Goal: Task Accomplishment & Management: Manage account settings

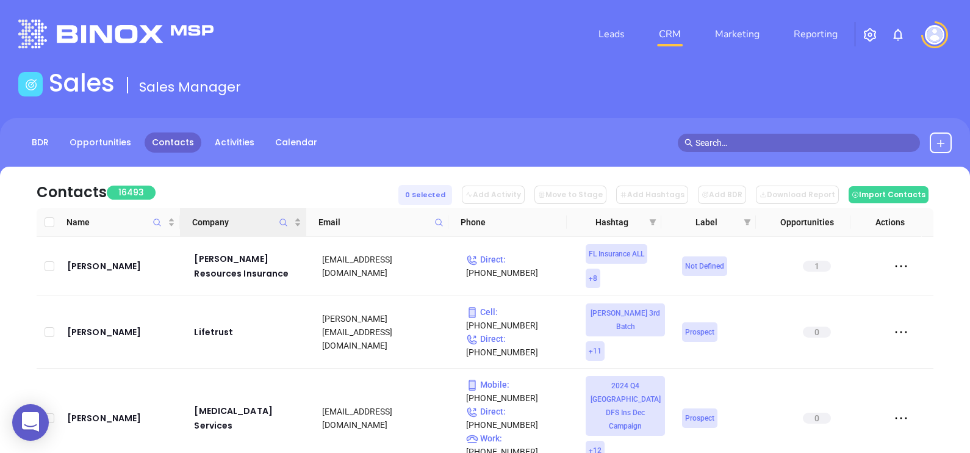
click at [281, 223] on icon "Company" at bounding box center [283, 222] width 9 height 9
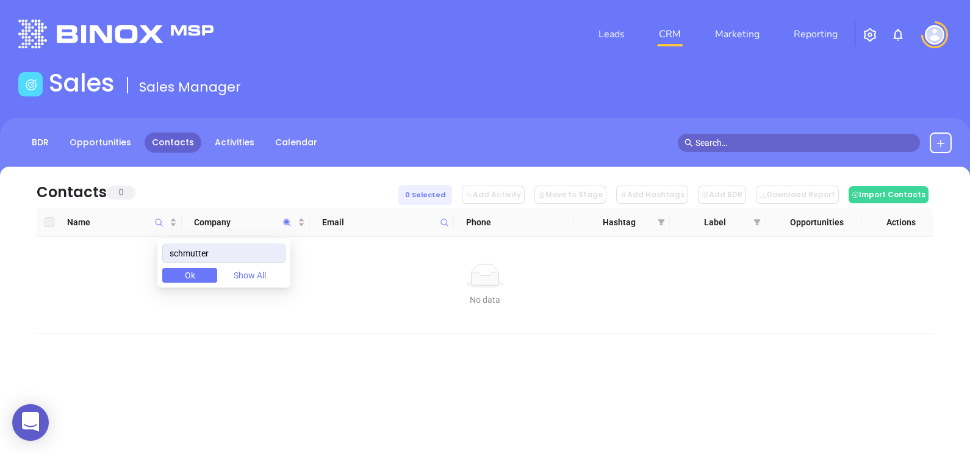
type input "schmutter"
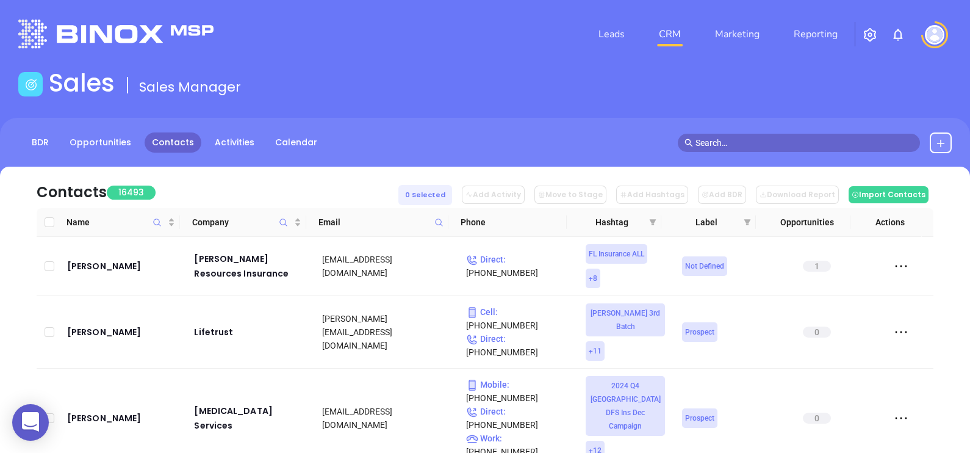
click at [439, 223] on icon at bounding box center [438, 222] width 9 height 9
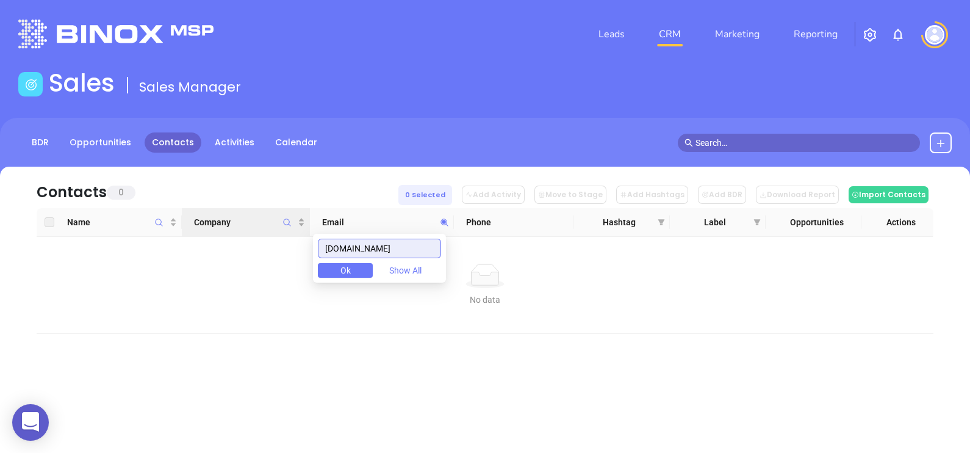
drag, startPoint x: 352, startPoint y: 238, endPoint x: 199, endPoint y: 231, distance: 152.7
click at [199, 231] on body "0 Leads CRM Marketing Reporting Financial Leads Leads Sales Sales Manager BDR O…" at bounding box center [485, 226] width 970 height 453
paste input "campbellsolberg"
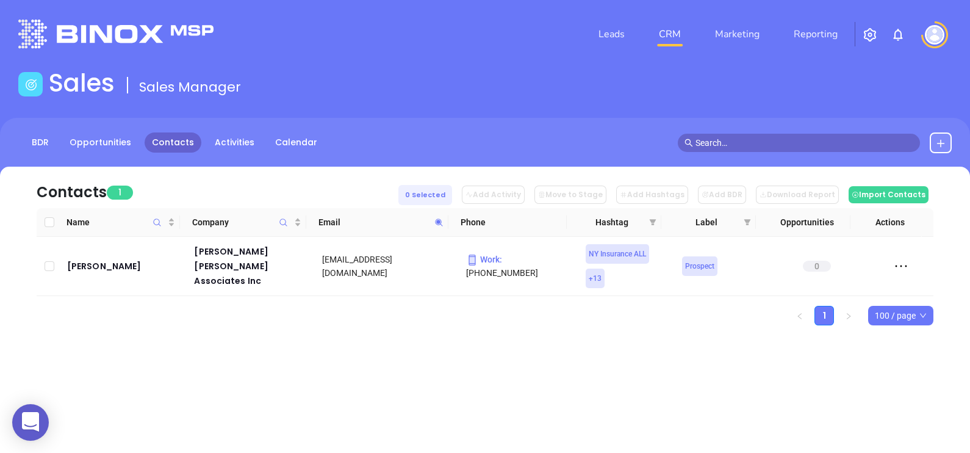
click at [440, 222] on icon at bounding box center [438, 222] width 9 height 9
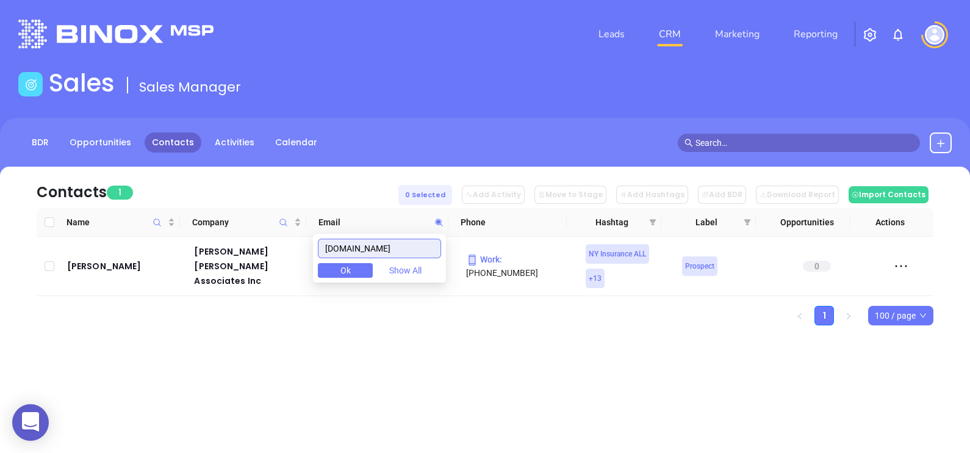
paste input "wattsagency"
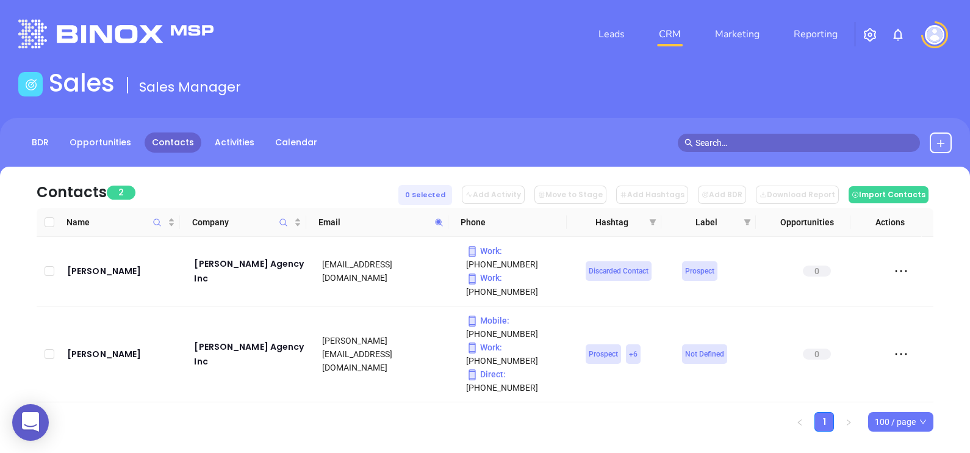
click at [438, 226] on icon at bounding box center [438, 222] width 9 height 9
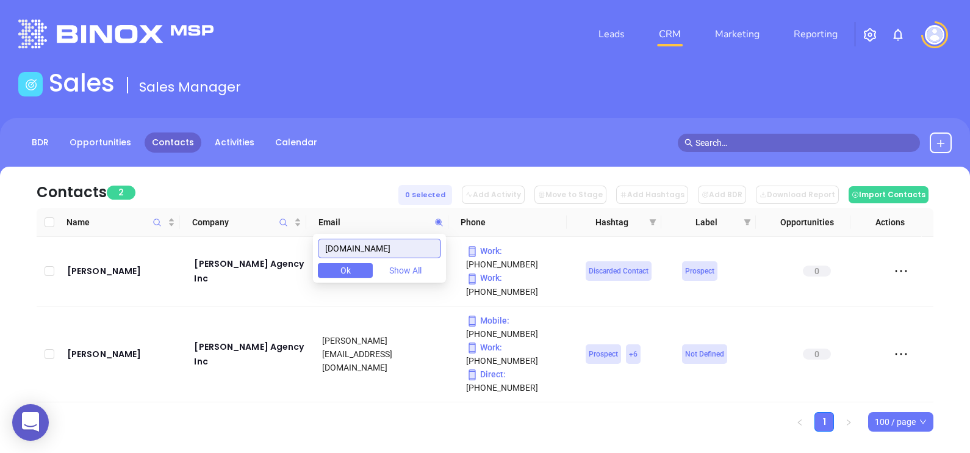
paste input "duramerica"
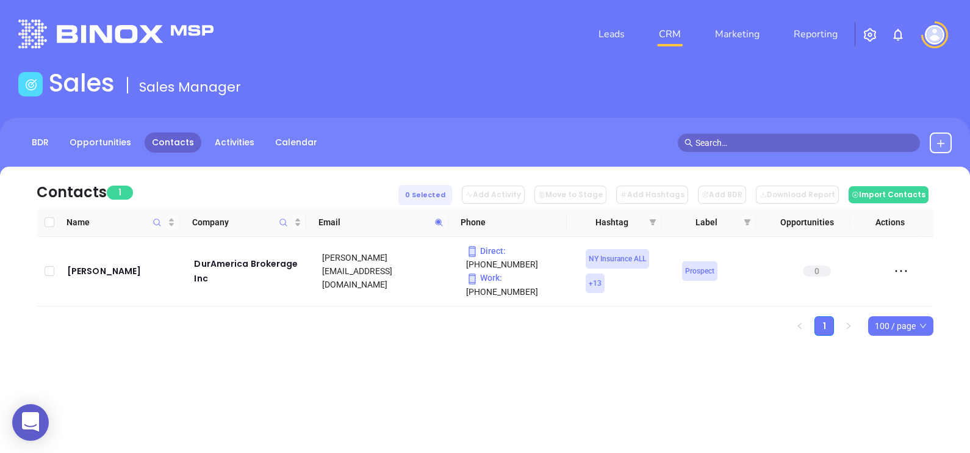
click at [440, 218] on icon at bounding box center [438, 222] width 9 height 9
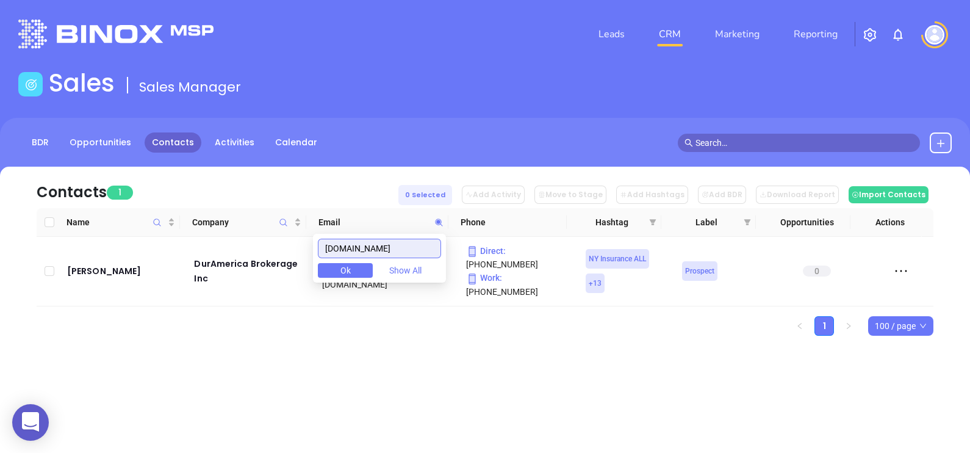
paste input "benefitquest"
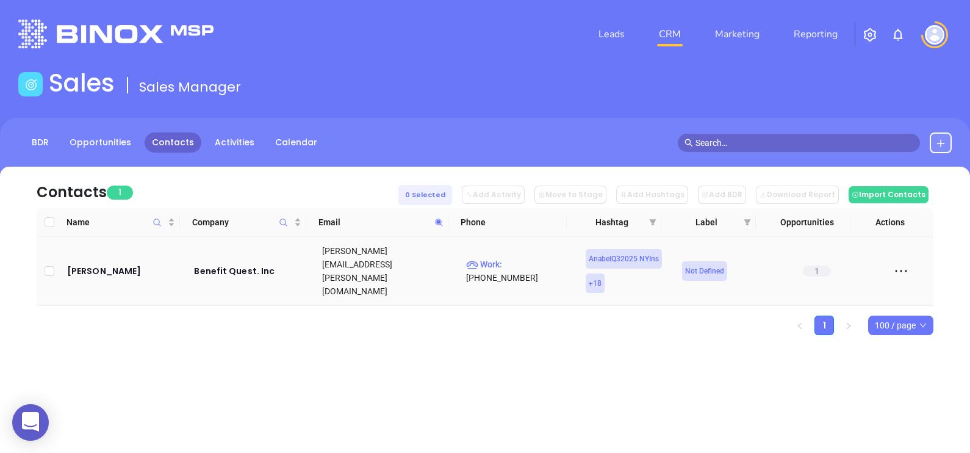
drag, startPoint x: 92, startPoint y: 250, endPoint x: 544, endPoint y: 314, distance: 456.0
click at [544, 315] on ul "1 100 / page" at bounding box center [485, 325] width 897 height 20
click at [439, 220] on icon at bounding box center [438, 221] width 7 height 7
paste input "kennethbieber"
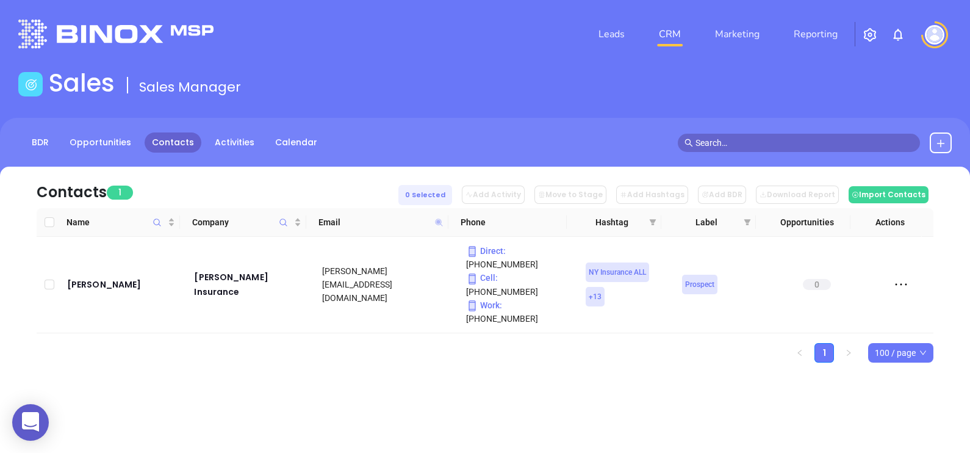
click at [439, 220] on icon at bounding box center [438, 221] width 7 height 7
paste input "jpwest"
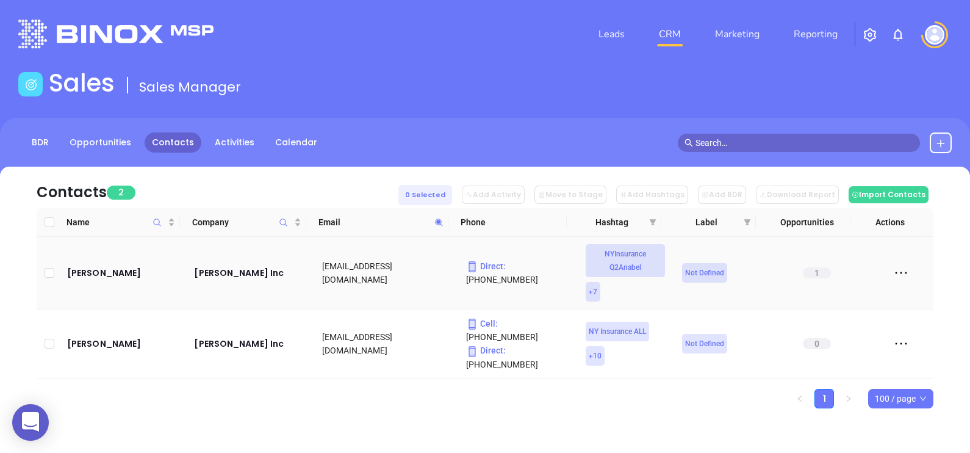
drag, startPoint x: 85, startPoint y: 268, endPoint x: 225, endPoint y: 56, distance: 253.8
click at [225, 56] on div "Leads CRM Marketing Reporting" at bounding box center [485, 34] width 948 height 44
click at [439, 218] on icon at bounding box center [438, 222] width 9 height 9
paste input "divrisk"
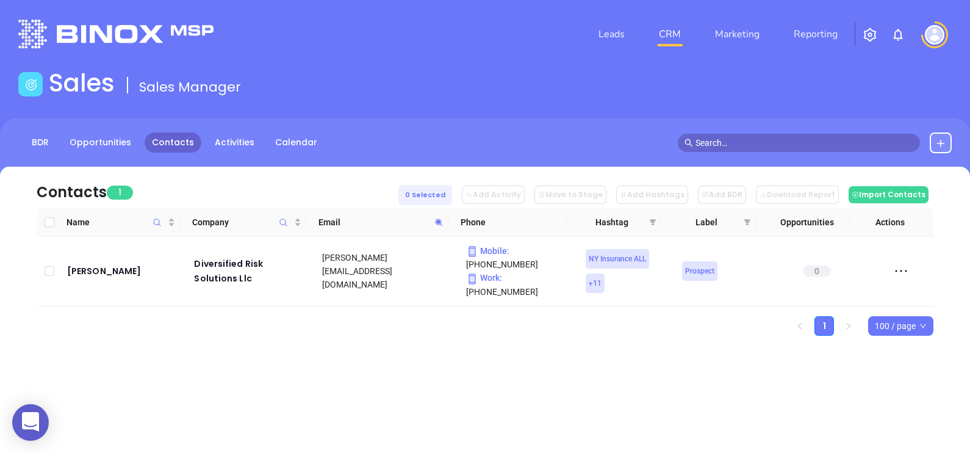
click at [442, 223] on icon at bounding box center [438, 222] width 9 height 9
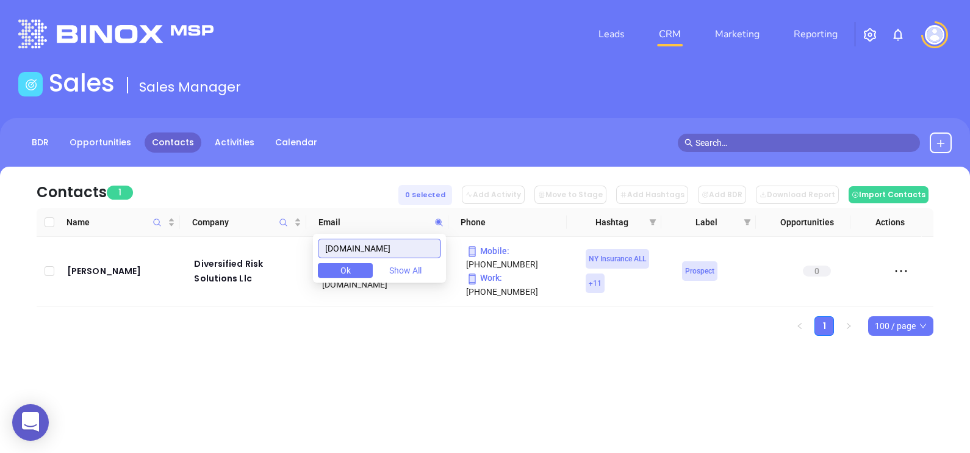
paste input "bfbond"
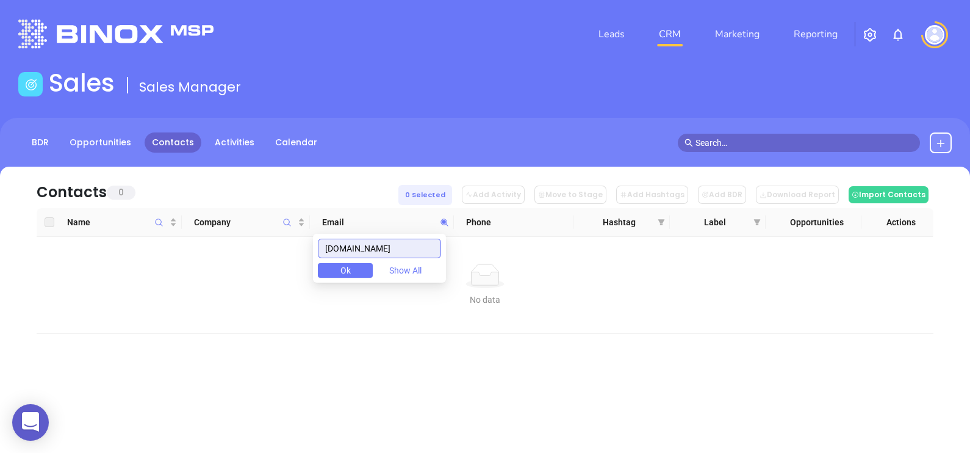
drag, startPoint x: 401, startPoint y: 244, endPoint x: 276, endPoint y: 237, distance: 125.2
click at [278, 237] on body "0 Leads CRM Marketing Reporting Financial Leads Leads Sales Sales Manager BDR O…" at bounding box center [485, 226] width 970 height 453
paste input "kingsbrookny"
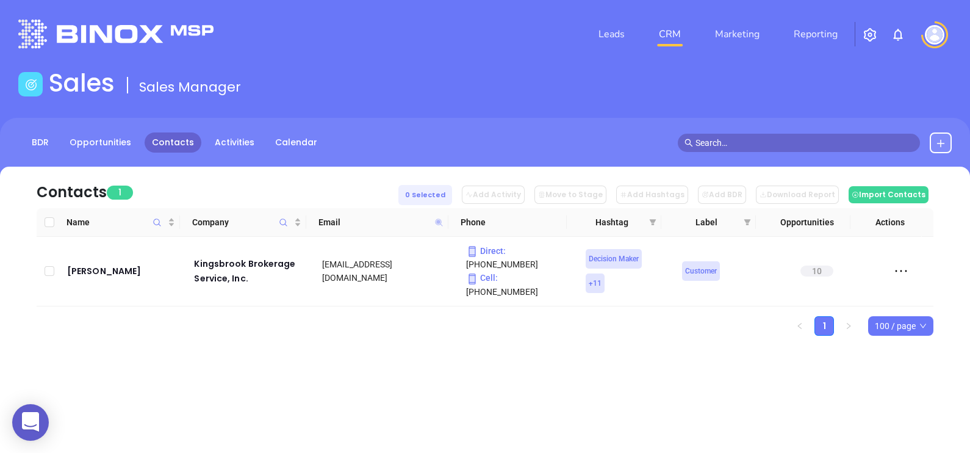
click at [436, 222] on icon at bounding box center [438, 222] width 9 height 9
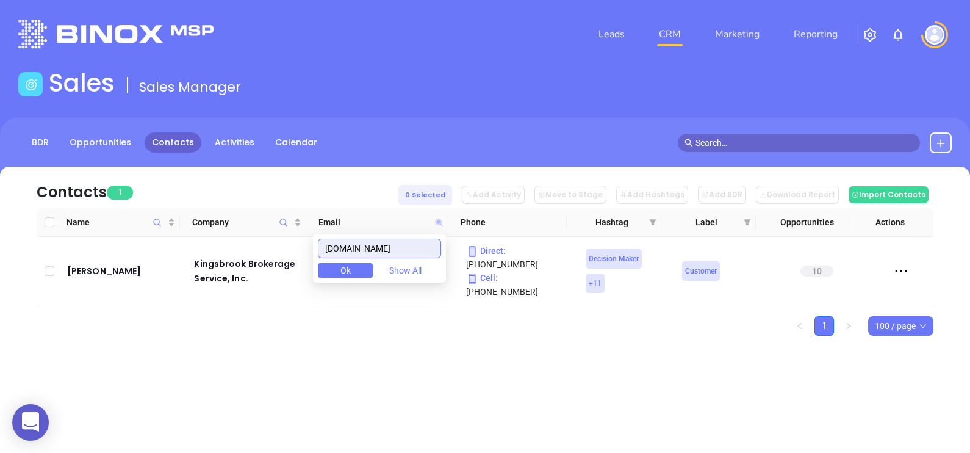
paste input "alphadrct"
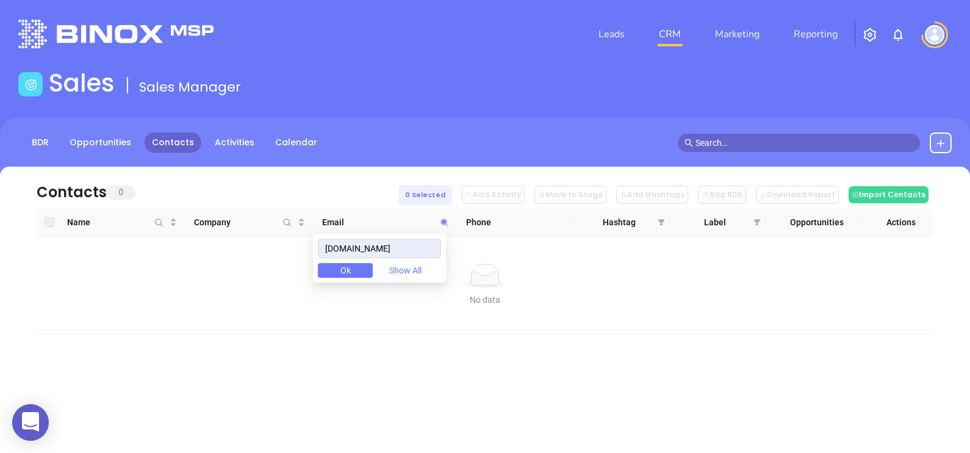
drag, startPoint x: 414, startPoint y: 237, endPoint x: 338, endPoint y: 264, distance: 80.6
click at [339, 263] on div "alphadrct.com Ok Show All" at bounding box center [379, 258] width 133 height 49
drag, startPoint x: 419, startPoint y: 253, endPoint x: 279, endPoint y: 257, distance: 140.4
click at [290, 257] on body "0 Leads CRM Marketing Reporting Financial Leads Leads Sales Sales Manager BDR O…" at bounding box center [485, 226] width 970 height 453
paste input "gmcinsurances"
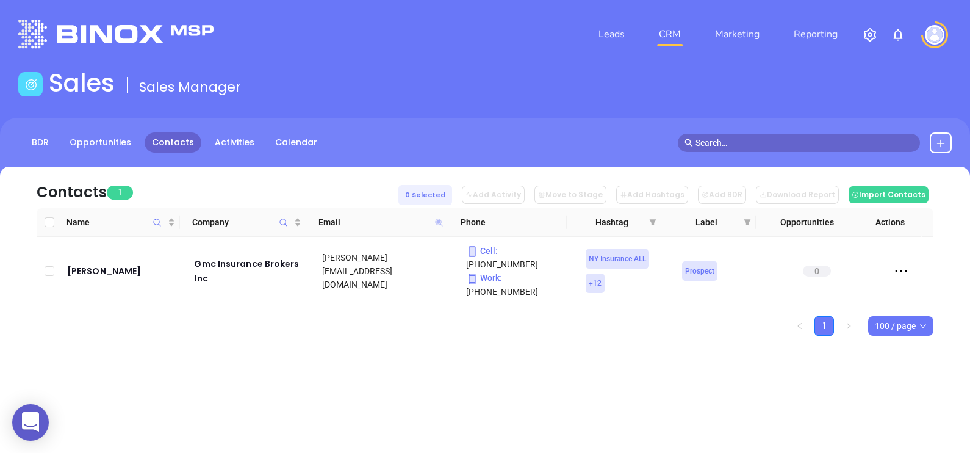
click at [437, 222] on icon at bounding box center [438, 221] width 7 height 7
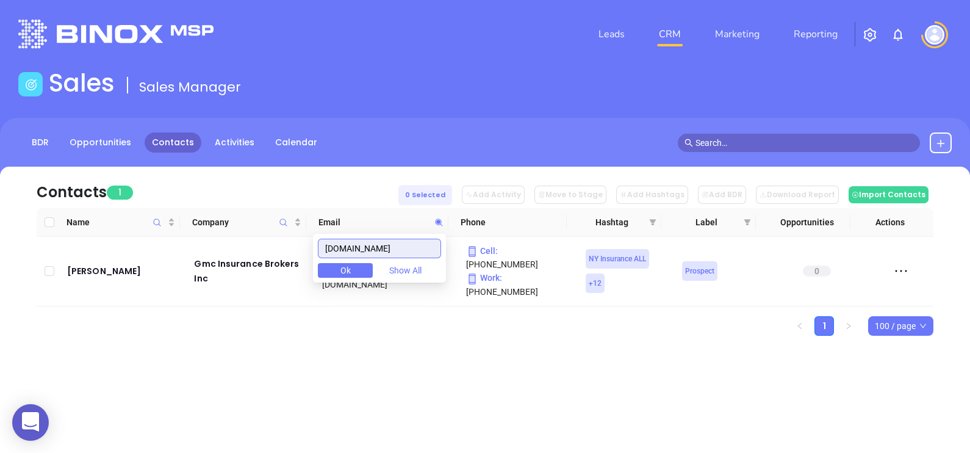
click at [433, 250] on input "gmcinsurances.com" at bounding box center [379, 249] width 123 height 20
click at [433, 249] on input "gmcinsurances.com" at bounding box center [379, 249] width 123 height 20
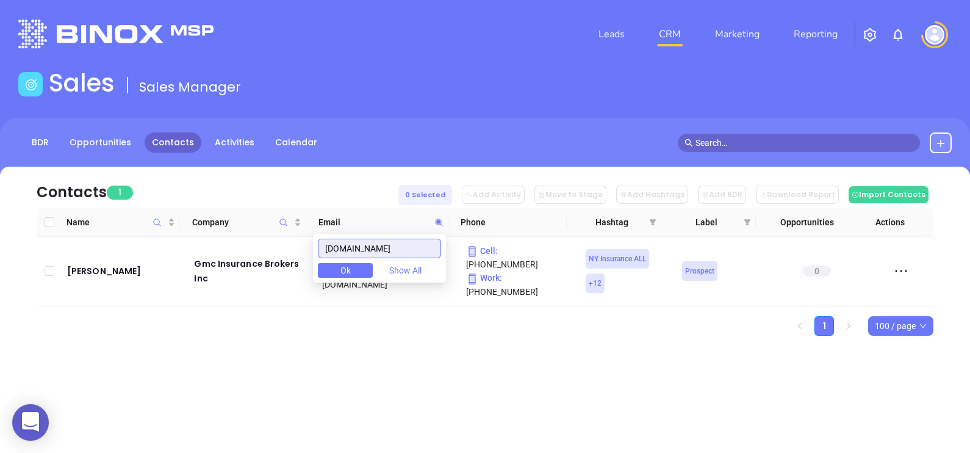
paste input "rodneragency"
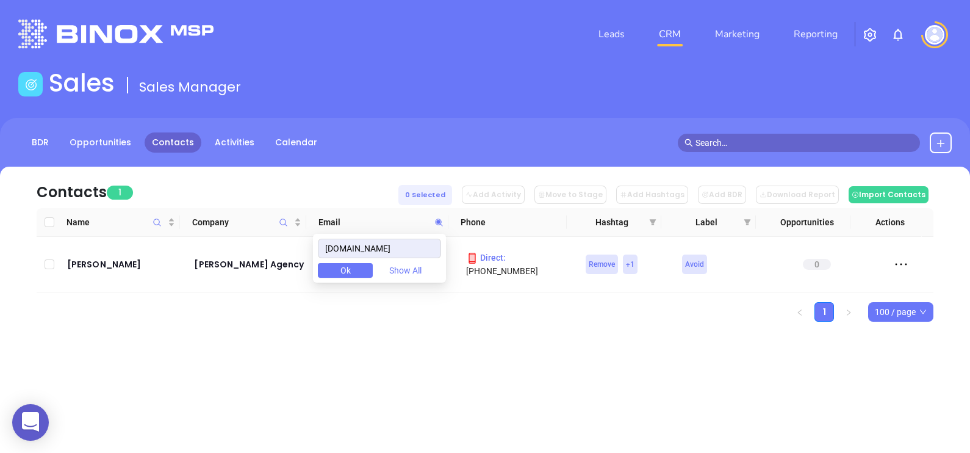
click at [134, 328] on div "Contacts 1 0 Selected Add Activity Move to Stage Add Hashtags Add BDR Download …" at bounding box center [485, 266] width 970 height 198
click at [437, 224] on icon at bounding box center [438, 222] width 9 height 9
paste input "courtbondnow"
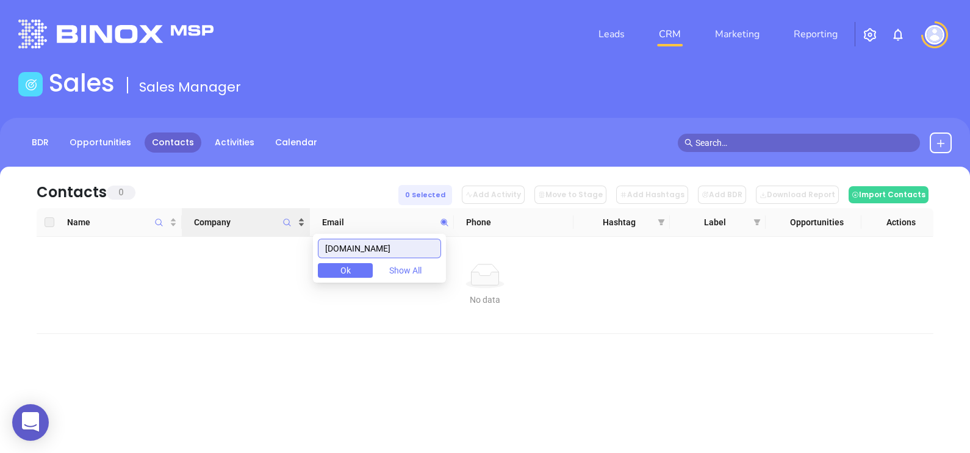
drag, startPoint x: 425, startPoint y: 247, endPoint x: 223, endPoint y: 223, distance: 202.8
click at [229, 223] on body "0 Leads CRM Marketing Reporting Financial Leads Leads Sales Sales Manager BDR O…" at bounding box center [485, 226] width 970 height 453
paste input "spectrumja"
drag, startPoint x: 405, startPoint y: 241, endPoint x: 311, endPoint y: 229, distance: 94.7
click at [312, 229] on body "0 Leads CRM Marketing Reporting Financial Leads Leads Sales Sales Manager BDR O…" at bounding box center [485, 226] width 970 height 453
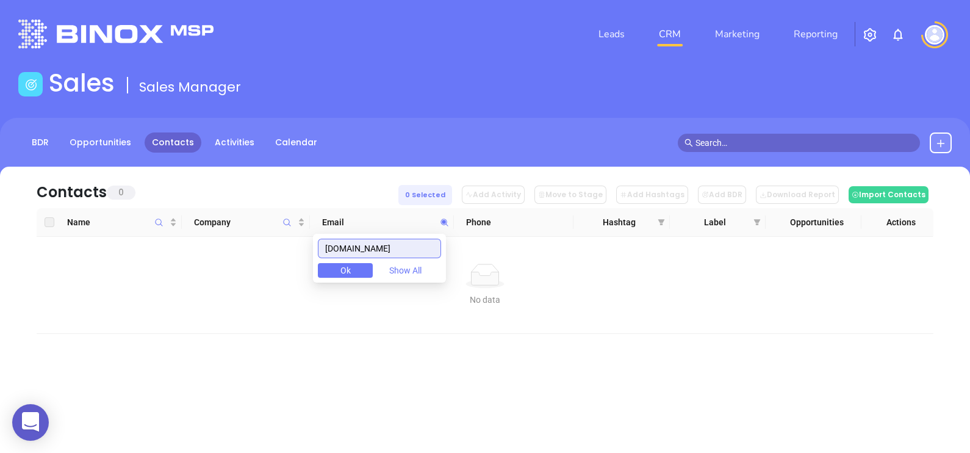
paste input "reisinsurance"
type input "reisinsurance.com"
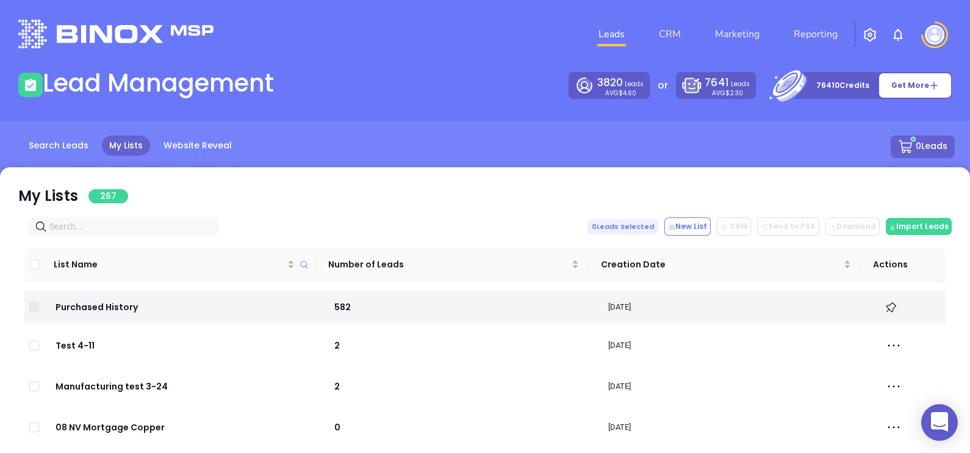
click at [85, 229] on input "text" at bounding box center [125, 226] width 153 height 13
paste input "[DOMAIN_NAME]"
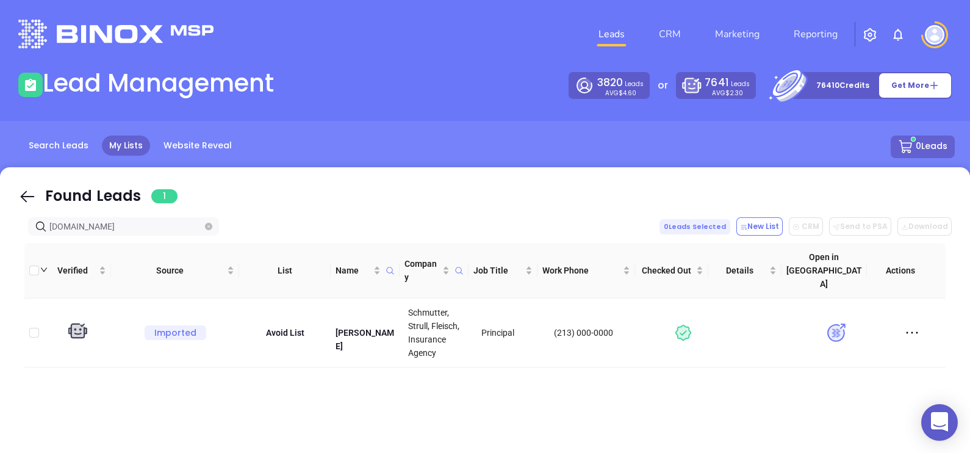
type input "[DOMAIN_NAME]"
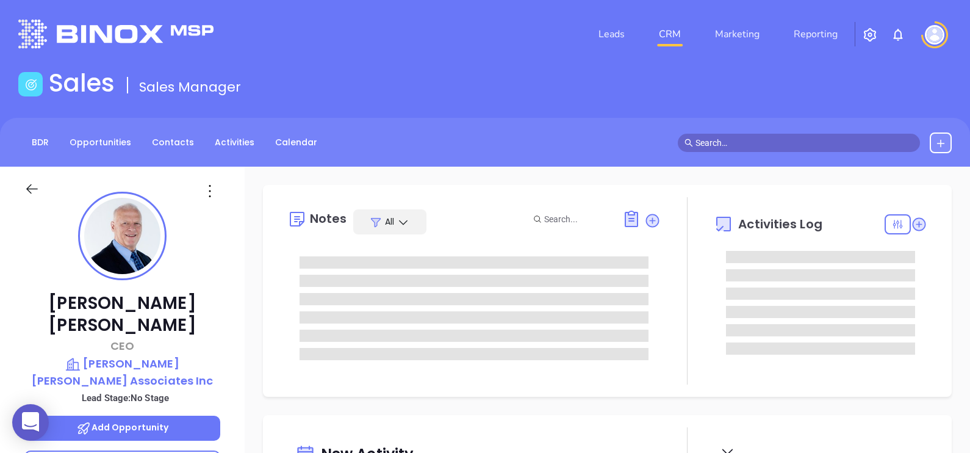
type input "[DATE]"
type input "[PERSON_NAME]"
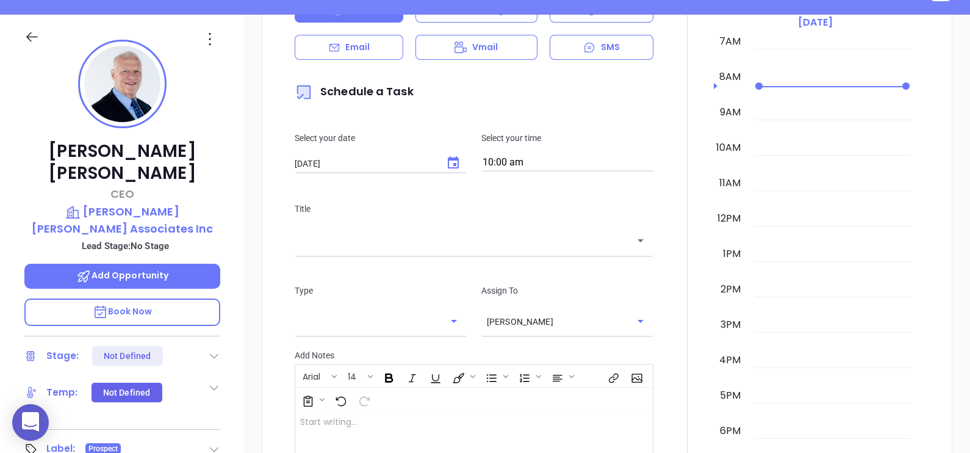
scroll to position [458, 0]
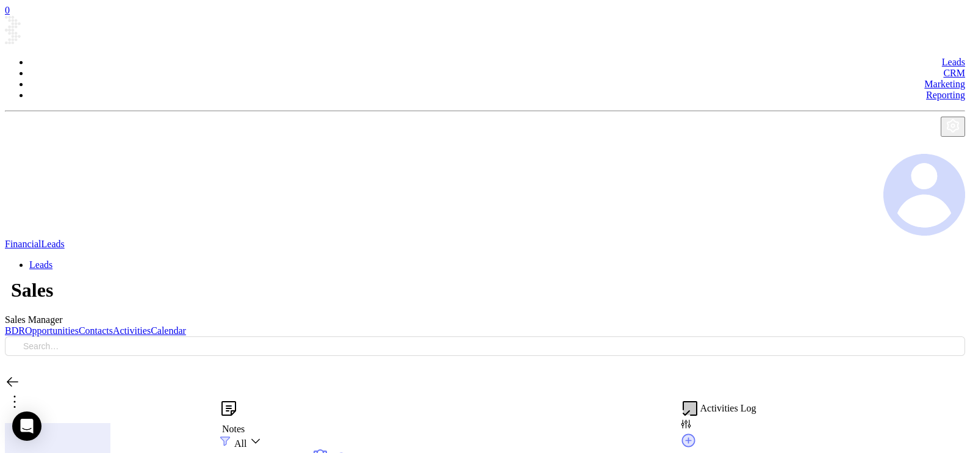
type input "[DATE]"
type input "[PERSON_NAME]"
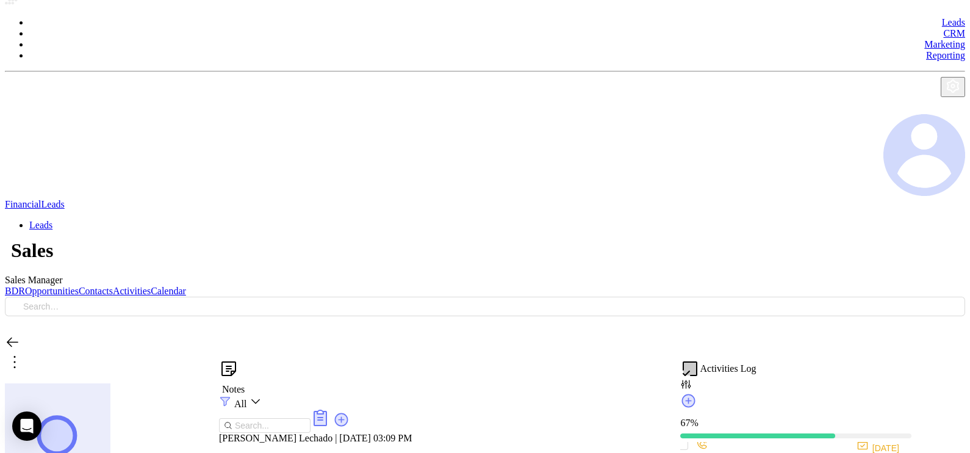
scroll to position [0, 0]
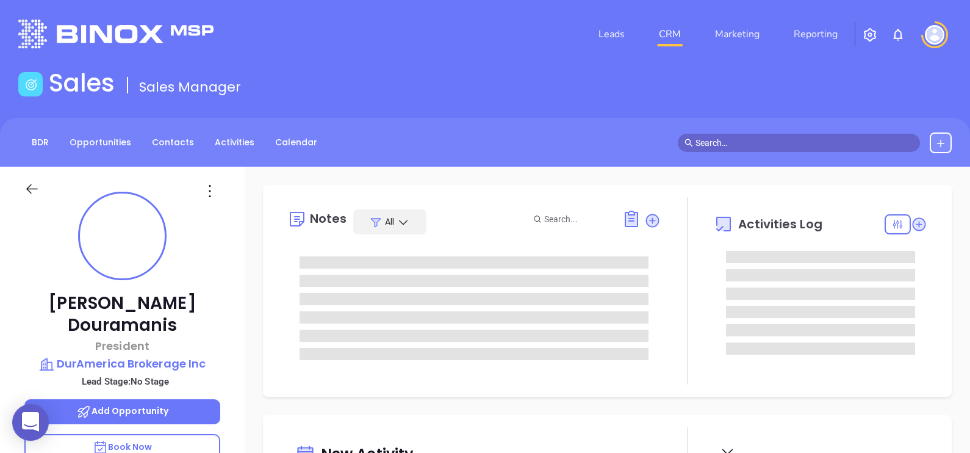
type input "[DATE]"
type input "[PERSON_NAME]"
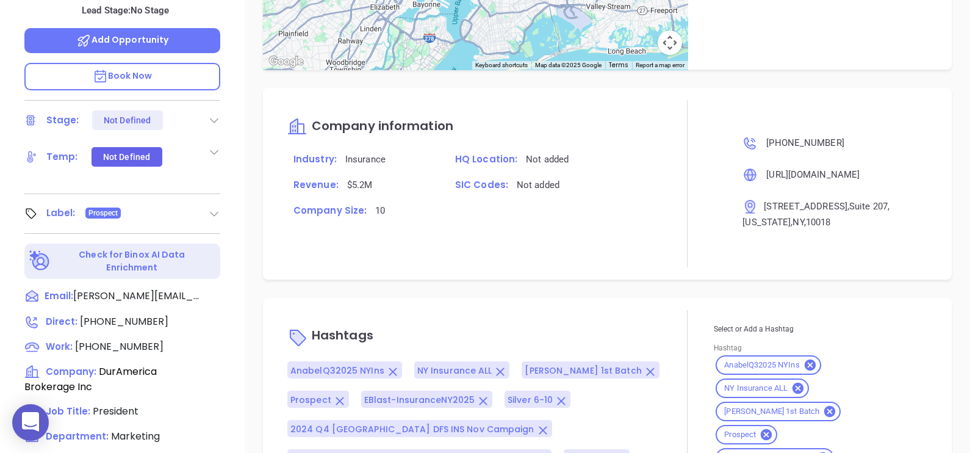
scroll to position [567, 0]
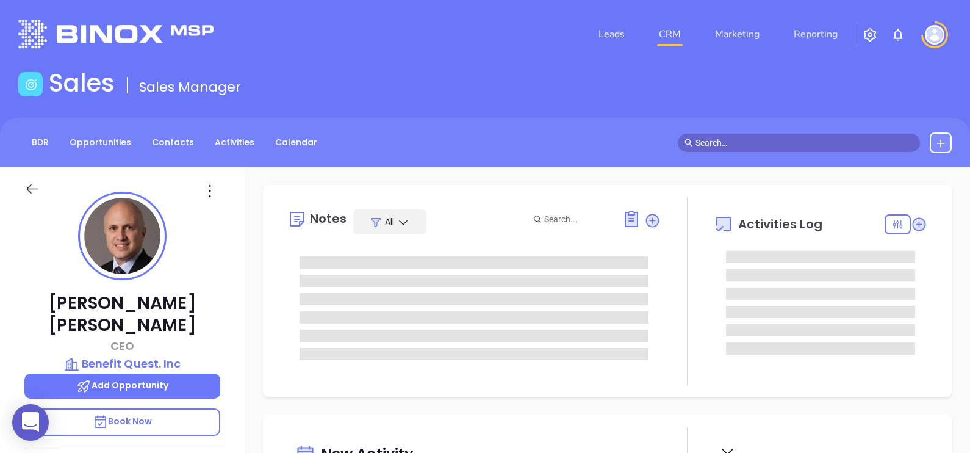
type input "[DATE]"
type input "[PERSON_NAME]"
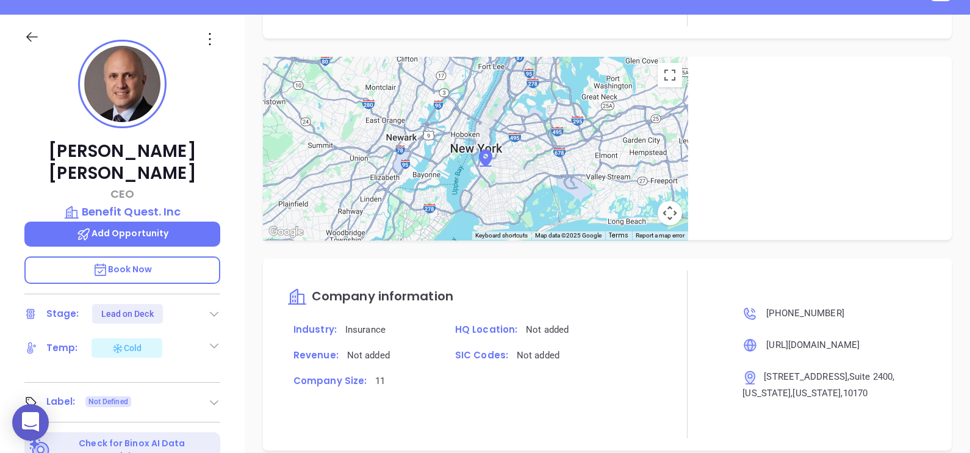
scroll to position [533, 0]
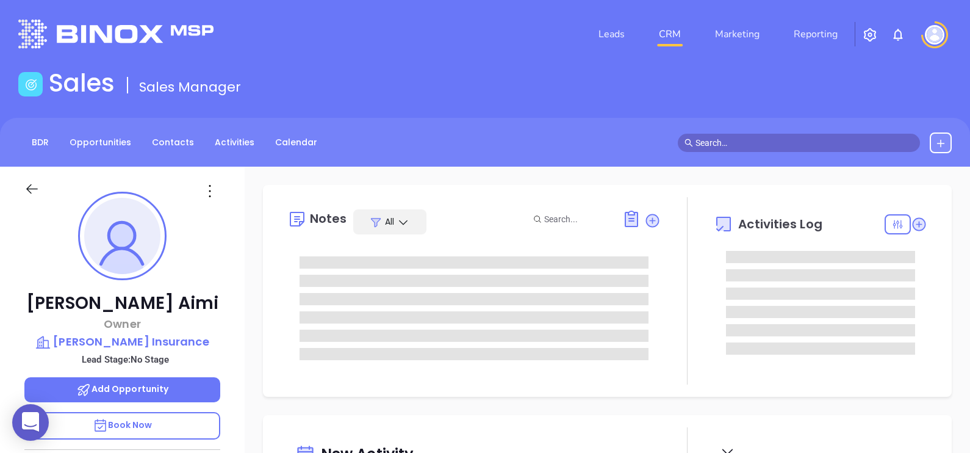
type input "[PERSON_NAME]"
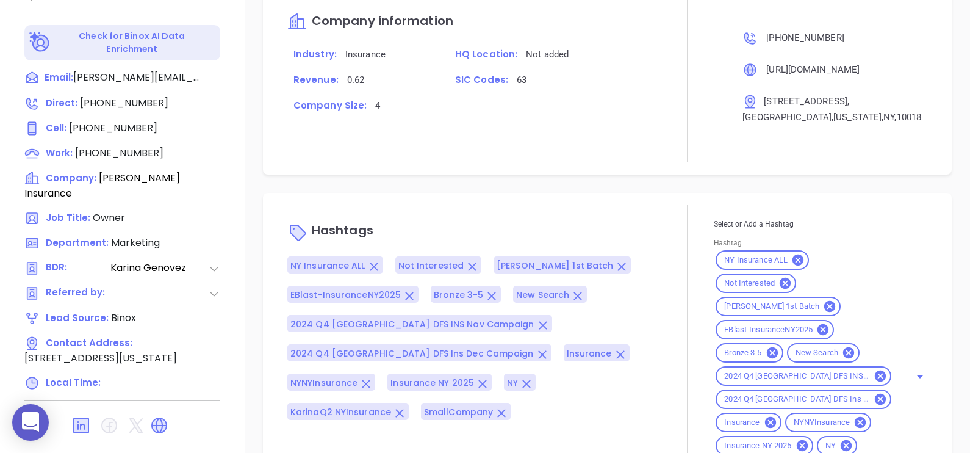
scroll to position [979, 0]
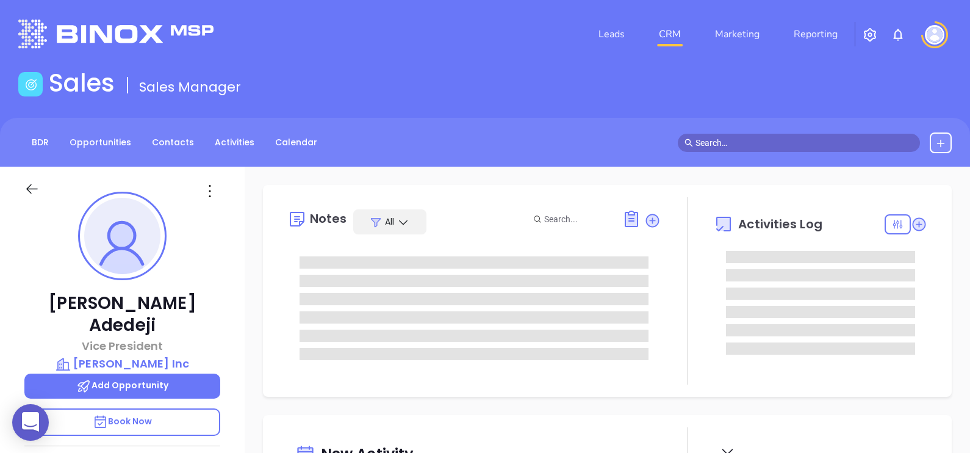
type input "[PERSON_NAME]"
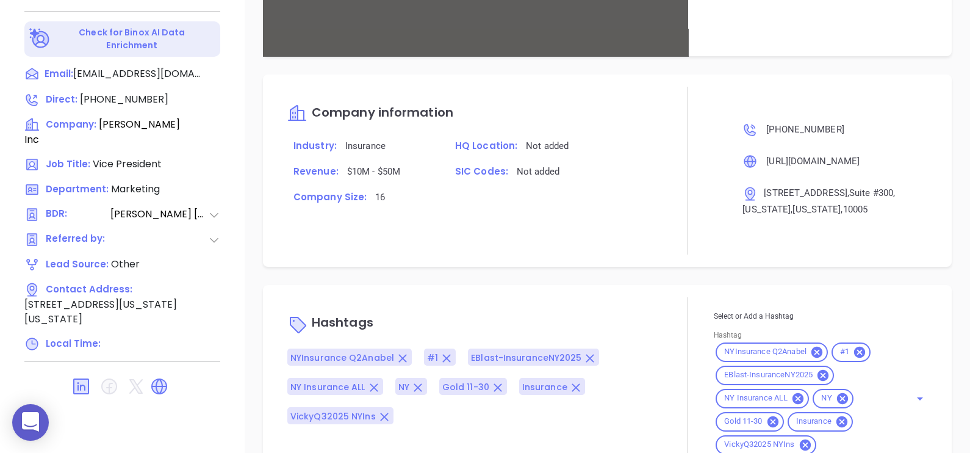
scroll to position [1022, 0]
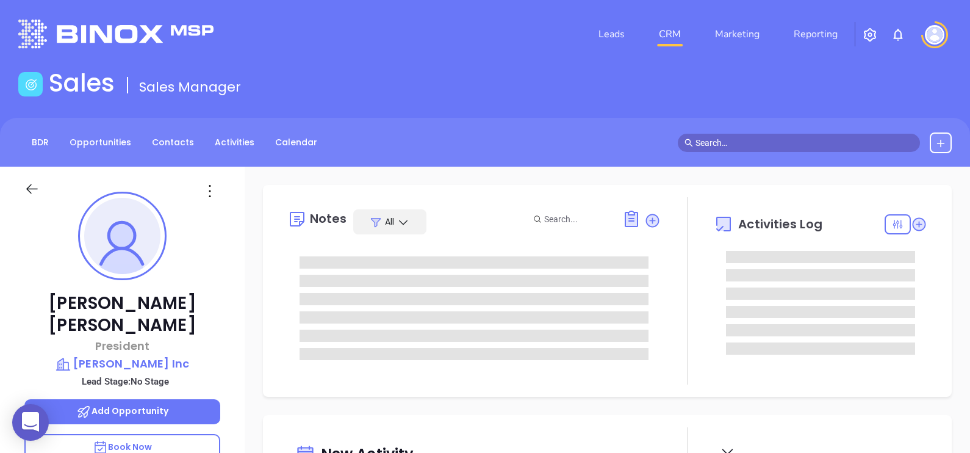
type input "[PERSON_NAME]"
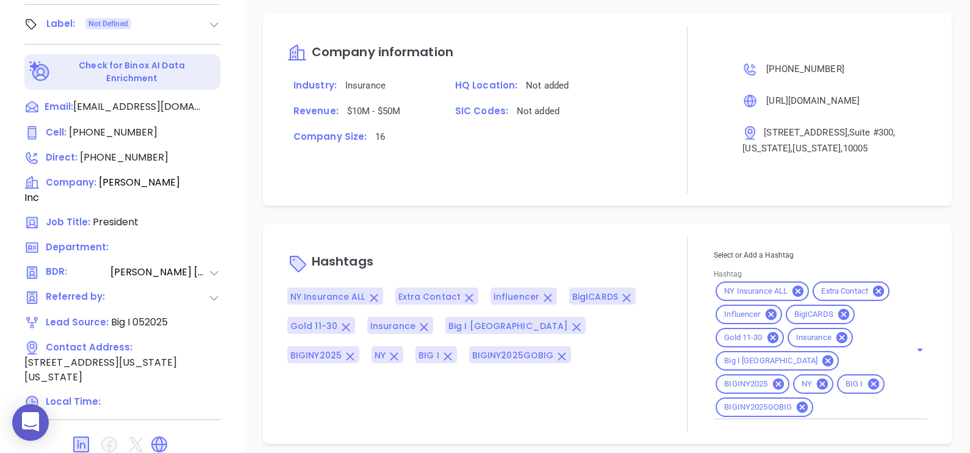
scroll to position [567, 0]
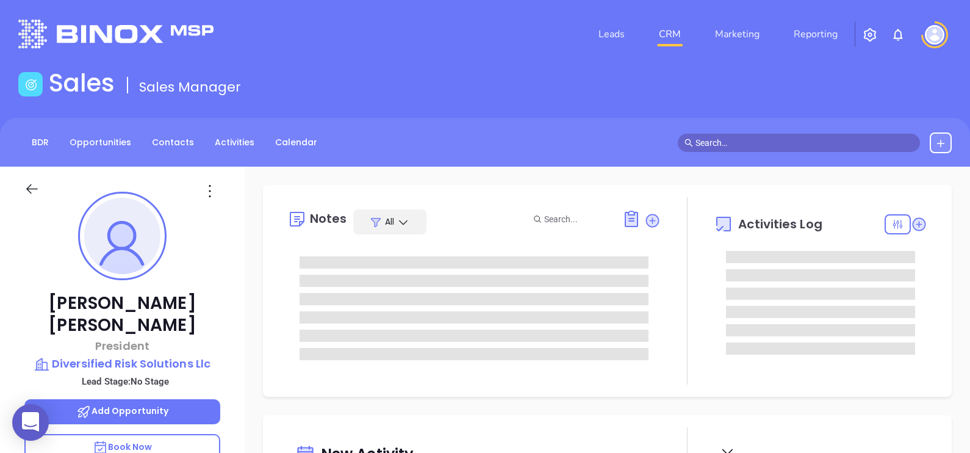
type input "[DATE]"
type input "[PERSON_NAME]"
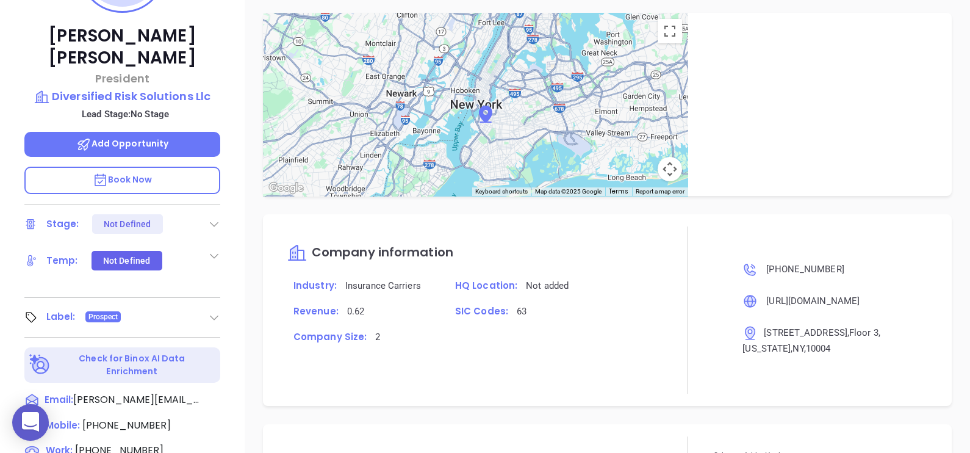
scroll to position [186, 0]
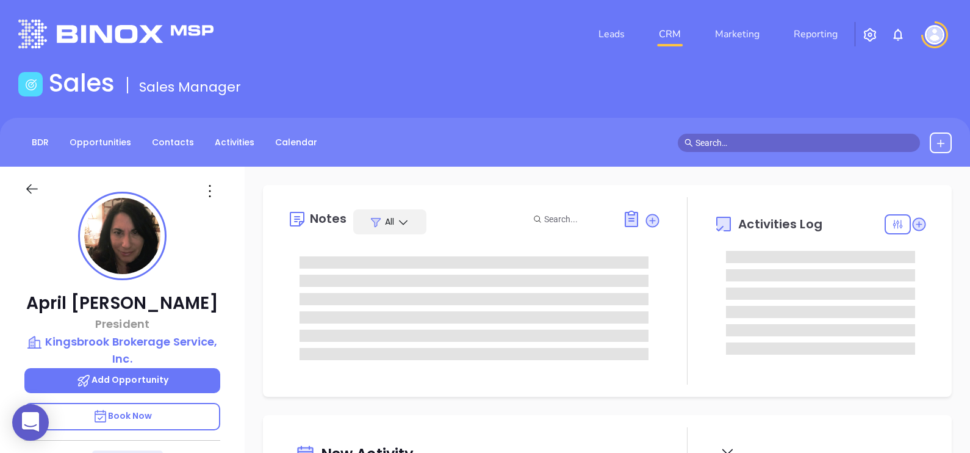
type input "[DATE]"
type input "[PERSON_NAME]"
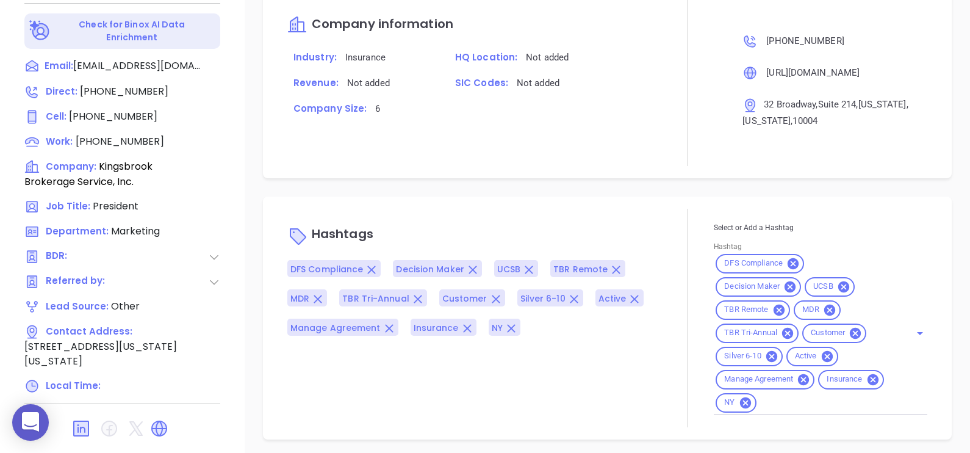
scroll to position [567, 0]
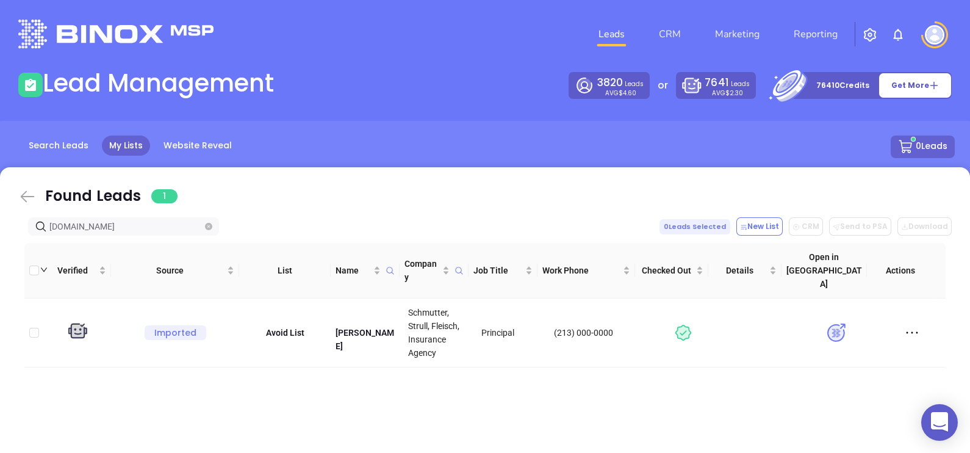
click at [25, 196] on icon at bounding box center [27, 196] width 18 height 18
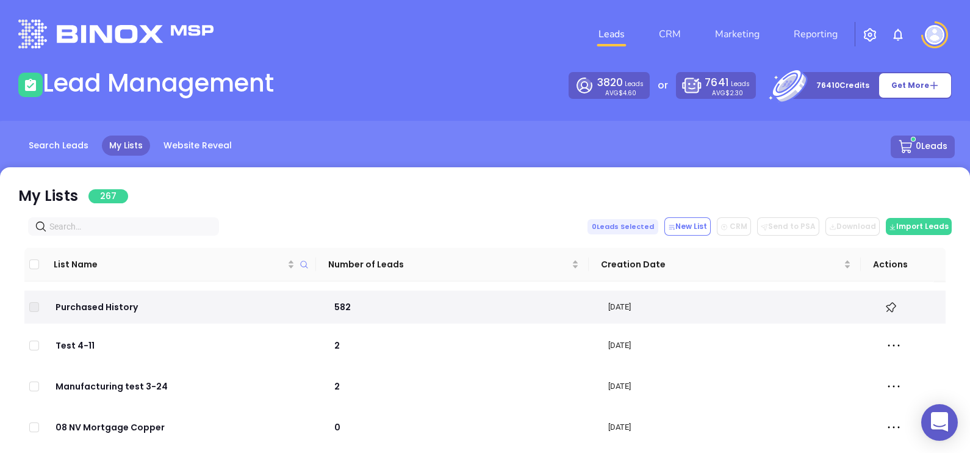
click at [123, 226] on input "text" at bounding box center [125, 226] width 153 height 13
paste input "alphadrct.com"
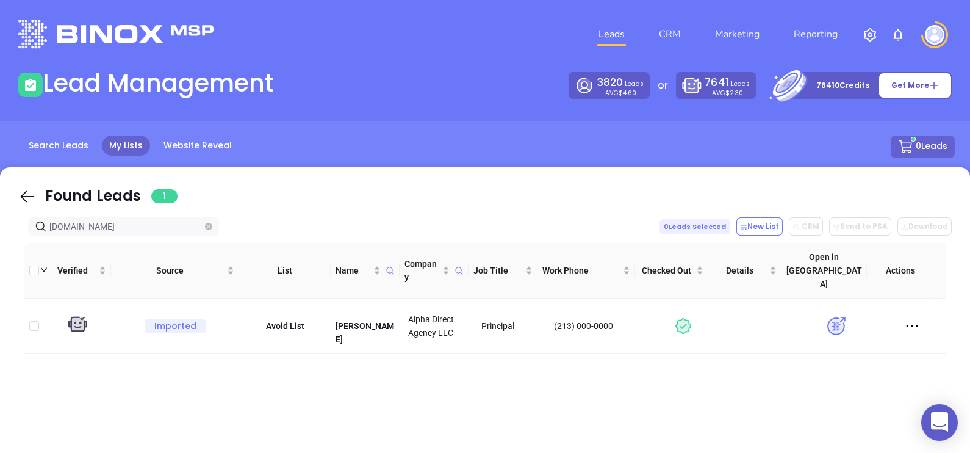
type input "alphadrct.com"
click at [25, 189] on icon at bounding box center [27, 196] width 18 height 18
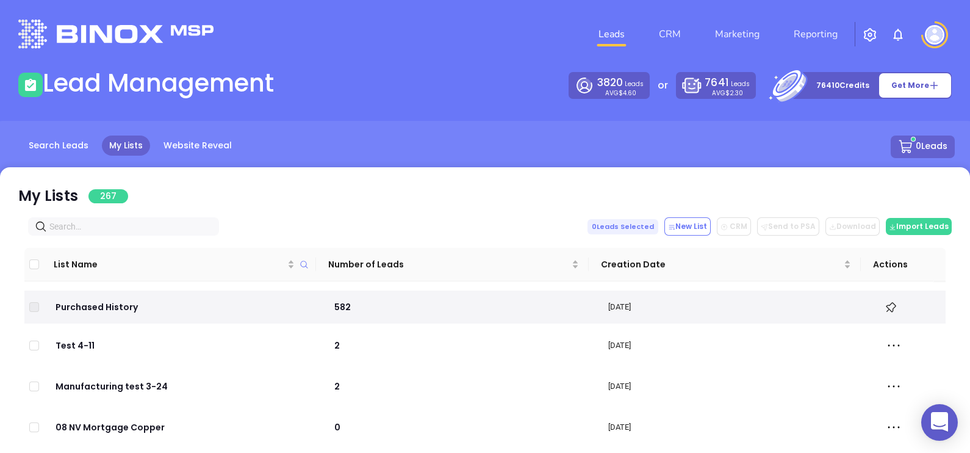
click at [137, 223] on input "text" at bounding box center [125, 226] width 153 height 13
paste input "courtbondnow.com"
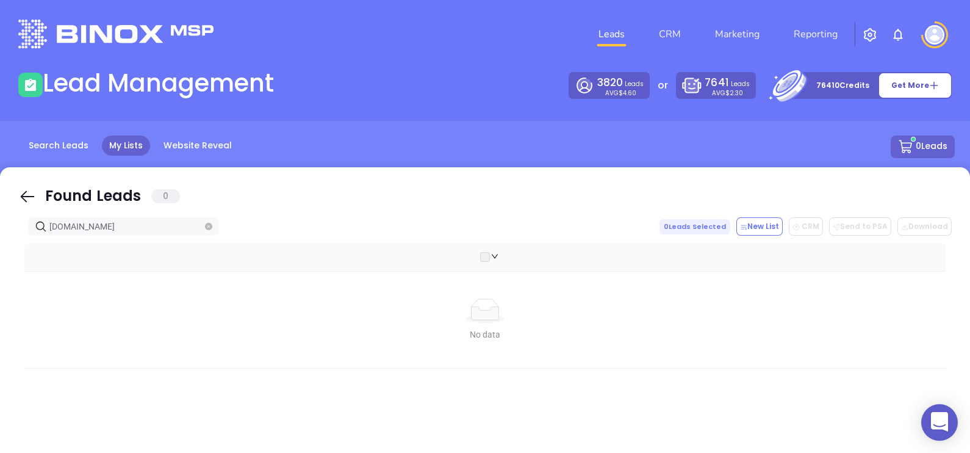
type input "courtbondnow.com"
click at [24, 195] on icon at bounding box center [27, 196] width 18 height 18
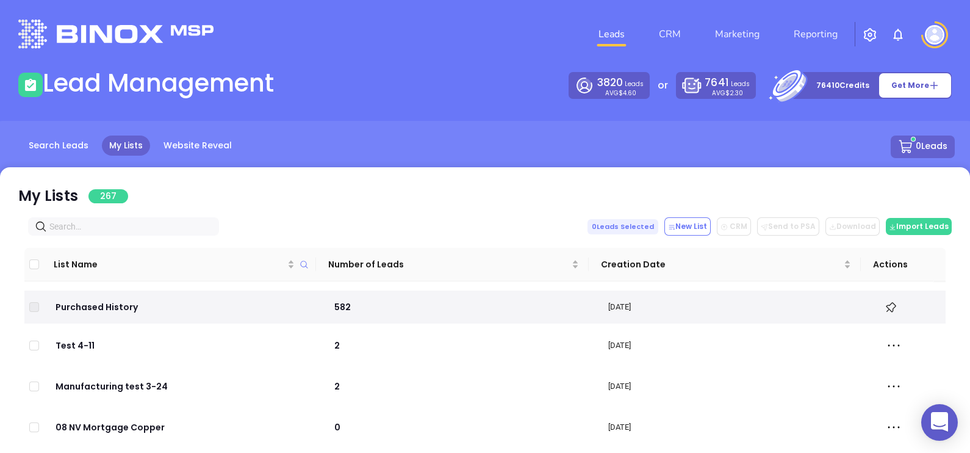
click at [87, 223] on input "text" at bounding box center [125, 226] width 153 height 13
paste input "spectrumja.com"
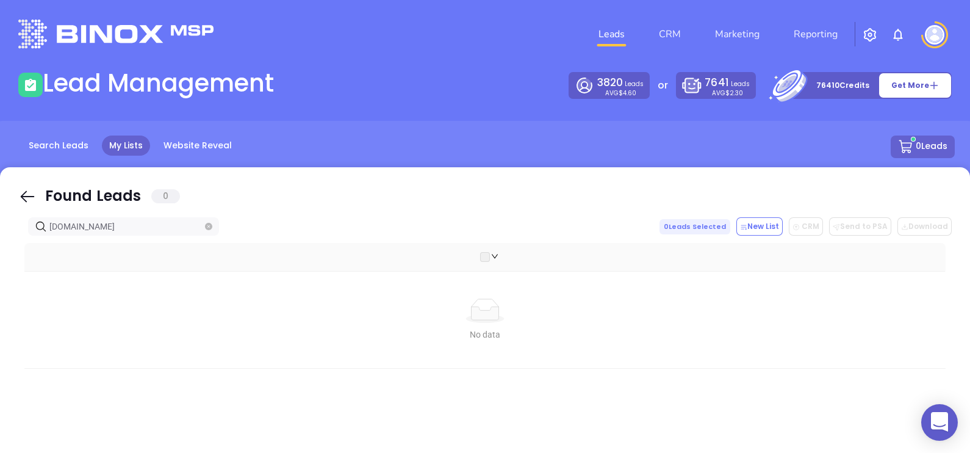
type input "spectrumja.com"
click at [24, 192] on icon at bounding box center [27, 196] width 18 height 18
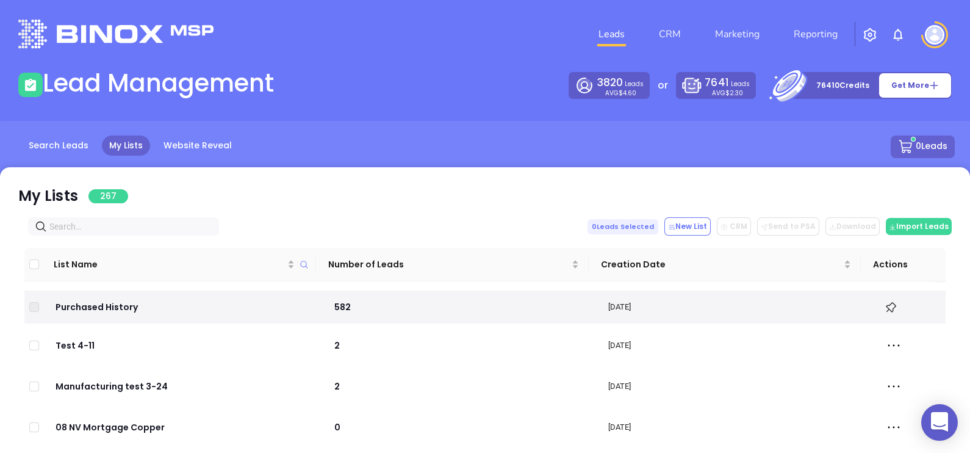
click at [112, 225] on input "text" at bounding box center [125, 226] width 153 height 13
paste input "[DOMAIN_NAME]"
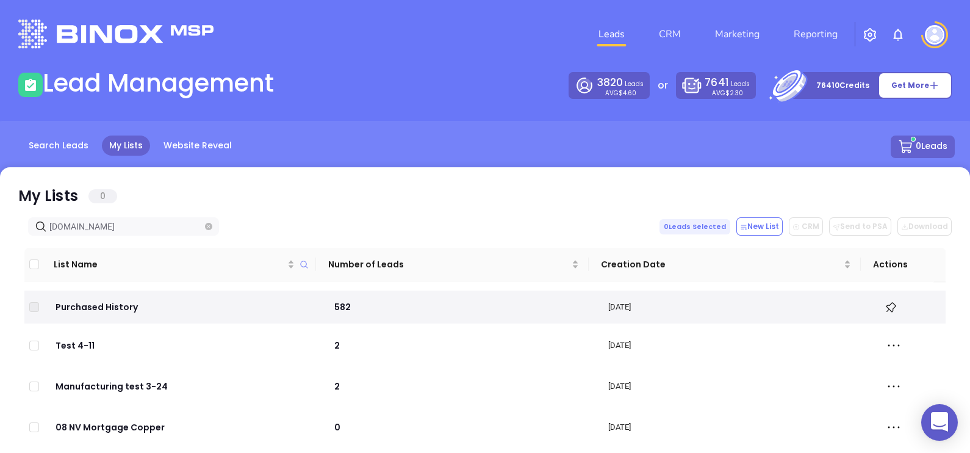
type input "[DOMAIN_NAME]"
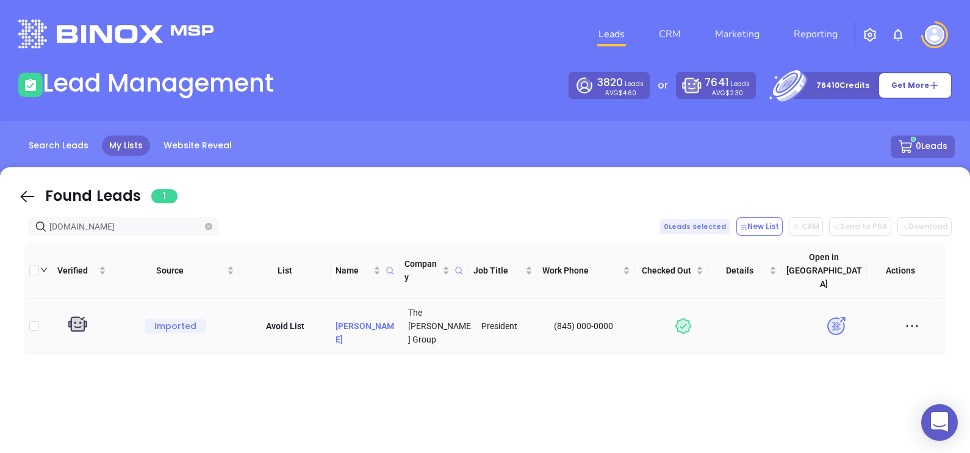
click at [346, 306] on p "Louis Casciaro" at bounding box center [367, 326] width 63 height 40
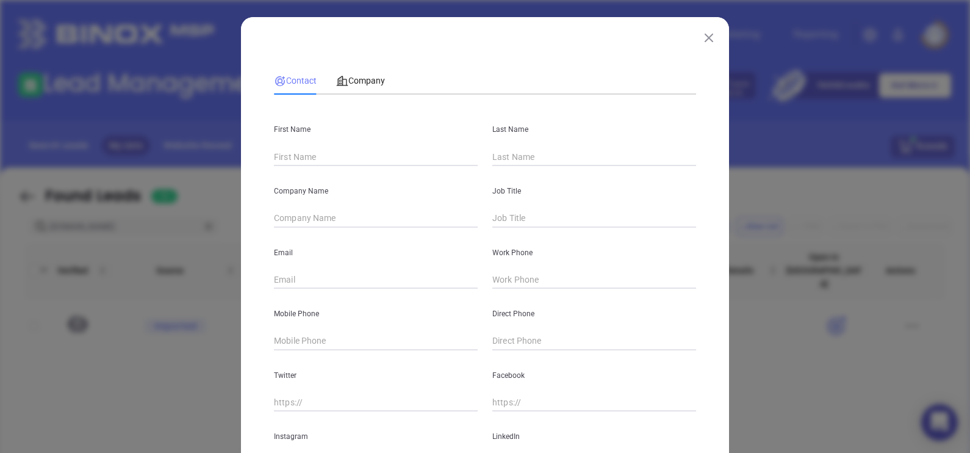
type input "Louis"
type input "Casciaro"
type input "The [PERSON_NAME] Group"
type input "President"
type input "lcasciaro@reisinsurance.com"
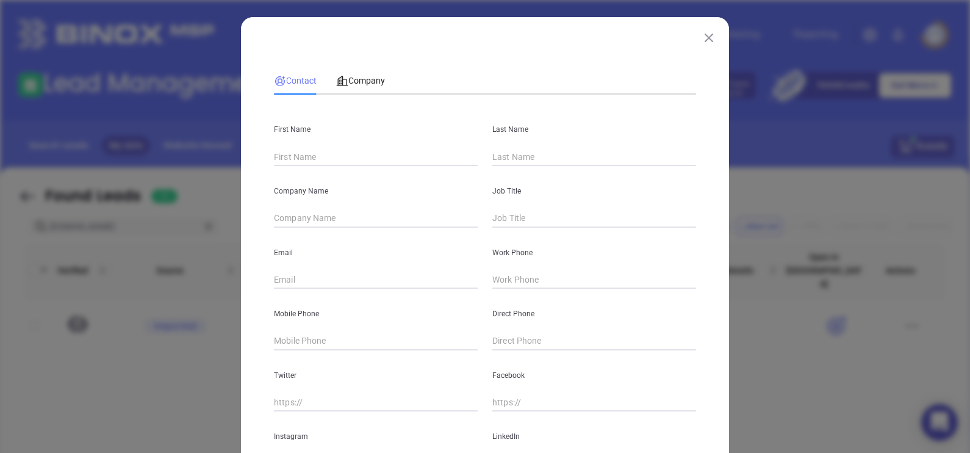
type input "(845) 000-0000"
type input "www.linkedin.com/in/lou-casciaro-90a1651a/"
type textarea "Tue, 15 Dec 2020 11:30:54 -0500 BY monica@motiva.net:-Called under Stup. Irr. c…"
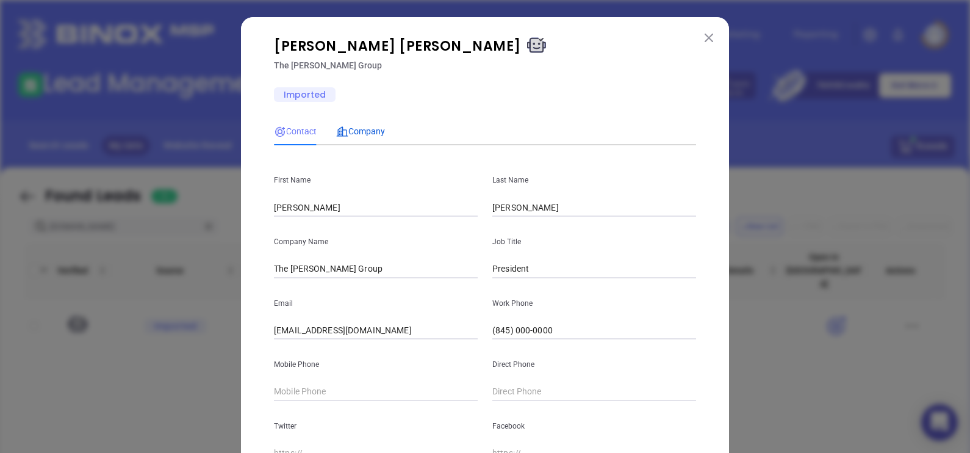
click at [361, 135] on span "Company" at bounding box center [360, 131] width 49 height 10
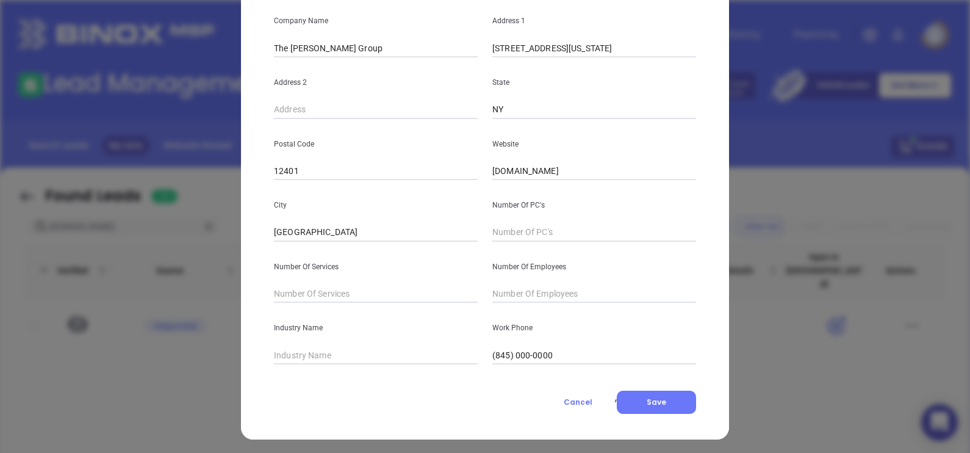
scroll to position [163, 0]
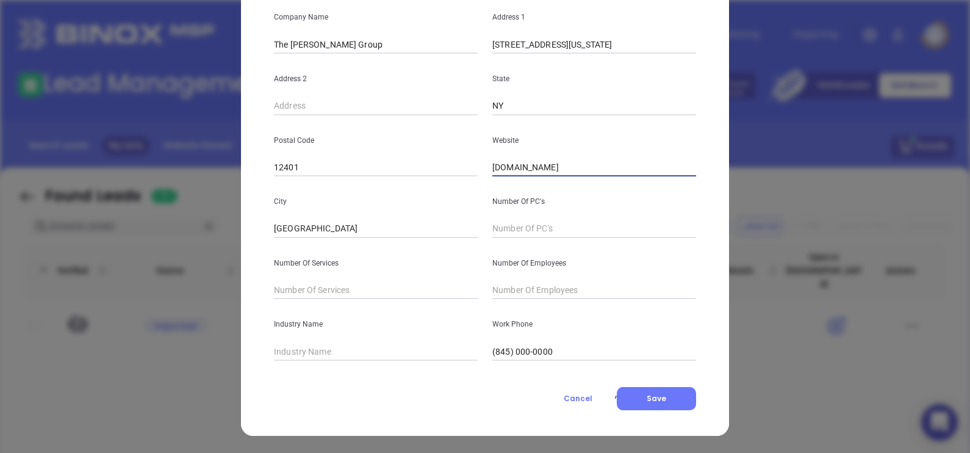
drag, startPoint x: 603, startPoint y: 162, endPoint x: 412, endPoint y: 158, distance: 191.6
click at [413, 158] on div "Postal Code 12401 Website www.reisinsurance.com" at bounding box center [485, 146] width 437 height 62
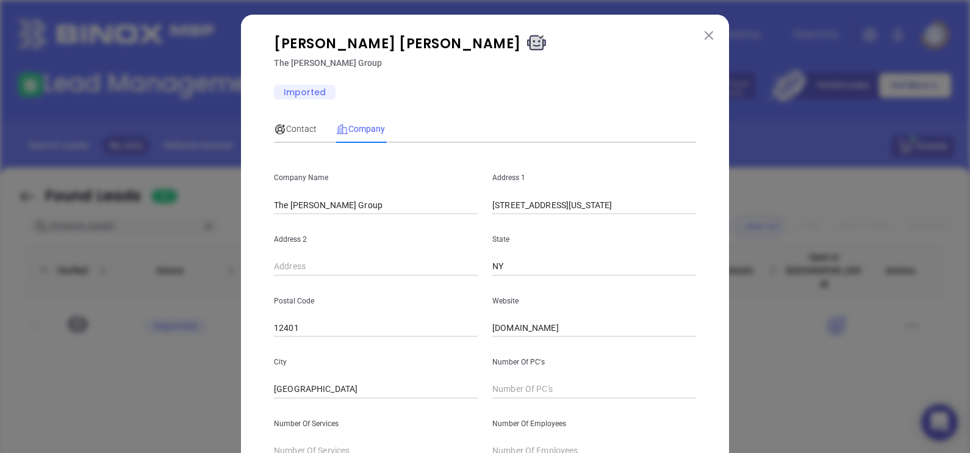
scroll to position [0, 0]
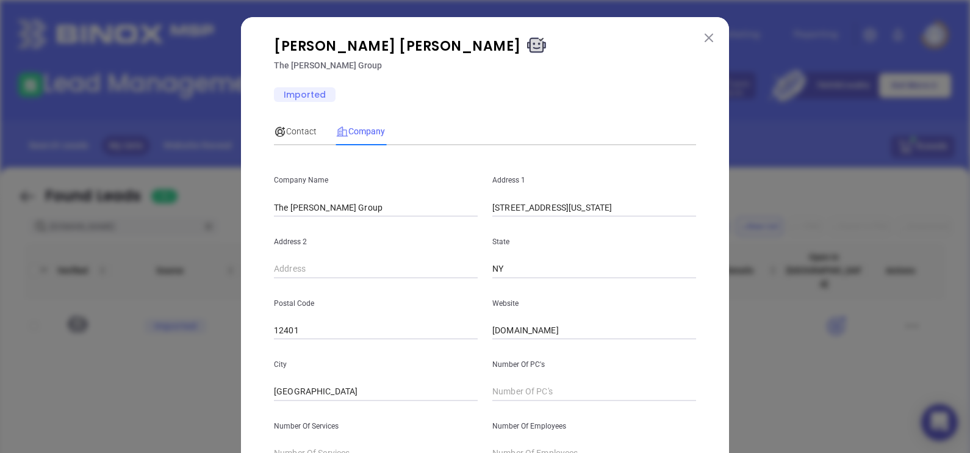
click at [701, 32] on button at bounding box center [709, 37] width 16 height 16
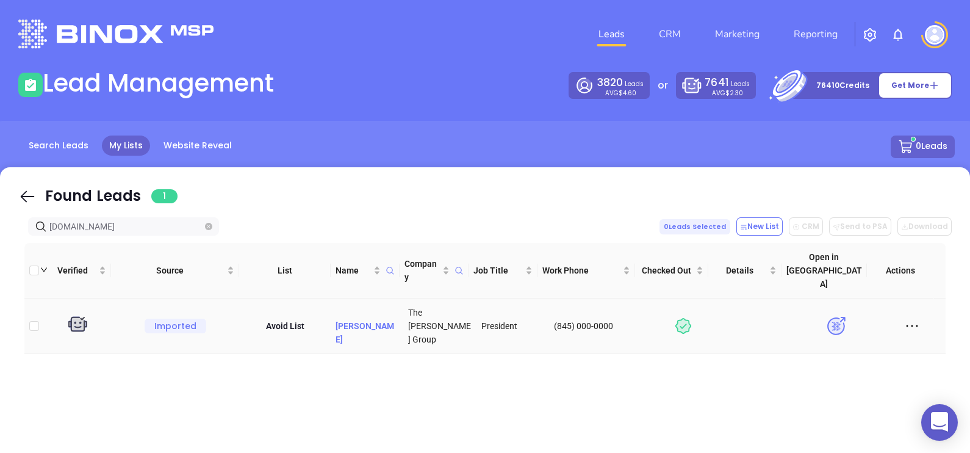
click at [370, 306] on p "Louis Casciaro" at bounding box center [367, 326] width 63 height 40
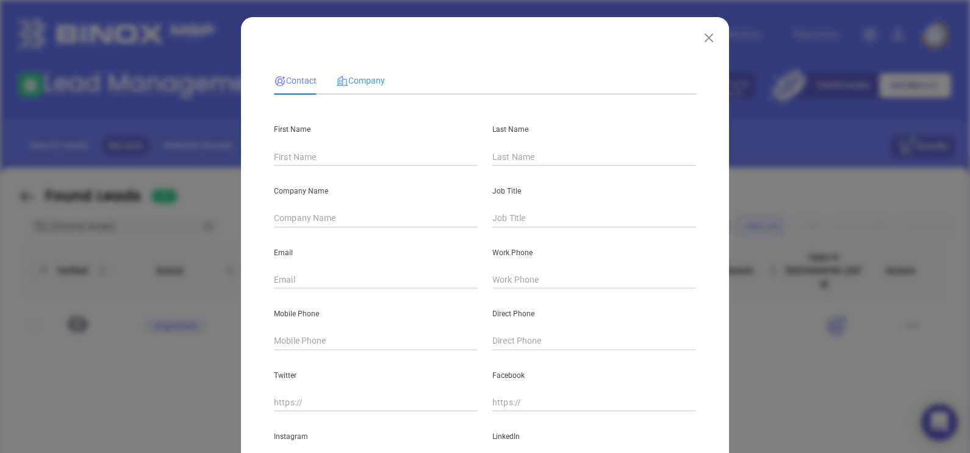
click at [361, 72] on div "Company" at bounding box center [360, 80] width 49 height 28
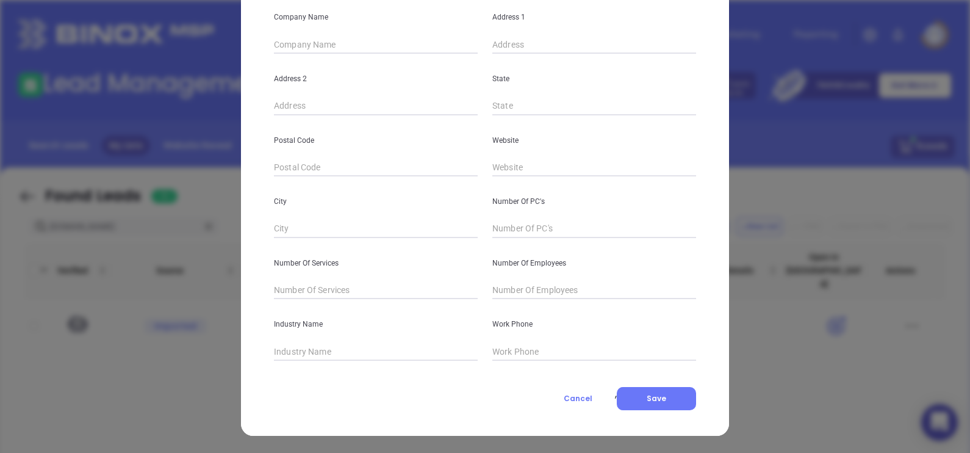
type input "[PERSON_NAME]"
type input "The [PERSON_NAME] Group"
type input "President"
type input "[EMAIL_ADDRESS][DOMAIN_NAME]"
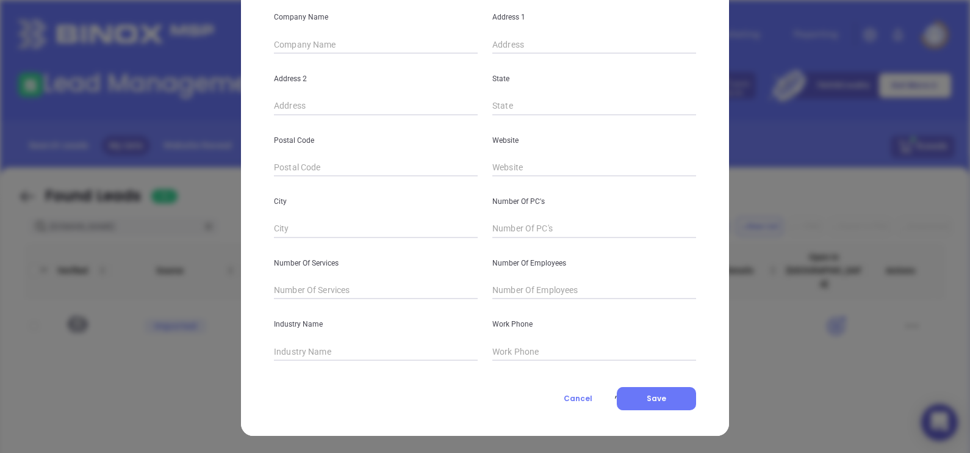
type input "(845) 000-0000"
type input "[DOMAIN_NAME][URL][PERSON_NAME]"
type textarea "[DATE] 11:30:54 -0500 BY [PERSON_NAME][EMAIL_ADDRESS][DOMAIN_NAME]:-Called unde…"
type input "The [PERSON_NAME] Group"
type input "[STREET_ADDRESS][US_STATE]"
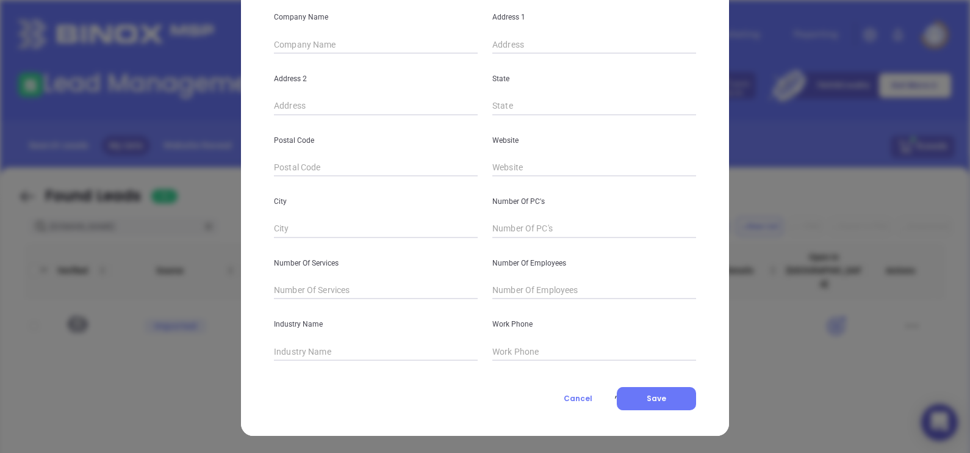
type input "NY"
type input "12401"
type input "[DOMAIN_NAME]"
type input "[GEOGRAPHIC_DATA]"
type input "0"
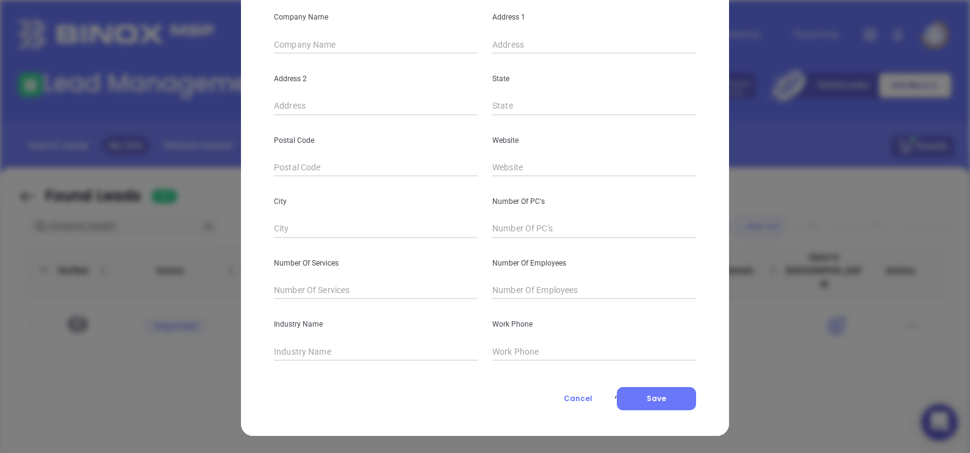
type input "(845) 000-0000"
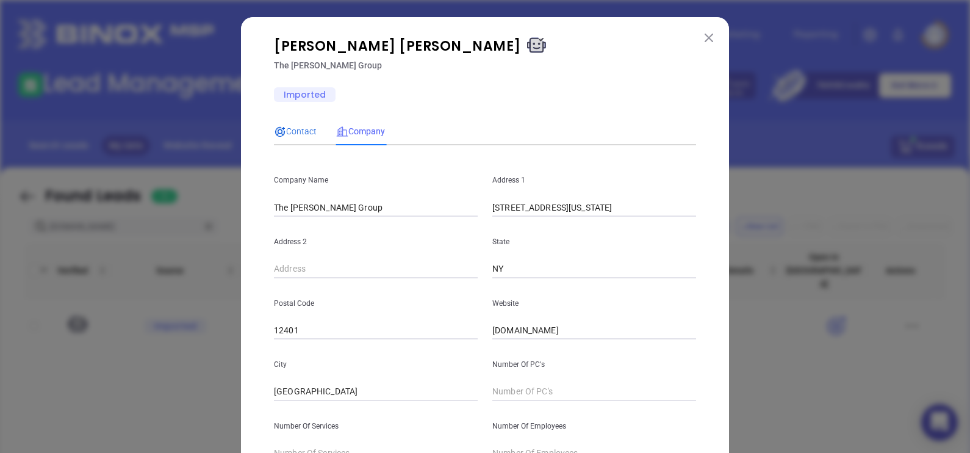
click at [291, 133] on span "Contact" at bounding box center [295, 131] width 43 height 10
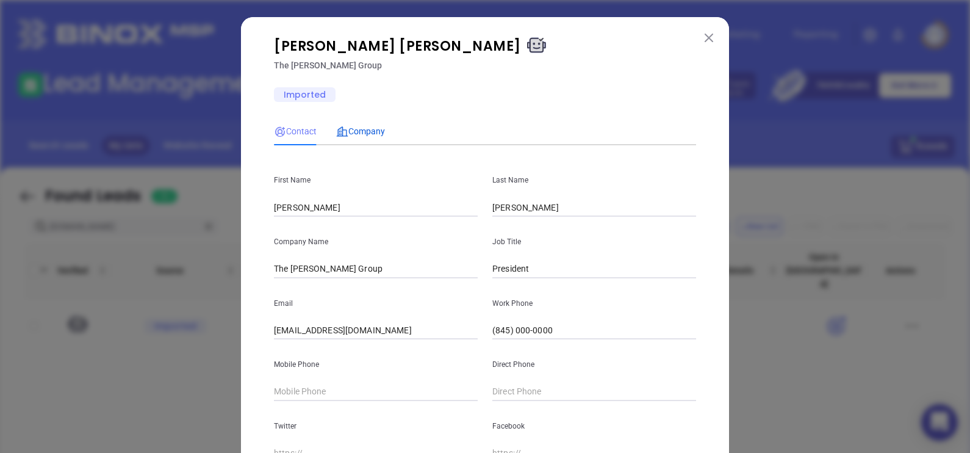
click at [363, 127] on span "Company" at bounding box center [360, 131] width 49 height 10
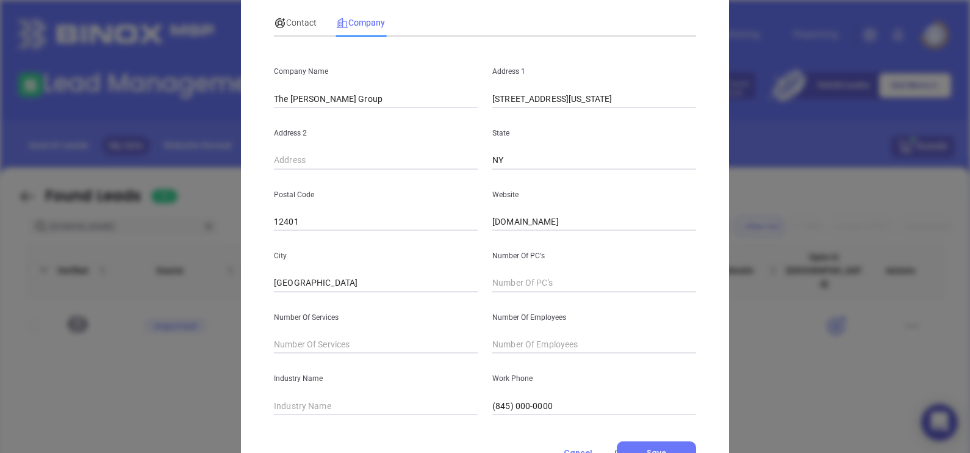
scroll to position [163, 0]
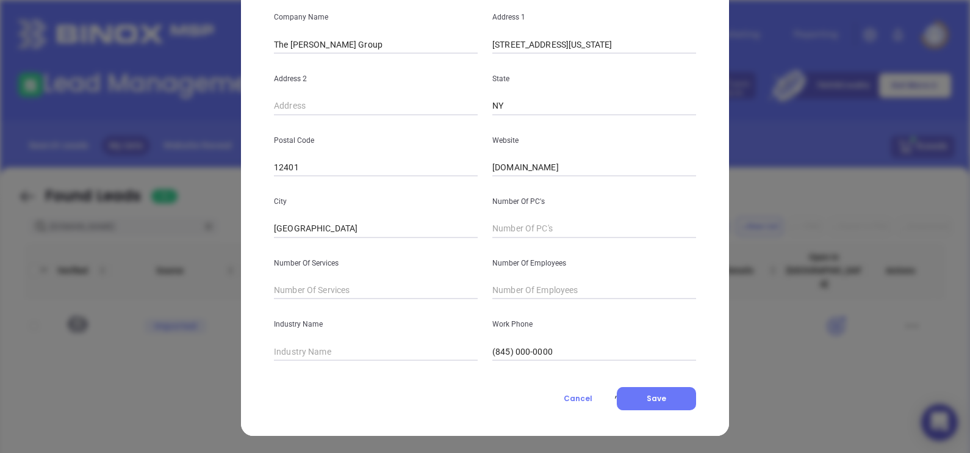
click at [566, 403] on span "Cancel" at bounding box center [578, 398] width 29 height 10
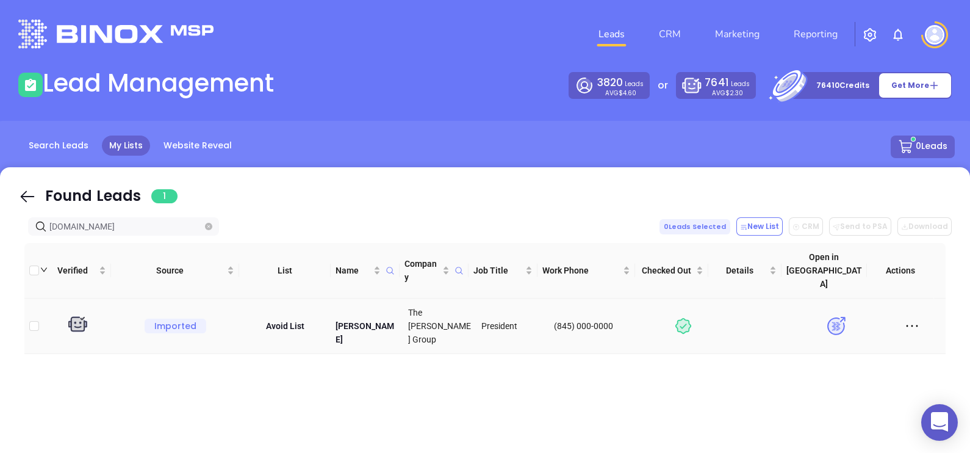
click at [827, 315] on img at bounding box center [835, 325] width 21 height 21
drag, startPoint x: 337, startPoint y: 314, endPoint x: 391, endPoint y: 313, distance: 54.3
click at [391, 313] on td "Louis Casciaro" at bounding box center [367, 326] width 73 height 56
copy p "Louis Casciaro"
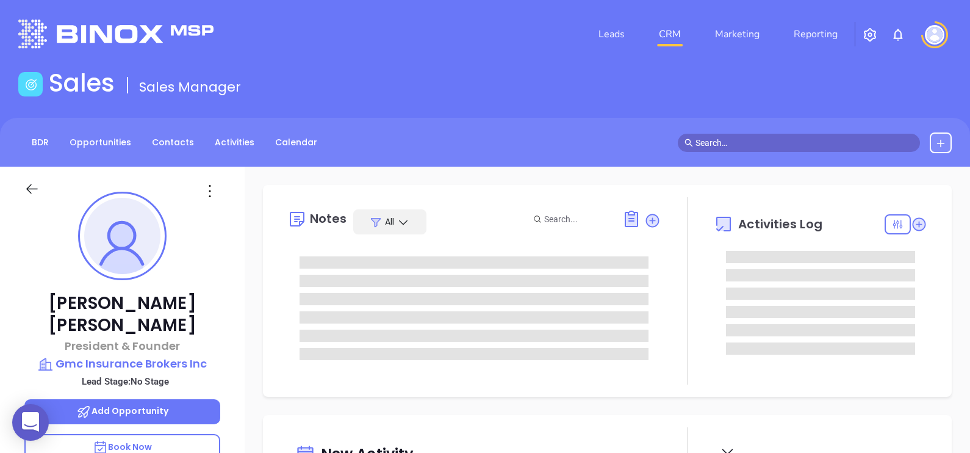
type input "[DATE]"
type input "[PERSON_NAME]"
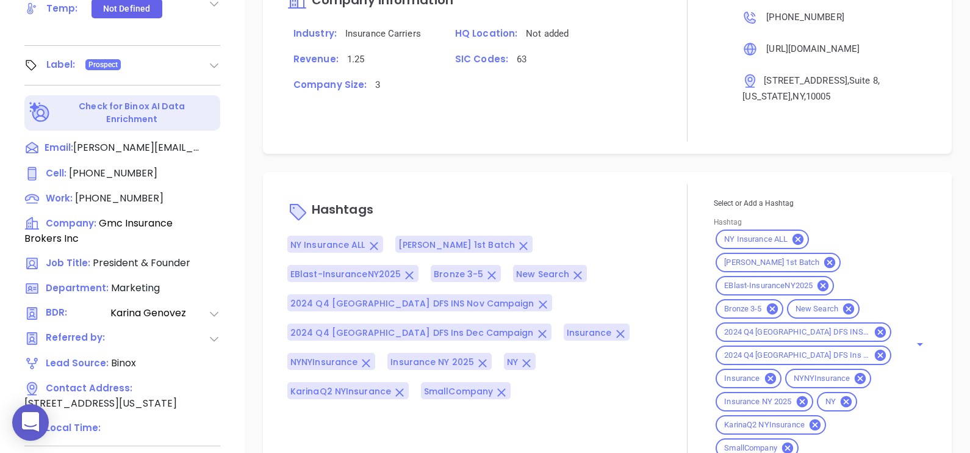
scroll to position [567, 0]
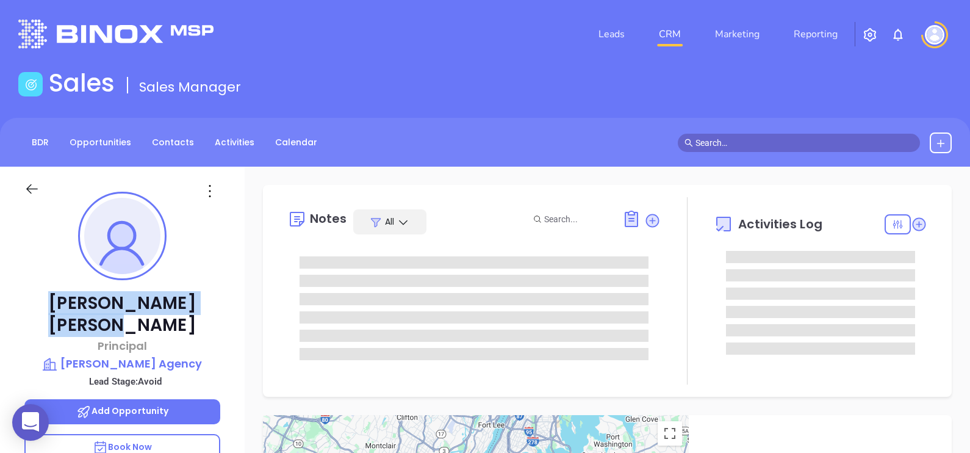
drag, startPoint x: 187, startPoint y: 300, endPoint x: 62, endPoint y: 309, distance: 125.4
click at [62, 309] on p "David Grodner" at bounding box center [122, 314] width 196 height 44
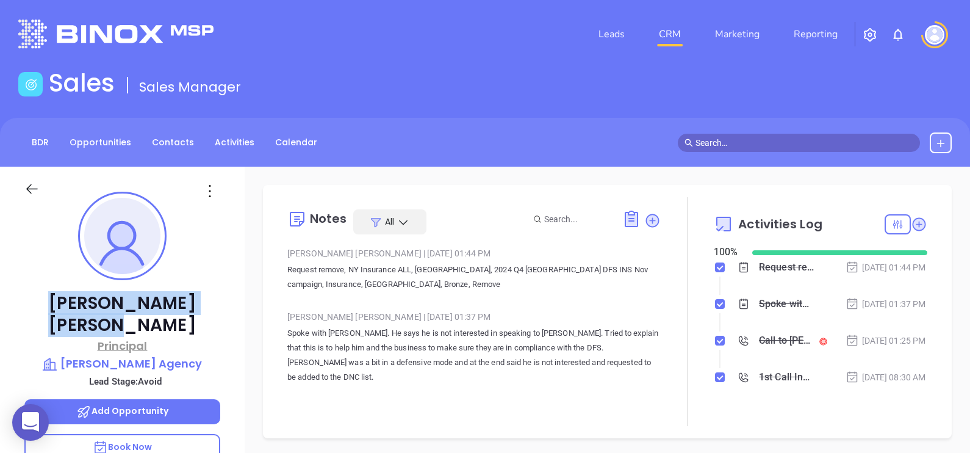
copy p "David Grodner"
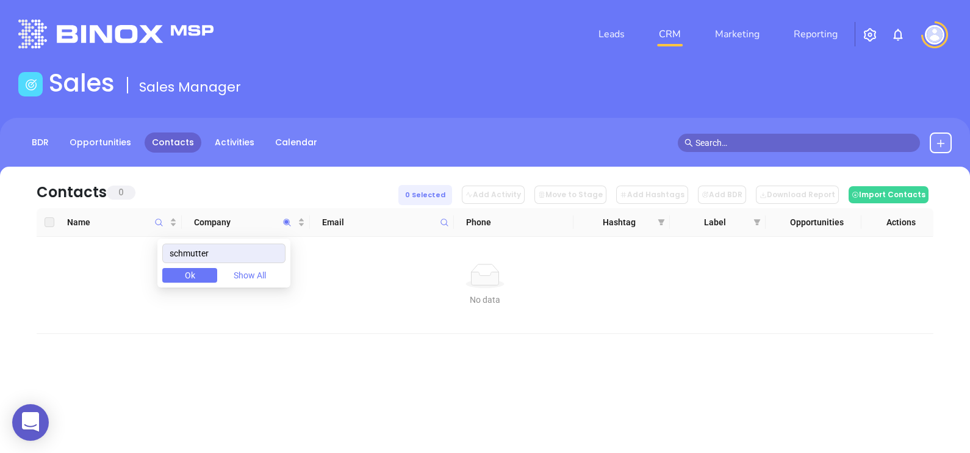
drag, startPoint x: 234, startPoint y: 251, endPoint x: 150, endPoint y: 247, distance: 83.7
click at [151, 247] on body "0 Leads CRM Marketing Reporting Financial Leads Leads Sales Sales Manager BDR O…" at bounding box center [485, 226] width 970 height 453
drag, startPoint x: 228, startPoint y: 254, endPoint x: 137, endPoint y: 242, distance: 91.0
click at [137, 240] on body "0 Leads CRM Marketing Reporting Financial Leads Leads Sales Sales Manager BDR O…" at bounding box center [485, 226] width 970 height 453
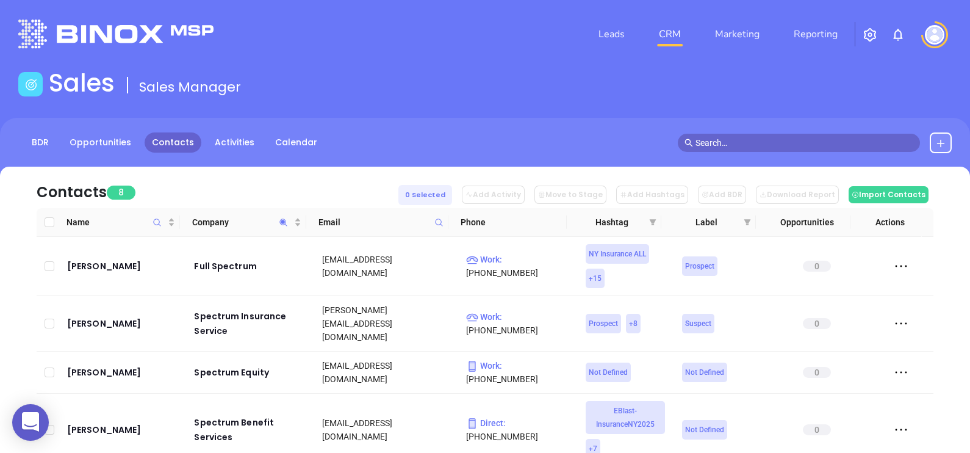
click at [217, 184] on div "Contacts 8 0 Selected Add Activity Move to Stage Add Hashtags Add BDR Download …" at bounding box center [485, 187] width 897 height 41
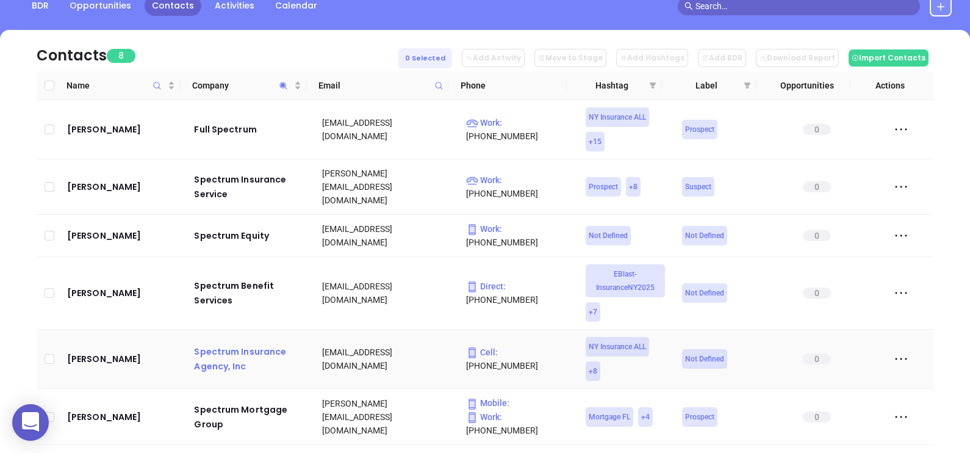
scroll to position [136, 0]
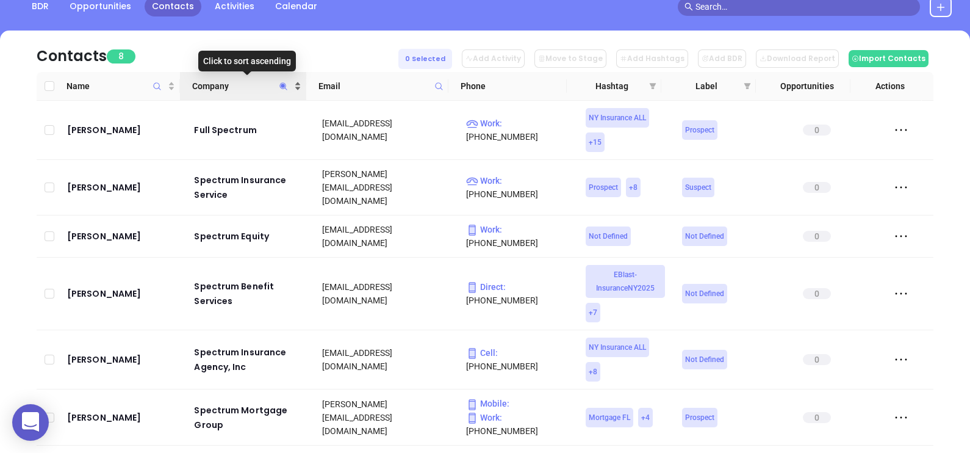
click at [229, 86] on span "Company" at bounding box center [241, 85] width 99 height 13
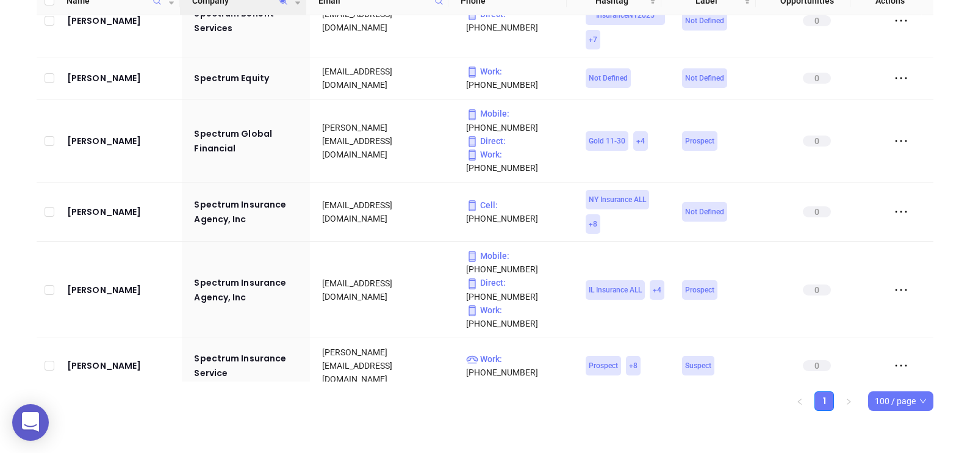
scroll to position [145, 0]
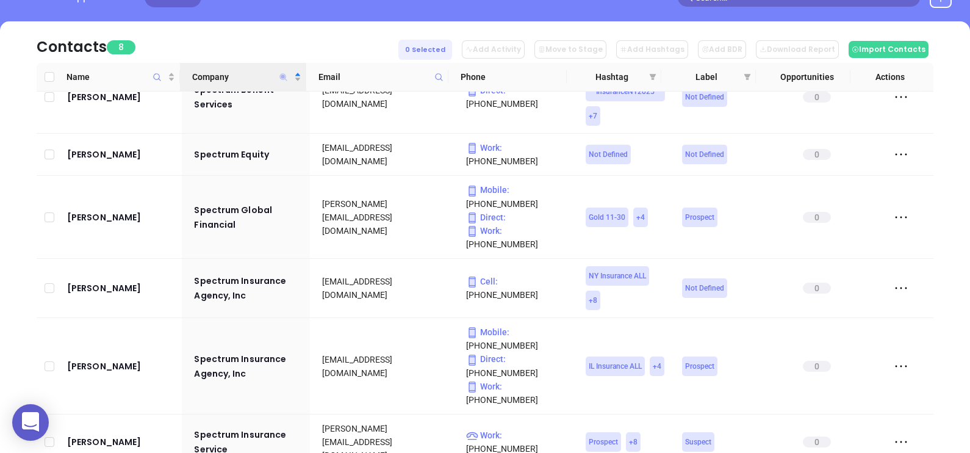
click at [284, 74] on icon "Company" at bounding box center [283, 76] width 7 height 7
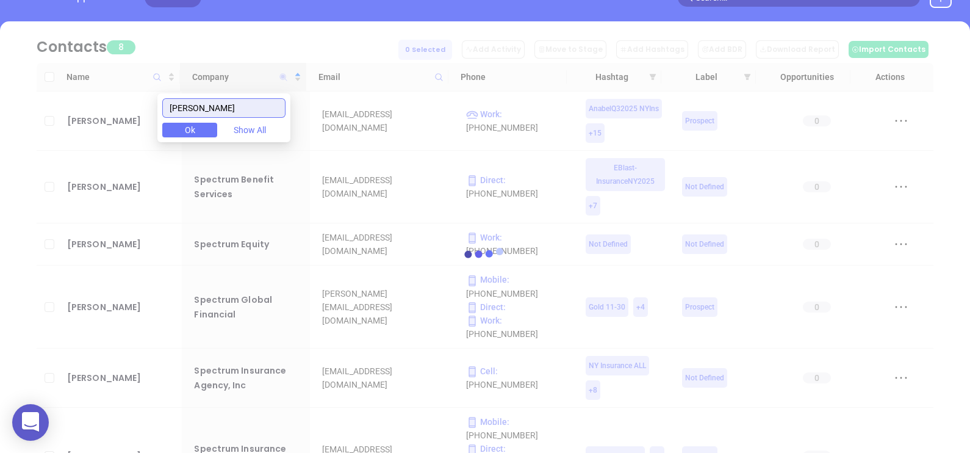
scroll to position [11, 0]
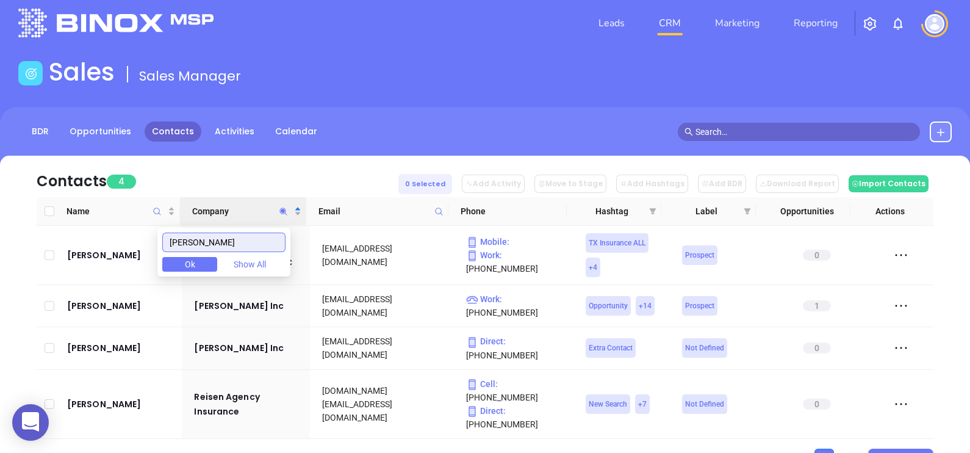
type input "reis"
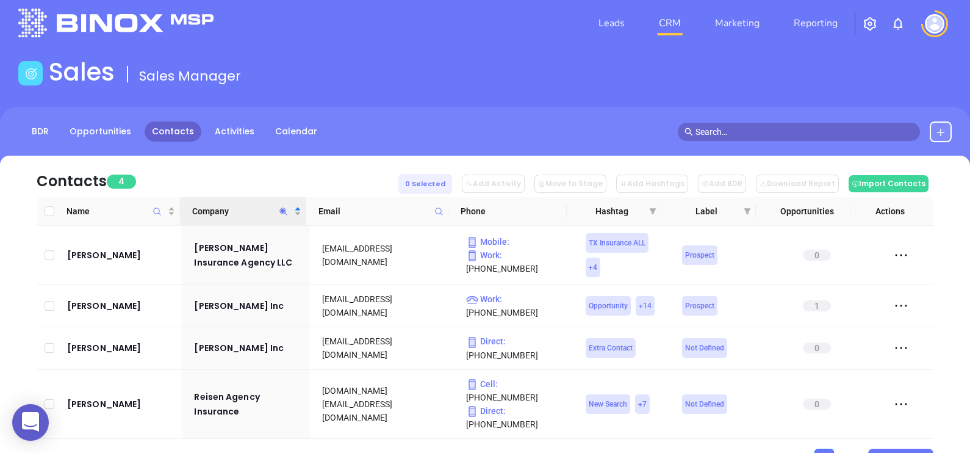
click at [310, 448] on ul "1 100 / page" at bounding box center [485, 458] width 897 height 20
click at [281, 207] on icon "Company" at bounding box center [283, 210] width 7 height 7
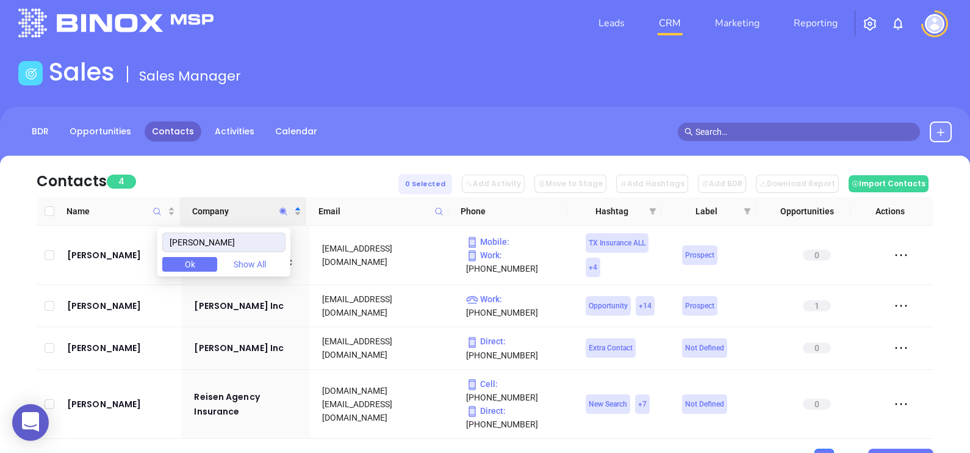
click at [264, 173] on div "Contacts 4 0 Selected Add Activity Move to Stage Add Hashtags Add BDR Download …" at bounding box center [485, 176] width 897 height 41
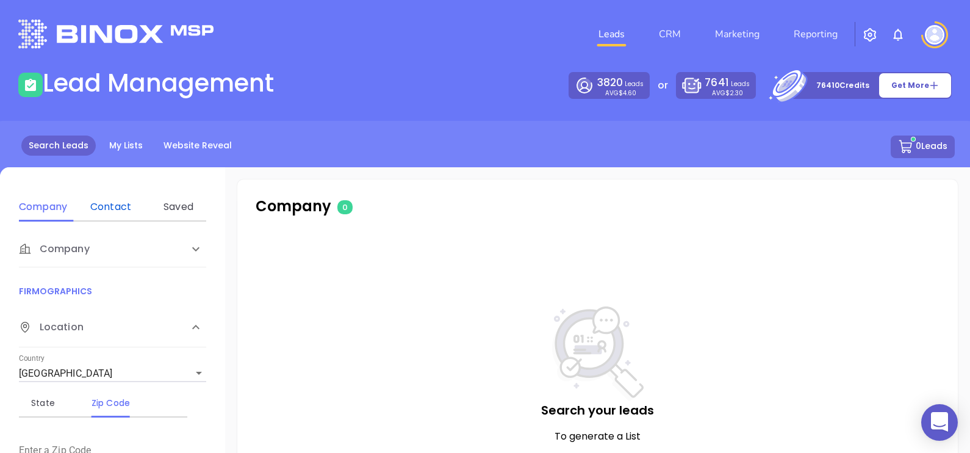
click at [124, 200] on div "Contact" at bounding box center [111, 206] width 48 height 15
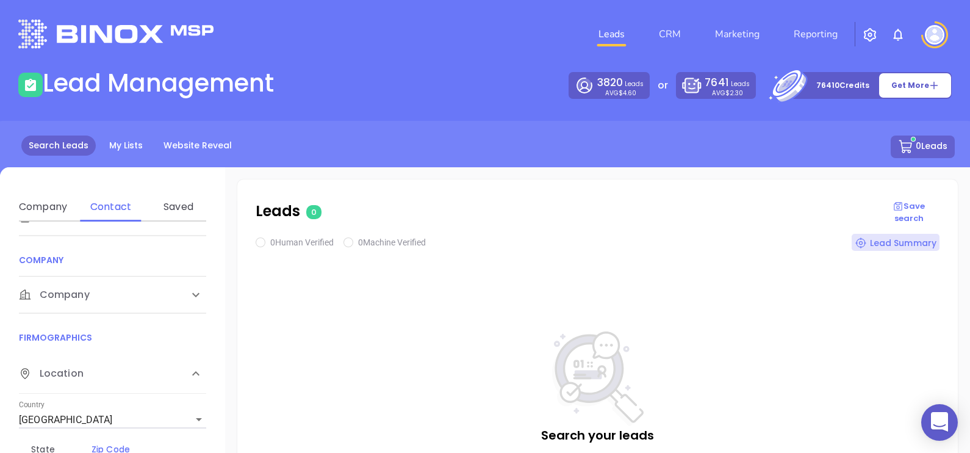
scroll to position [92, 0]
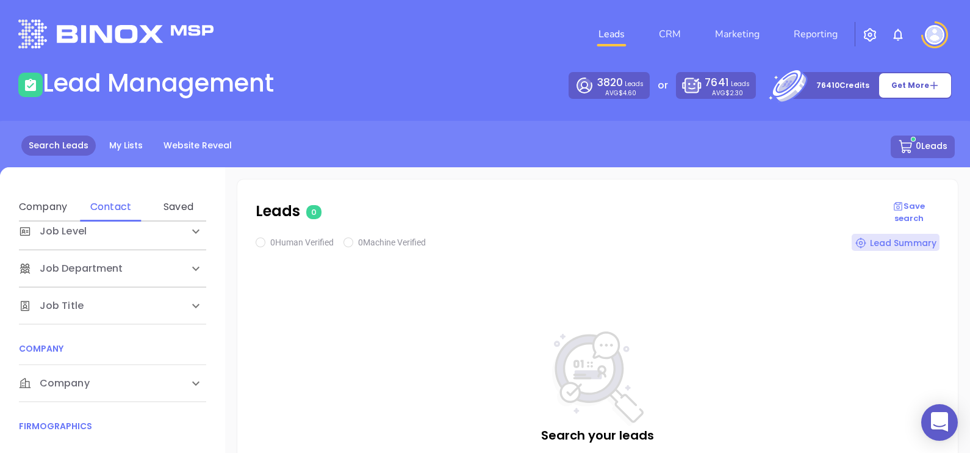
click at [92, 381] on div "Company" at bounding box center [100, 383] width 162 height 15
click at [121, 430] on div "Domain" at bounding box center [111, 430] width 48 height 15
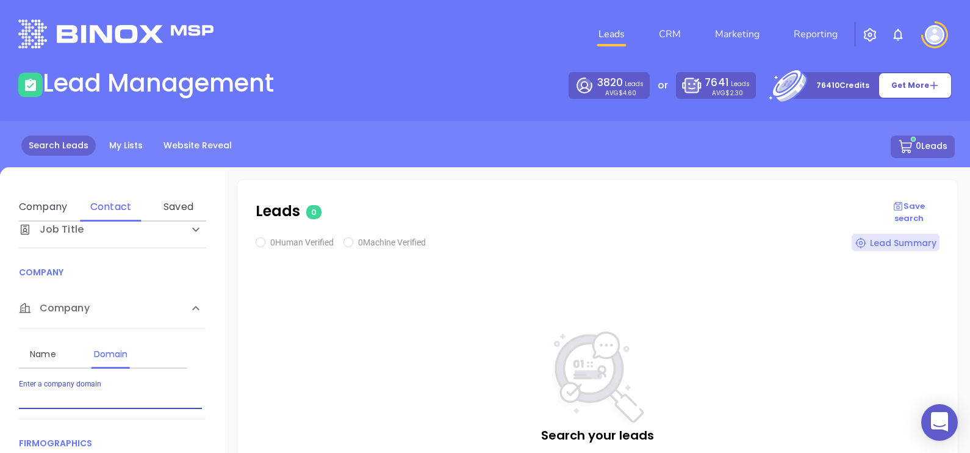
click at [102, 403] on input "Enter a company name" at bounding box center [110, 399] width 183 height 20
paste input "[DOMAIN_NAME]"
type input "[DOMAIN_NAME]"
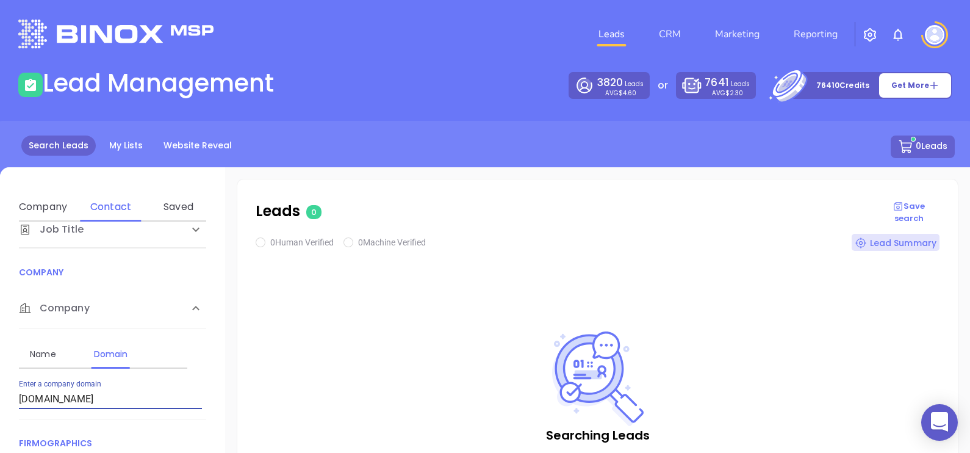
checkbox input "true"
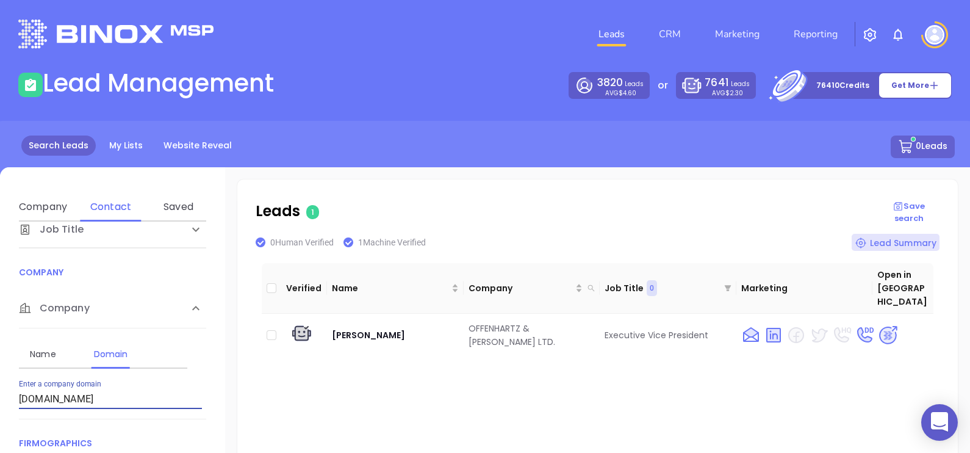
drag, startPoint x: 117, startPoint y: 397, endPoint x: -3, endPoint y: 397, distance: 120.2
click at [0, 397] on html "0 Leads CRM Marketing Reporting Financial Leads Leads Lead Management 3820 Lead…" at bounding box center [485, 226] width 970 height 453
paste input "spectrumja"
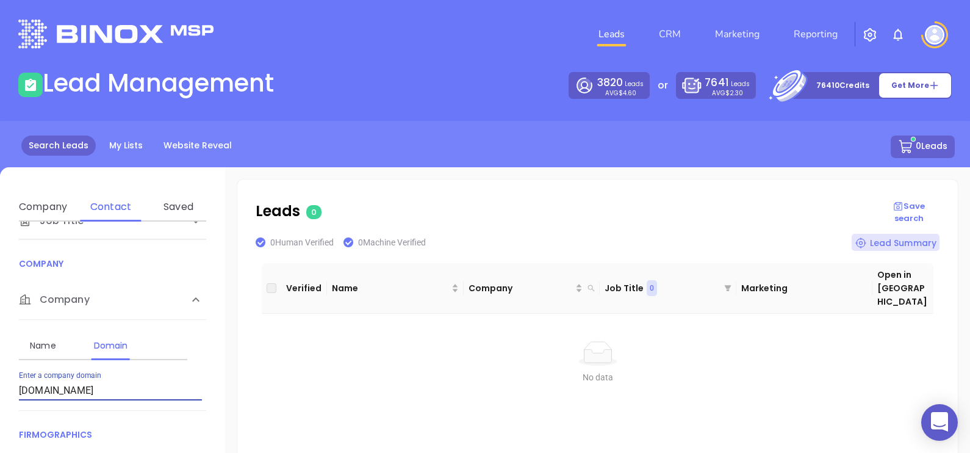
scroll to position [229, 0]
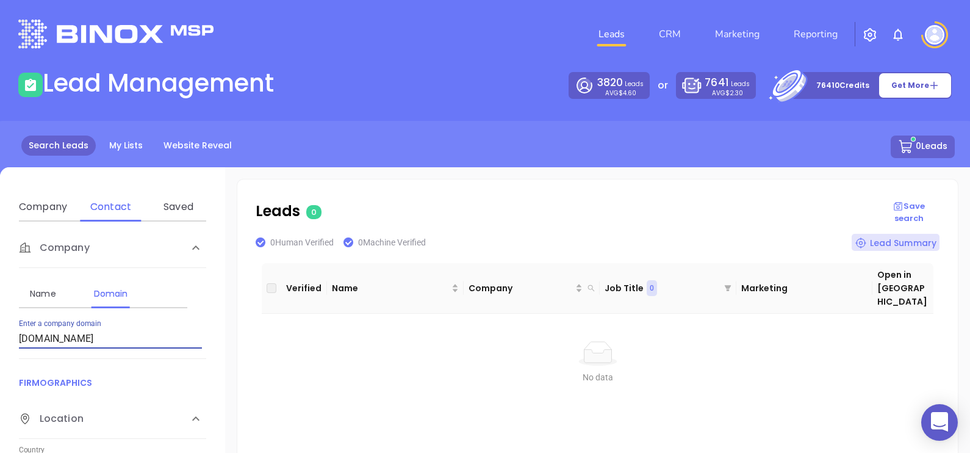
drag, startPoint x: 104, startPoint y: 338, endPoint x: -3, endPoint y: 329, distance: 107.7
click at [0, 329] on html "0 Leads CRM Marketing Reporting Financial Leads Leads Lead Management 3820 Lead…" at bounding box center [485, 226] width 970 height 453
paste input "www.reisinsurance"
type input "reisinsurance.com"
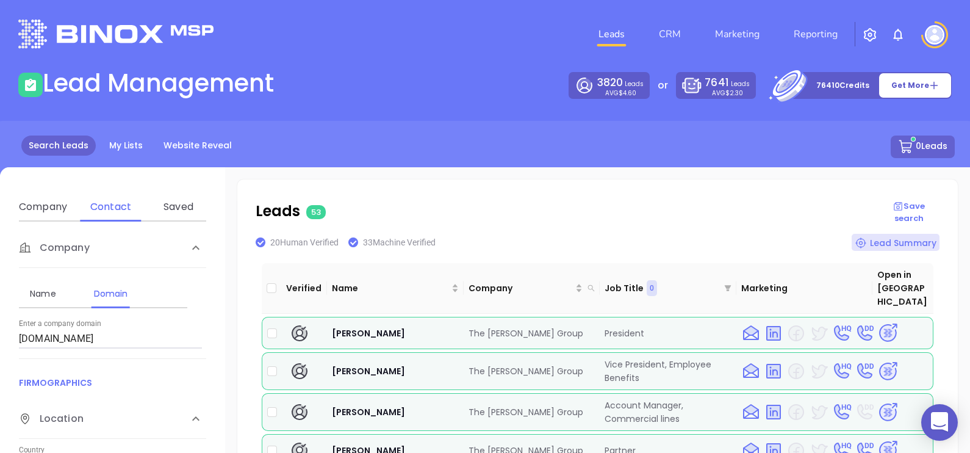
click at [241, 273] on div "Leads 53 Save search 20 Human Verified 33 Machine Verified Lead Summary Verifie…" at bounding box center [597, 439] width 721 height 520
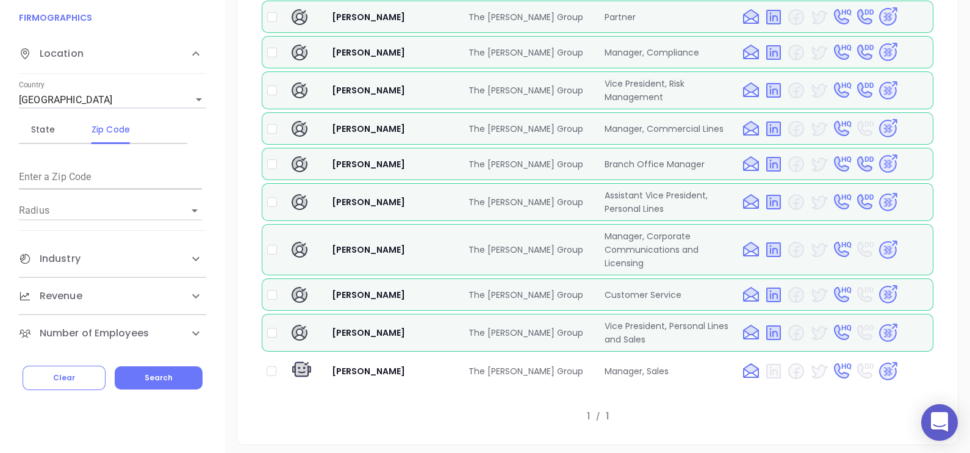
scroll to position [88, 0]
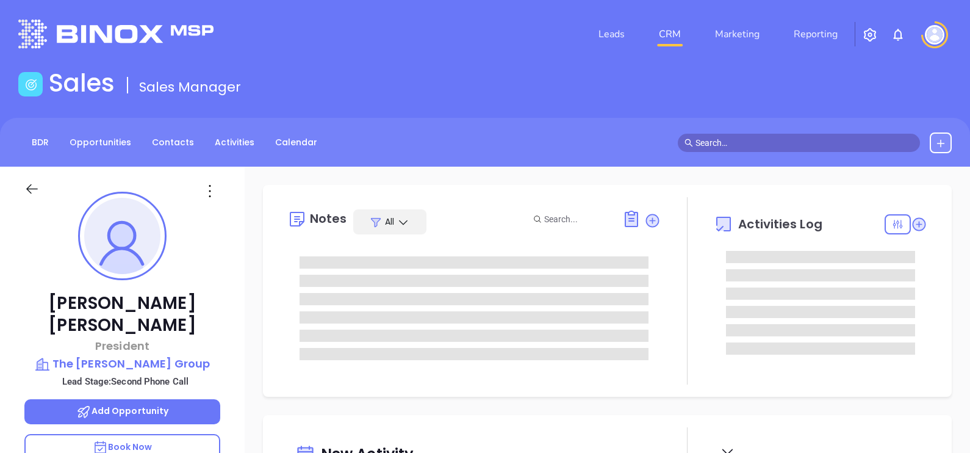
type input "[DATE]"
type input "[PERSON_NAME]"
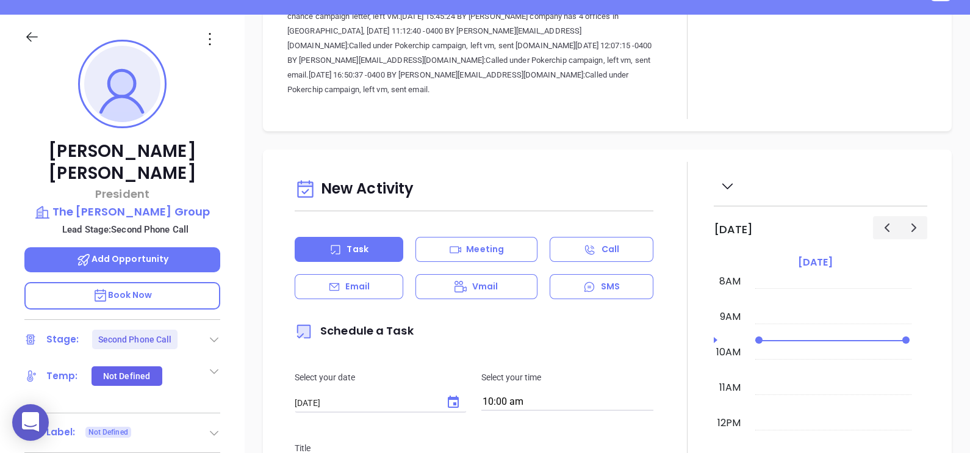
scroll to position [0, 0]
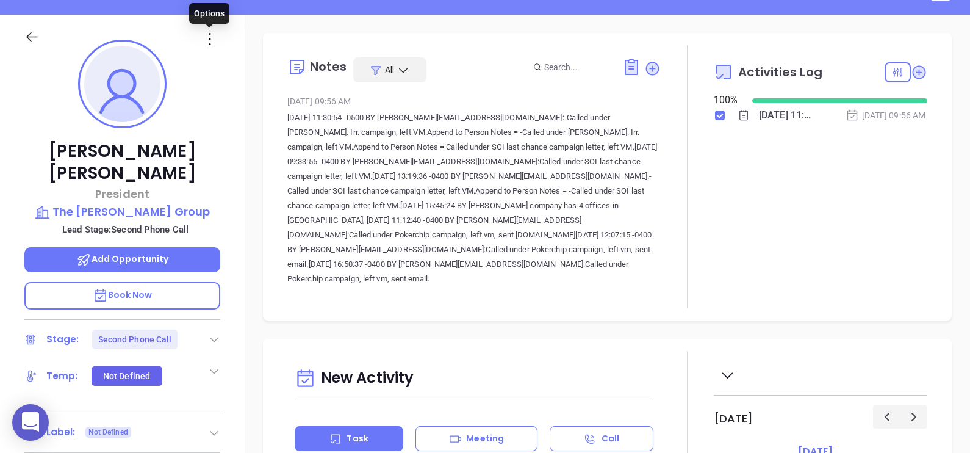
click at [208, 29] on icon at bounding box center [210, 39] width 20 height 20
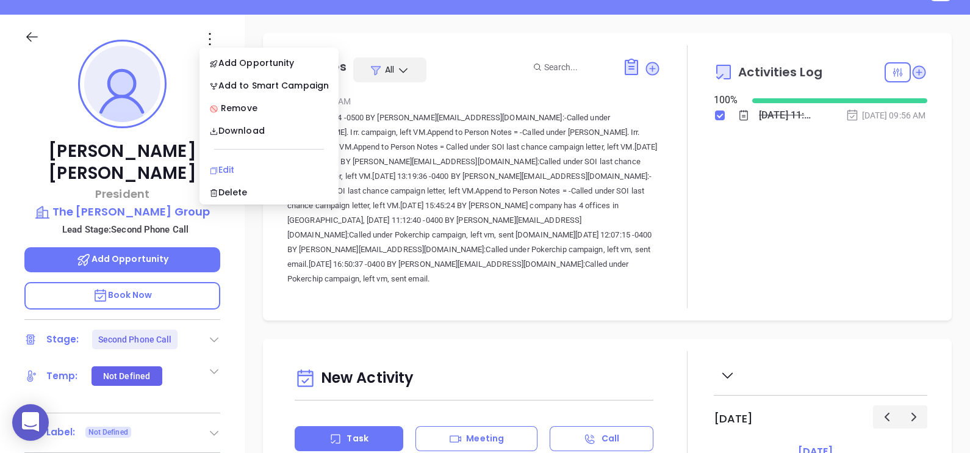
click at [245, 170] on div "Edit" at bounding box center [269, 169] width 120 height 13
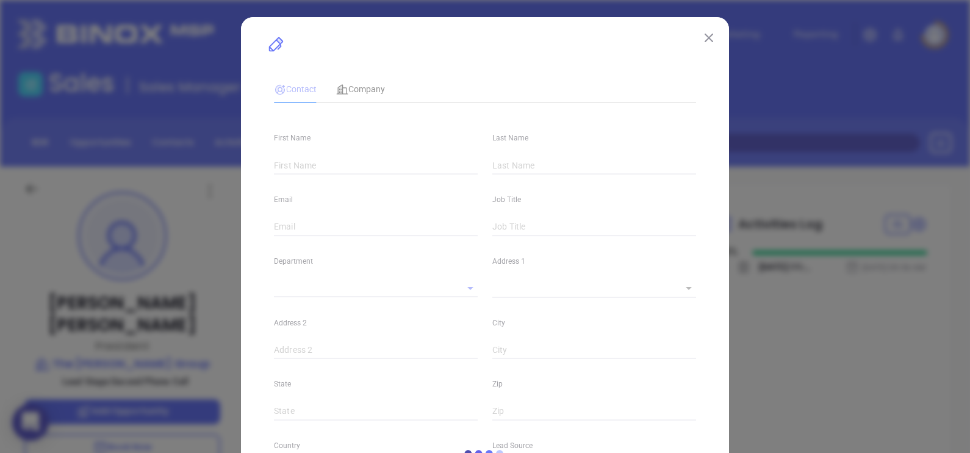
type input "Louis"
type input "Casciaro"
type input "lcasciaro@reisinsurance.com"
type input "President"
type input "1"
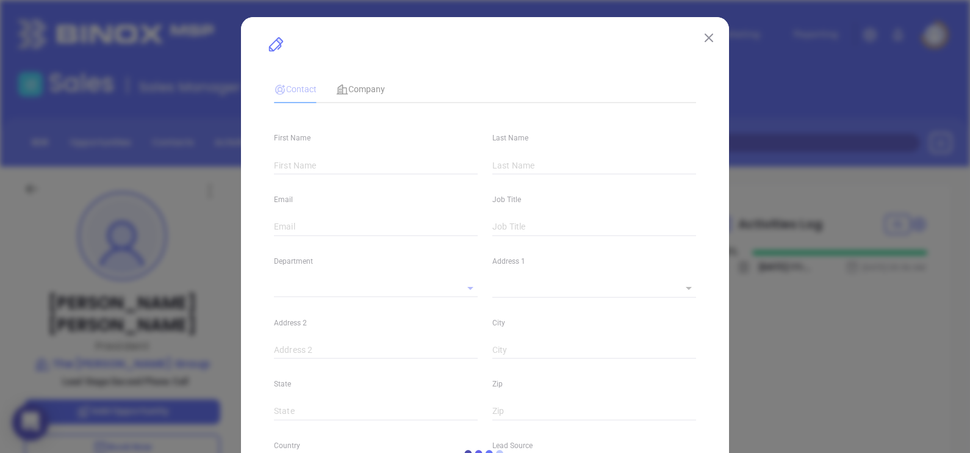
type input "www.linkedin.com/in/lou-casciaro-90a1651a/"
type input "Marketing"
type input "Website Reveal"
type input "Second Phone Call"
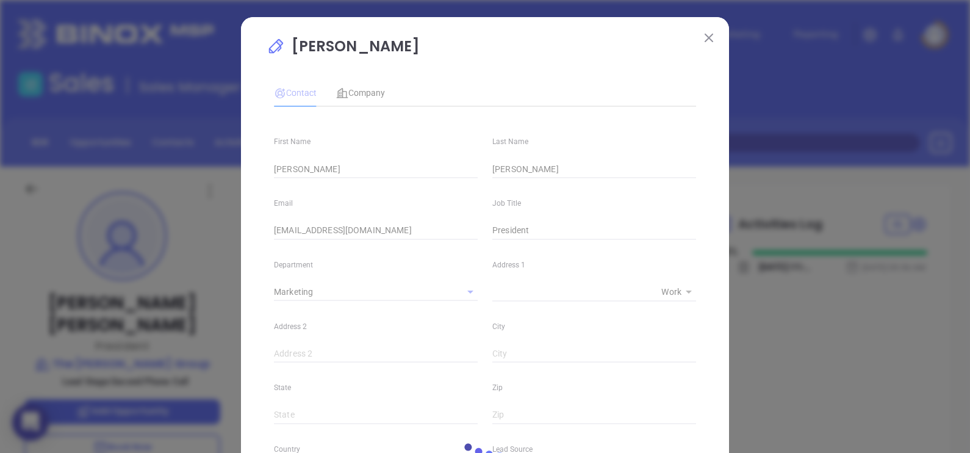
type input "(845) 000-0000"
type input "1"
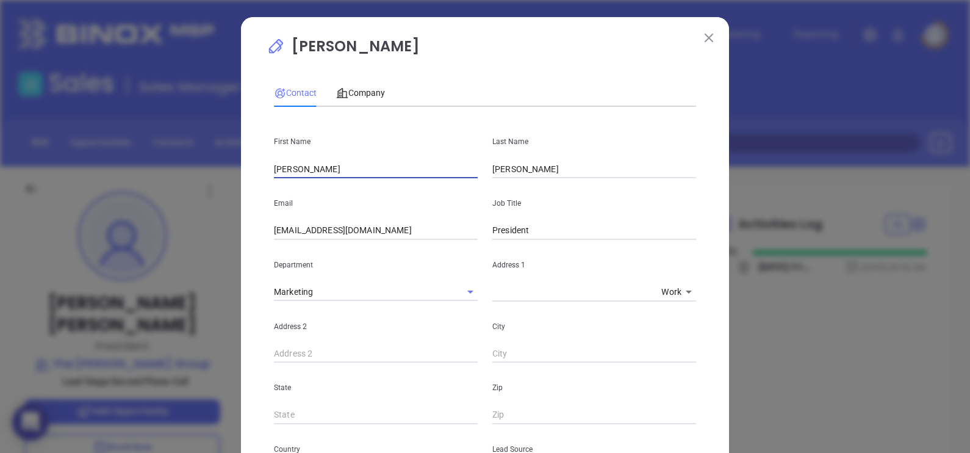
drag, startPoint x: 308, startPoint y: 170, endPoint x: 226, endPoint y: 189, distance: 83.9
click at [227, 187] on div "Louis Casciaro Contact Company First Name Louis Last Name Casciaro Email lcasci…" at bounding box center [485, 226] width 970 height 453
type input "Owen"
type input "McKane"
click at [408, 235] on input "lcasciaro@reisinsurance.com" at bounding box center [376, 230] width 204 height 18
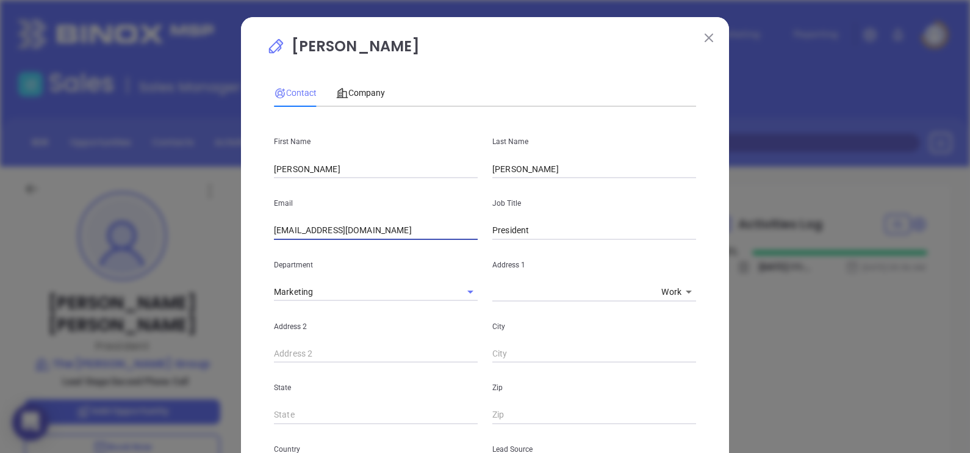
paste input "omckane"
type input "omckane@reisinsurance.com"
click at [573, 232] on input "President" at bounding box center [594, 230] width 204 height 18
click at [520, 205] on p "Job Title" at bounding box center [594, 202] width 204 height 13
click at [551, 231] on input "President" at bounding box center [594, 230] width 204 height 18
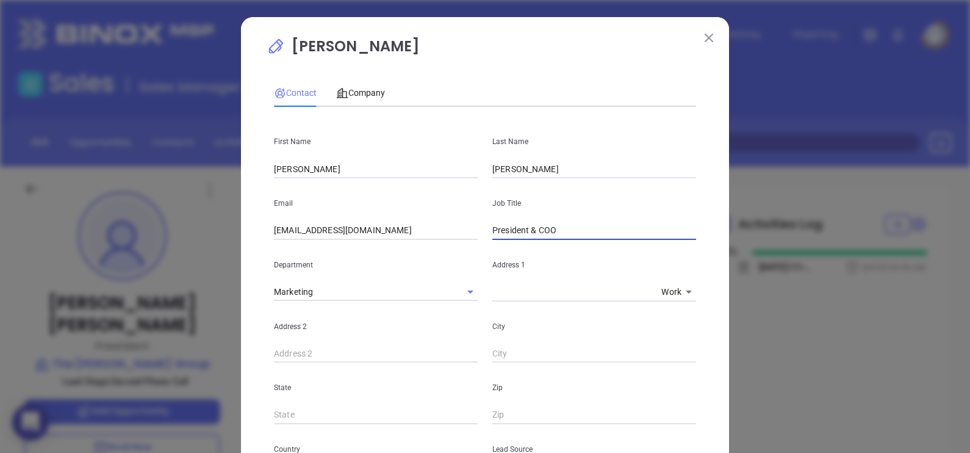
type input "President & COO"
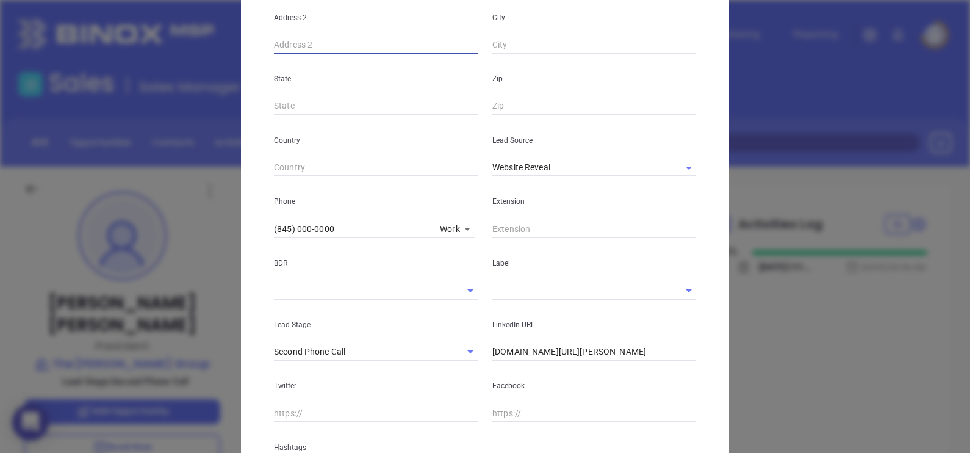
scroll to position [137, 0]
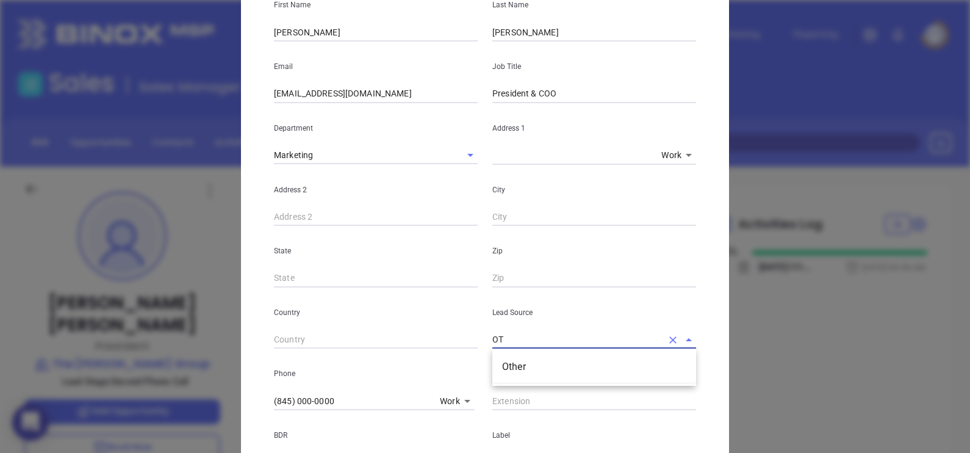
type input "O"
click at [577, 367] on li "Binox" at bounding box center [594, 367] width 204 height 22
type input "Binox"
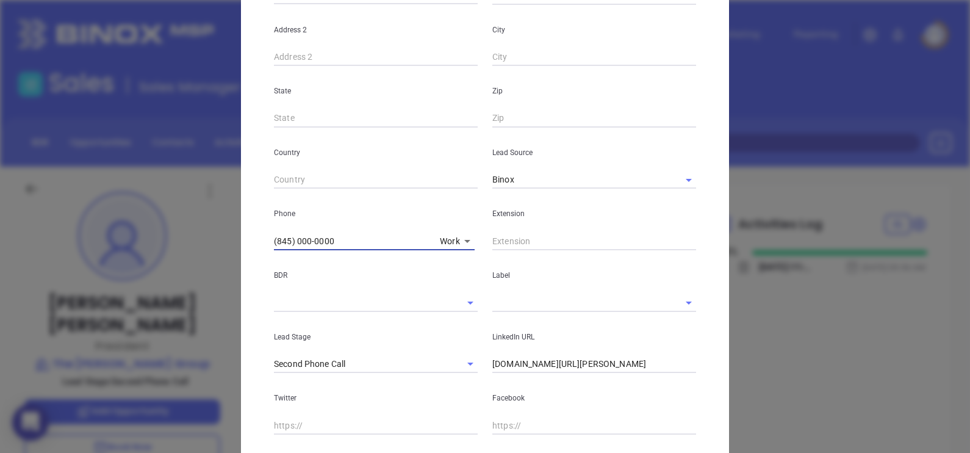
scroll to position [431, 0]
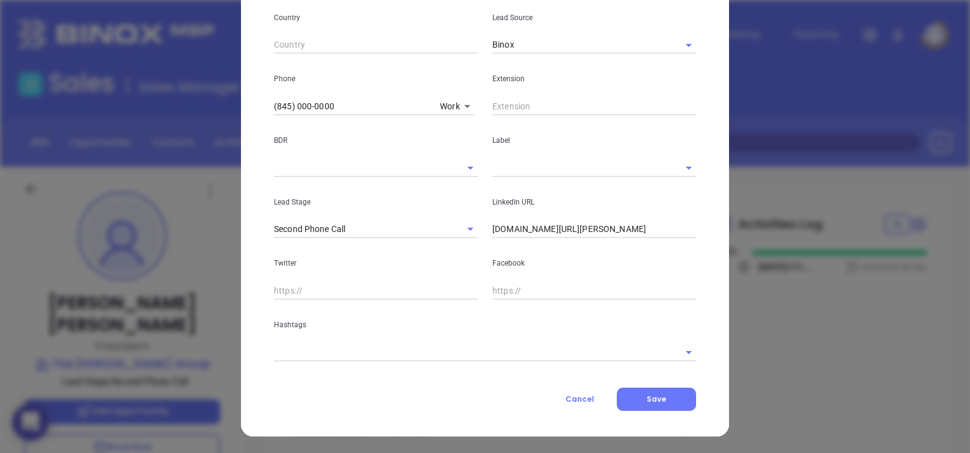
click at [340, 107] on input "(845) 000-0000" at bounding box center [354, 106] width 161 height 18
drag, startPoint x: 342, startPoint y: 104, endPoint x: 217, endPoint y: 88, distance: 126.1
click at [217, 88] on div "Louis Casciaro Contact Company First Name Owen Last Name McKane Email omckane@r…" at bounding box center [485, 226] width 970 height 453
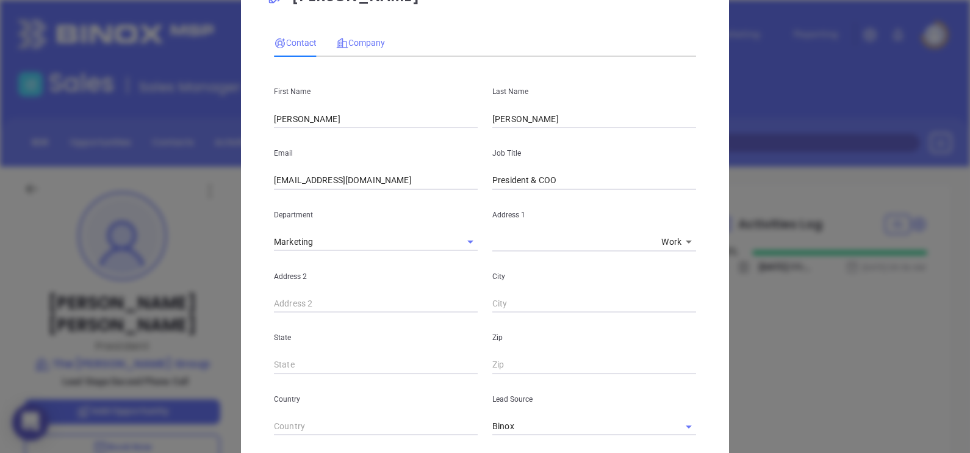
type input "(845) 338-4656"
click at [350, 40] on span "Company" at bounding box center [360, 43] width 49 height 10
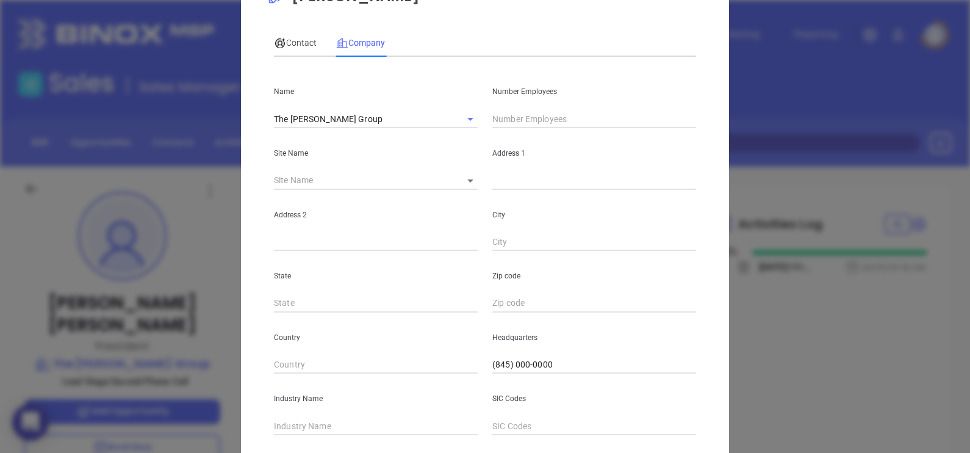
scroll to position [246, 0]
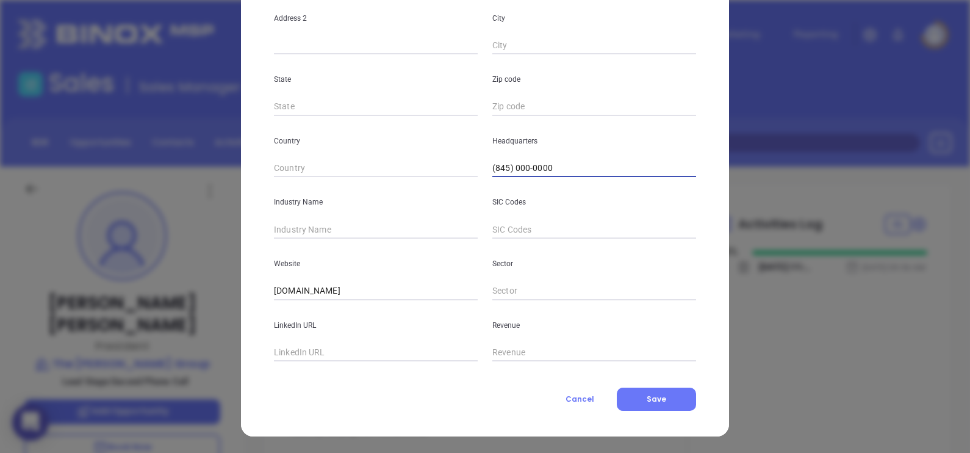
drag, startPoint x: 572, startPoint y: 168, endPoint x: 435, endPoint y: 168, distance: 136.7
click at [437, 168] on div "Country Headquarters (845) 000-0000" at bounding box center [485, 147] width 437 height 62
paste input "338-4656"
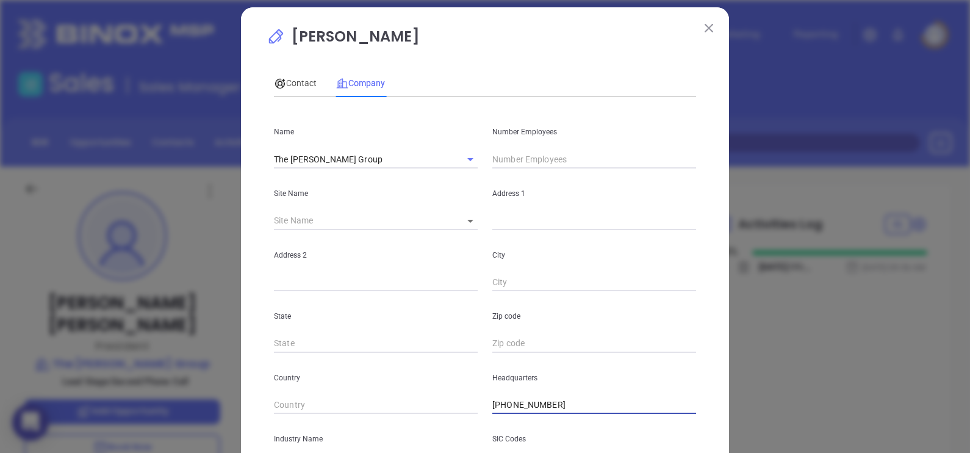
scroll to position [0, 0]
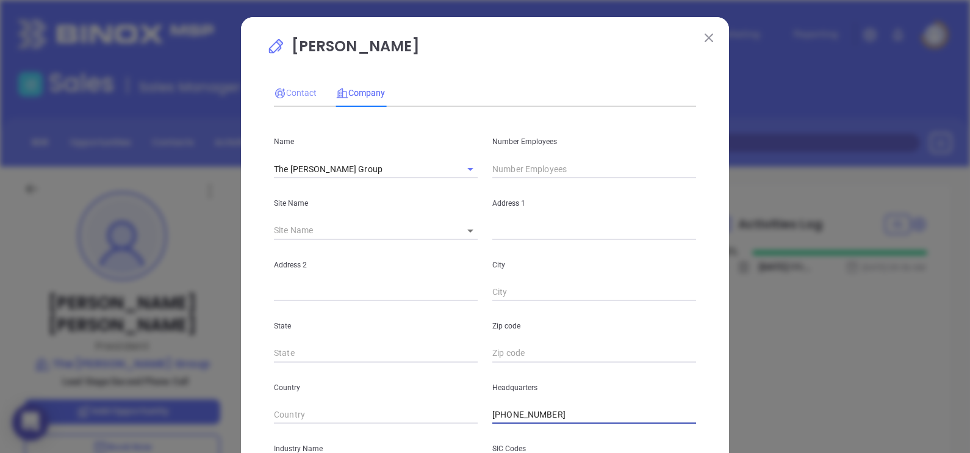
type input "(845) 338-4656"
click at [293, 92] on span "Contact" at bounding box center [295, 93] width 43 height 10
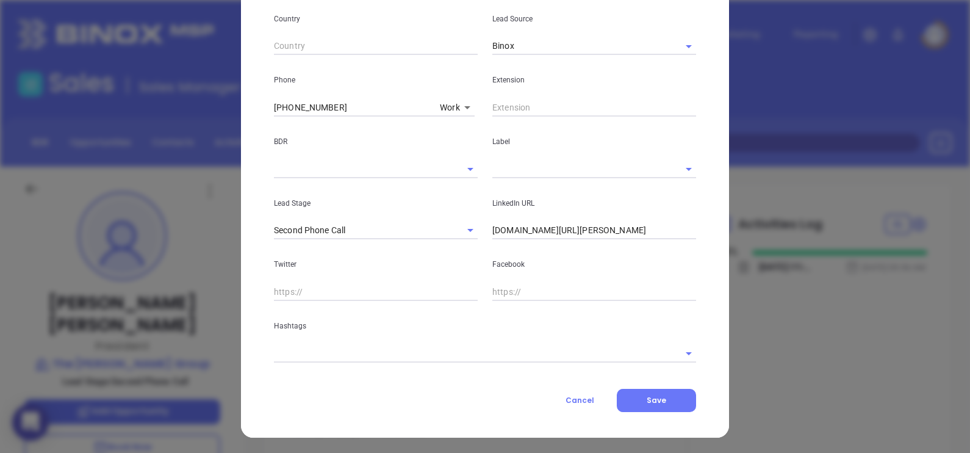
scroll to position [431, 0]
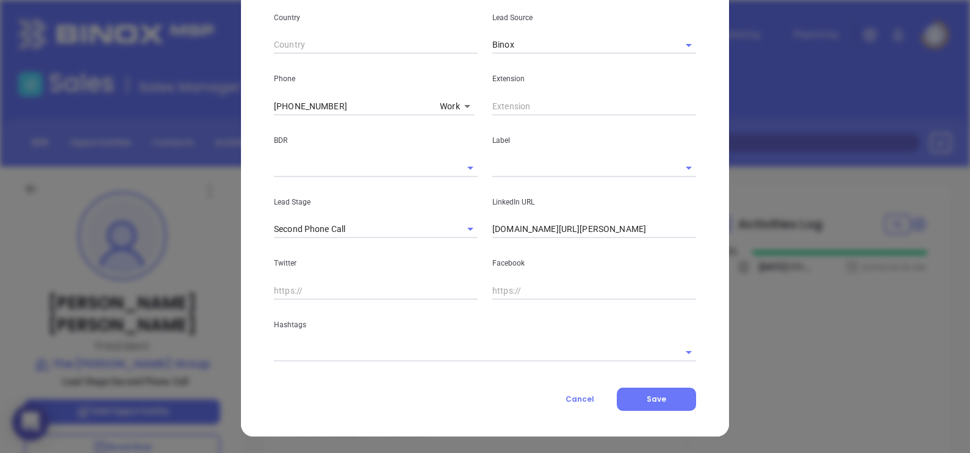
click at [576, 167] on input "text" at bounding box center [577, 168] width 170 height 18
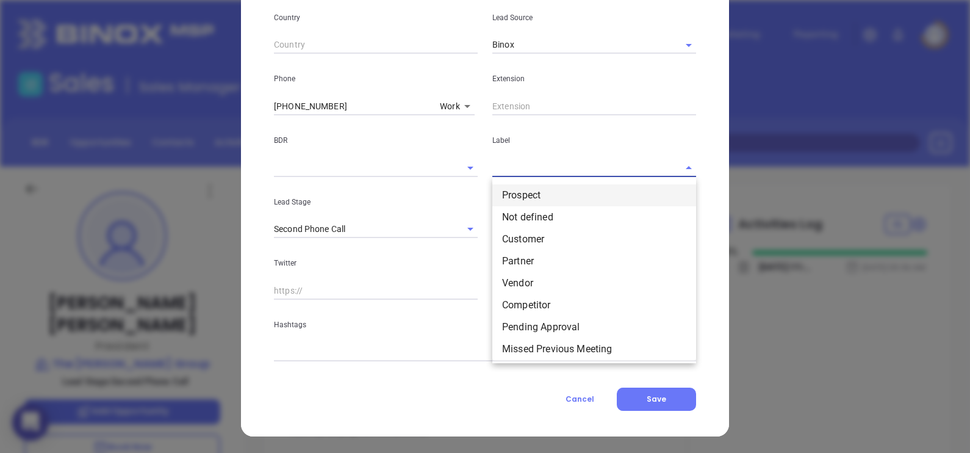
click at [575, 189] on li "Prospect" at bounding box center [594, 195] width 204 height 22
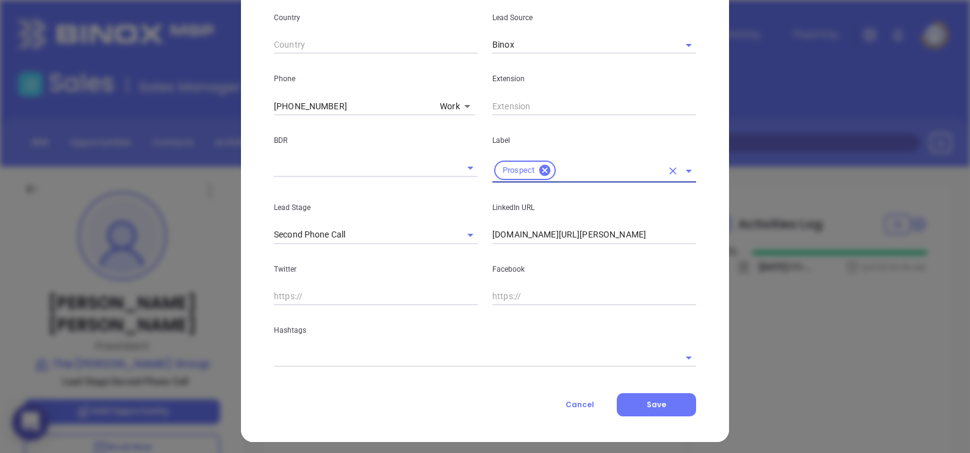
click at [661, 242] on input "www.linkedin.com/in/lou-casciaro-90a1651a/" at bounding box center [594, 235] width 204 height 18
click at [619, 241] on input "www.linkedin.com/in/lou-casciaro-90a1651a/" at bounding box center [594, 235] width 204 height 18
click at [622, 236] on input "www.linkedin.com/in/lou-casciaro-90a1651a/" at bounding box center [594, 235] width 204 height 18
click at [622, 235] on input "www.linkedin.com/in/lou-casciaro-90a1651a/" at bounding box center [594, 235] width 204 height 18
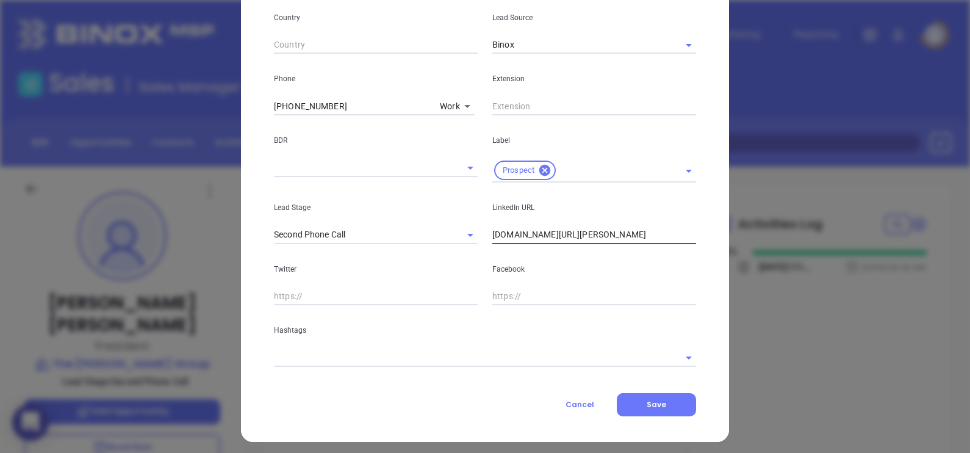
click at [622, 235] on input "www.linkedin.com/in/lou-casciaro-90a1651a/" at bounding box center [594, 235] width 204 height 18
paste input "owenmckane"
type input "www.linkedin.com/in/owenmckane/"
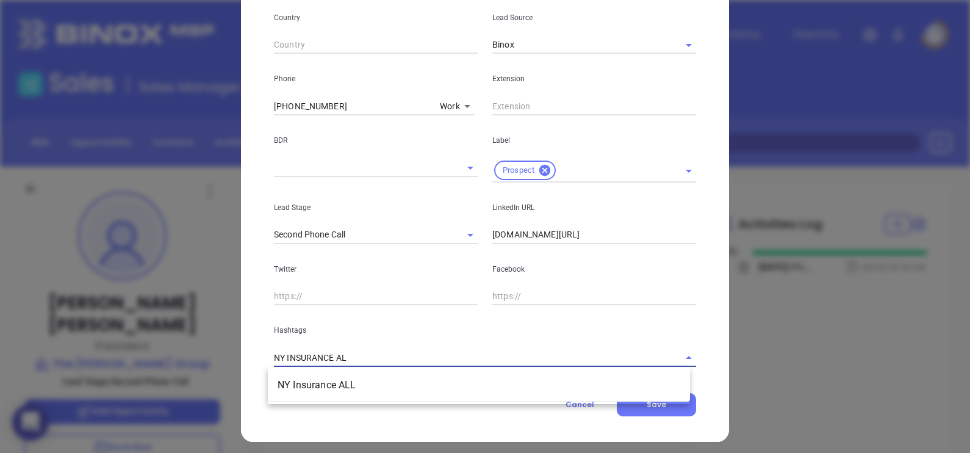
type input "NY INSURANCE ALL"
click at [467, 390] on li "NY Insurance ALL" at bounding box center [479, 385] width 422 height 22
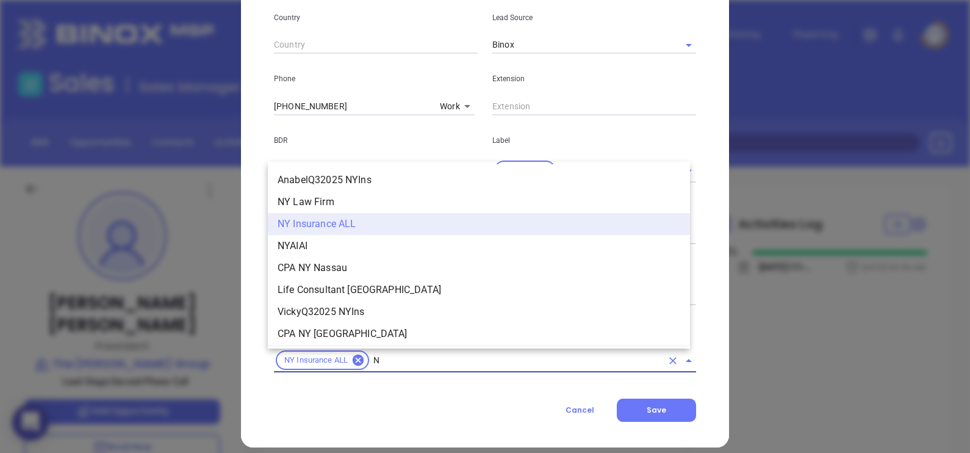
type input "NY"
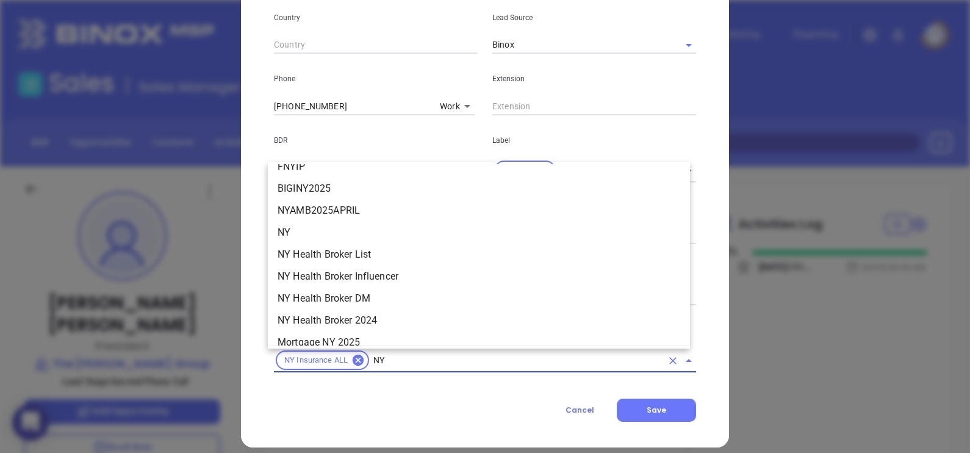
scroll to position [1348, 0]
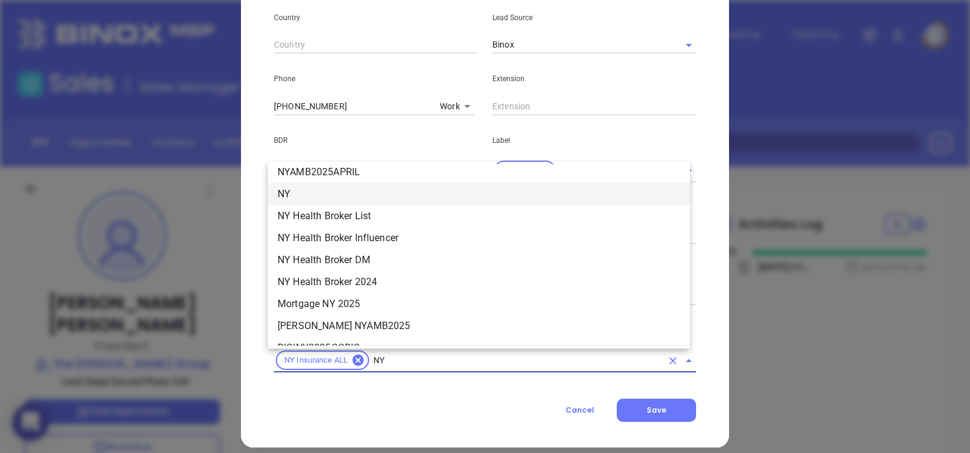
click at [311, 186] on li "NY" at bounding box center [479, 194] width 422 height 22
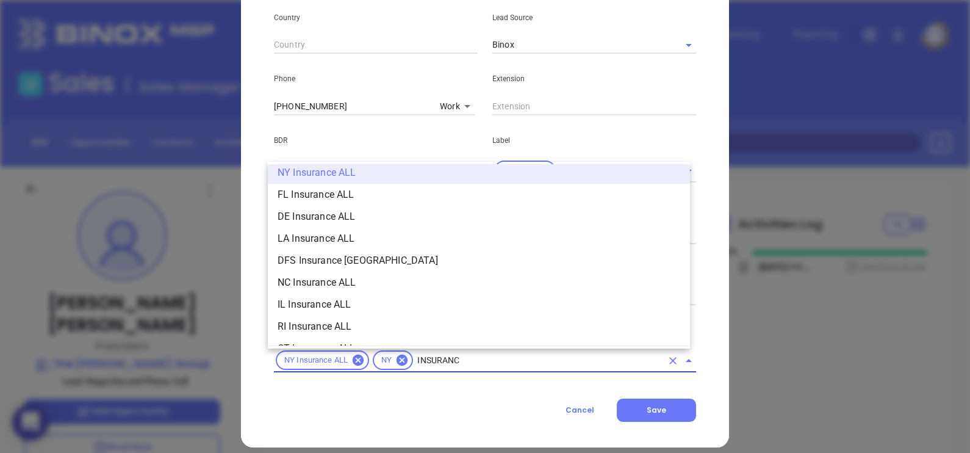
type input "INSURANCE"
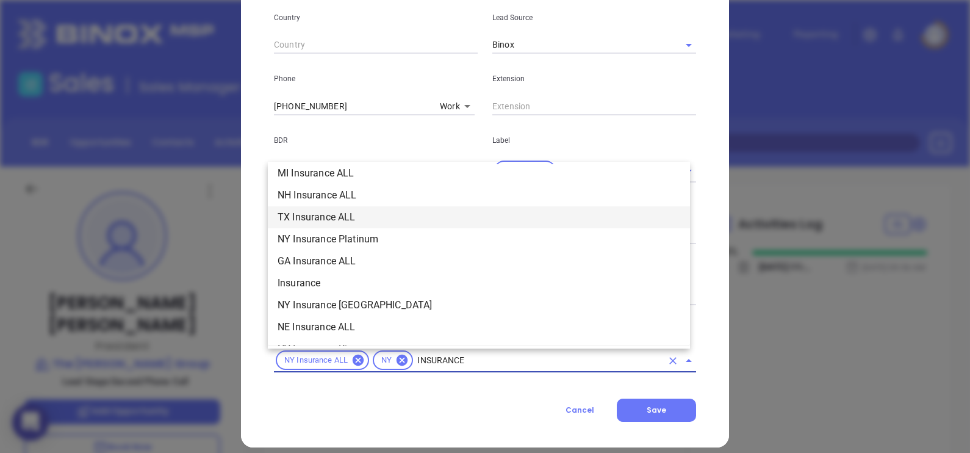
scroll to position [487, 0]
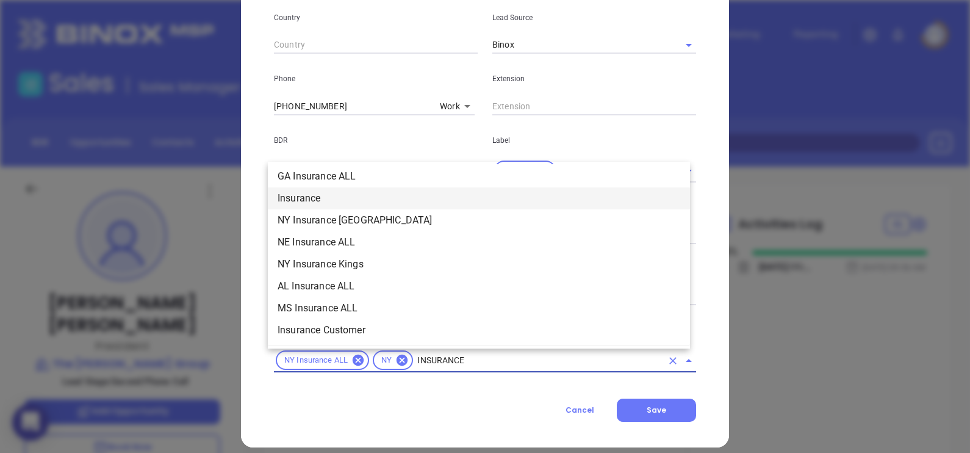
click at [310, 198] on li "Insurance" at bounding box center [479, 198] width 422 height 22
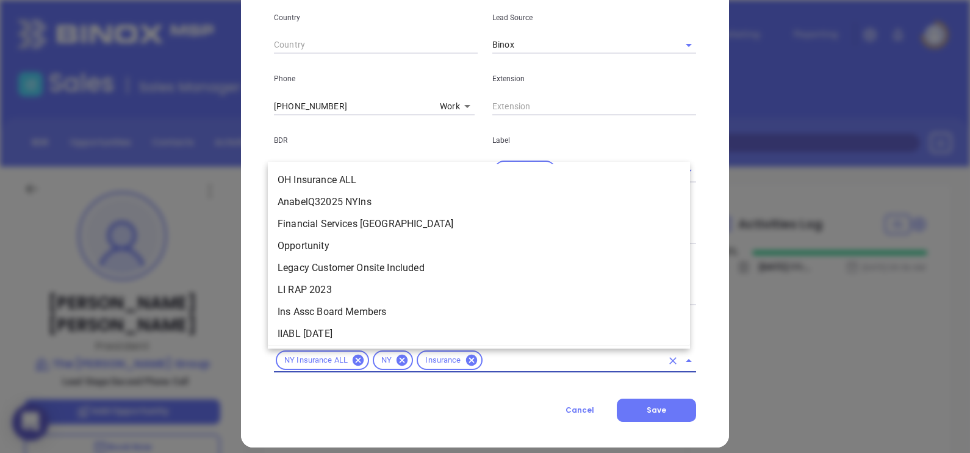
click at [492, 360] on input "text" at bounding box center [573, 360] width 178 height 15
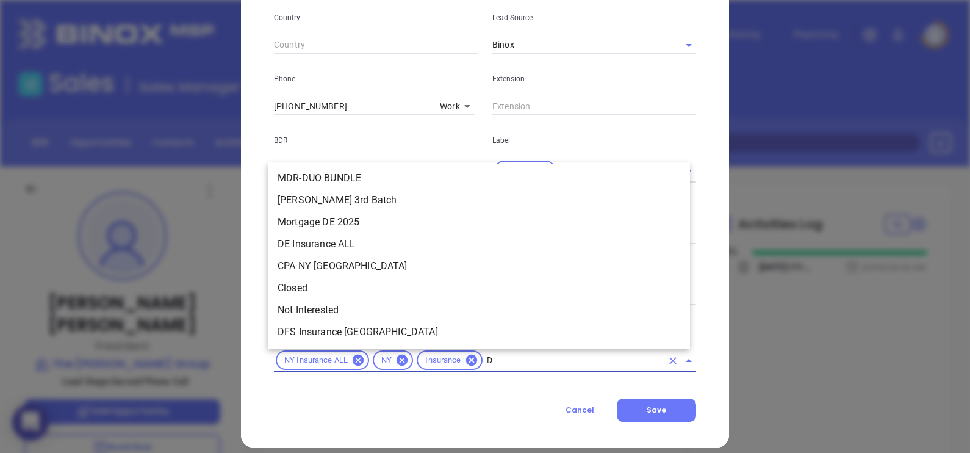
scroll to position [0, 0]
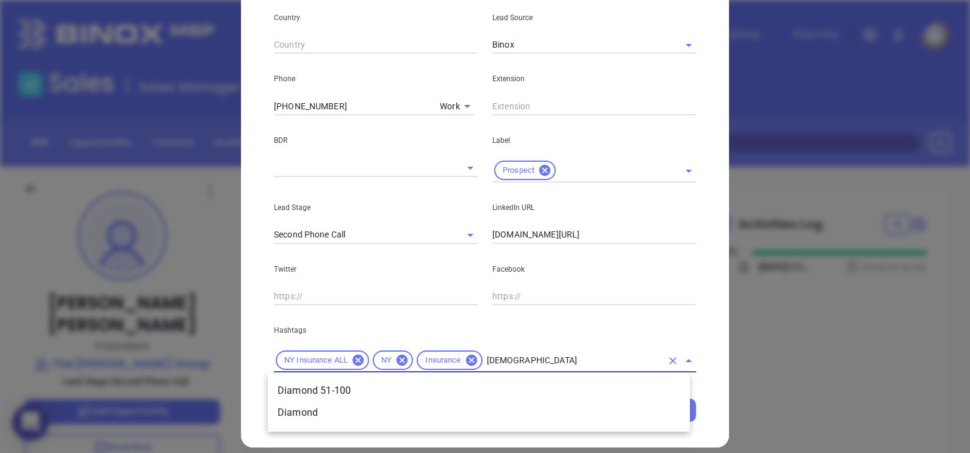
type input "DIAMOND"
click at [492, 383] on li "Diamond 51-100" at bounding box center [479, 390] width 422 height 22
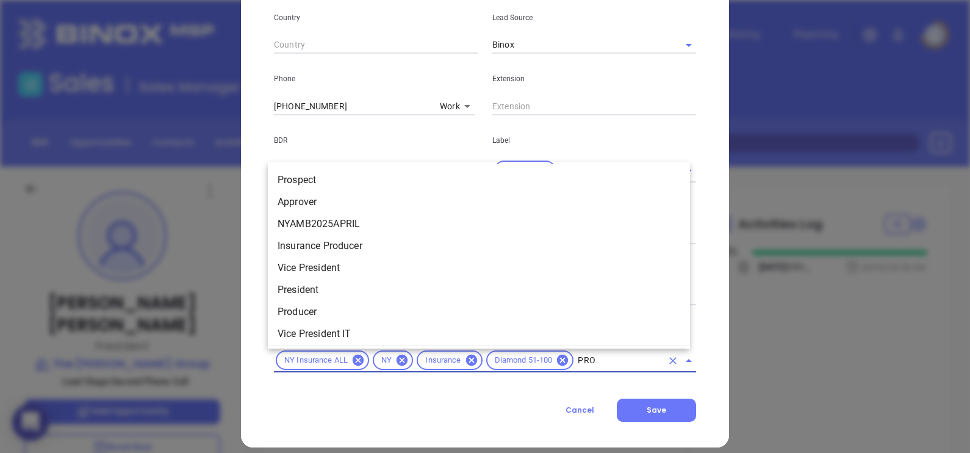
type input "PROS"
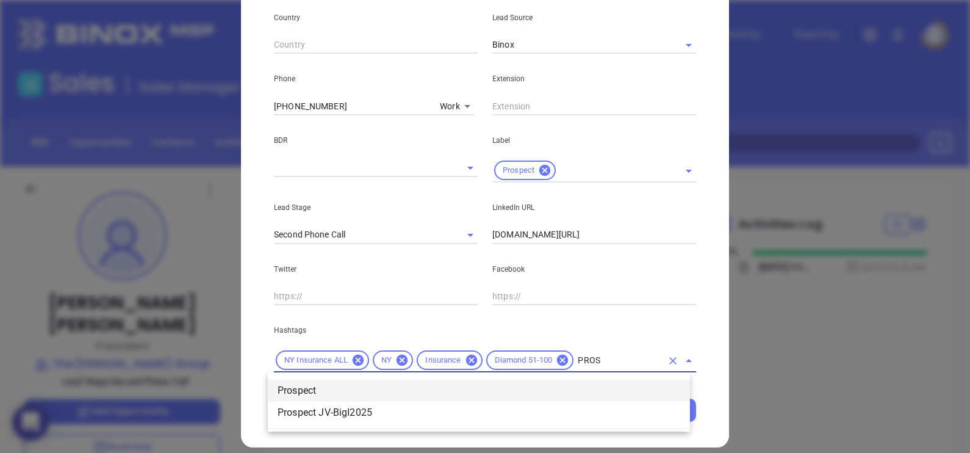
click at [296, 391] on li "Prospect" at bounding box center [479, 390] width 422 height 22
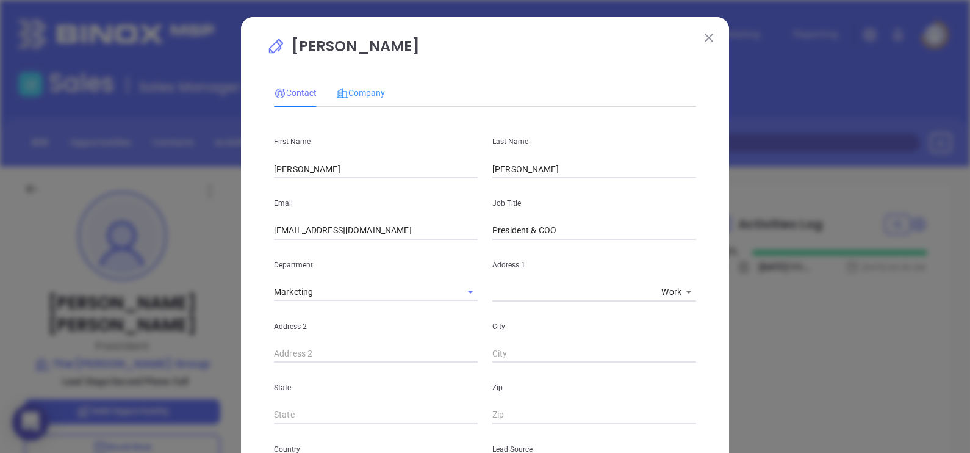
click at [349, 83] on div "Company" at bounding box center [360, 93] width 49 height 28
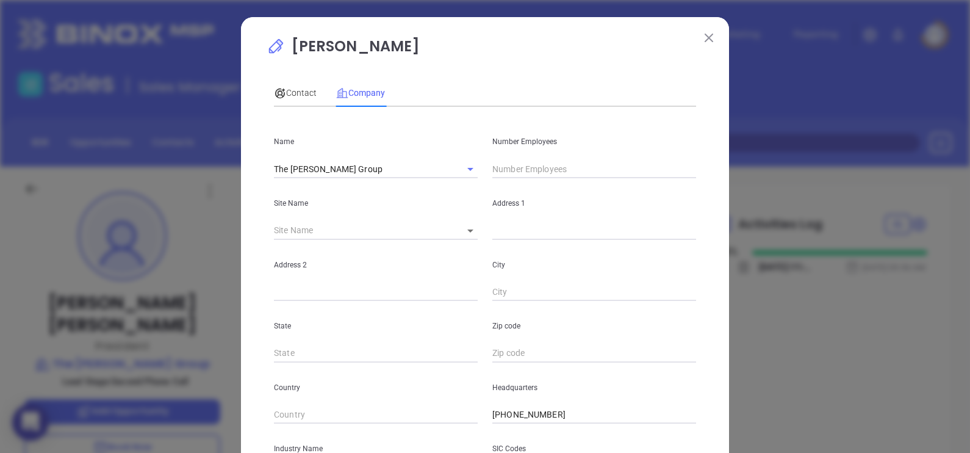
click at [547, 172] on input "text" at bounding box center [594, 169] width 204 height 18
type input "61"
click at [467, 231] on icon at bounding box center [470, 230] width 6 height 3
click at [465, 234] on body "0 Leads CRM Marketing Reporting Financial Leads Leads Sales Sales Manager BDR O…" at bounding box center [485, 226] width 970 height 453
click at [470, 237] on li "Kingston" at bounding box center [503, 232] width 113 height 22
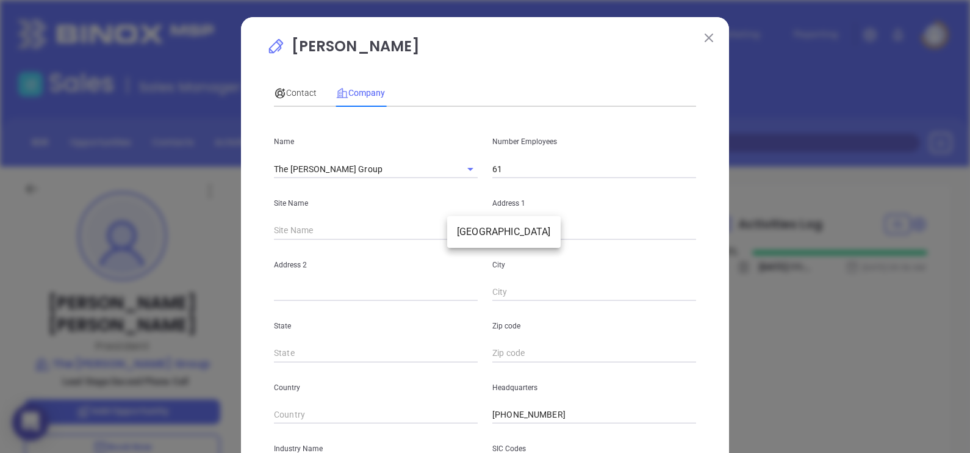
type input "Kingston"
type input "125594"
type input "475 Washington Ave"
type input "Kingston"
type input "NY"
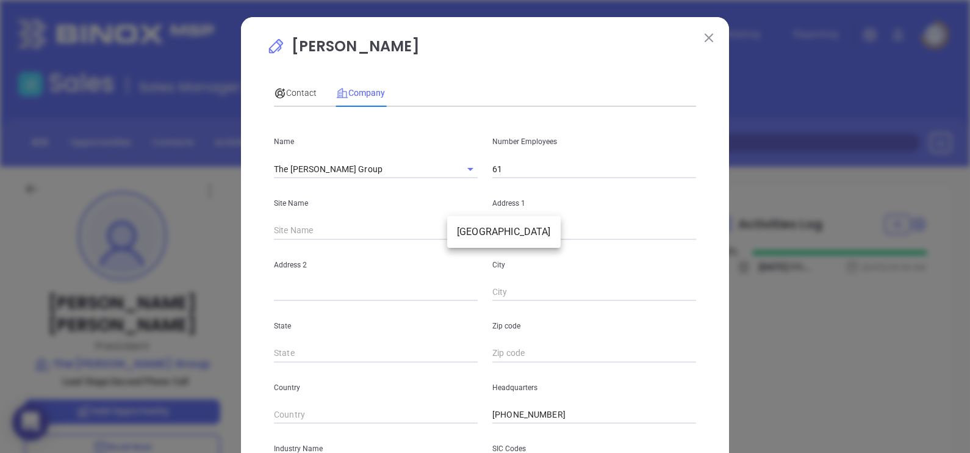
type input "12401"
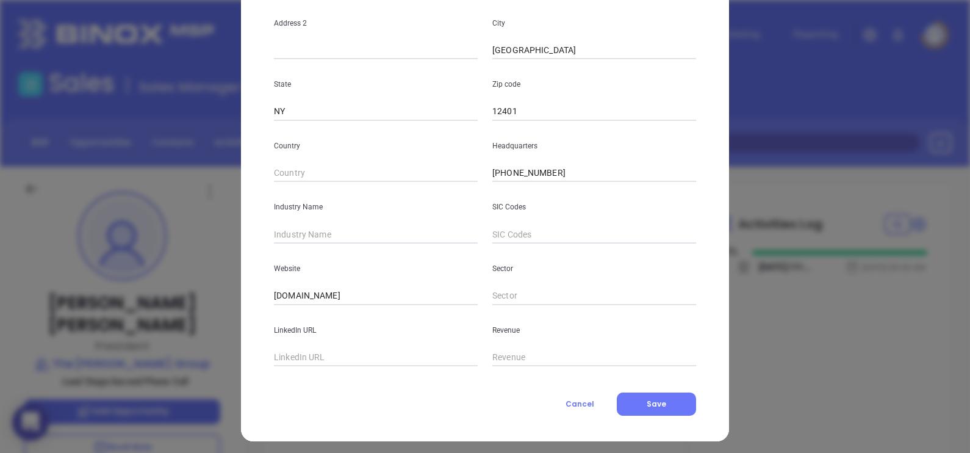
scroll to position [246, 0]
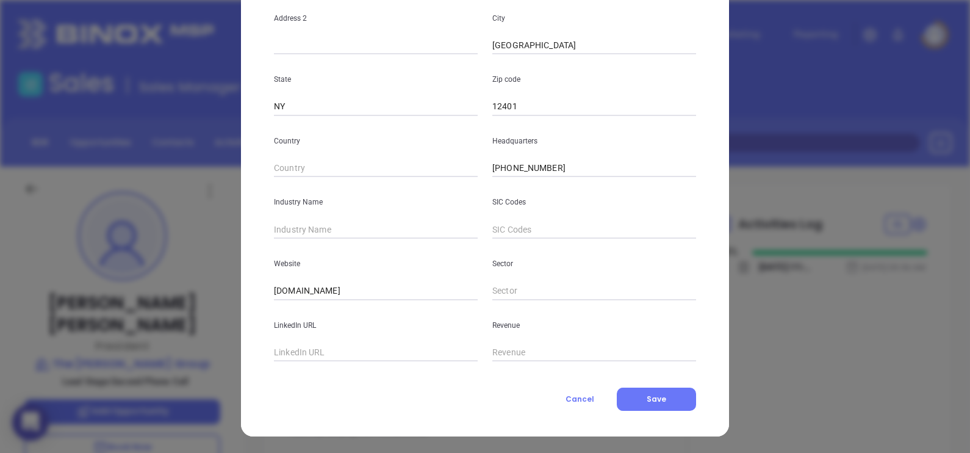
click at [345, 227] on input "text" at bounding box center [376, 229] width 204 height 18
type input "Insurance"
click at [316, 354] on input "text" at bounding box center [376, 352] width 204 height 18
paste input "www.linkedin.com/company/the-reis-group/"
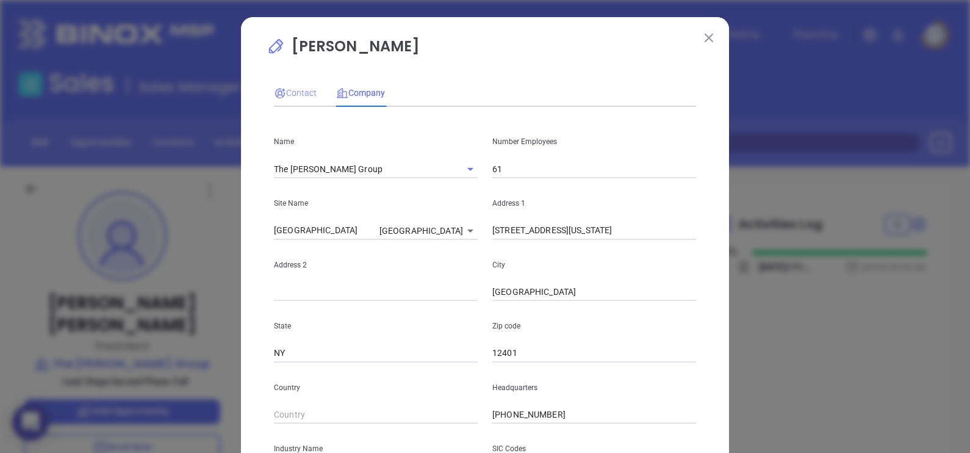
type input "www.linkedin.com/company/the-reis-group/"
click at [306, 99] on div "Contact" at bounding box center [295, 92] width 43 height 13
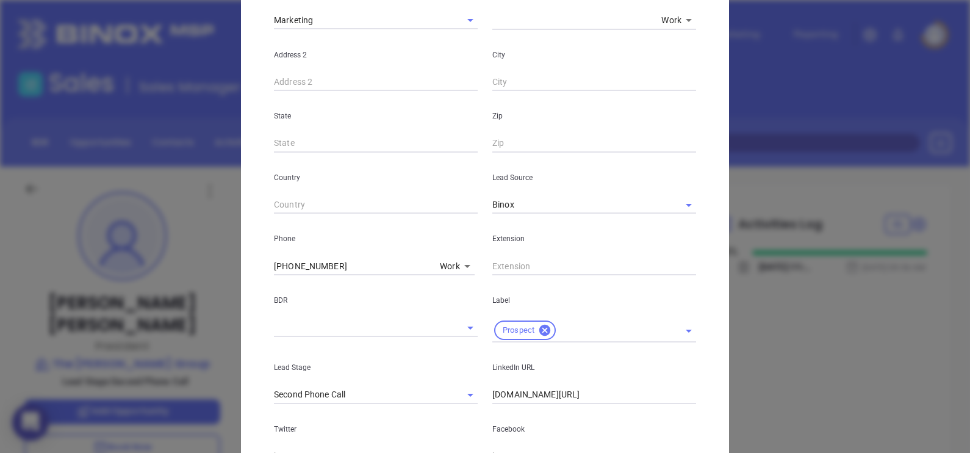
scroll to position [442, 0]
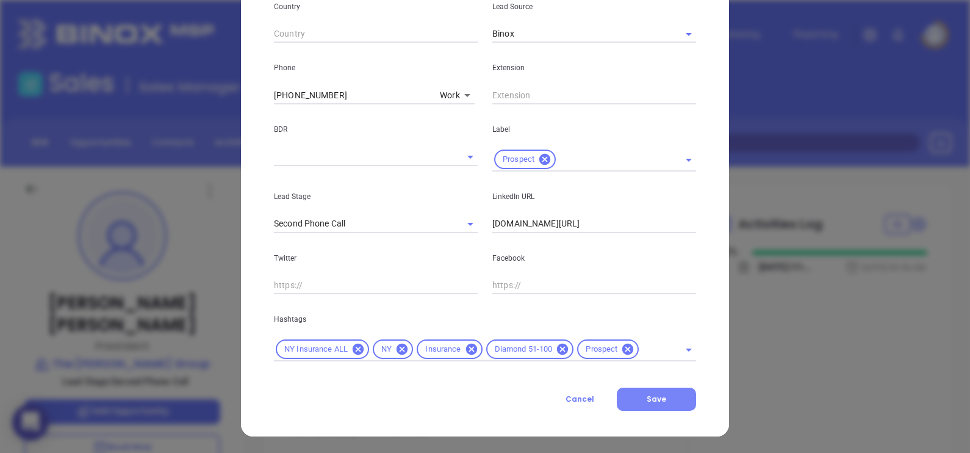
click at [660, 400] on button "Save" at bounding box center [656, 398] width 79 height 23
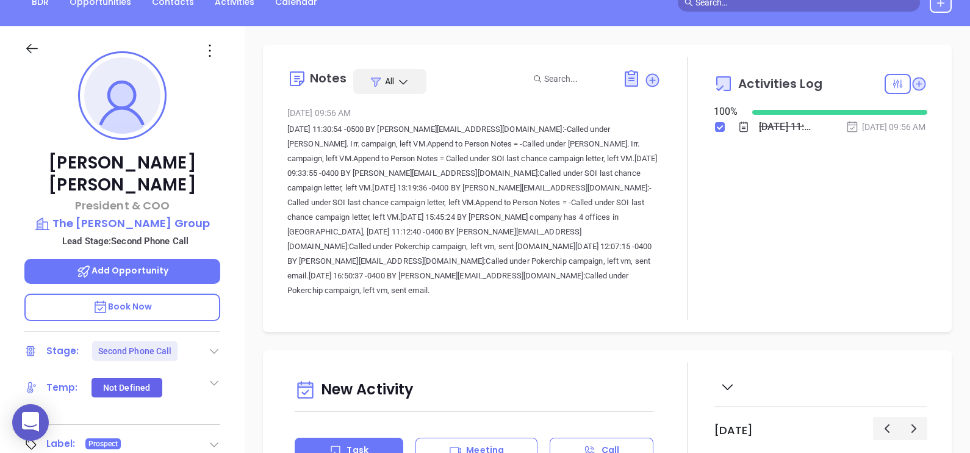
scroll to position [186, 0]
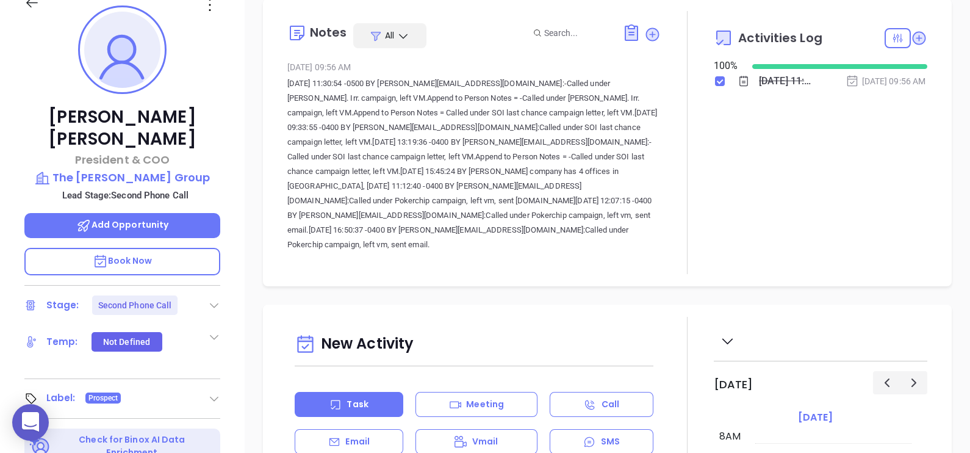
click at [212, 299] on icon at bounding box center [214, 305] width 12 height 12
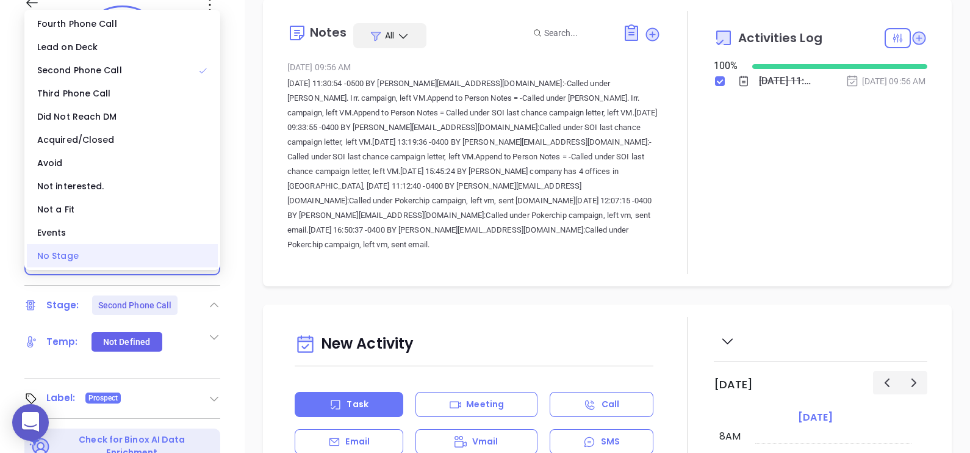
click at [88, 259] on div "No Stage" at bounding box center [122, 255] width 191 height 23
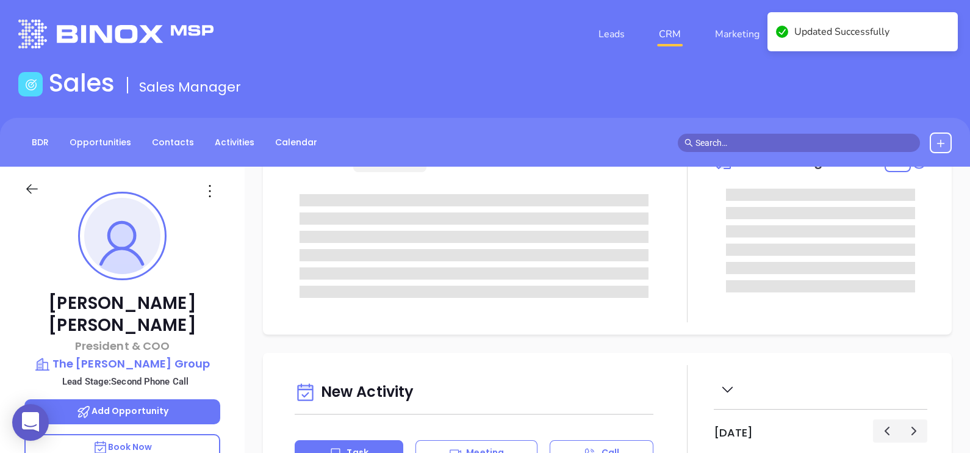
scroll to position [0, 0]
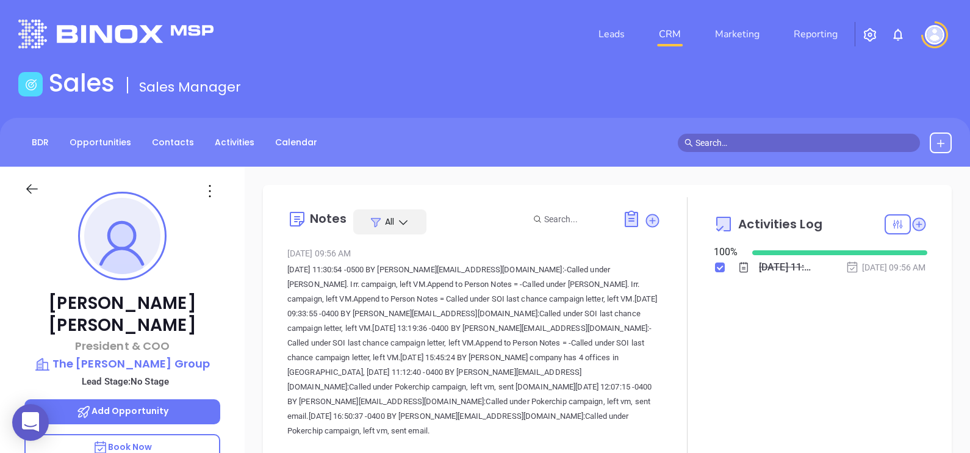
click at [652, 224] on icon at bounding box center [652, 220] width 16 height 16
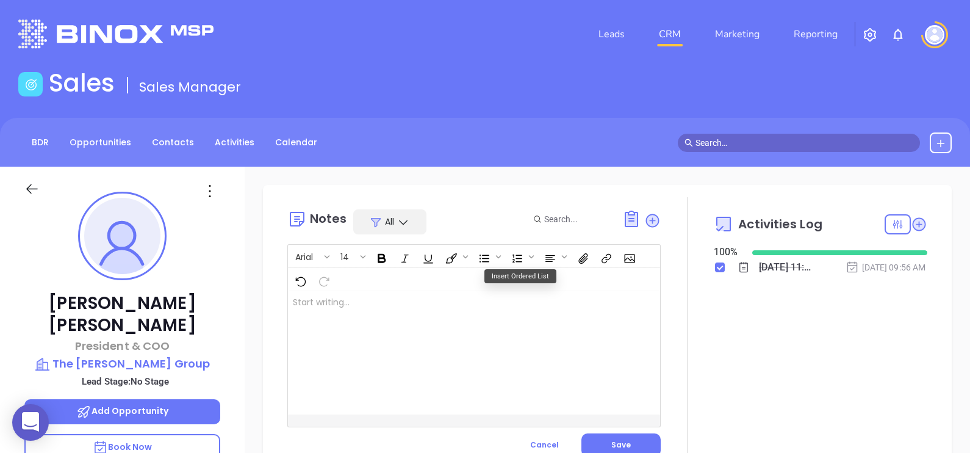
click at [479, 301] on div at bounding box center [461, 352] width 346 height 123
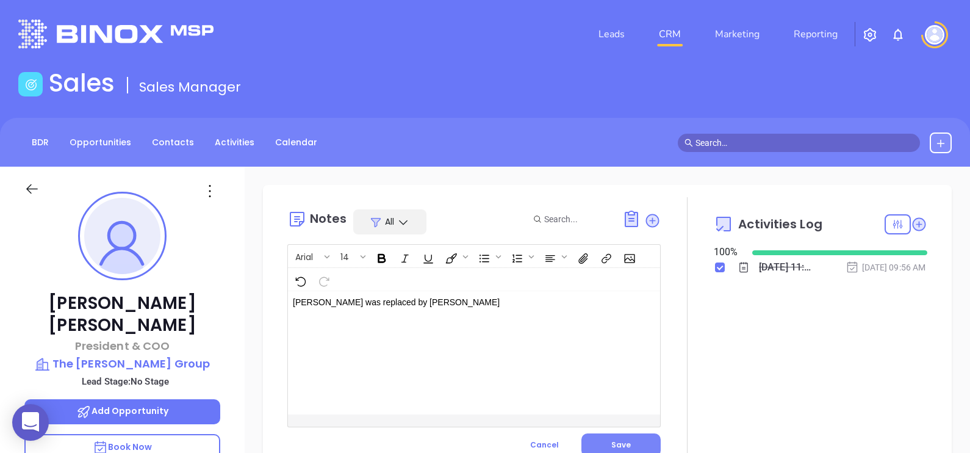
click at [635, 434] on button "Save" at bounding box center [620, 444] width 79 height 23
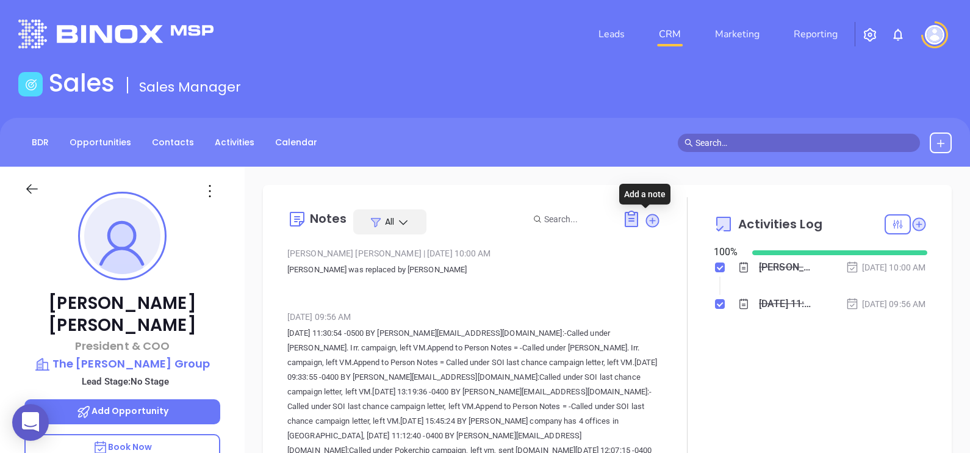
click at [647, 226] on icon at bounding box center [651, 220] width 13 height 13
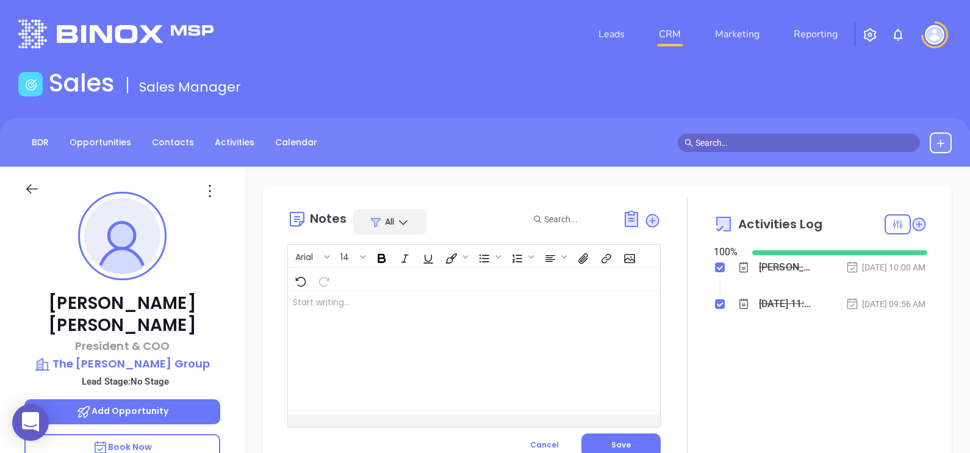
click at [424, 306] on div at bounding box center [461, 352] width 346 height 123
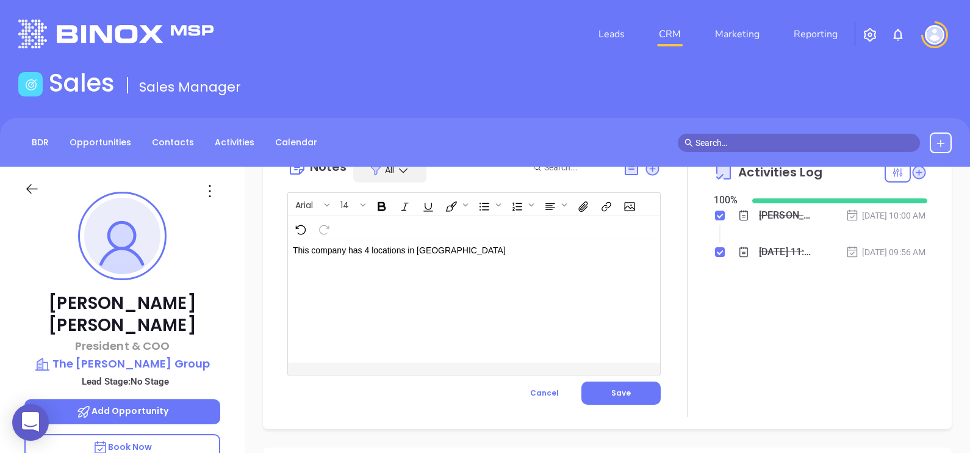
scroll to position [76, 0]
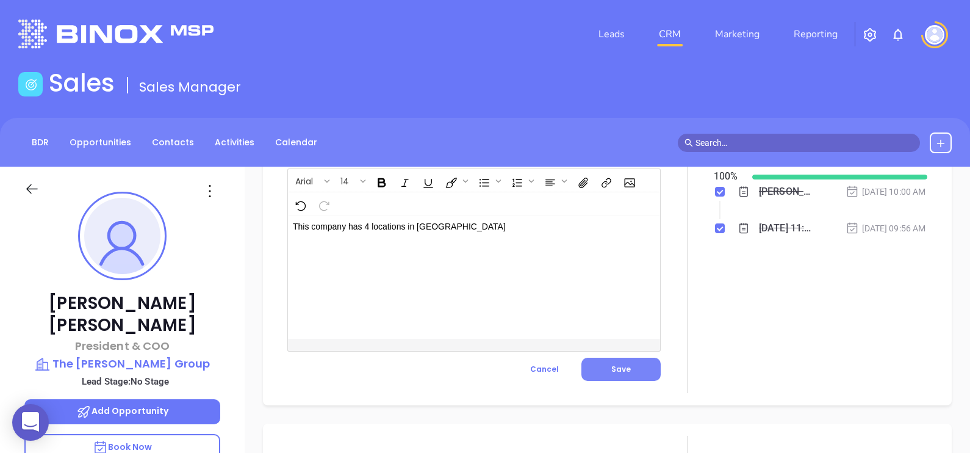
click at [609, 360] on button "Save" at bounding box center [620, 369] width 79 height 23
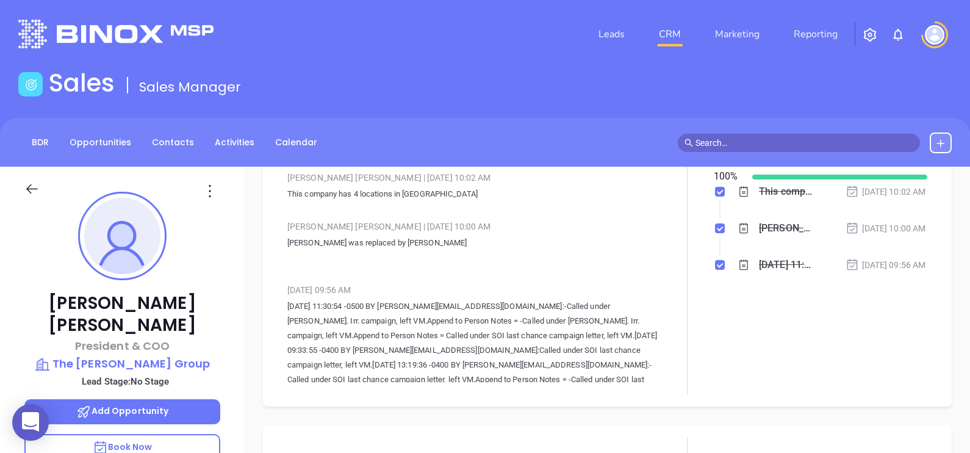
scroll to position [0, 0]
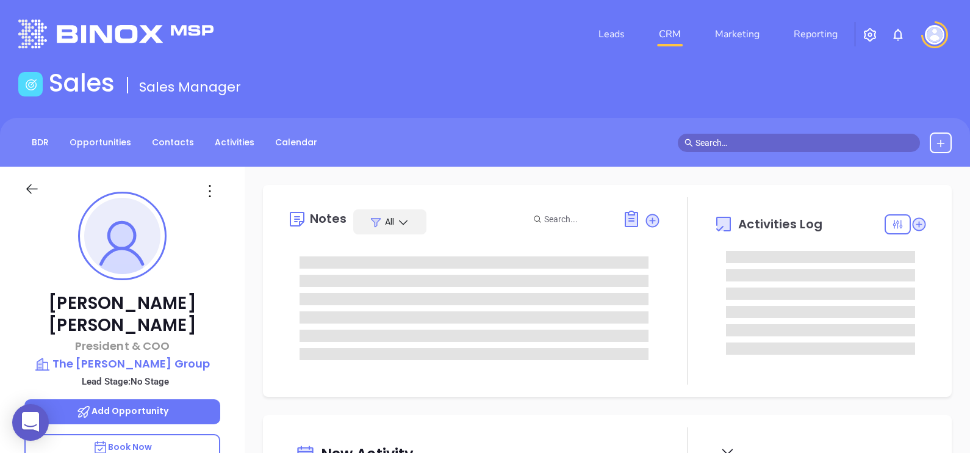
type input "[DATE]"
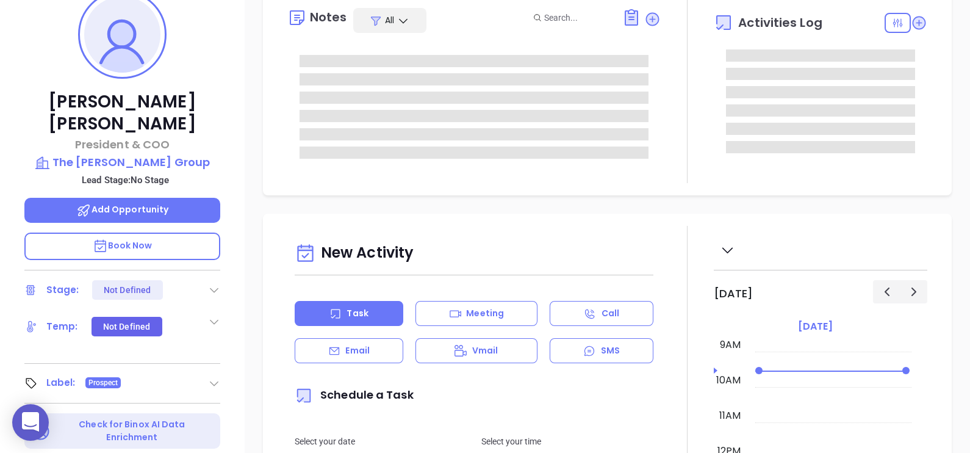
scroll to position [76, 0]
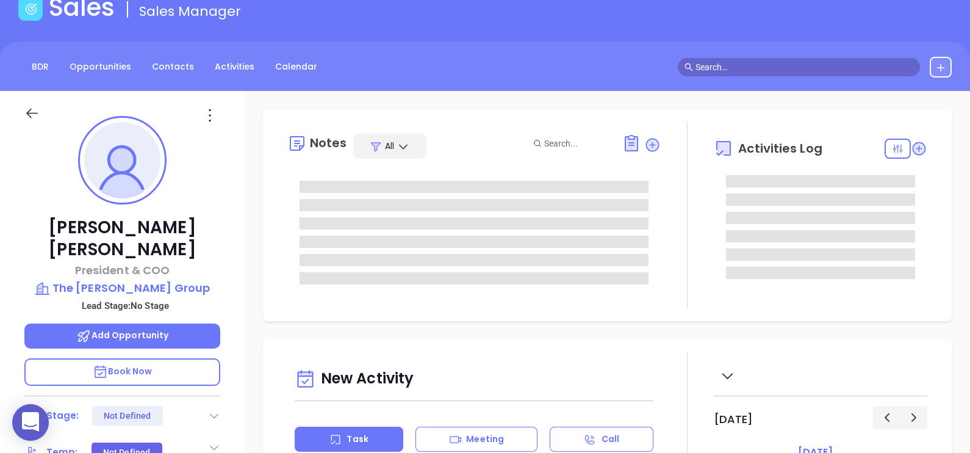
type input "[PERSON_NAME]"
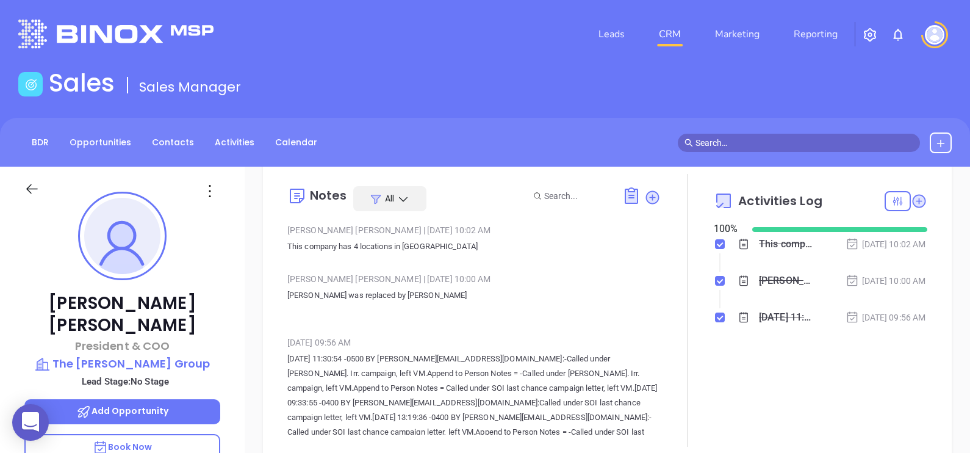
scroll to position [0, 0]
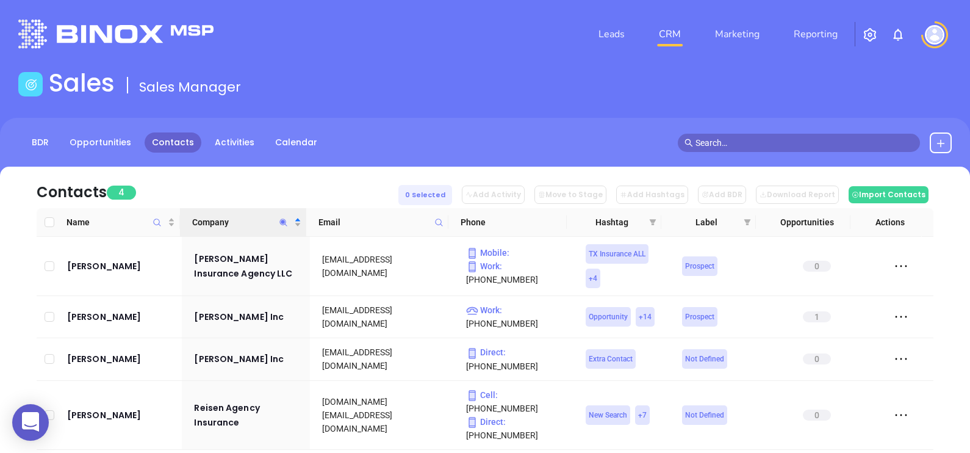
scroll to position [11, 0]
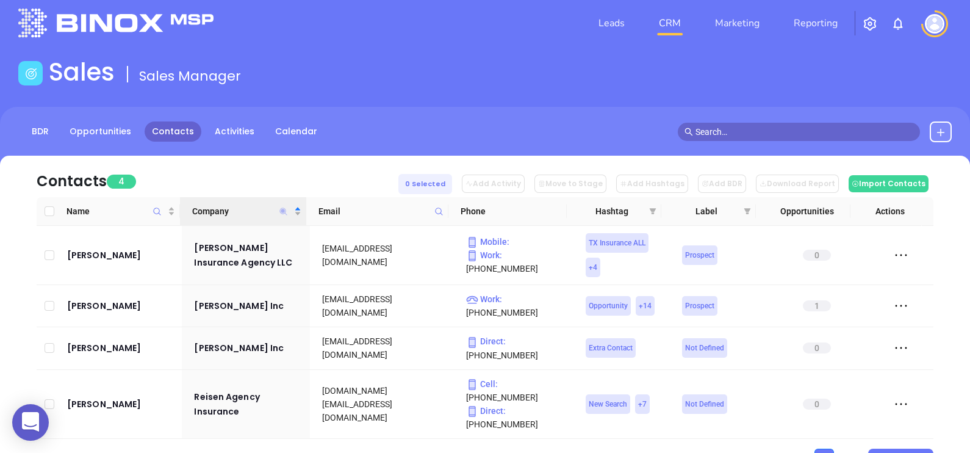
click at [284, 207] on icon "Company" at bounding box center [283, 210] width 7 height 7
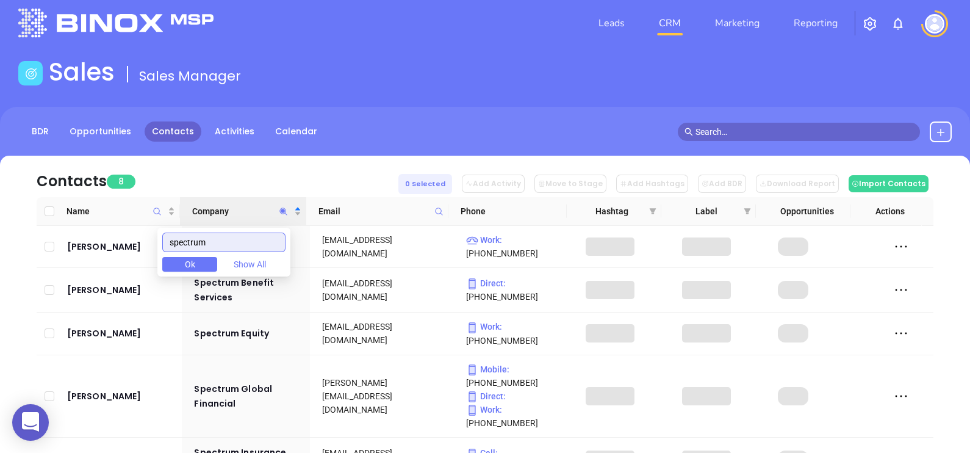
type input "spectrum"
click at [220, 171] on div "Contacts 8 0 Selected Add Activity Move to Stage Add Hashtags Add BDR Download …" at bounding box center [485, 176] width 897 height 41
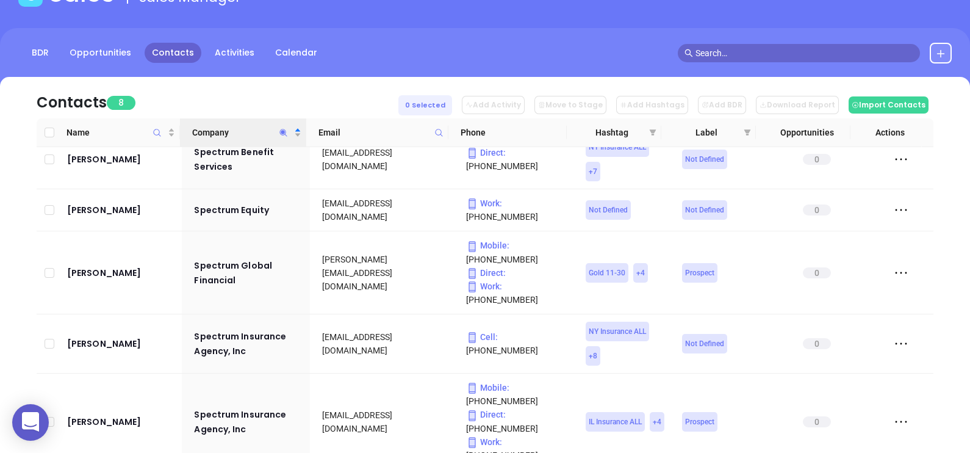
scroll to position [0, 0]
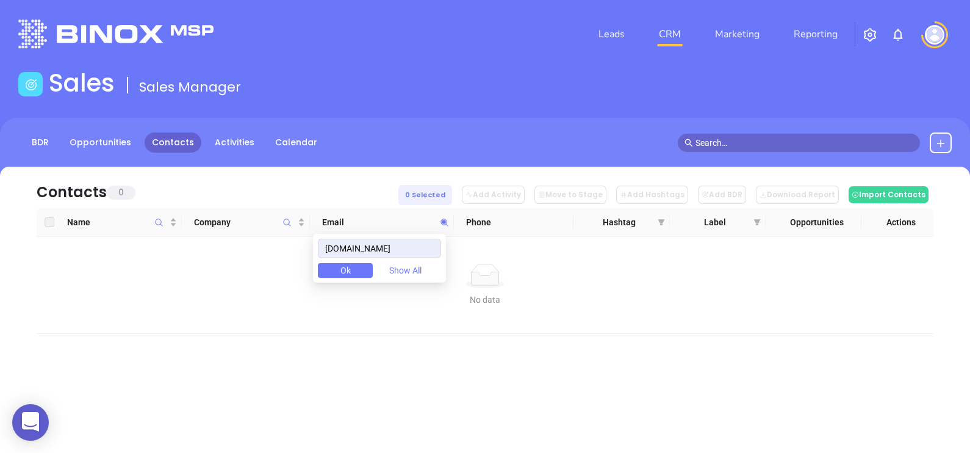
drag, startPoint x: 411, startPoint y: 246, endPoint x: 263, endPoint y: 248, distance: 147.7
click at [266, 248] on body "0 Leads CRM Marketing Reporting Financial Leads Leads Sales Sales Manager BDR O…" at bounding box center [485, 226] width 970 height 453
click at [447, 221] on icon at bounding box center [443, 221] width 7 height 7
paste input "einewyork"
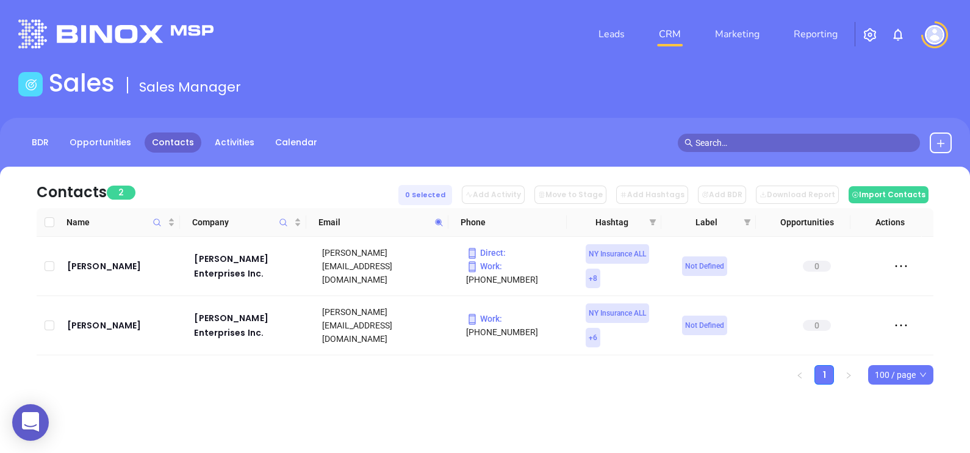
click at [442, 221] on icon at bounding box center [438, 222] width 9 height 9
paste input "honigconte"
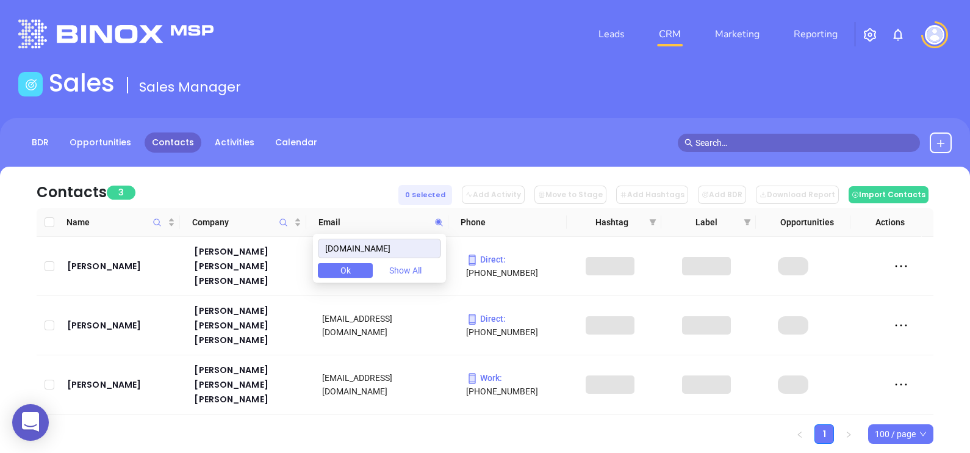
click at [206, 383] on div "Contacts 3 0 Selected Add Activity Move to Stage Add Hashtags Add BDR Download …" at bounding box center [485, 327] width 970 height 320
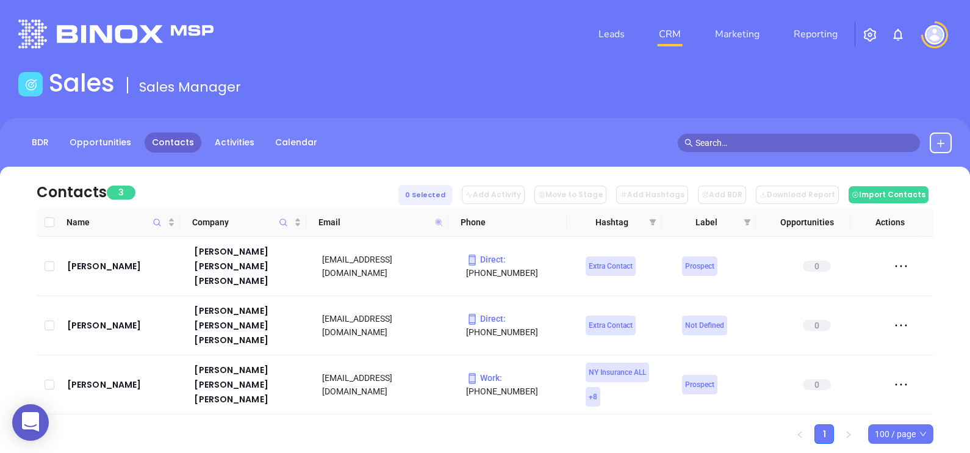
click at [438, 222] on icon at bounding box center [438, 221] width 7 height 7
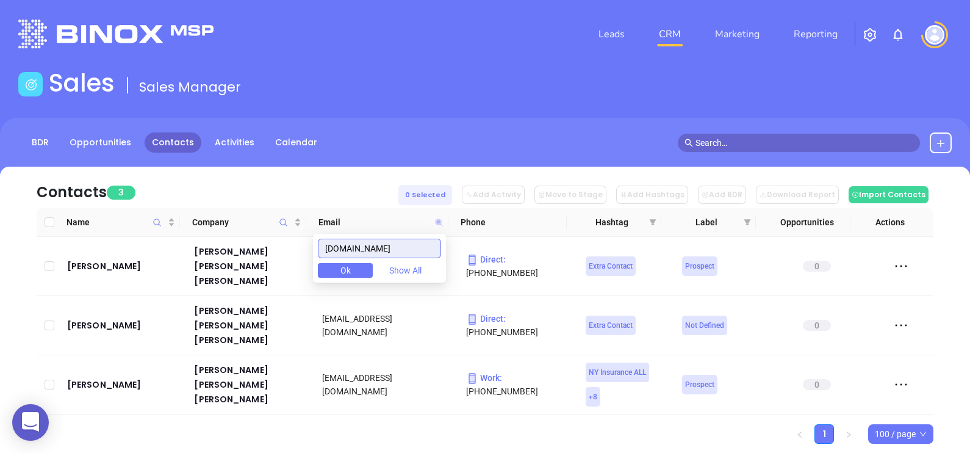
paste input "onepointib"
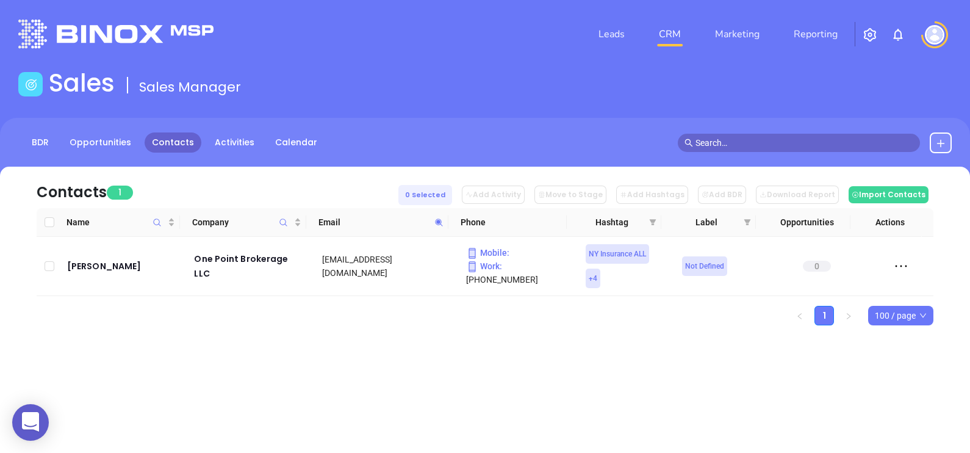
click at [444, 217] on span at bounding box center [439, 222] width 14 height 18
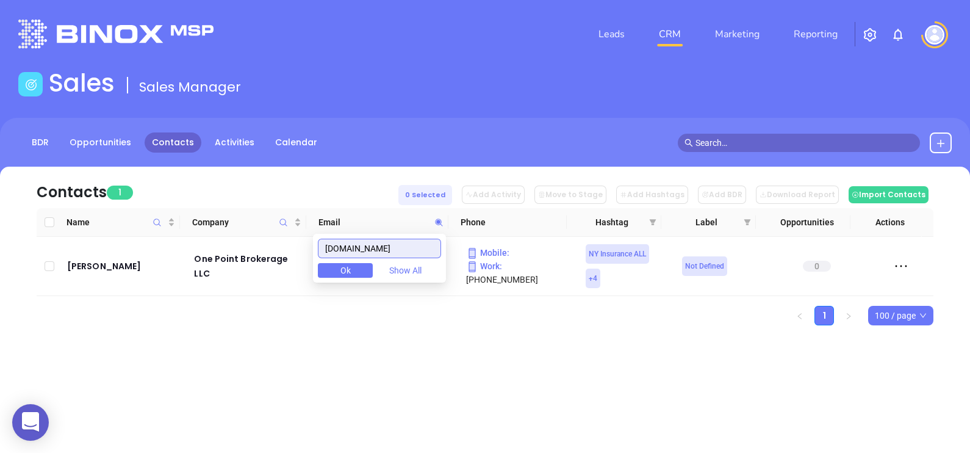
paste input "agency-1"
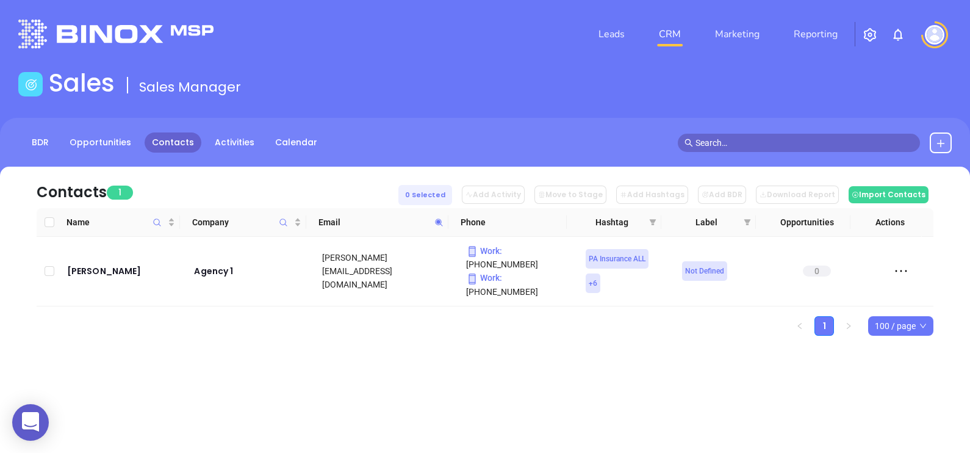
click at [438, 218] on icon at bounding box center [438, 222] width 9 height 9
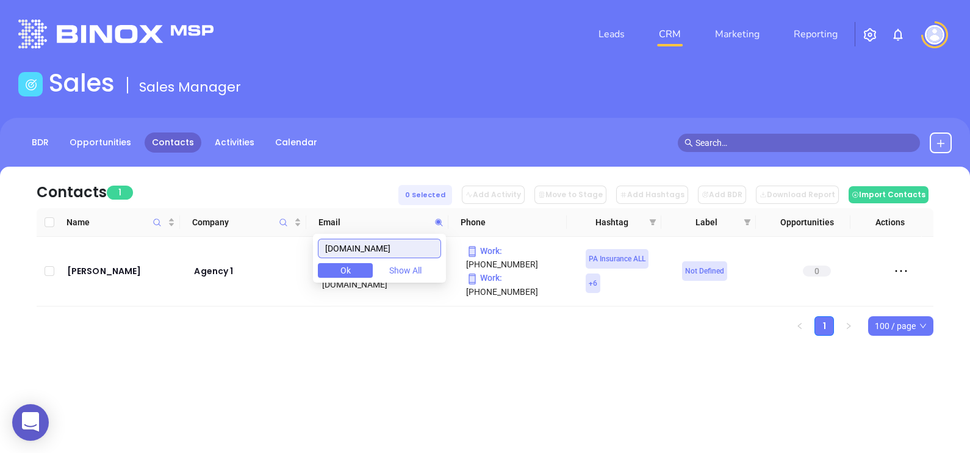
paste input "globalcoverage"
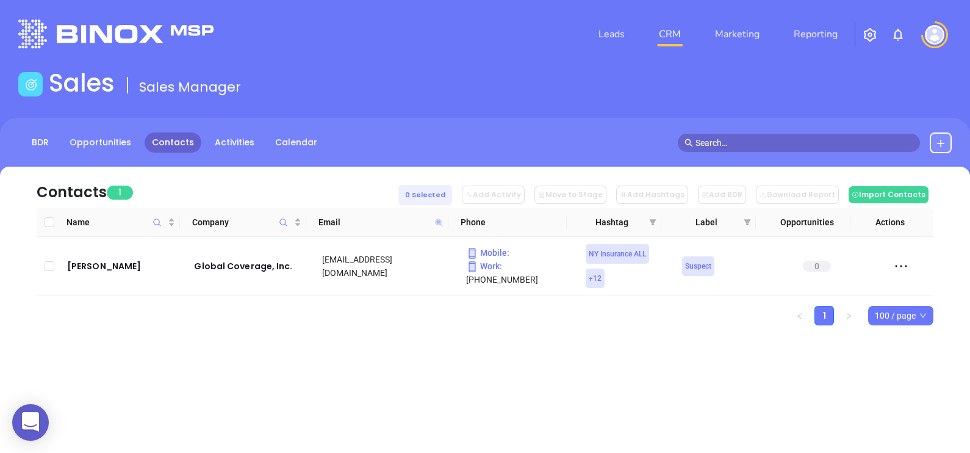
click at [439, 223] on icon at bounding box center [438, 221] width 7 height 7
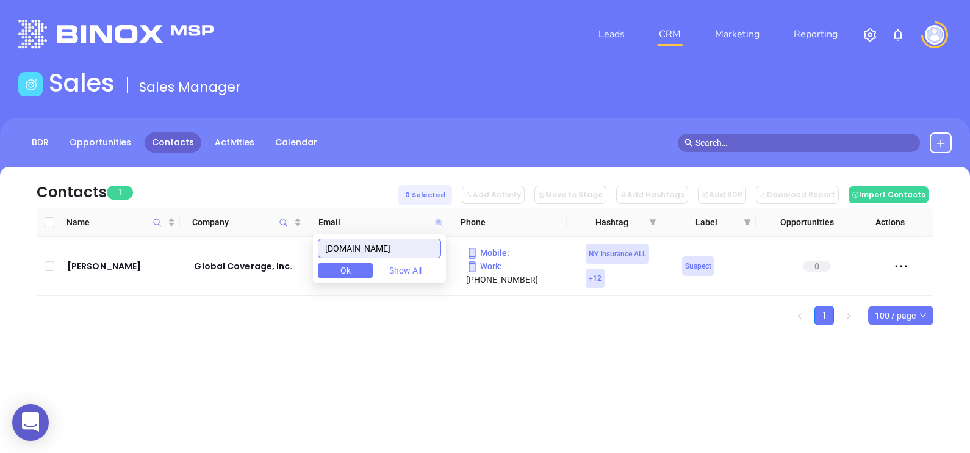
paste input "bclus"
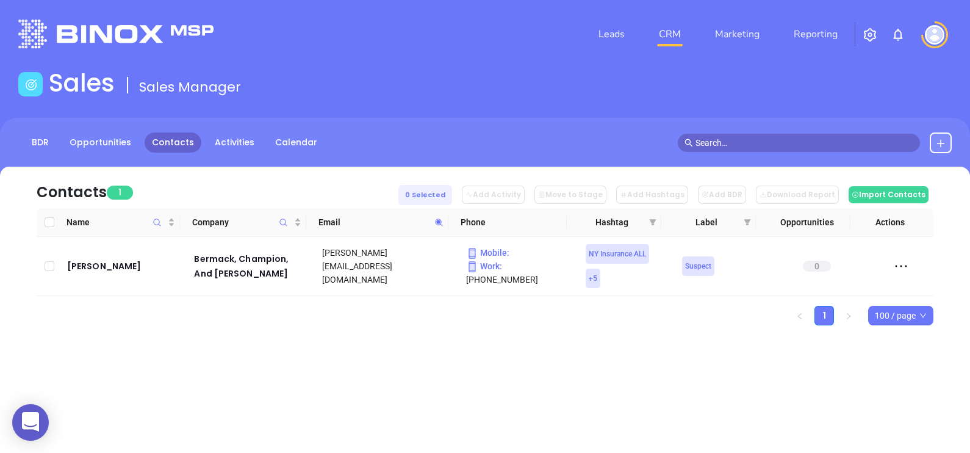
click at [439, 225] on icon at bounding box center [438, 222] width 9 height 9
paste input "carlsonandcarlson"
click at [401, 351] on div "Contacts 1 0 Selected Add Activity Move to Stage Add Hashtags Add BDR Download …" at bounding box center [485, 267] width 970 height 201
click at [438, 223] on icon at bounding box center [438, 221] width 7 height 7
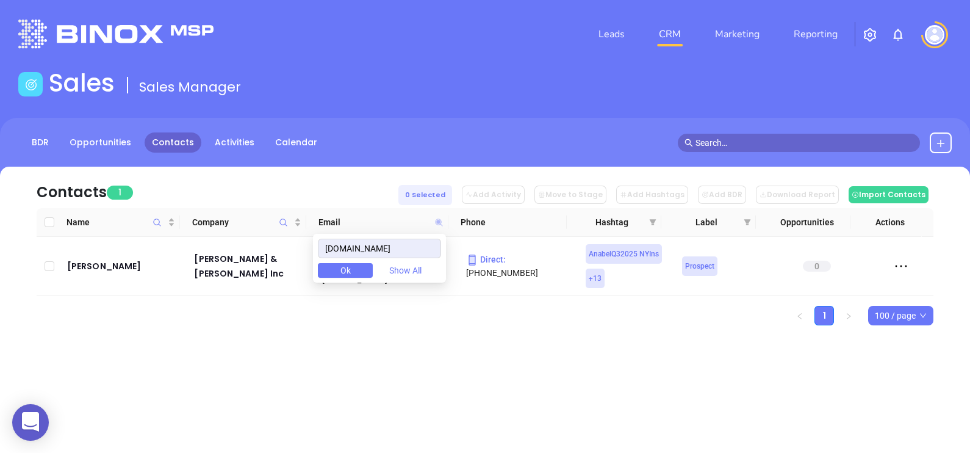
click at [438, 223] on icon at bounding box center [438, 221] width 7 height 7
click at [444, 220] on span at bounding box center [439, 222] width 14 height 18
paste input "taylorinsurance"
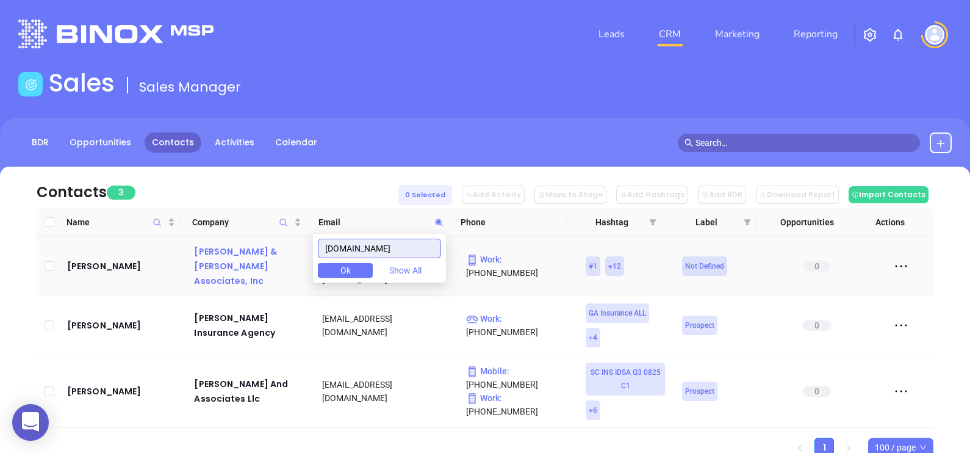
drag, startPoint x: 419, startPoint y: 244, endPoint x: 288, endPoint y: 271, distance: 134.0
click at [288, 271] on body "0 Leads CRM Marketing Reporting Financial Leads Leads Sales Sales Manager BDR O…" at bounding box center [485, 226] width 970 height 453
paste input "usi"
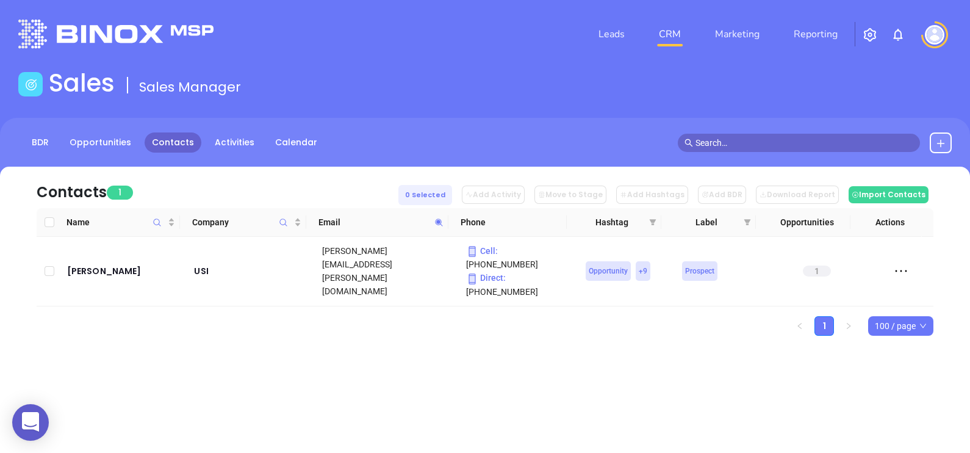
click at [436, 220] on icon at bounding box center [438, 222] width 9 height 9
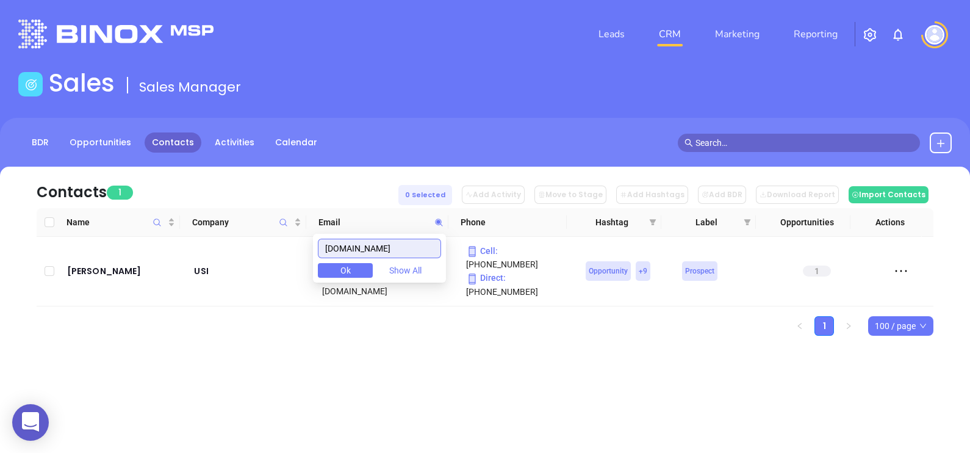
paste input "theprmspromise"
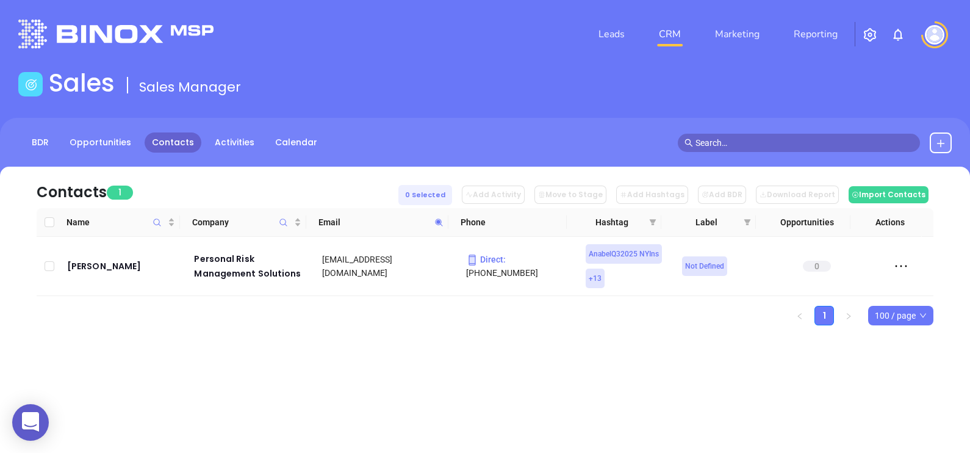
click at [437, 218] on icon at bounding box center [438, 222] width 9 height 9
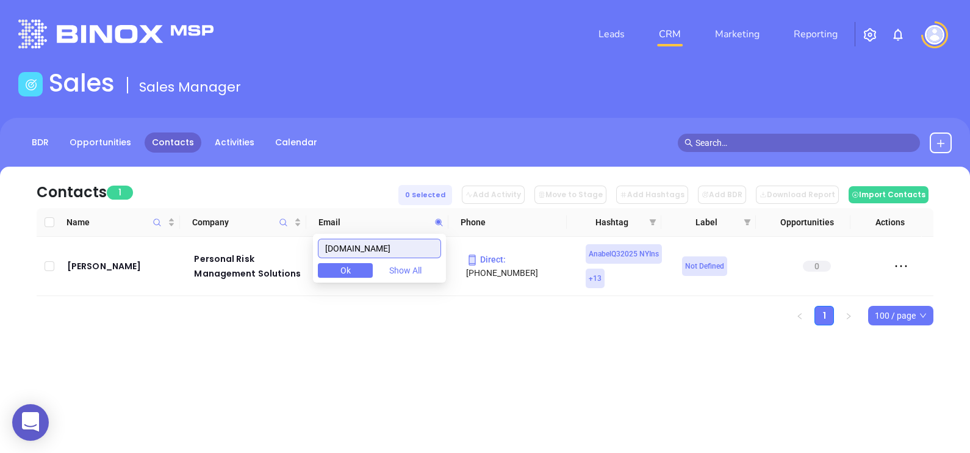
paste input "vorbach"
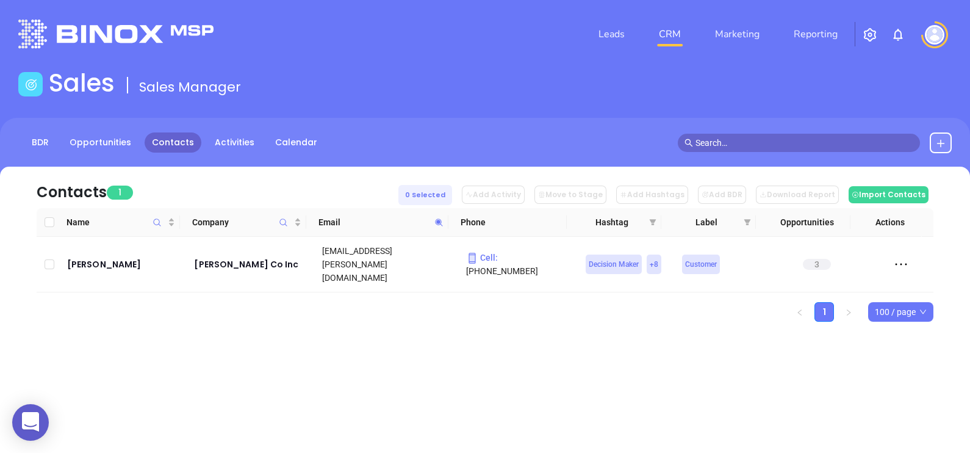
click at [445, 226] on span at bounding box center [439, 222] width 14 height 18
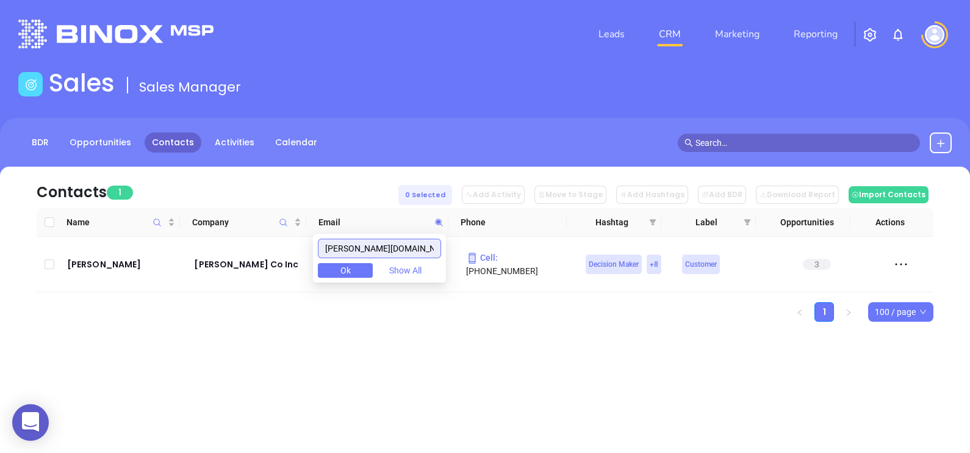
paste input "jjlinsure"
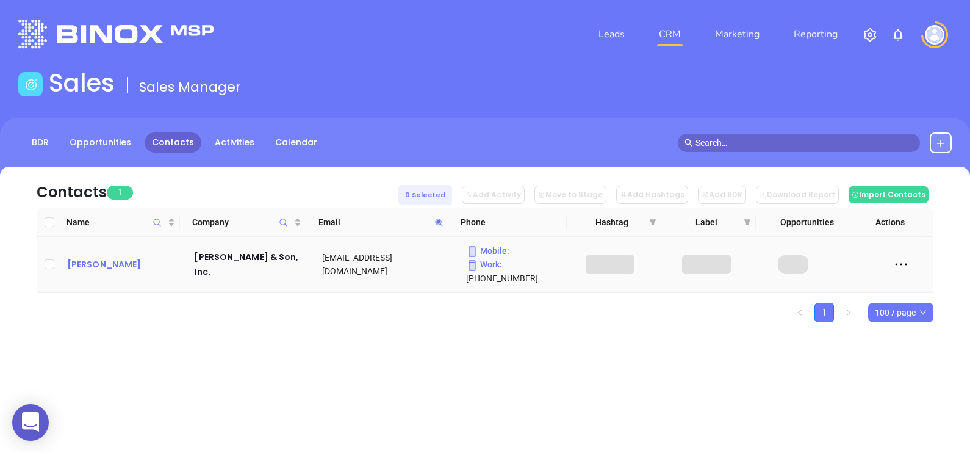
drag, startPoint x: 96, startPoint y: 250, endPoint x: 88, endPoint y: 261, distance: 13.1
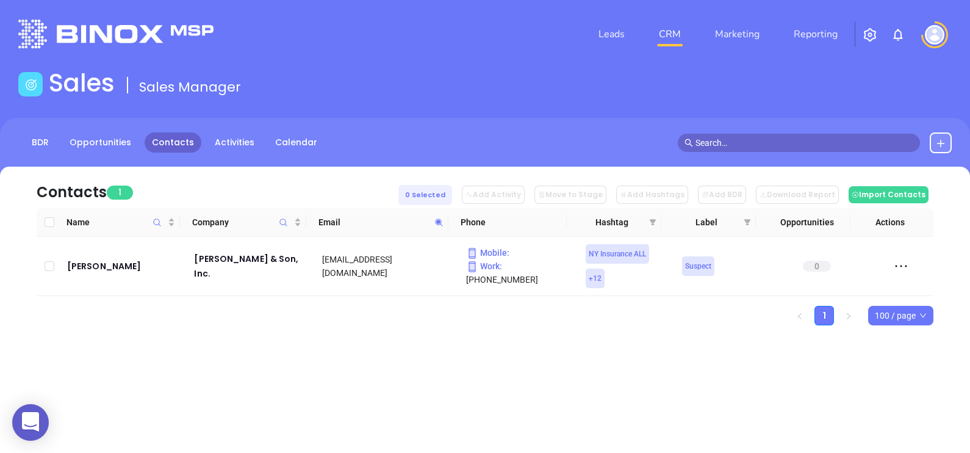
click at [442, 220] on icon at bounding box center [438, 222] width 9 height 9
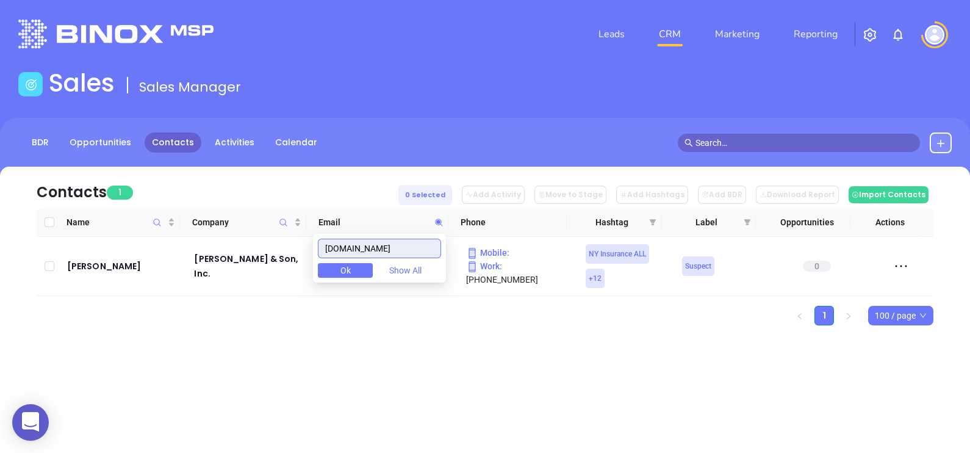
paste input "lambis"
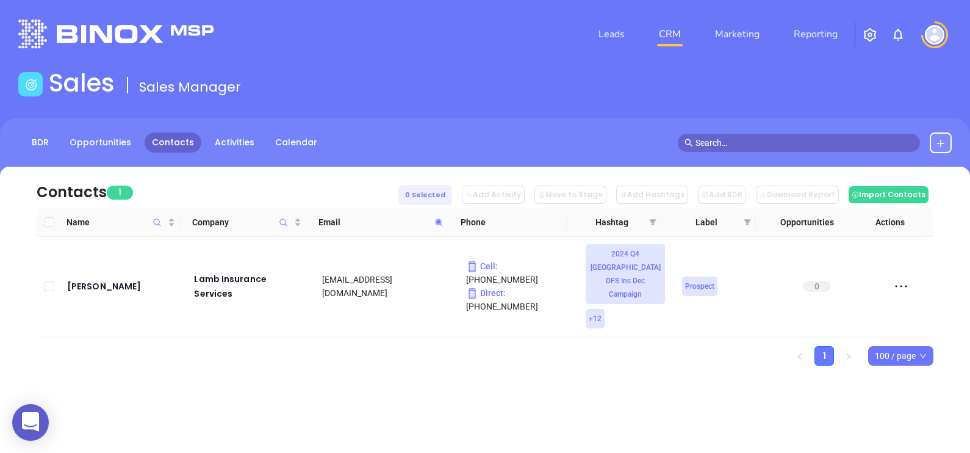
click at [442, 220] on icon at bounding box center [438, 222] width 9 height 9
paste input "rexwyon"
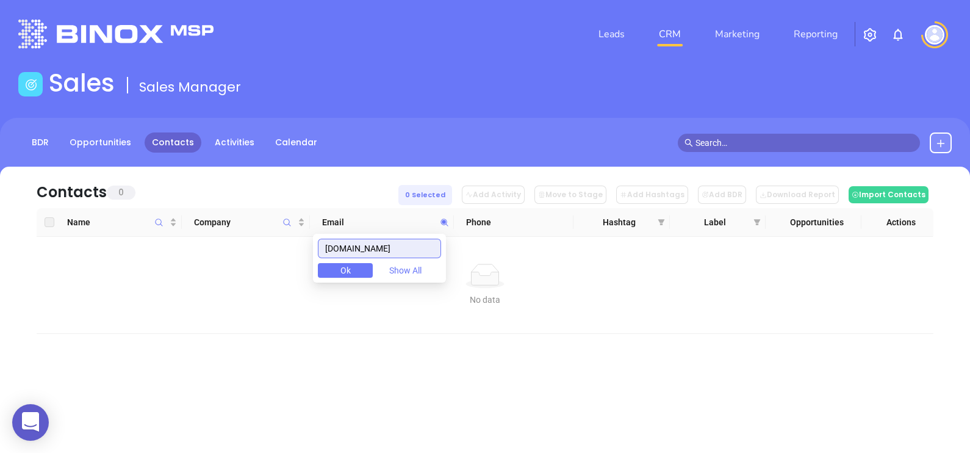
drag, startPoint x: 390, startPoint y: 245, endPoint x: 320, endPoint y: 265, distance: 73.6
click at [320, 265] on body "0 Leads CRM Marketing Reporting Financial Leads Leads Sales Sales Manager BDR O…" at bounding box center [485, 226] width 970 height 453
paste input "trybond"
drag, startPoint x: 401, startPoint y: 234, endPoint x: 392, endPoint y: 234, distance: 9.8
click at [392, 234] on div "trybond.com Ok Show All" at bounding box center [379, 258] width 133 height 49
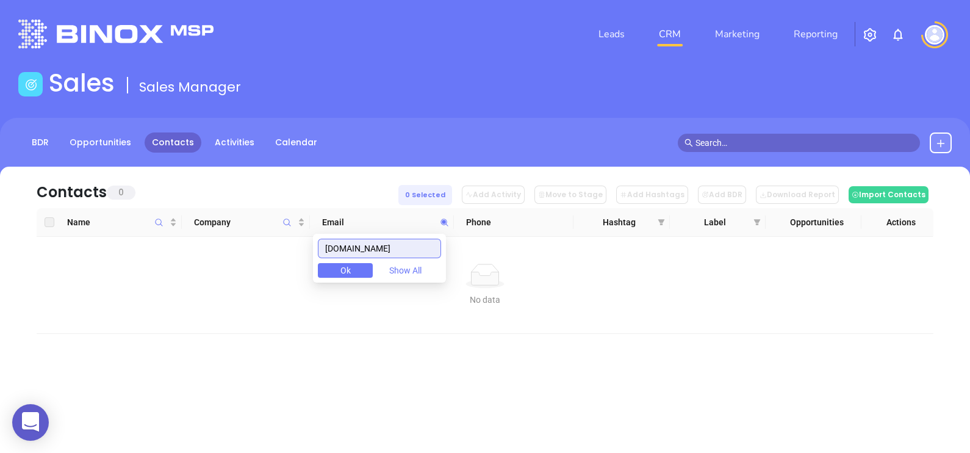
drag, startPoint x: 386, startPoint y: 257, endPoint x: 293, endPoint y: 259, distance: 92.8
click at [293, 259] on body "0 Leads CRM Marketing Reporting Financial Leads Leads Sales Sales Manager BDR O…" at bounding box center [485, 226] width 970 height 453
paste input "gordoncompanies"
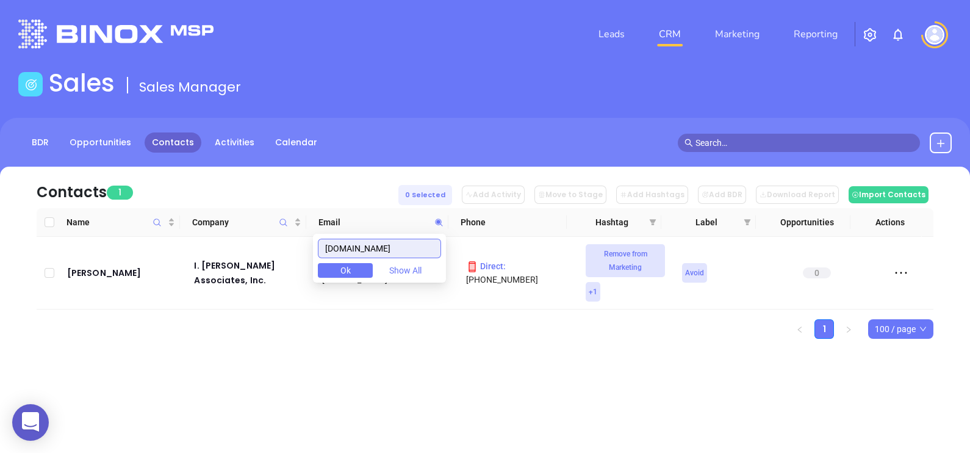
drag, startPoint x: 420, startPoint y: 252, endPoint x: 327, endPoint y: 262, distance: 93.9
click at [327, 262] on div "gordoncompanies.com Ok Show All" at bounding box center [379, 258] width 133 height 49
paste input "owensgroup"
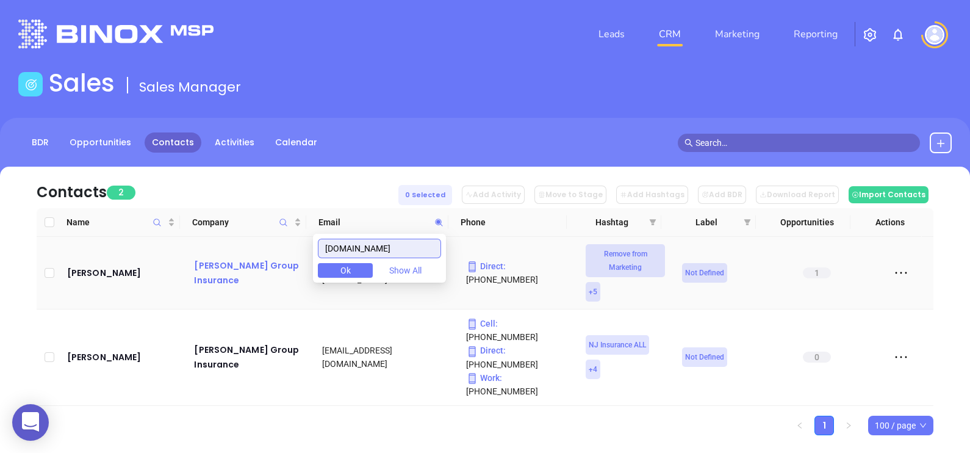
drag, startPoint x: 421, startPoint y: 253, endPoint x: 237, endPoint y: 267, distance: 184.8
click at [237, 267] on body "0 Leads CRM Marketing Reporting Financial Leads Leads Sales Sales Manager BDR O…" at bounding box center [485, 226] width 970 height 453
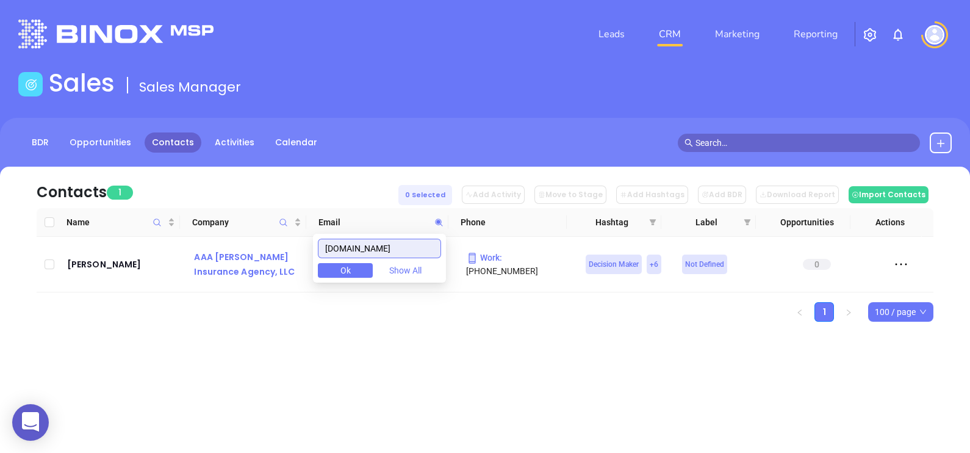
drag, startPoint x: 336, startPoint y: 248, endPoint x: 301, endPoint y: 248, distance: 35.4
click at [303, 248] on body "0 Leads CRM Marketing Reporting Financial Leads Leads Sales Sales Manager BDR O…" at bounding box center [485, 226] width 970 height 453
paste input "mosesinsurance"
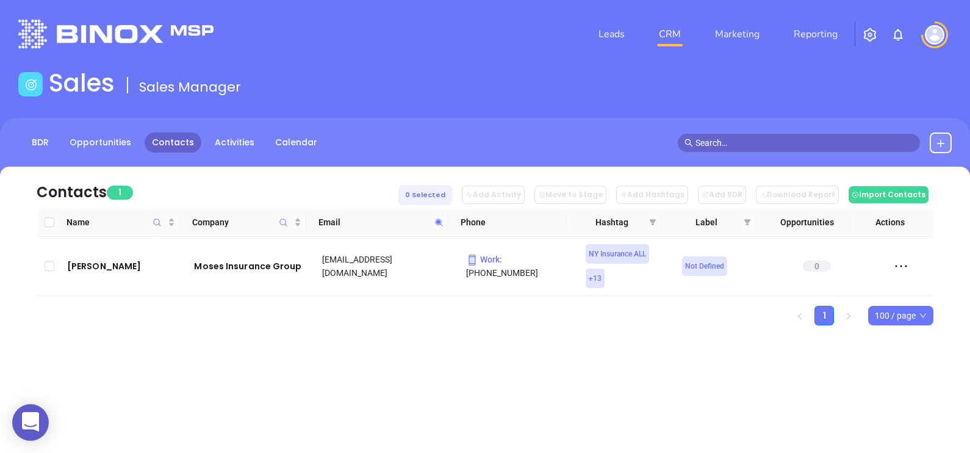
click at [441, 218] on icon at bounding box center [438, 222] width 9 height 9
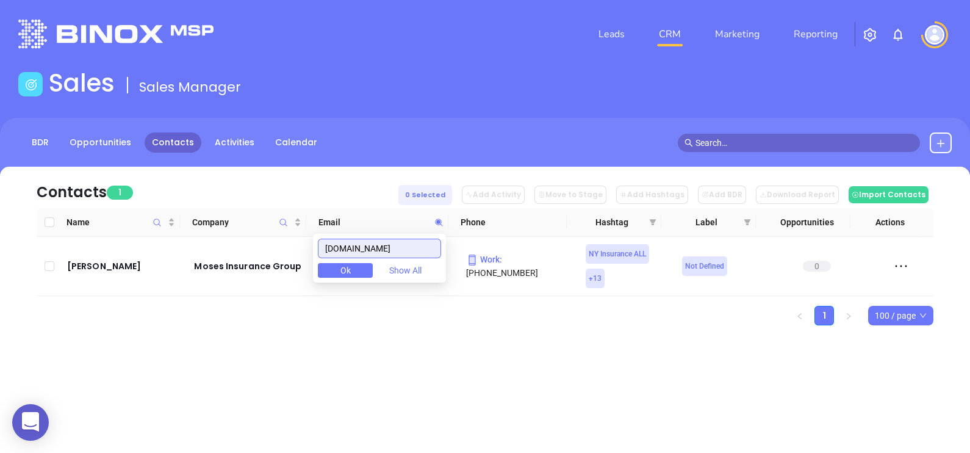
paste input "westerncentralnyaaa"
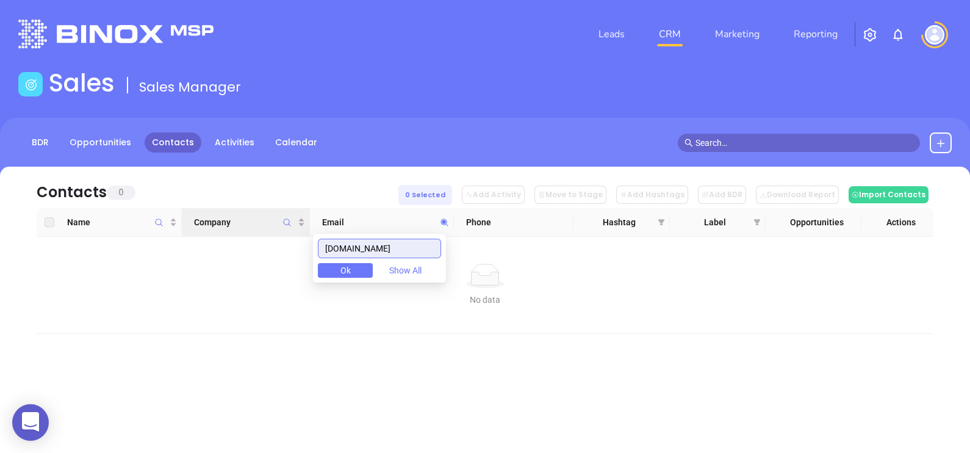
drag, startPoint x: 430, startPoint y: 248, endPoint x: 287, endPoint y: 235, distance: 143.9
click at [287, 235] on body "0 Leads CRM Marketing Reporting Financial Leads Leads Sales Sales Manager BDR O…" at bounding box center [485, 226] width 970 height 453
paste input "promarkinsurance"
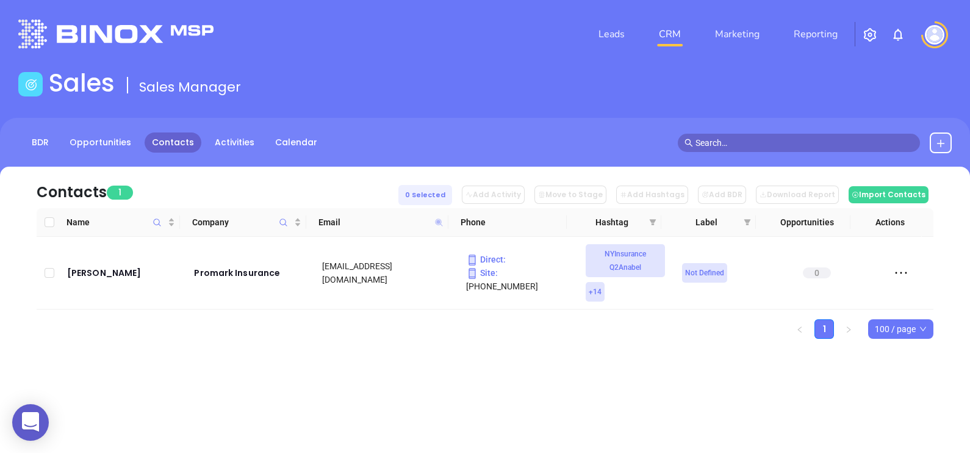
click at [439, 221] on icon at bounding box center [438, 221] width 7 height 7
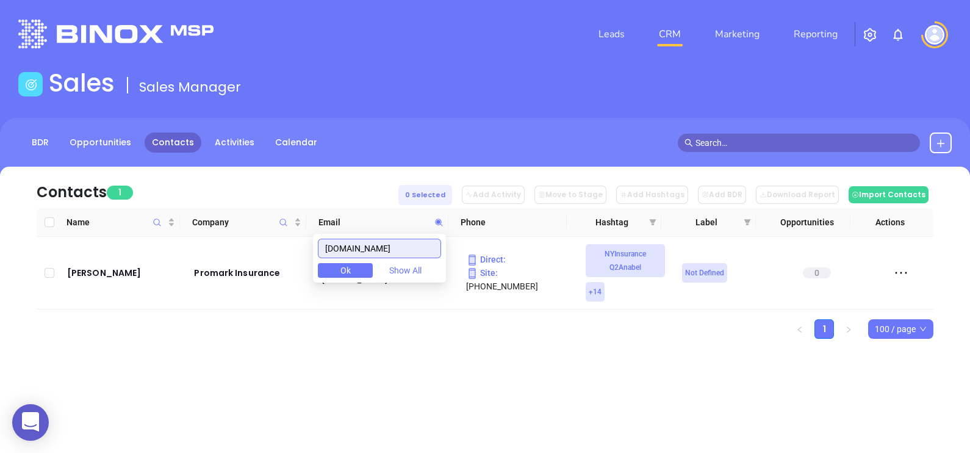
paste input "bobwhite"
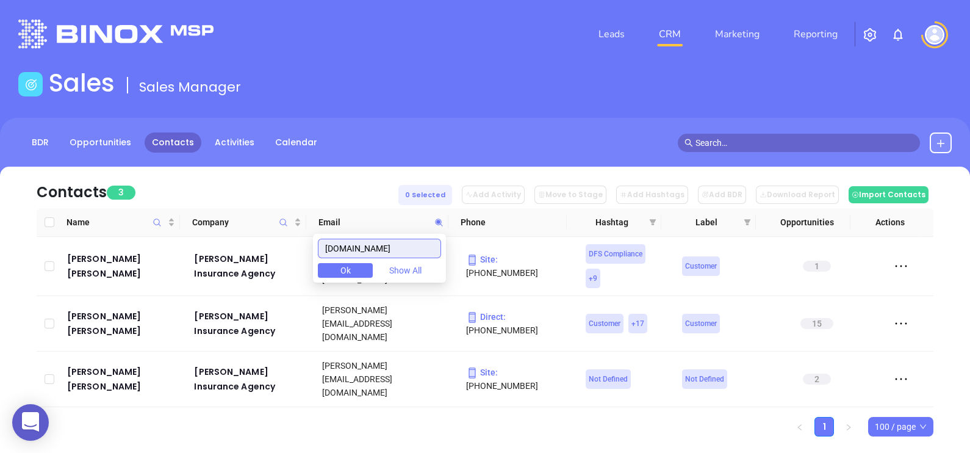
drag, startPoint x: 430, startPoint y: 245, endPoint x: 278, endPoint y: 237, distance: 152.2
click at [282, 237] on body "0 Leads CRM Marketing Reporting Financial Leads Leads Sales Sales Manager BDR O…" at bounding box center [485, 226] width 970 height 453
paste input "attagliamarcianoagency"
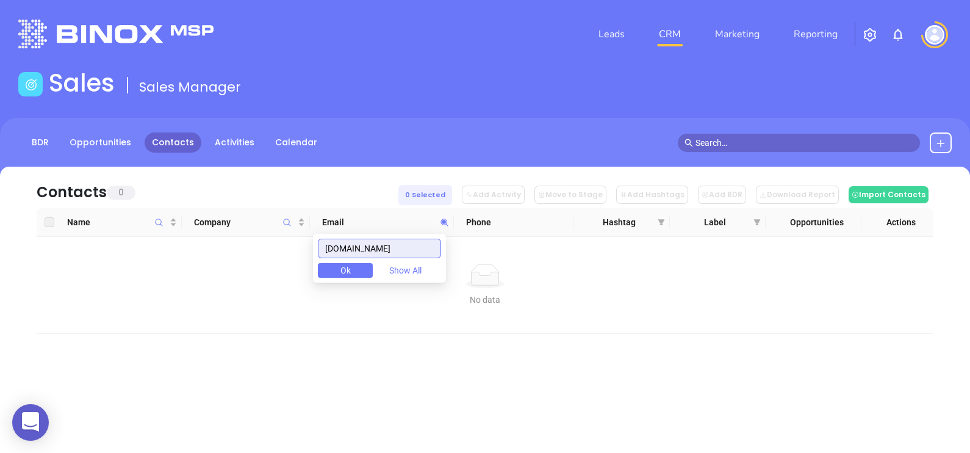
click at [418, 245] on input "battagliamarcianoagency.com" at bounding box center [379, 249] width 123 height 20
click at [418, 244] on input "battagliamarcianoagency.com" at bounding box center [379, 249] width 123 height 20
paste input "gugi"
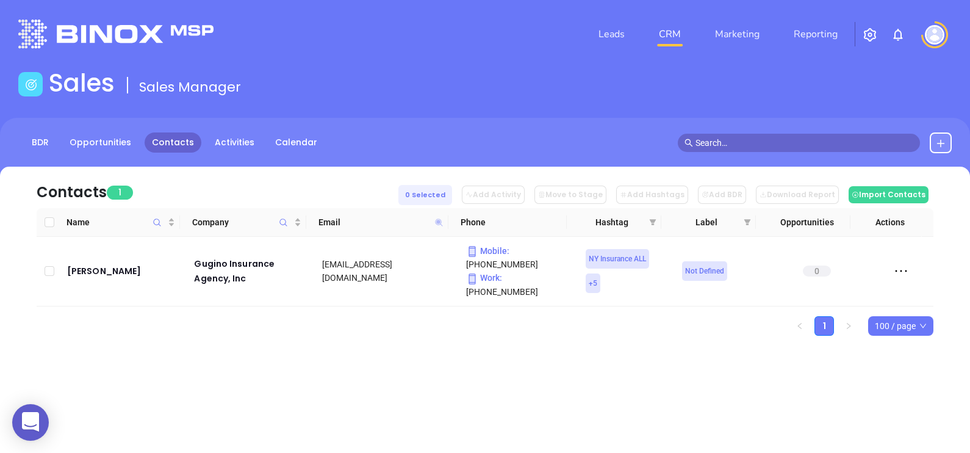
click at [439, 220] on icon at bounding box center [438, 221] width 7 height 7
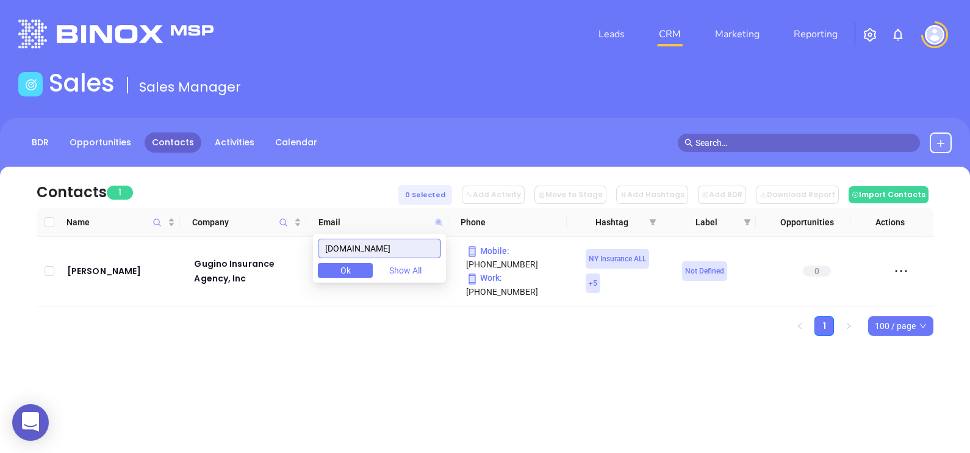
paste input "witkinscott"
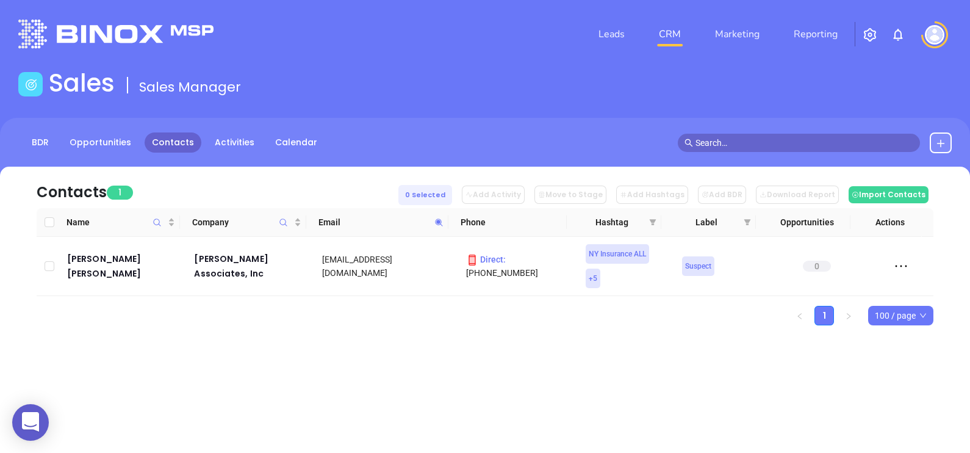
click at [440, 220] on icon at bounding box center [438, 222] width 9 height 9
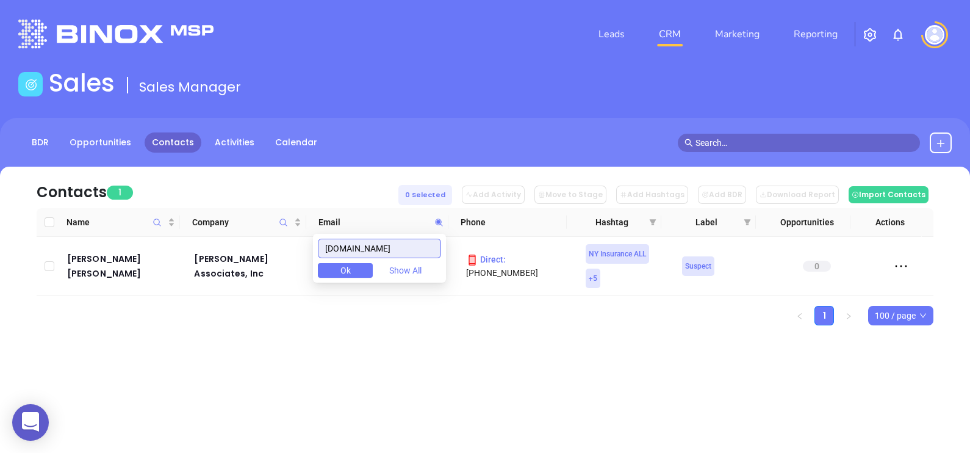
paste input "nwcins"
click at [434, 246] on input "nwcins.com" at bounding box center [379, 249] width 123 height 20
paste input "larseninsurance"
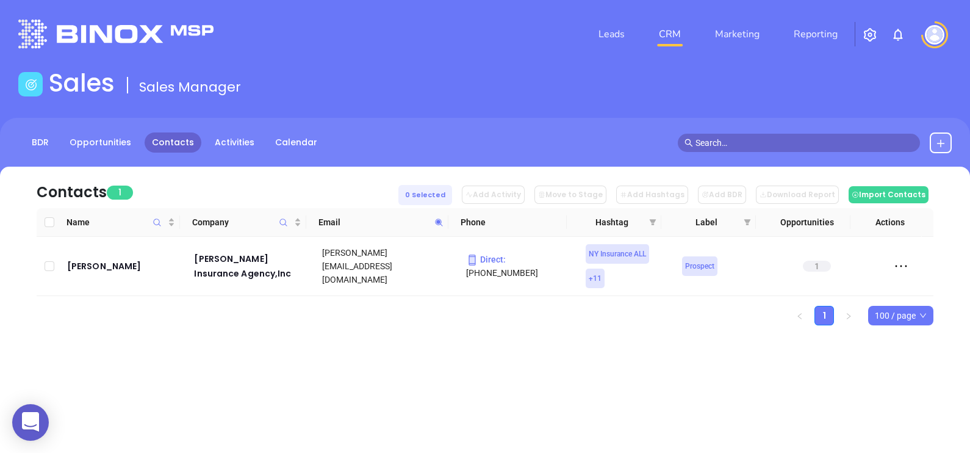
click at [434, 227] on span at bounding box center [439, 222] width 14 height 18
paste input "franklin-agency"
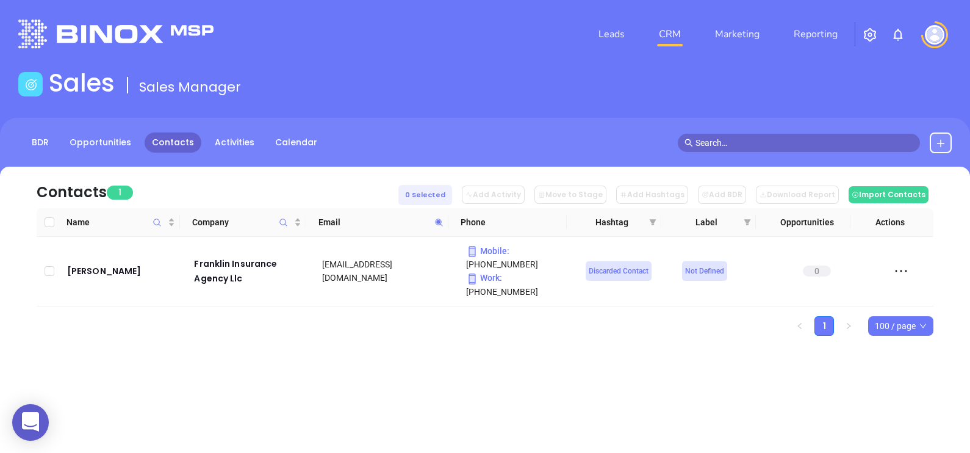
click at [440, 227] on span at bounding box center [439, 222] width 14 height 18
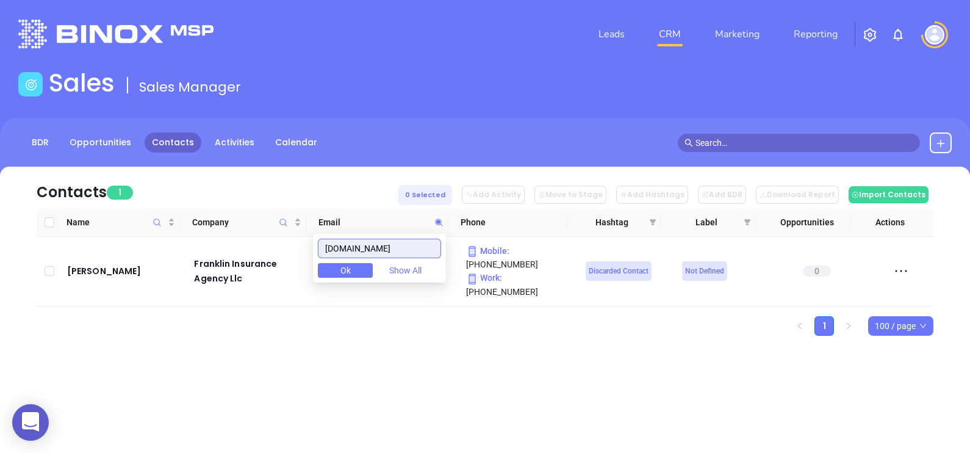
paste input "maranto"
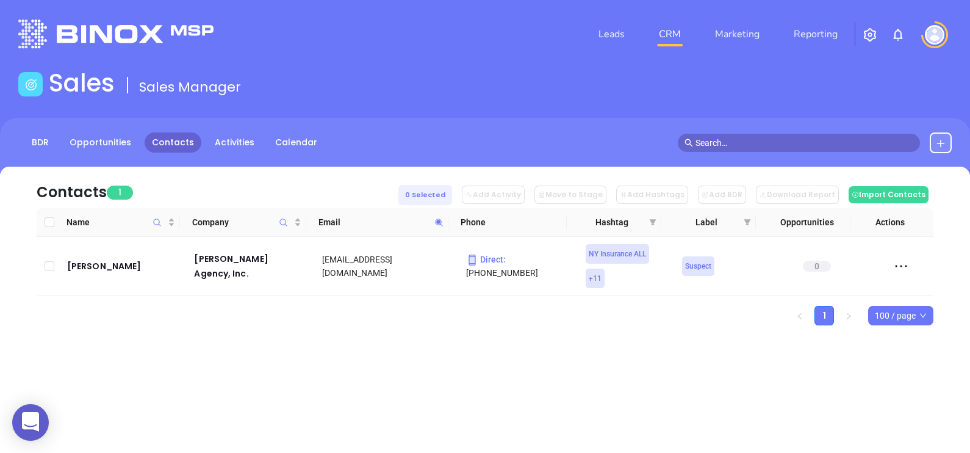
click at [434, 228] on span at bounding box center [439, 222] width 14 height 18
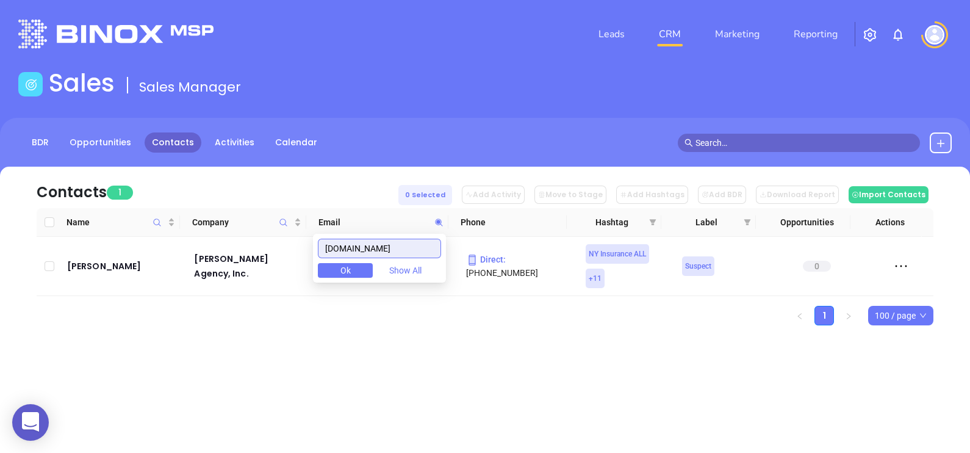
paste input "queencityworkerscomp"
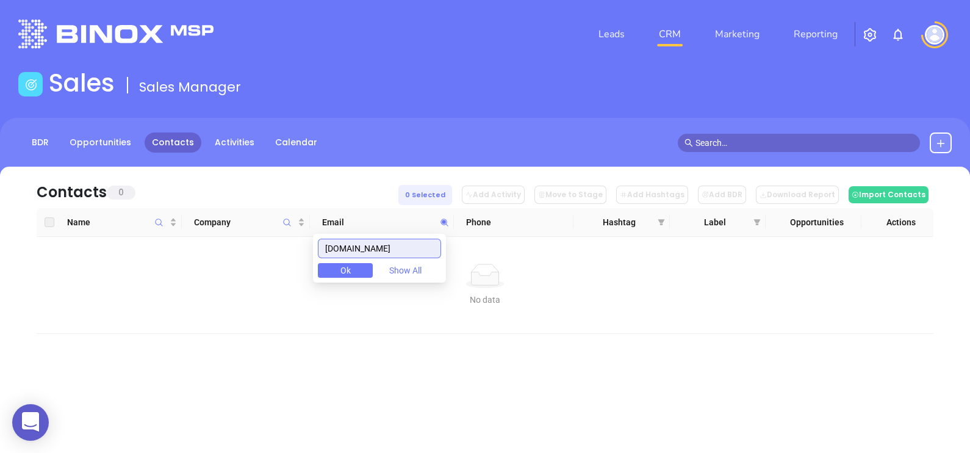
click at [422, 247] on input "queencityworkerscomp.com" at bounding box center [379, 249] width 123 height 20
paste input "deinsurance.net"
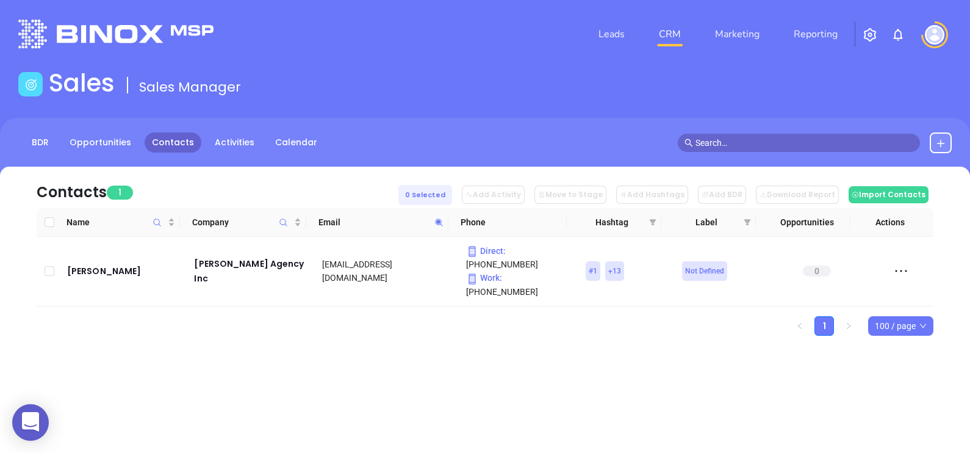
click at [436, 221] on icon at bounding box center [438, 222] width 9 height 9
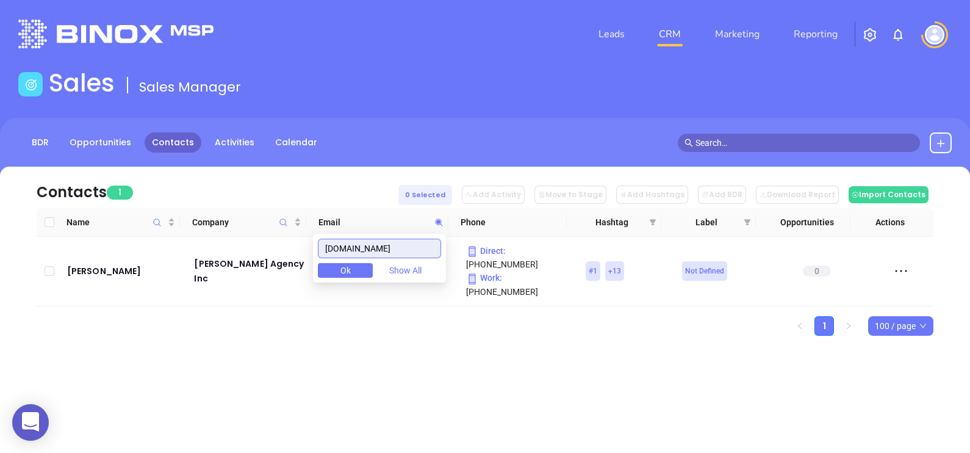
paste input "hvagents.com"
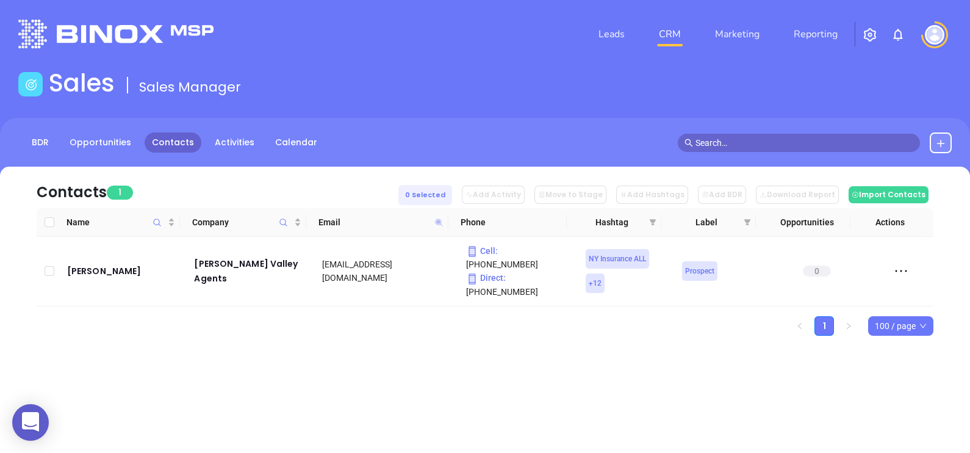
click at [438, 223] on icon at bounding box center [438, 221] width 7 height 7
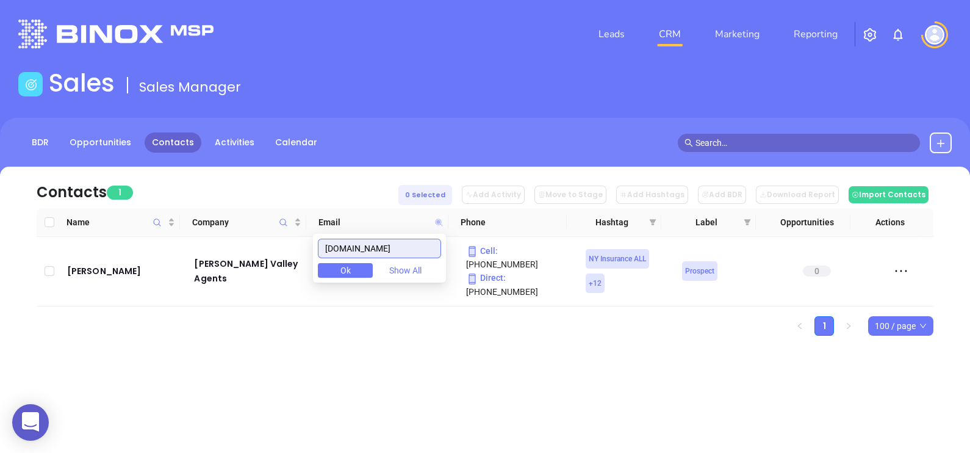
paste input "mainstreetinsuranceadvisor"
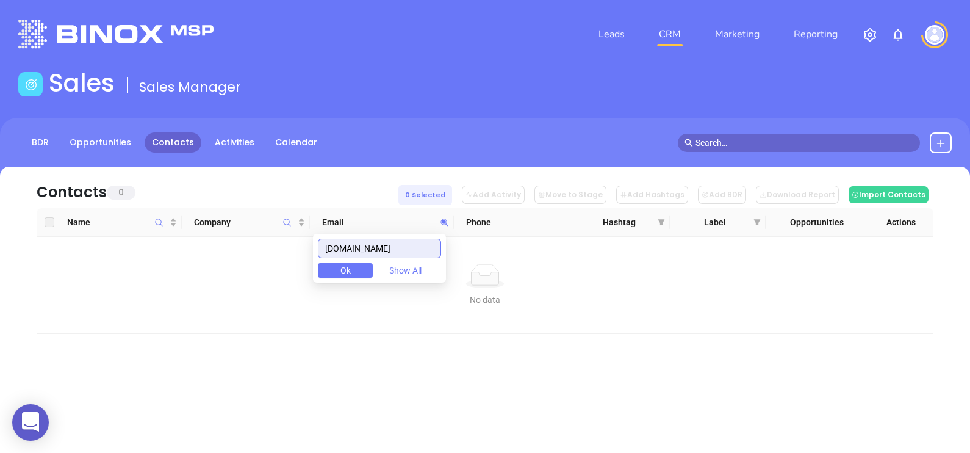
type input "mainstreetinsuranceadvisors.com"
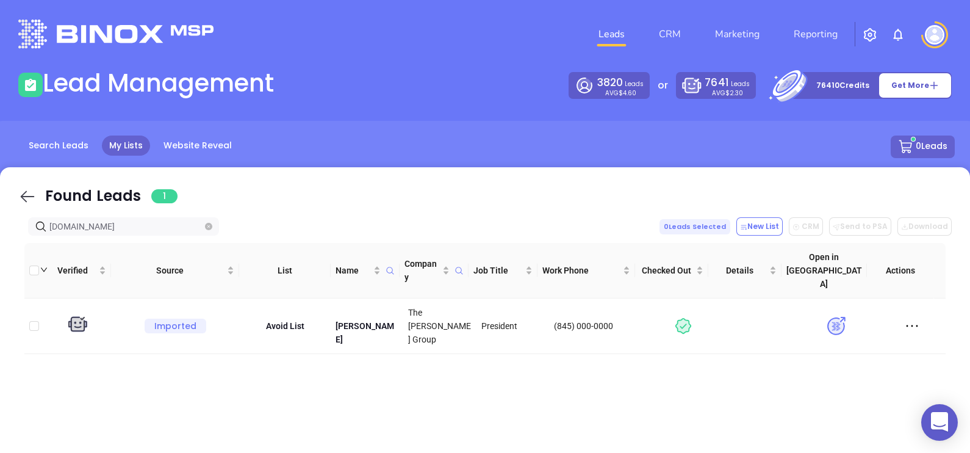
click at [26, 192] on icon at bounding box center [27, 196] width 18 height 18
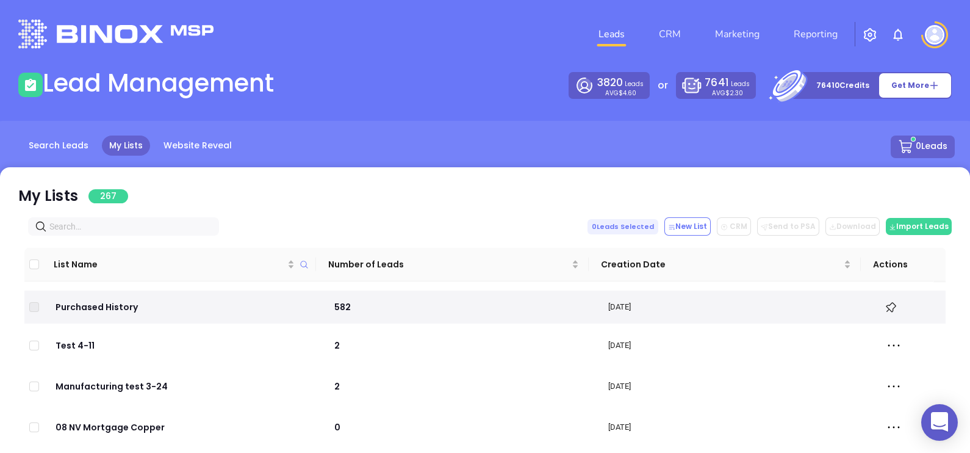
click at [153, 224] on input "text" at bounding box center [125, 226] width 153 height 13
paste input "[DOMAIN_NAME]"
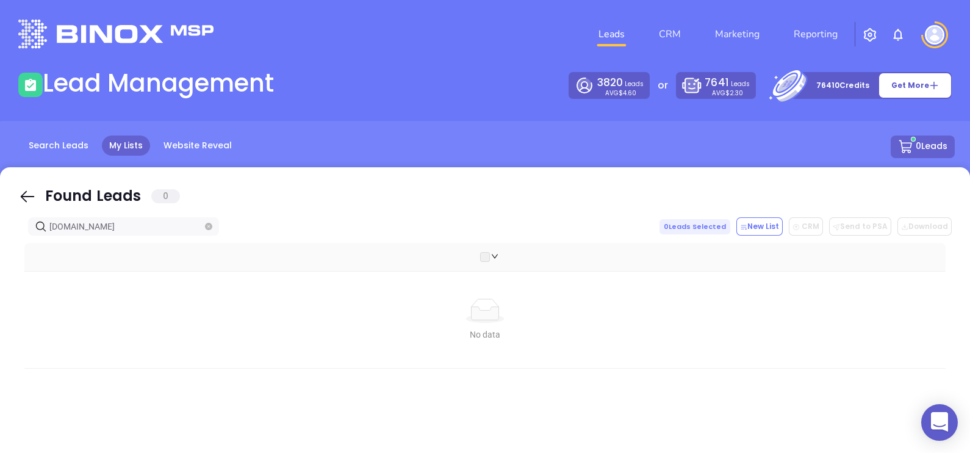
type input "[DOMAIN_NAME]"
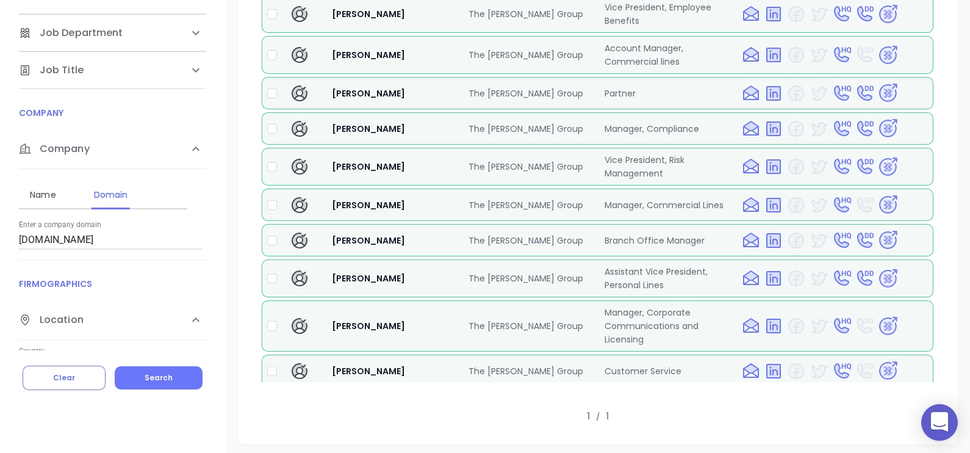
scroll to position [33, 0]
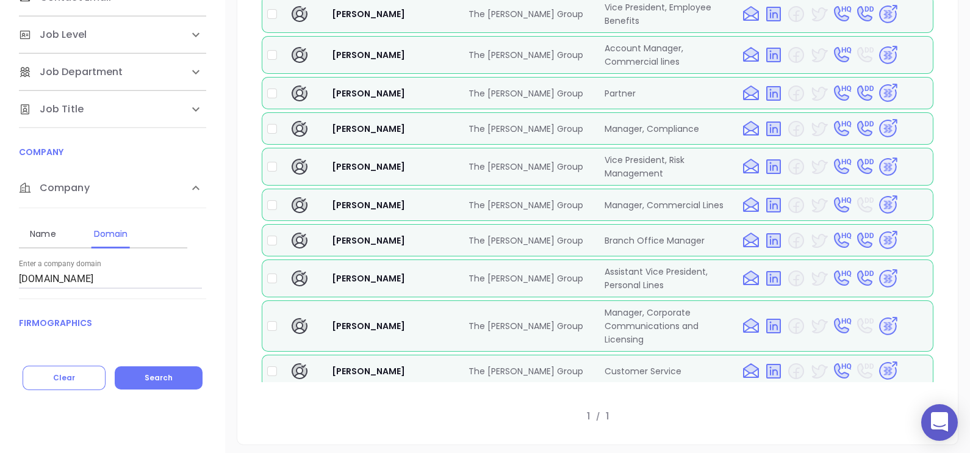
click at [112, 281] on input "[DOMAIN_NAME]" at bounding box center [110, 279] width 183 height 20
paste input "spectrumja"
type input "[DOMAIN_NAME]"
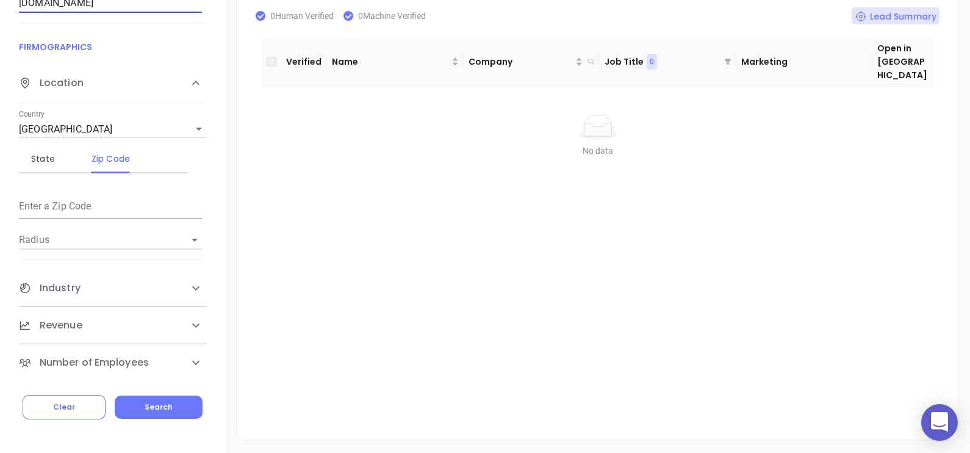
scroll to position [0, 0]
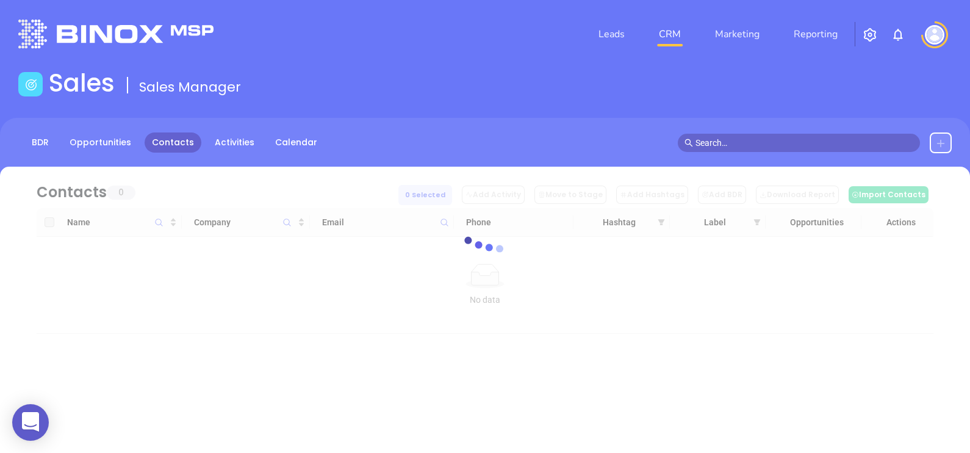
click at [938, 142] on icon at bounding box center [941, 143] width 10 height 10
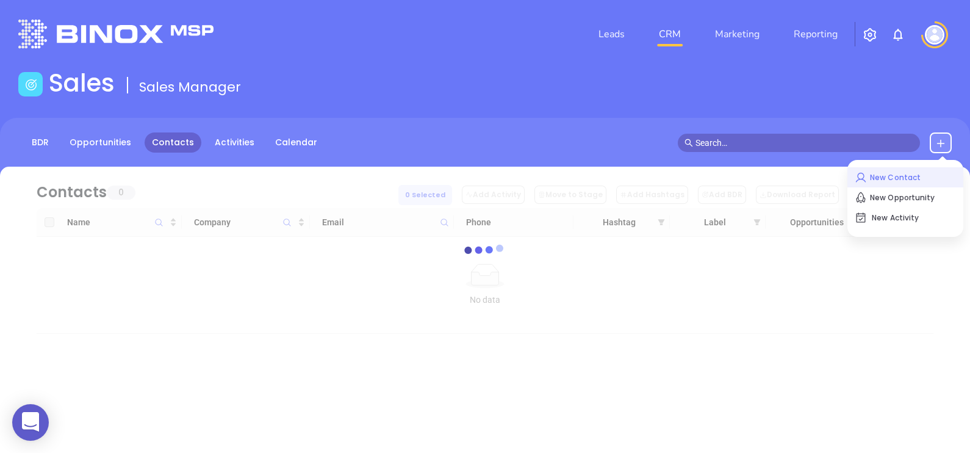
click at [894, 172] on p "New Contact" at bounding box center [905, 178] width 101 height 20
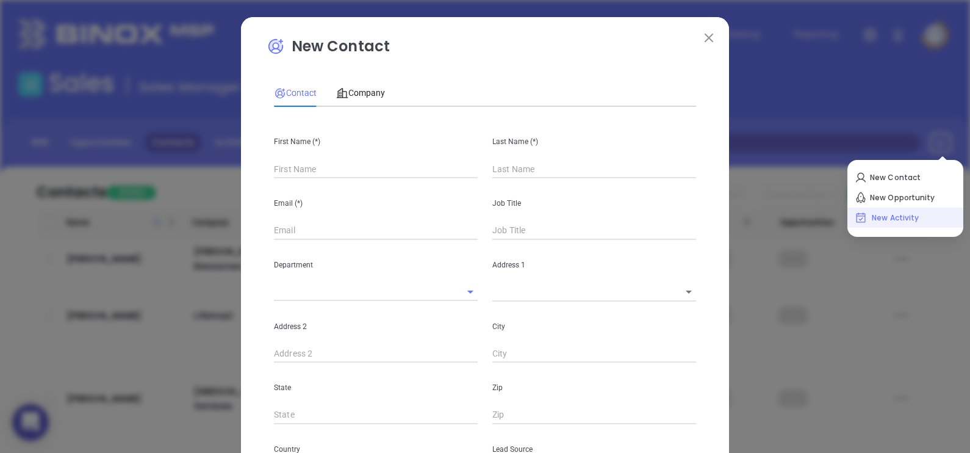
type input "Fourth Phone Call"
type input "1"
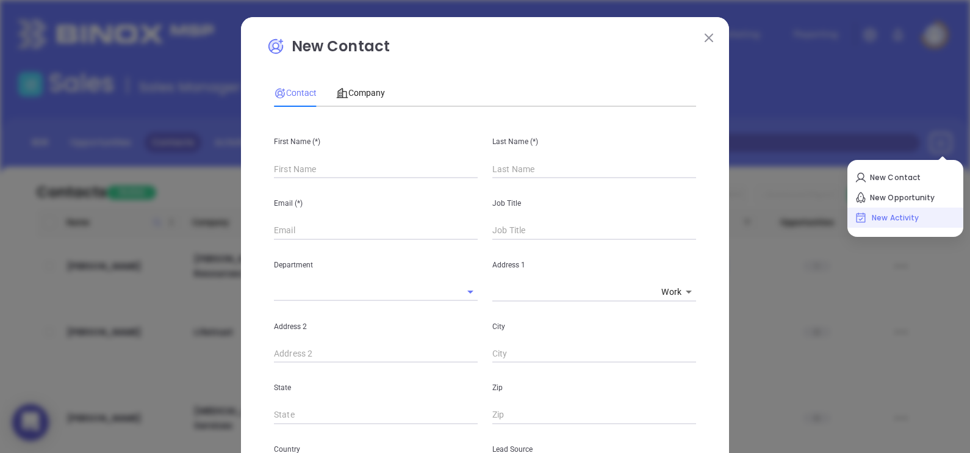
type input "1"
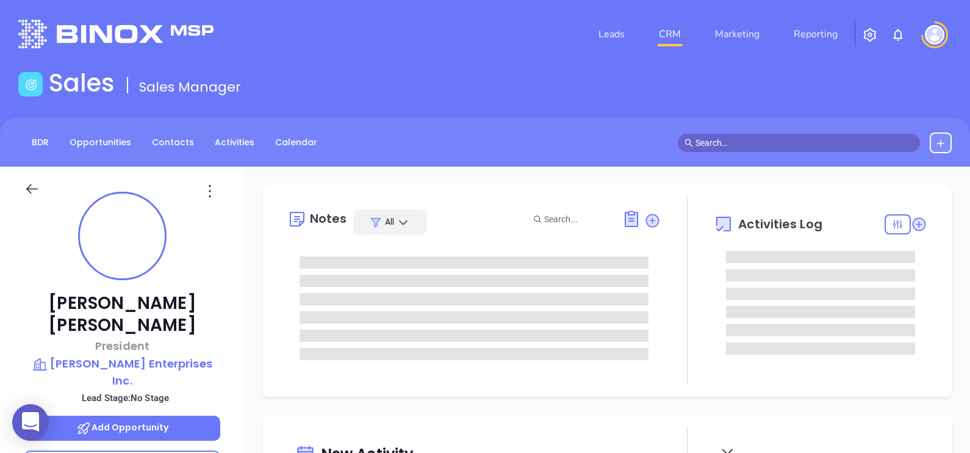
type input "[DATE]"
type input "[PERSON_NAME]"
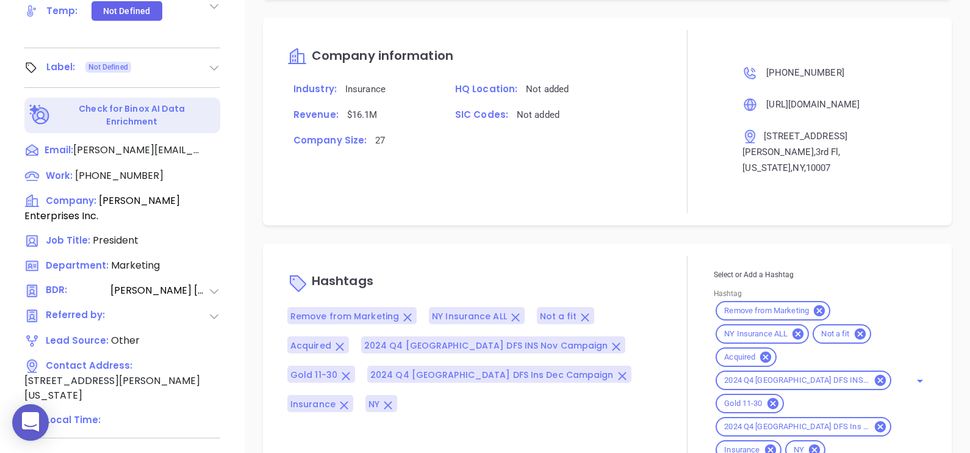
scroll to position [567, 0]
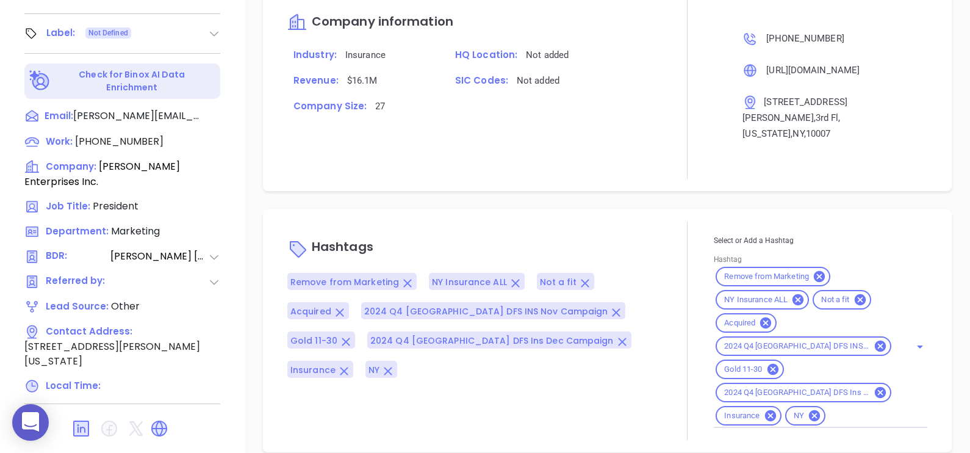
click at [855, 294] on icon at bounding box center [859, 299] width 11 height 11
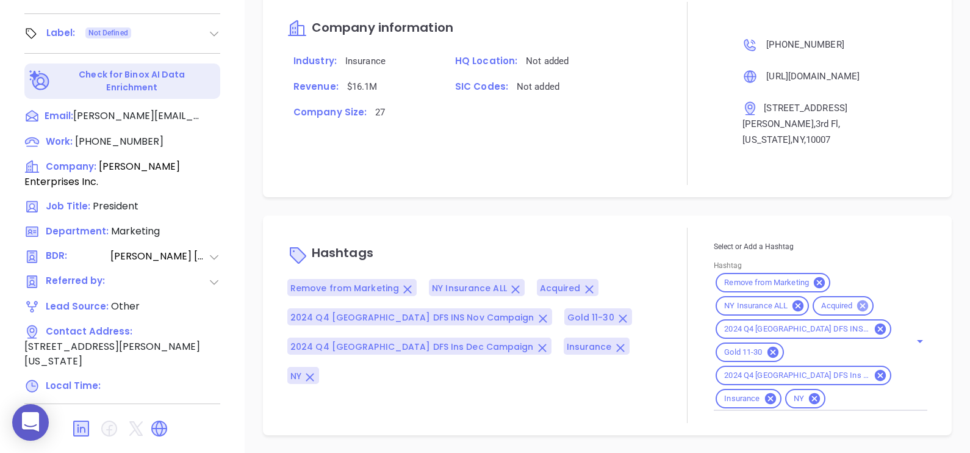
scroll to position [864, 0]
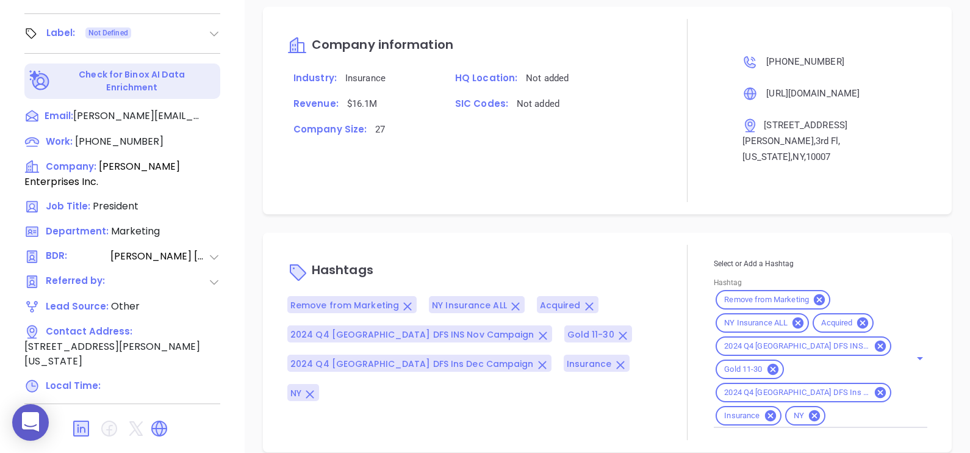
click at [520, 232] on div "Hashtags Remove from Marketing NY Insurance ALL Acquired 2024 Q4 [GEOGRAPHIC_DA…" at bounding box center [607, 342] width 689 height 220
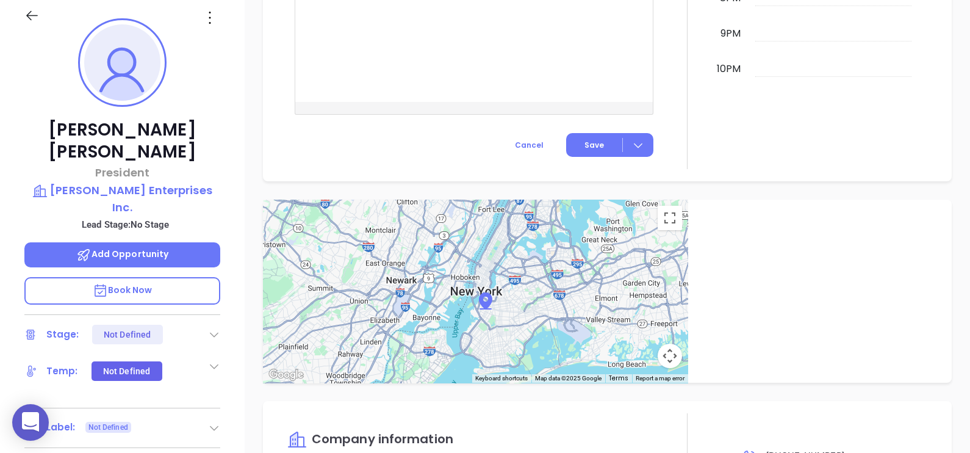
scroll to position [110, 0]
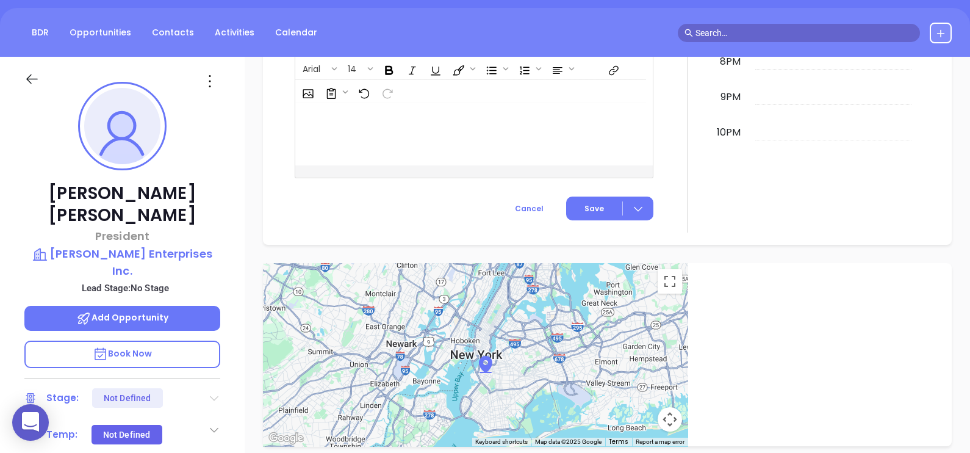
click at [210, 392] on icon at bounding box center [214, 398] width 12 height 12
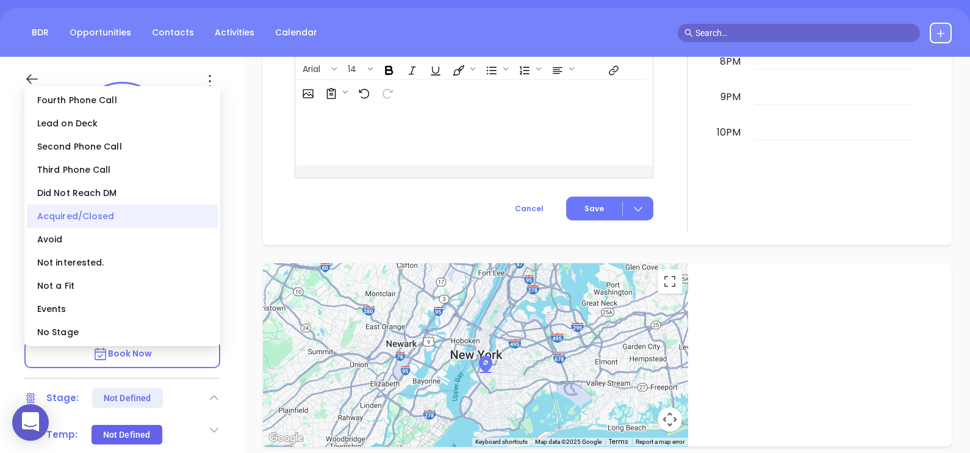
click at [134, 209] on div "Acquired/Closed" at bounding box center [122, 215] width 191 height 23
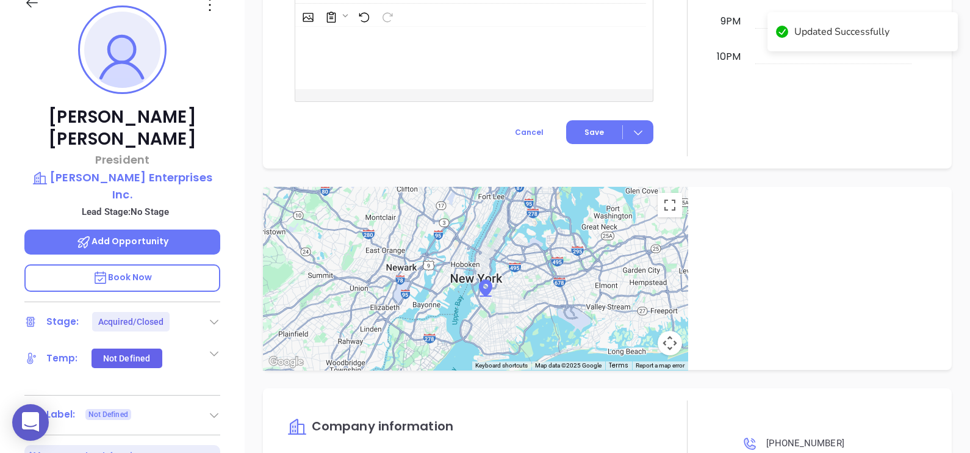
scroll to position [786, 0]
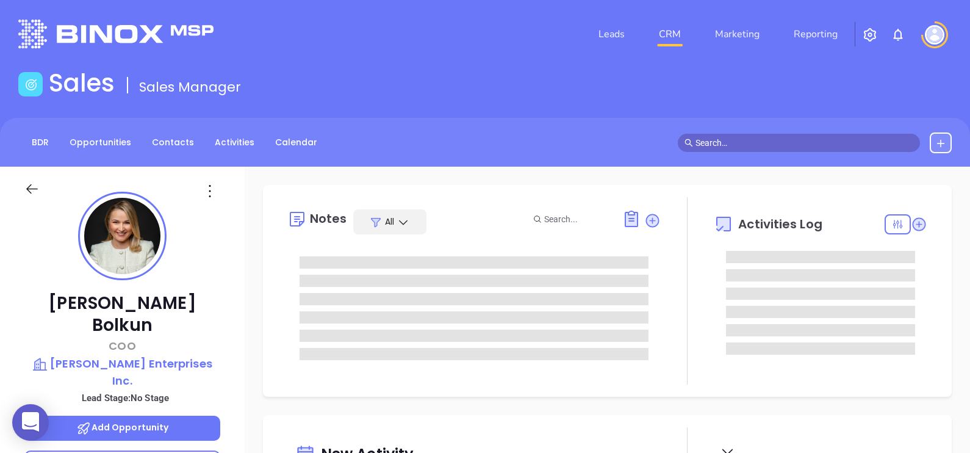
type input "[PERSON_NAME]"
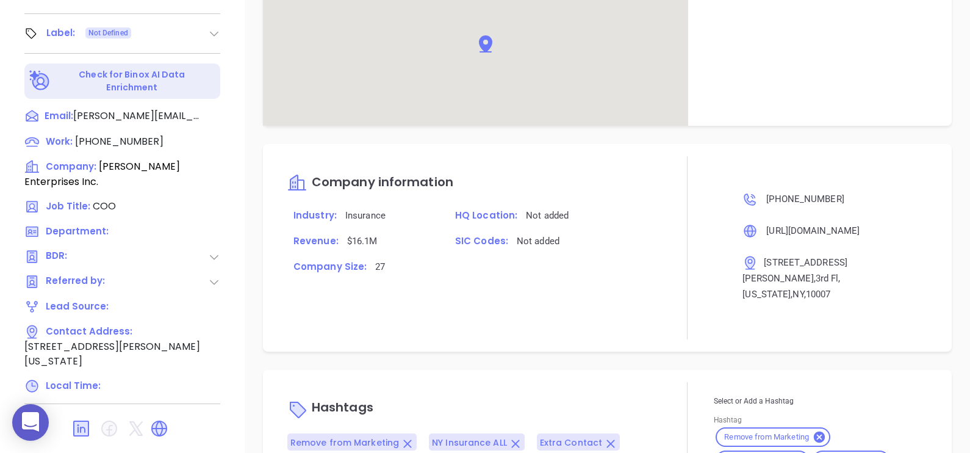
scroll to position [841, 0]
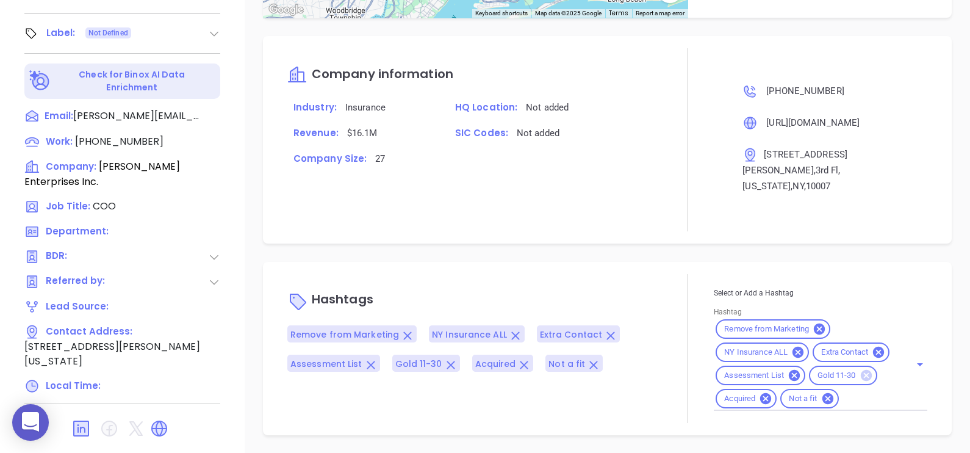
click at [822, 398] on icon at bounding box center [827, 398] width 11 height 11
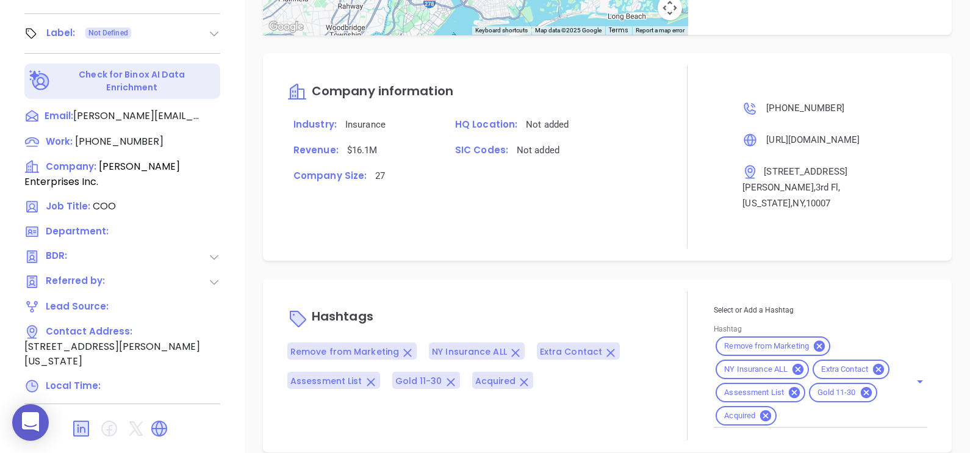
click at [634, 291] on div "Hashtags Remove from Marketing NY Insurance ALL Extra Contact Assessment List G…" at bounding box center [473, 365] width 373 height 149
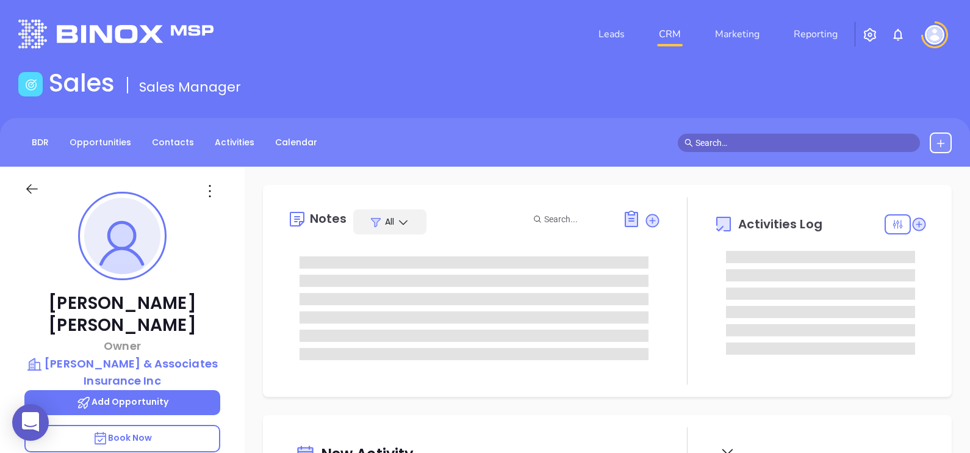
type input "[DATE]"
type input "[PERSON_NAME]"
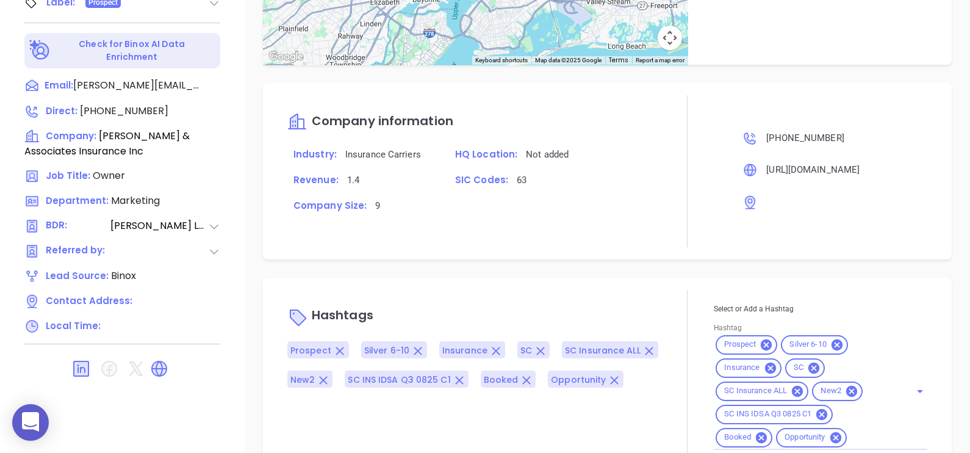
scroll to position [1021, 0]
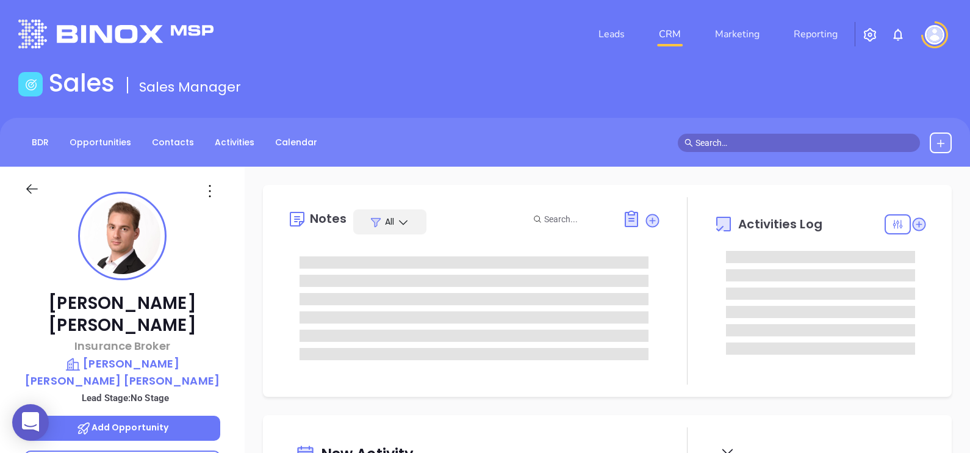
type input "[DATE]"
type input "[PERSON_NAME]"
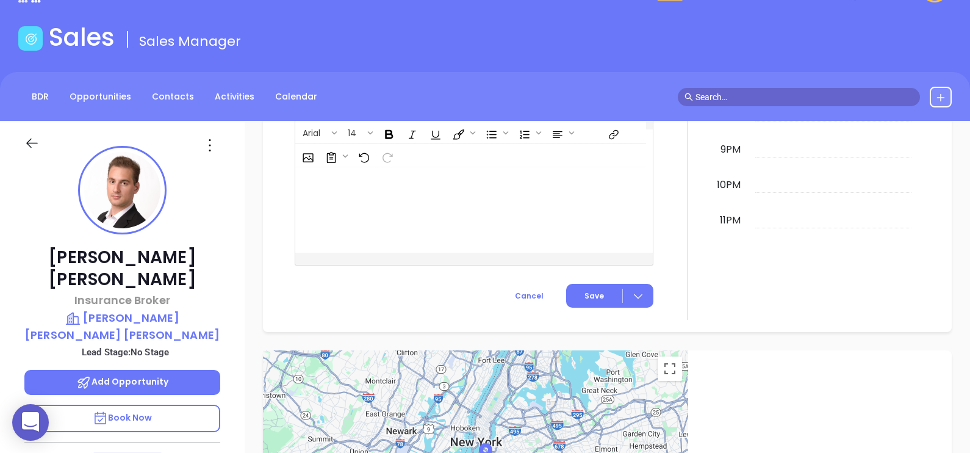
scroll to position [0, 0]
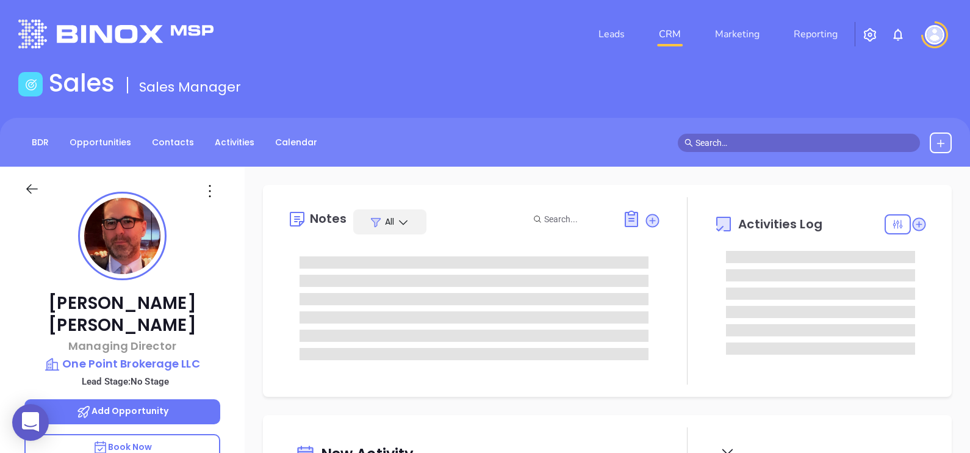
type input "[DATE]"
type input "[PERSON_NAME]"
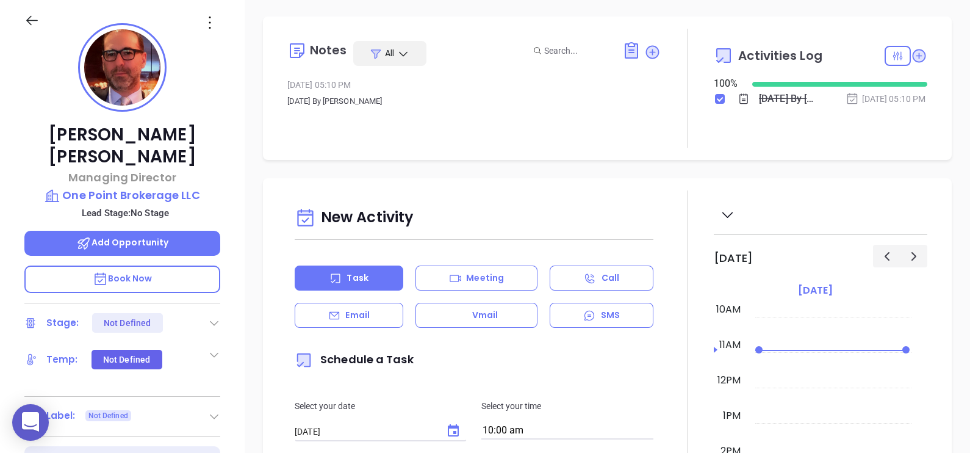
scroll to position [567, 0]
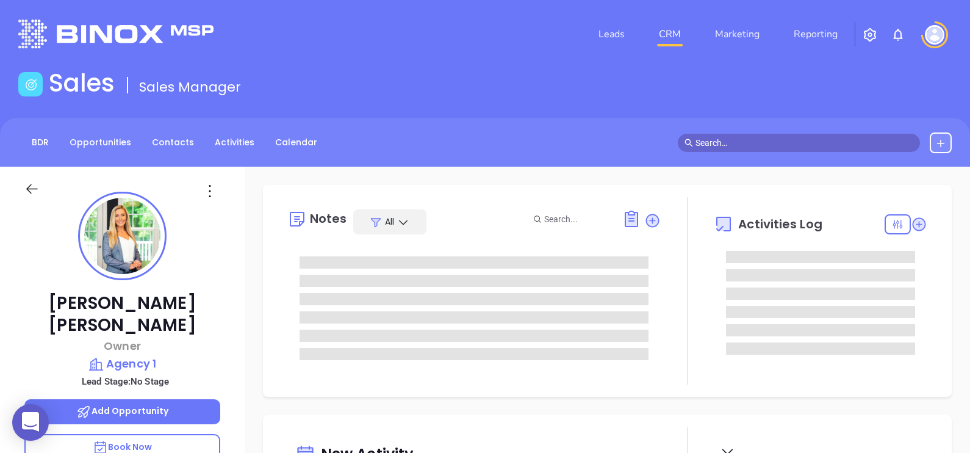
type input "[DATE]"
type input "[PERSON_NAME]"
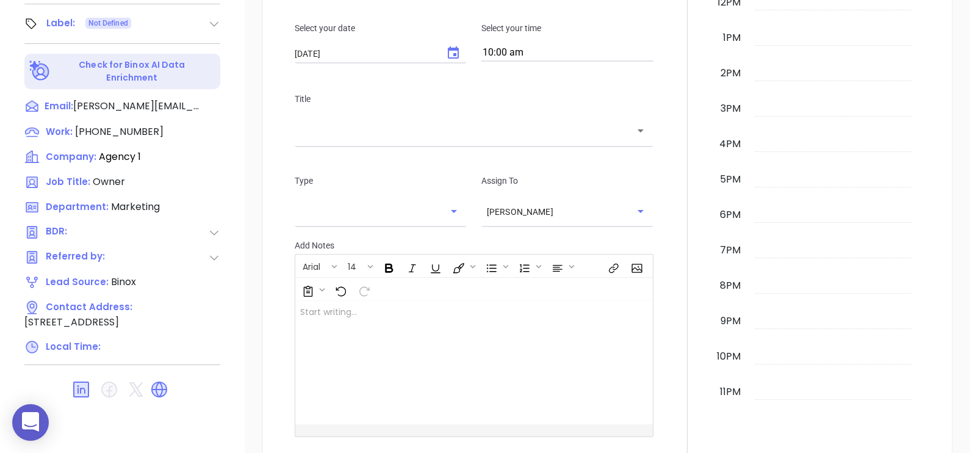
scroll to position [567, 0]
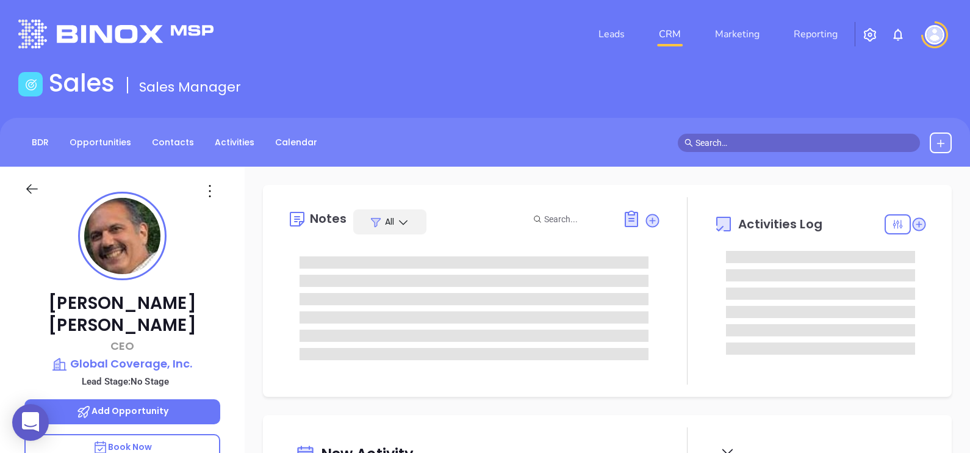
type input "[DATE]"
type input "[PERSON_NAME]"
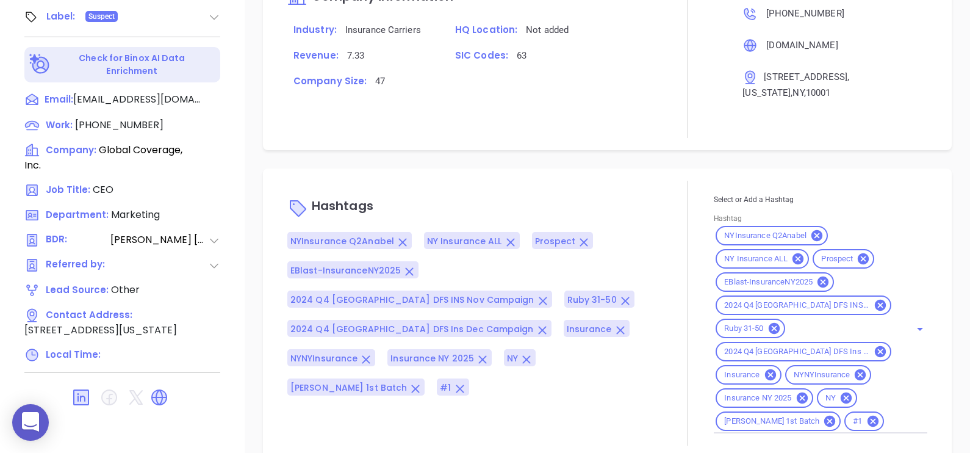
scroll to position [933, 0]
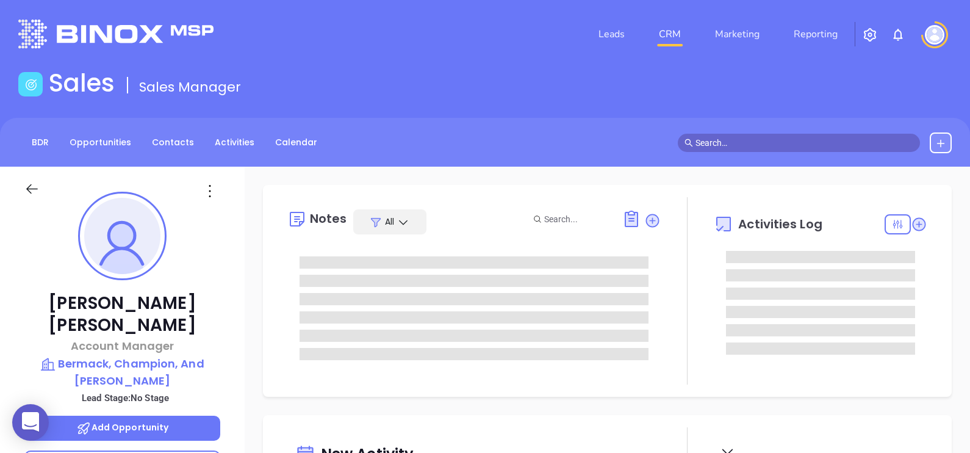
type input "[DATE]"
type input "[PERSON_NAME]"
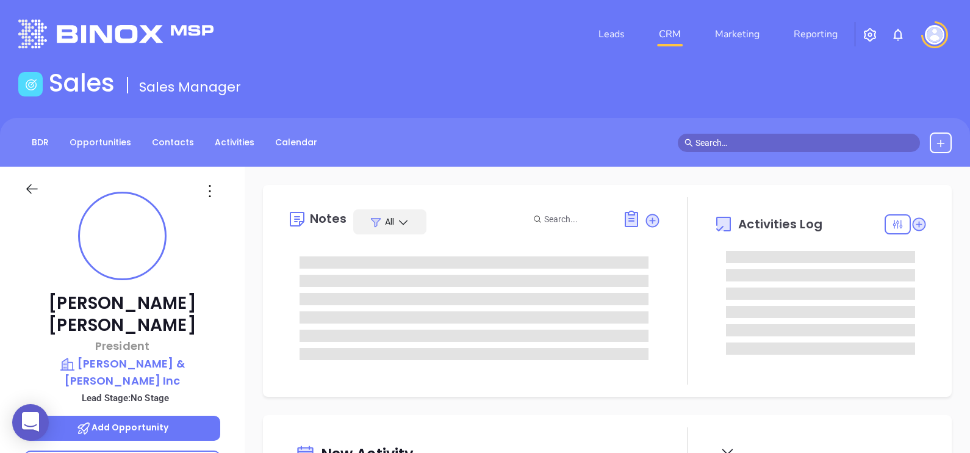
type input "[DATE]"
type input "[PERSON_NAME]"
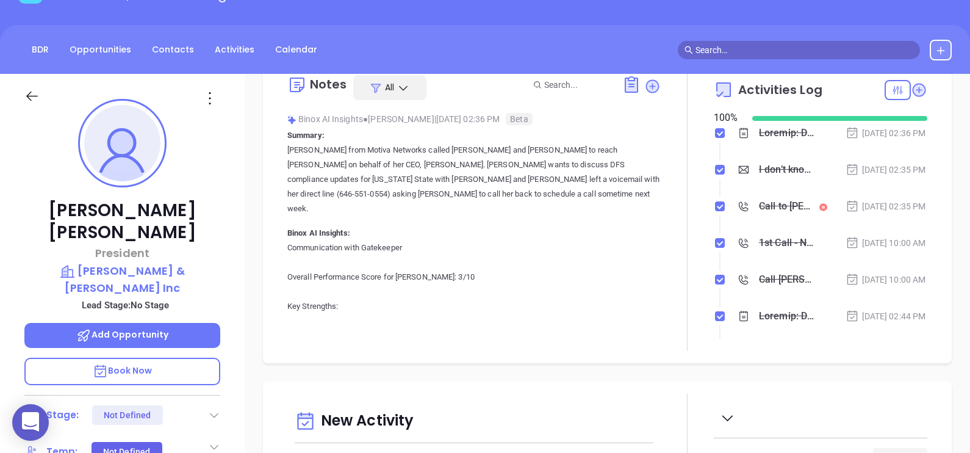
scroll to position [0, 0]
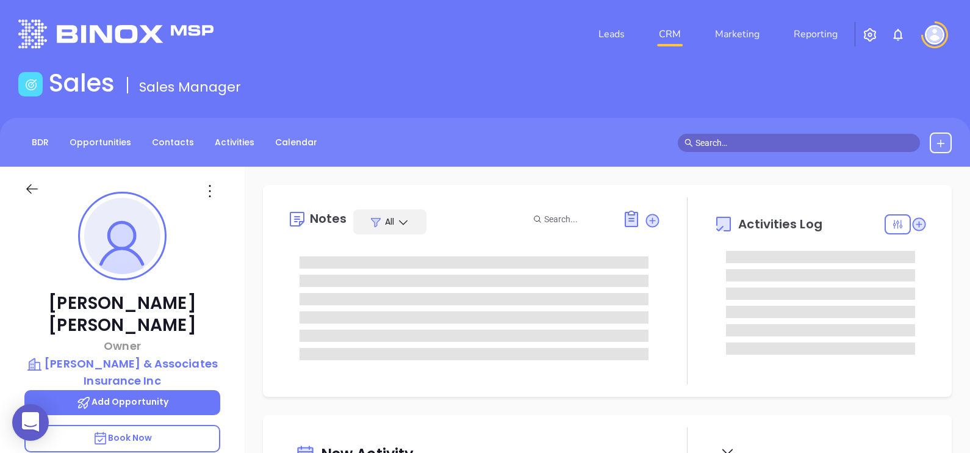
type input "[DATE]"
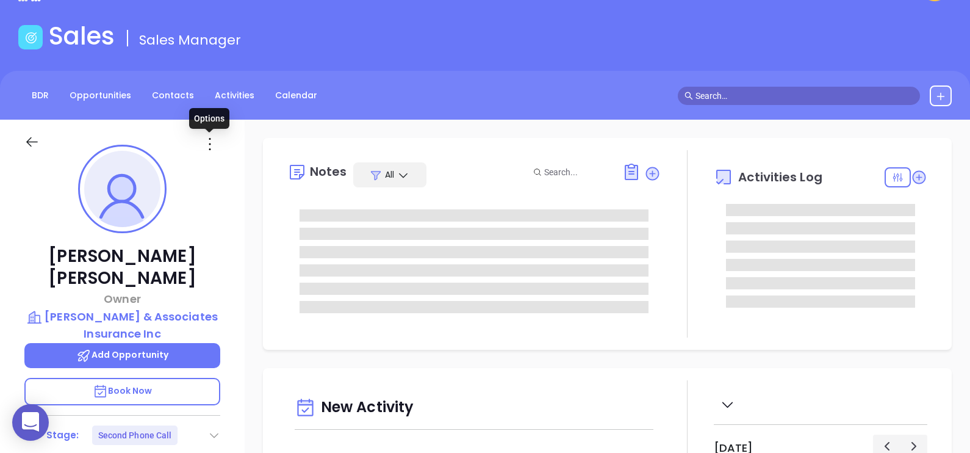
type input "[PERSON_NAME]"
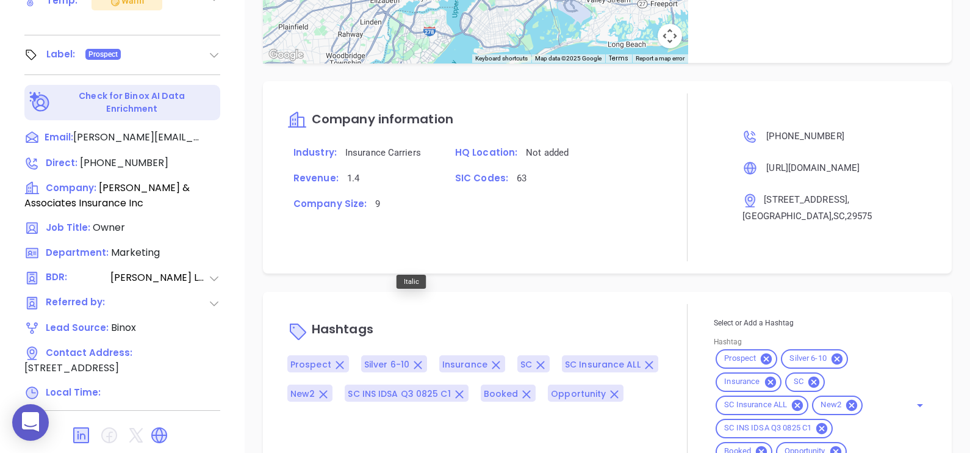
scroll to position [567, 0]
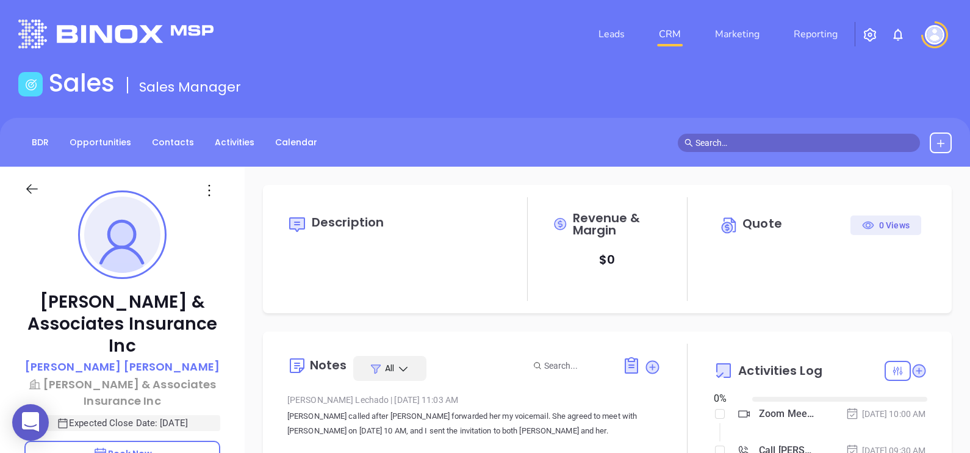
type input "[DATE]"
type input "[PERSON_NAME]"
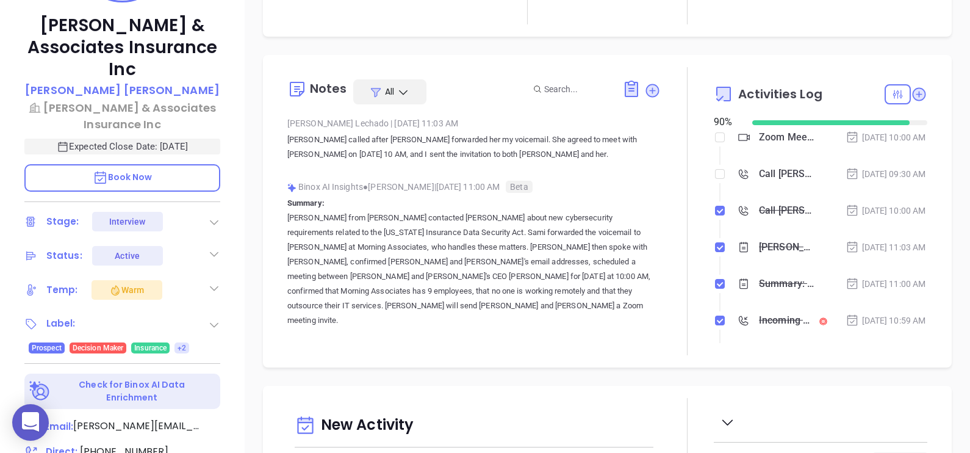
scroll to position [304, 0]
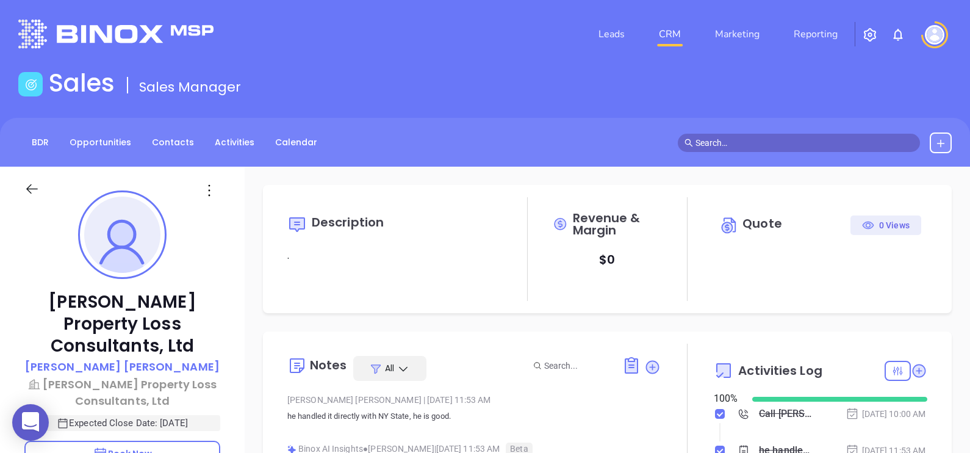
type input "[DATE]"
type input "[PERSON_NAME]"
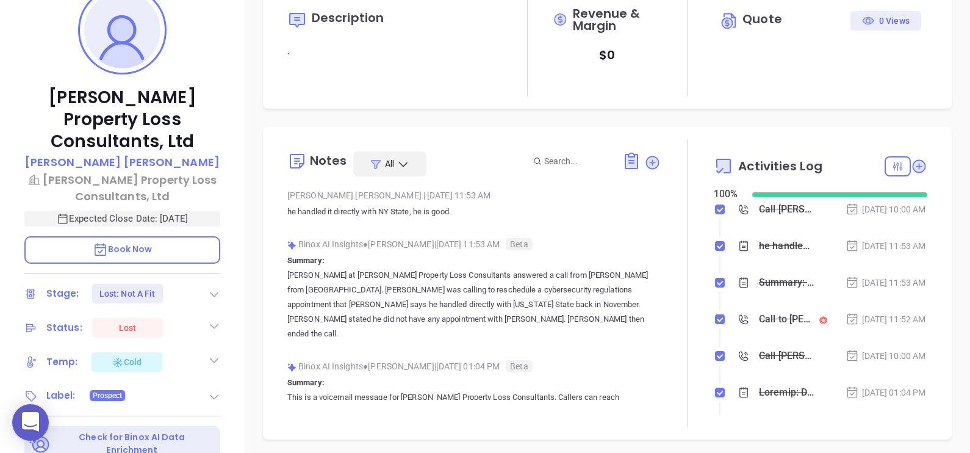
scroll to position [229, 0]
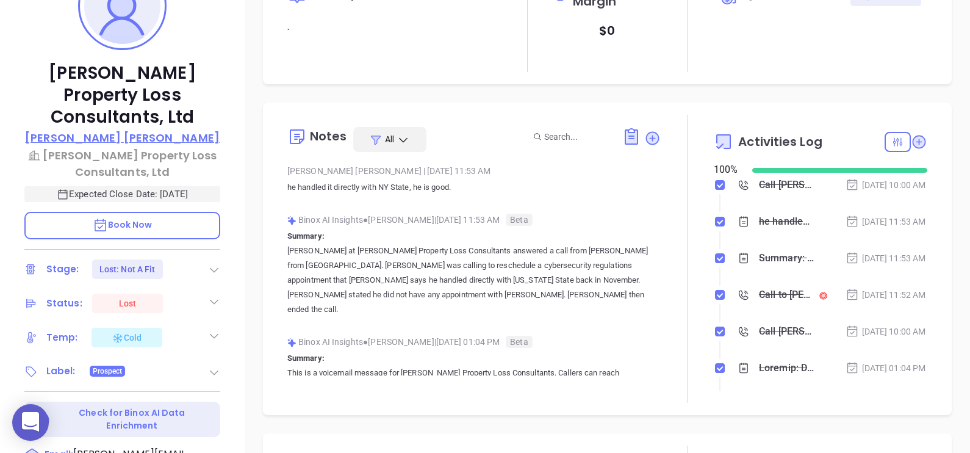
click at [133, 129] on p "[PERSON_NAME]" at bounding box center [122, 137] width 195 height 16
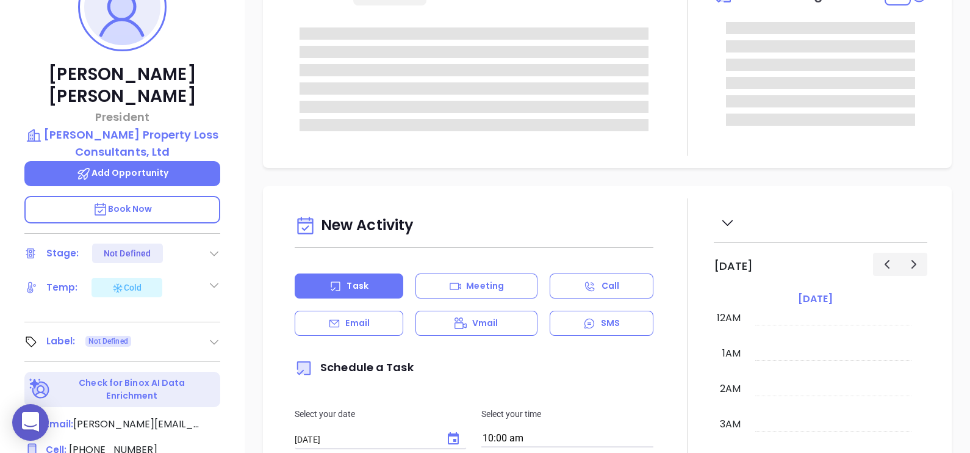
scroll to position [354, 0]
type input "[PERSON_NAME]"
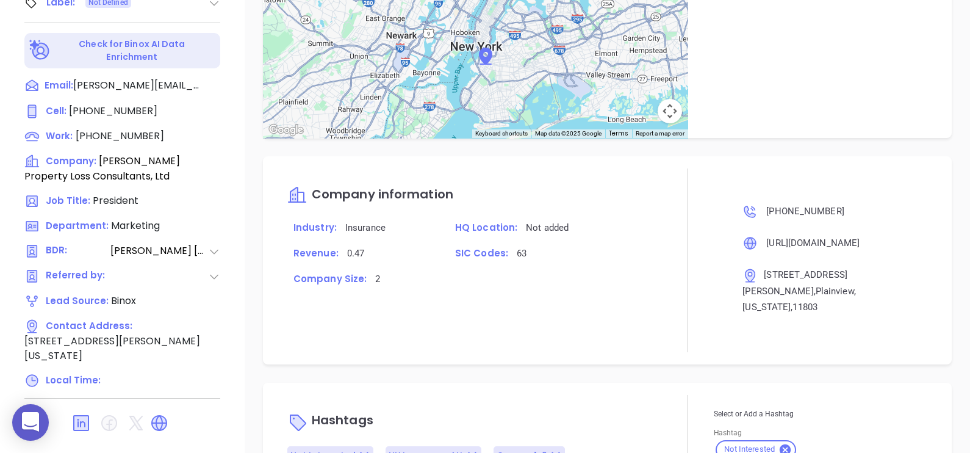
scroll to position [1107, 0]
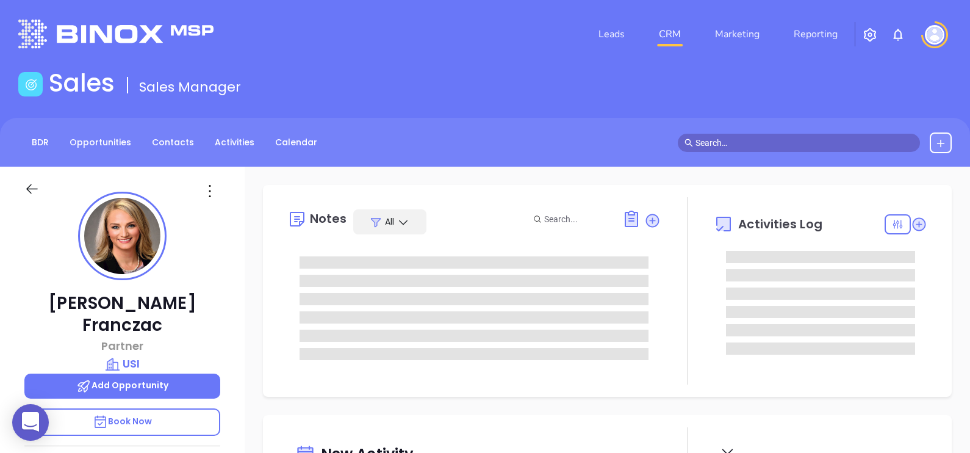
type input "[DATE]"
type input "[PERSON_NAME]"
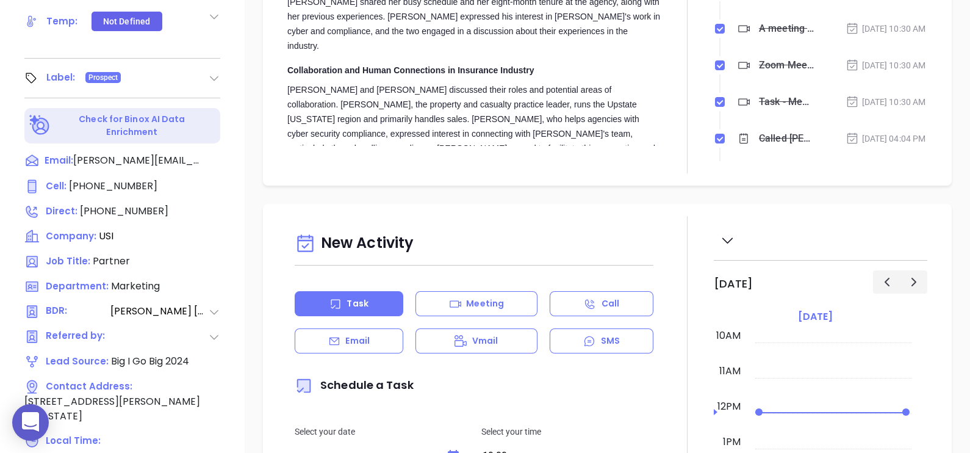
scroll to position [567, 0]
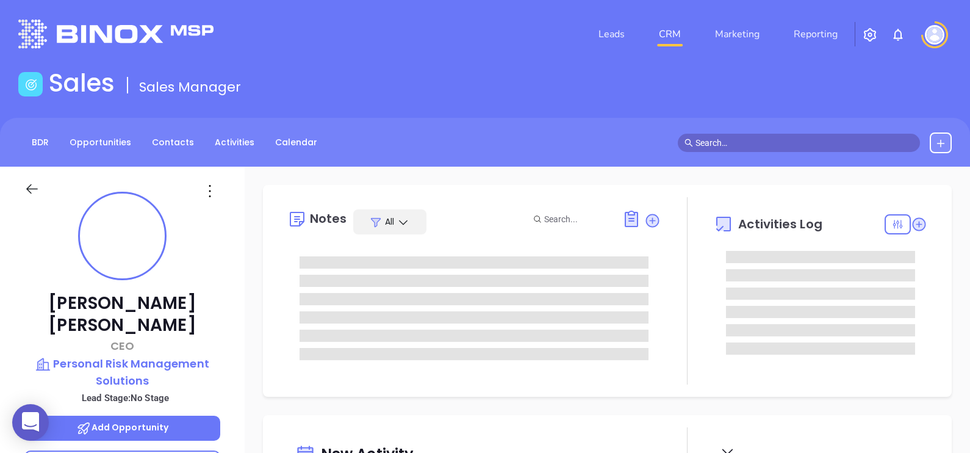
type input "[DATE]"
type input "[PERSON_NAME]"
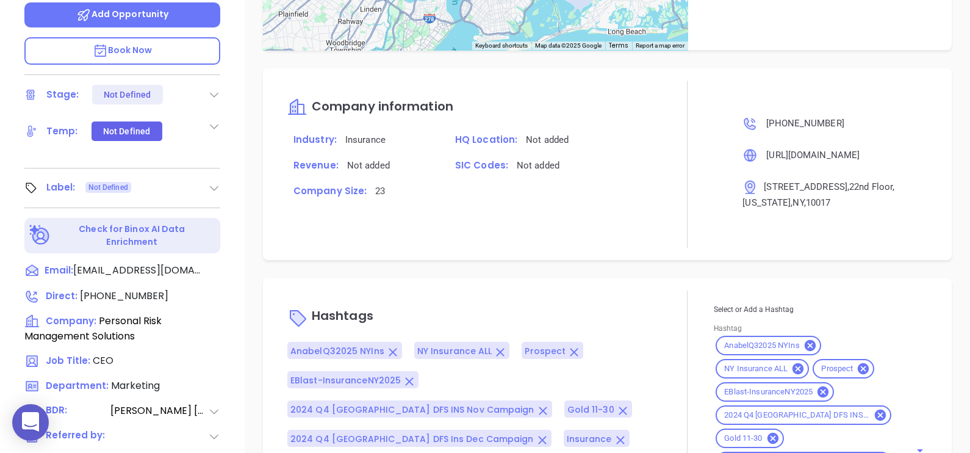
scroll to position [567, 0]
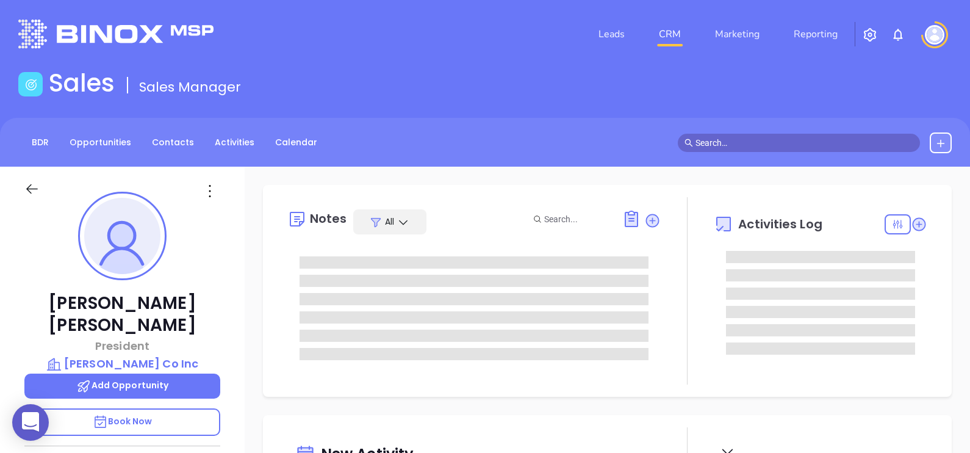
type input "[DATE]"
type input "[PERSON_NAME]"
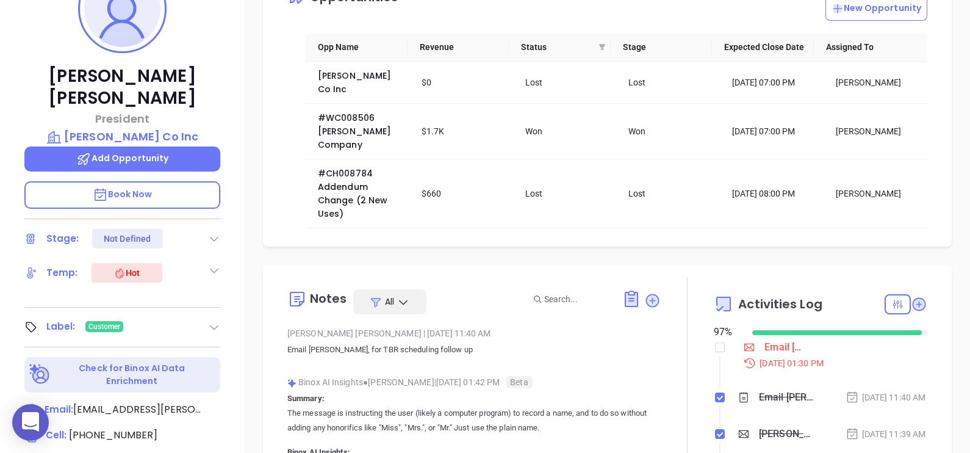
scroll to position [304, 0]
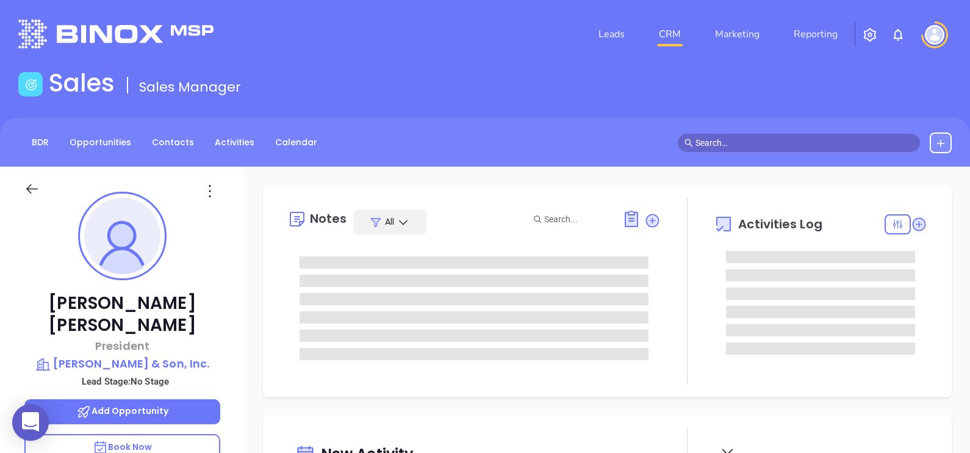
type input "[DATE]"
type input "[PERSON_NAME]"
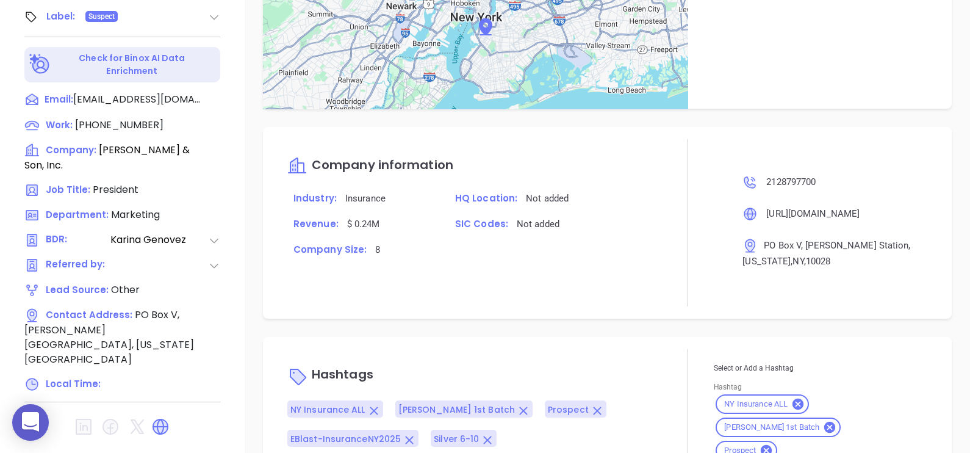
scroll to position [957, 0]
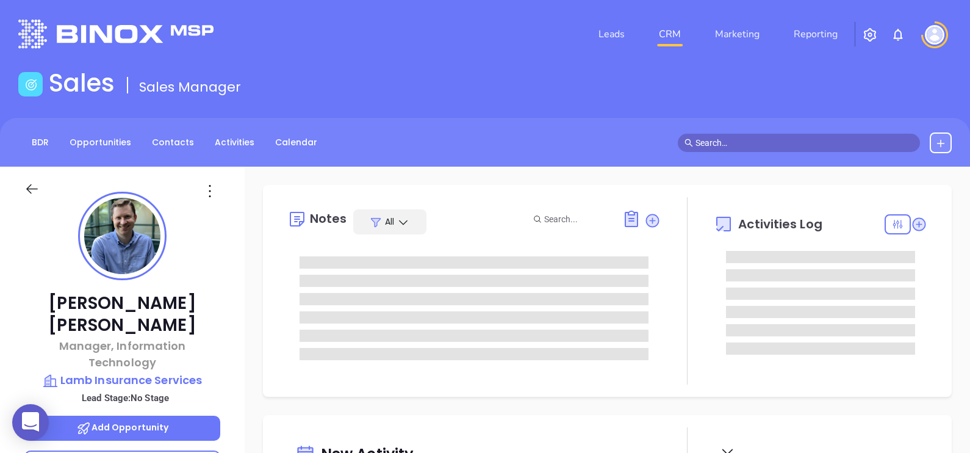
type input "[DATE]"
type input "[PERSON_NAME]"
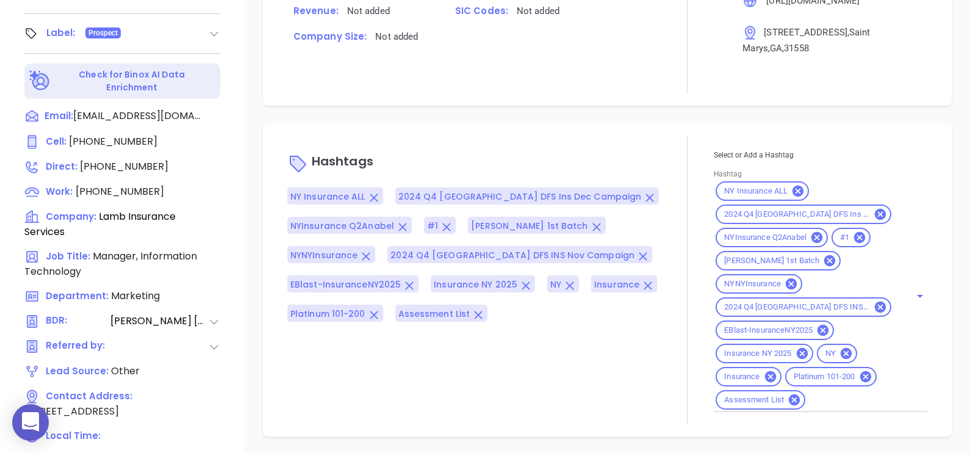
scroll to position [110, 0]
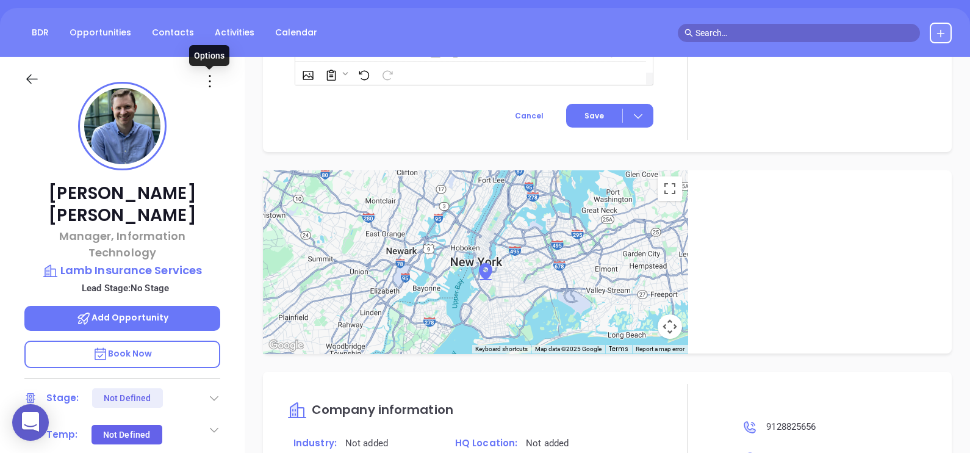
click at [210, 76] on icon at bounding box center [210, 81] width 20 height 20
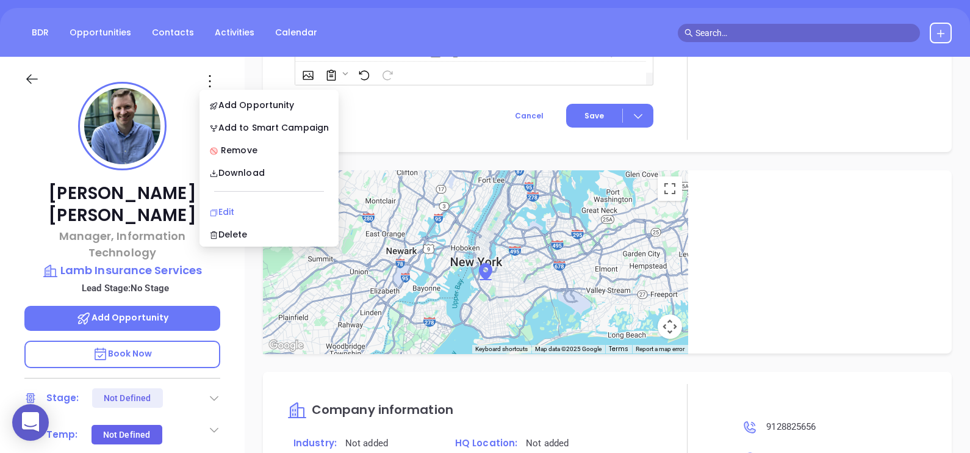
click at [248, 205] on div "Edit" at bounding box center [269, 211] width 120 height 13
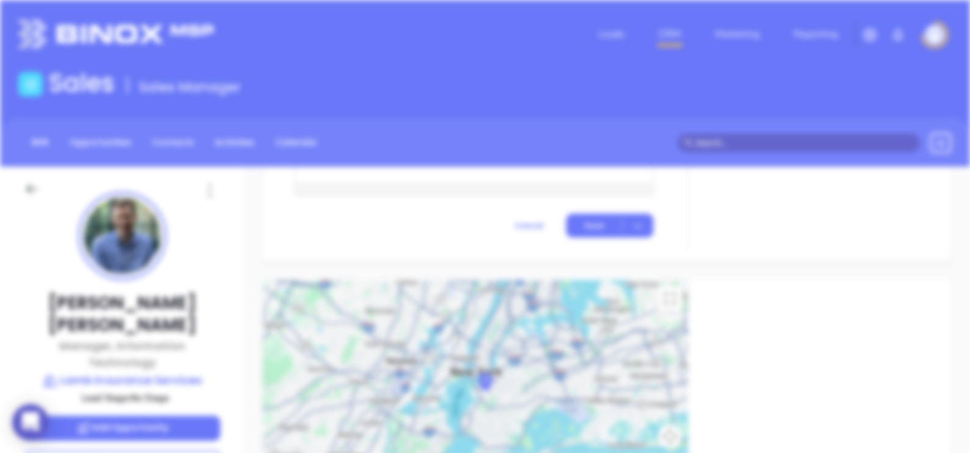
scroll to position [0, 0]
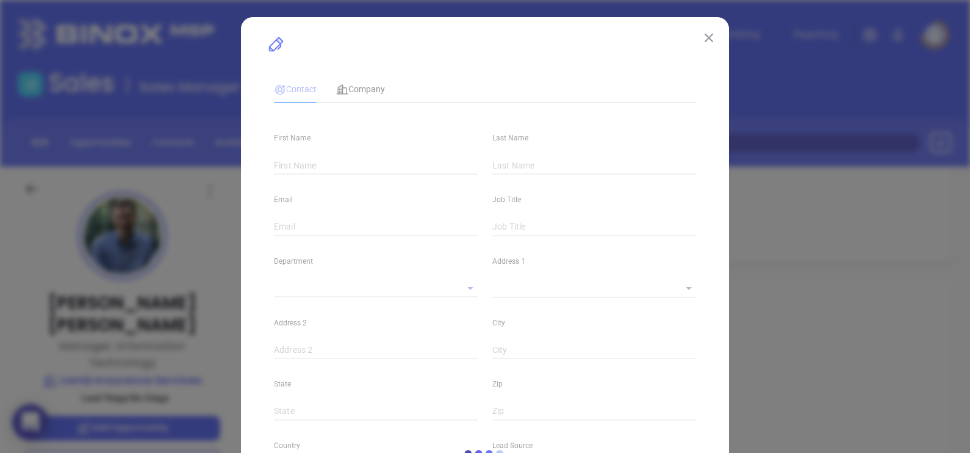
type input "Greg"
type input "Trawinski"
type input "gtrawinski@lambis.com"
type input "Manager, Information Technology"
type input "1"
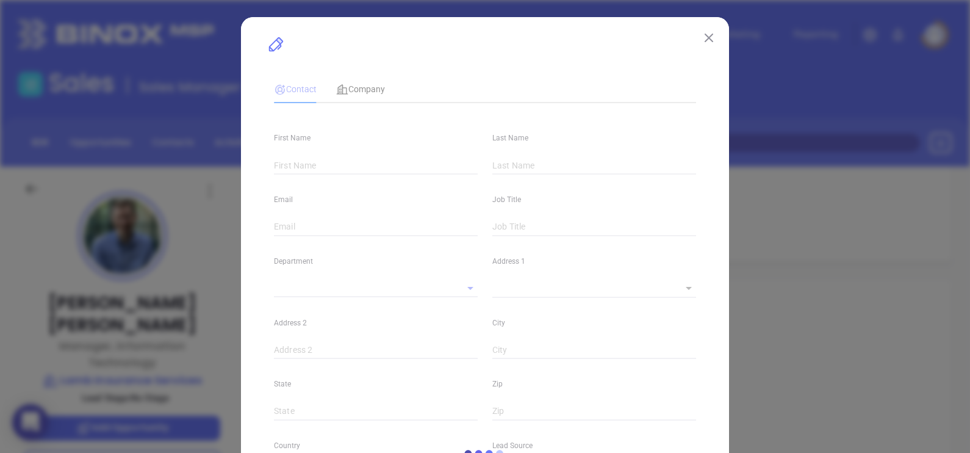
type input "www.linkedin.com/in/greg-trawinski-b6475392"
type input "Marketing"
type input "Other"
type input "Anabell Dominguez"
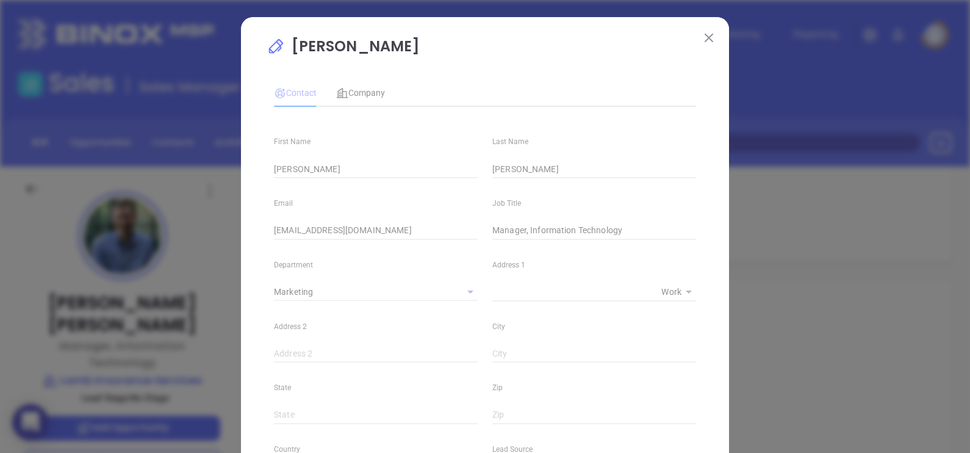
type input "(912) 882-5656"
type input "1"
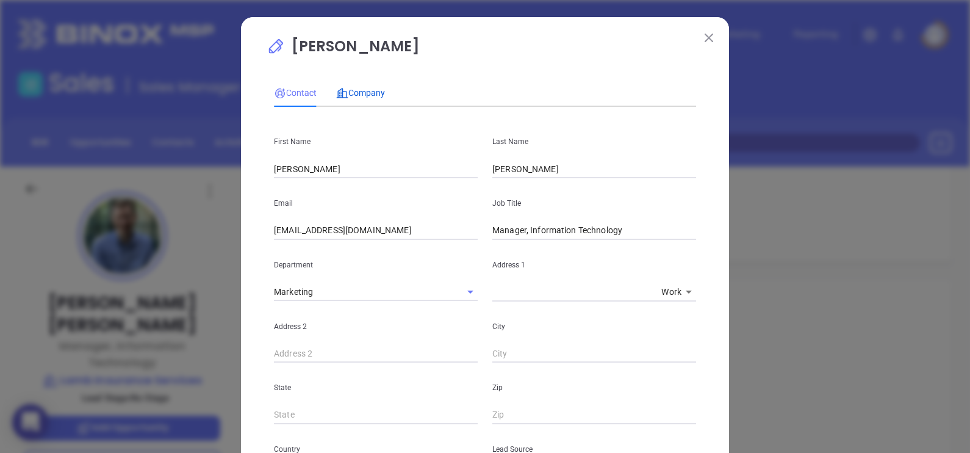
click at [369, 92] on span "Company" at bounding box center [360, 93] width 49 height 10
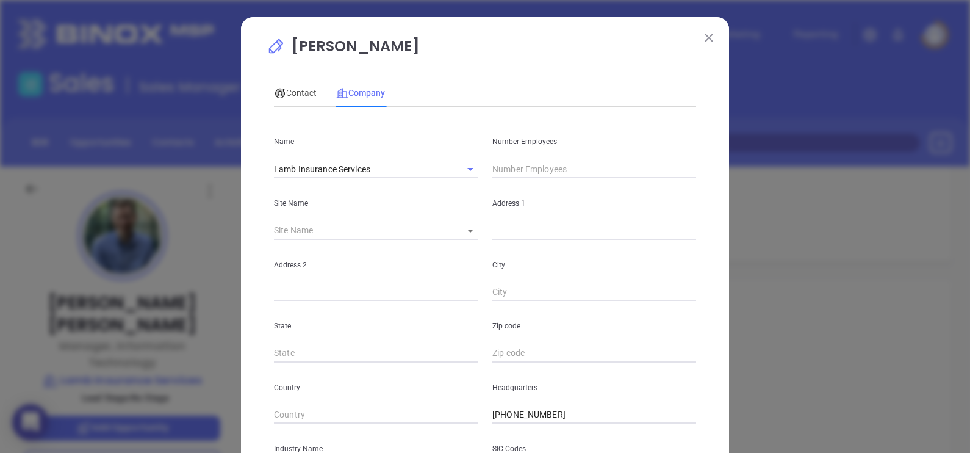
click at [580, 170] on input "text" at bounding box center [594, 169] width 204 height 18
type input "106"
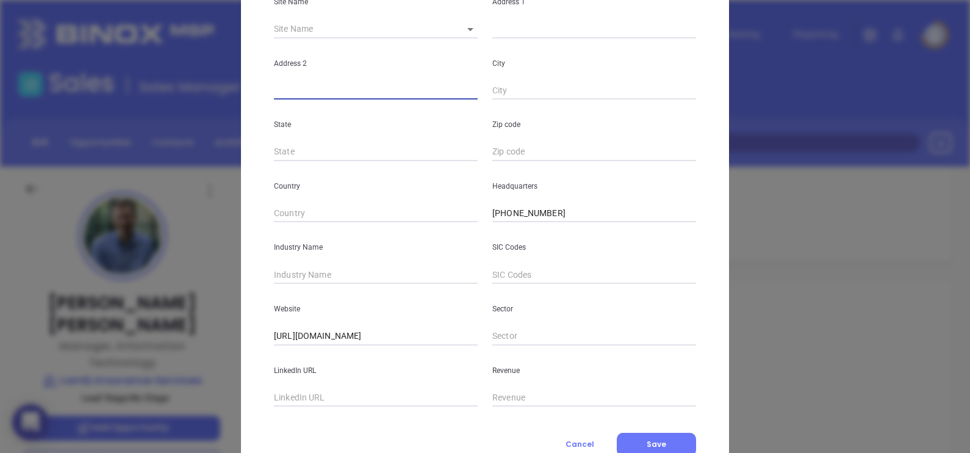
scroll to position [229, 0]
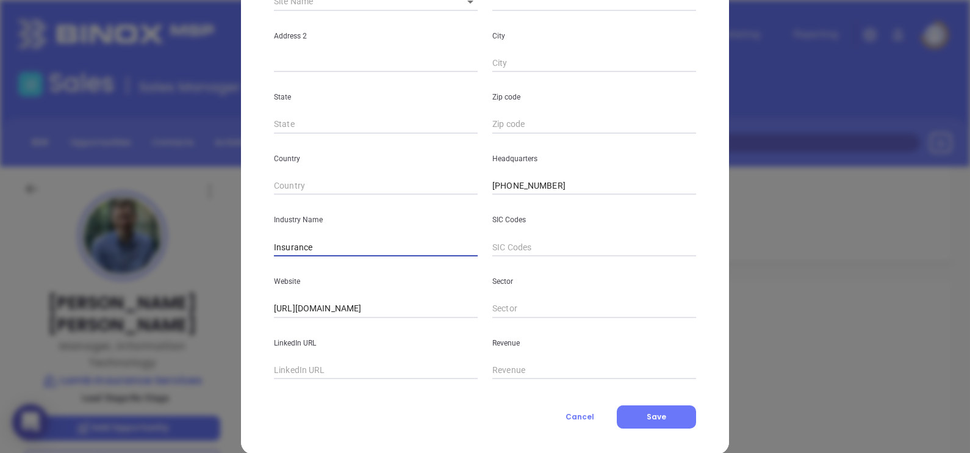
type input "Insurance"
paste input "www.linkedin.com/company/lambis/"
type input "www.linkedin.com/company/lambis/"
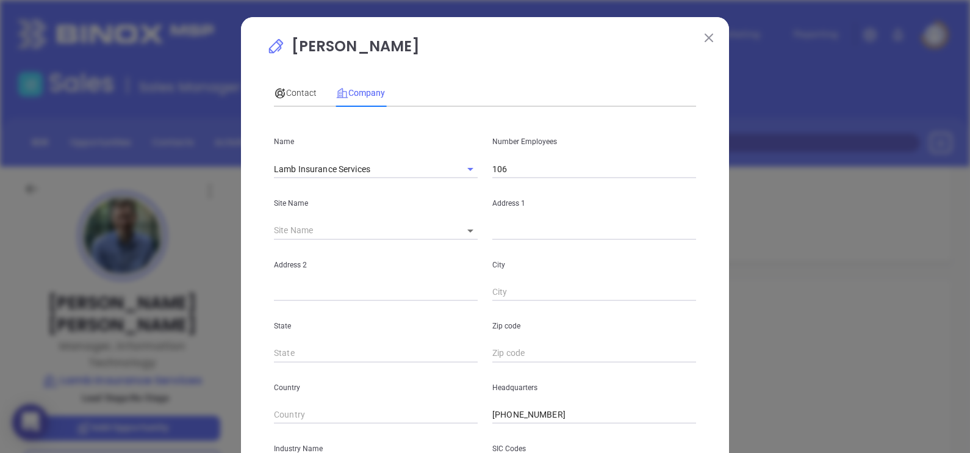
click at [536, 168] on input "106" at bounding box center [594, 169] width 204 height 18
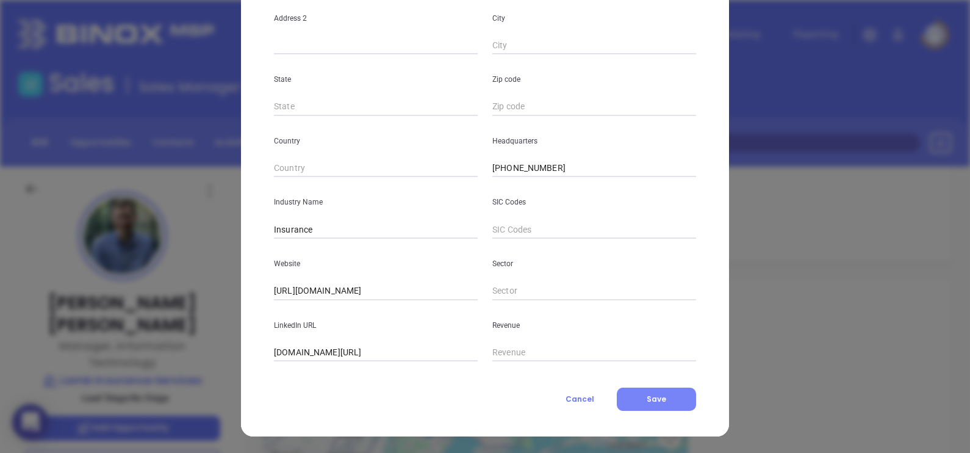
type input "173"
click at [683, 390] on button "Save" at bounding box center [656, 398] width 79 height 23
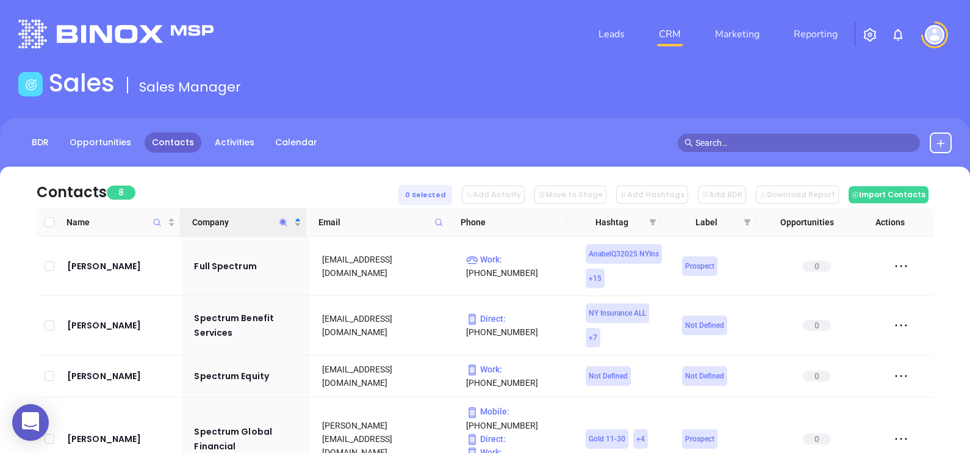
scroll to position [76, 0]
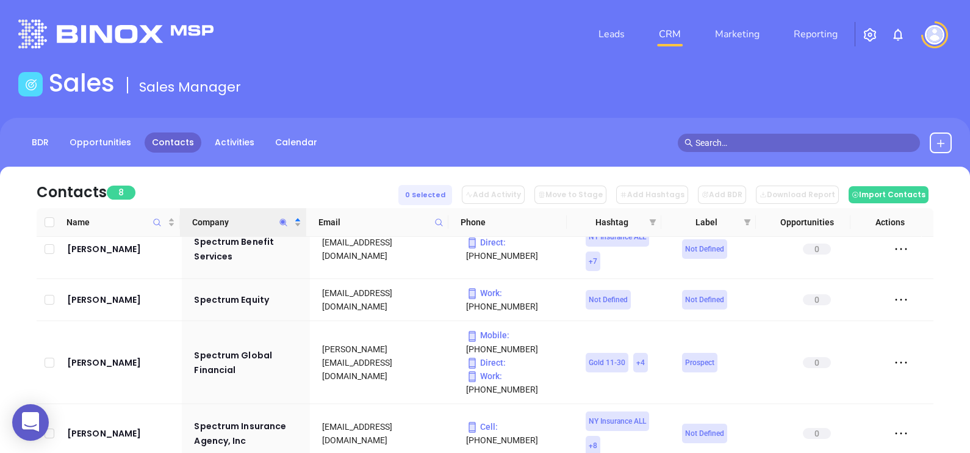
click at [286, 218] on icon "Company" at bounding box center [283, 222] width 9 height 9
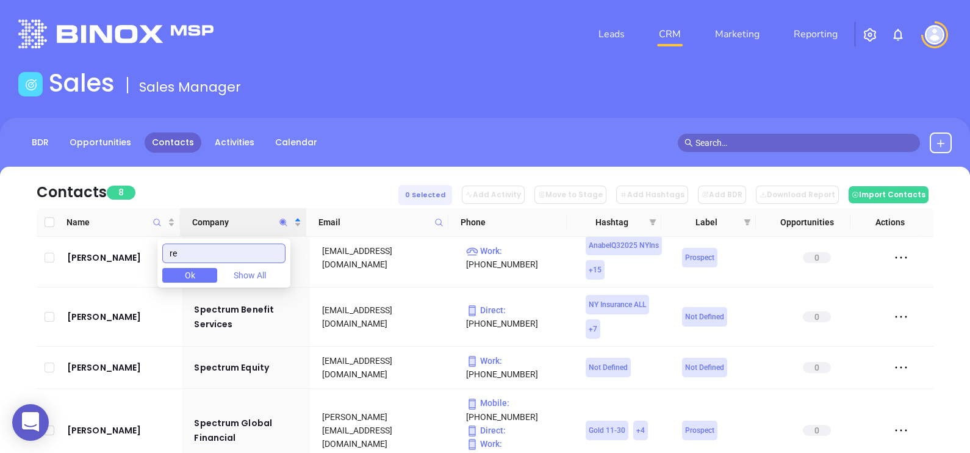
scroll to position [0, 0]
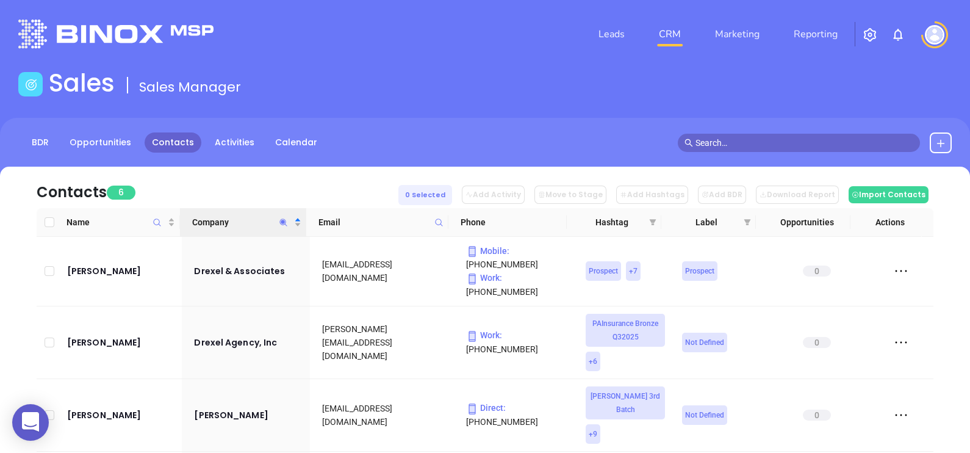
click at [301, 185] on div "Contacts 6 0 Selected Add Activity Move to Stage Add Hashtags Add BDR Download …" at bounding box center [485, 187] width 897 height 41
click at [285, 220] on icon "Company" at bounding box center [283, 221] width 7 height 7
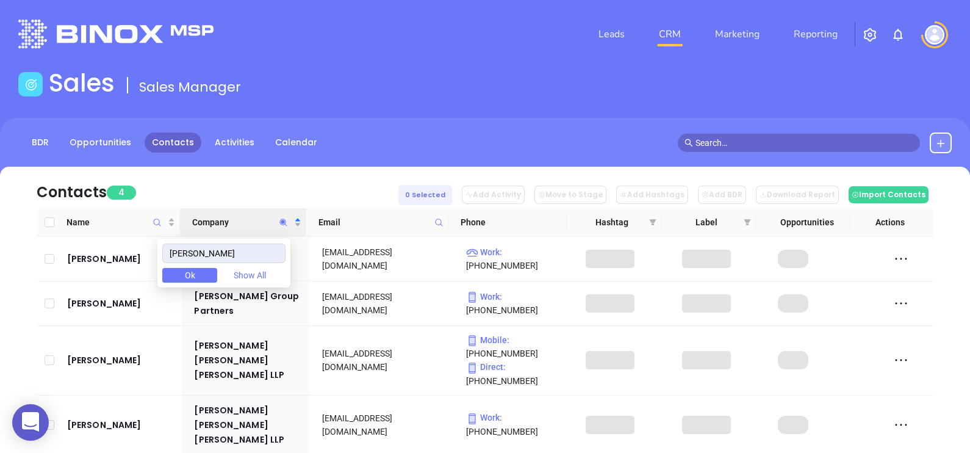
click at [260, 177] on div "Contacts 4 0 Selected Add Activity Move to Stage Add Hashtags Add BDR Download …" at bounding box center [485, 187] width 897 height 41
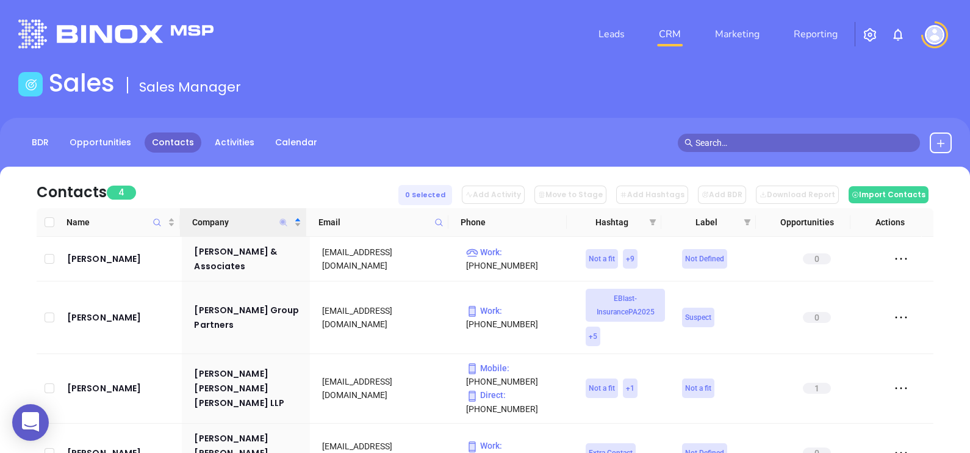
click at [284, 220] on icon "Company" at bounding box center [283, 221] width 7 height 7
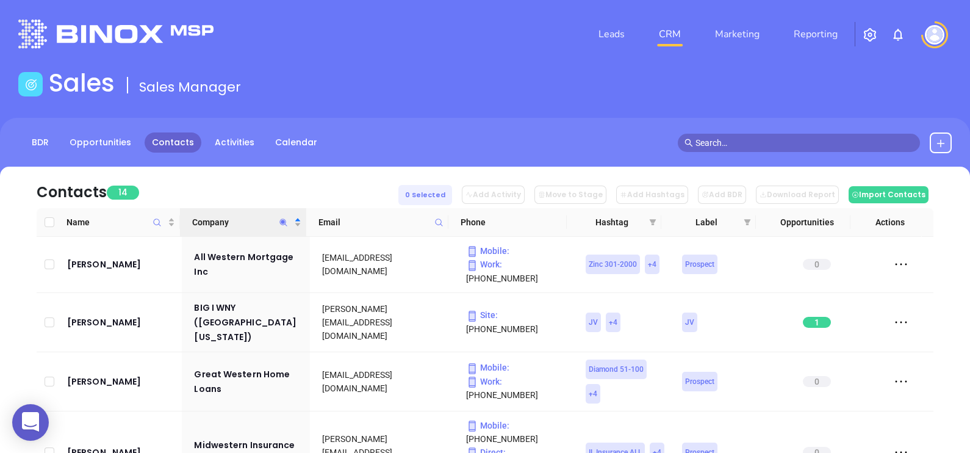
click at [317, 178] on div "Contacts 14 0 Selected Add Activity Move to Stage Add Hashtags Add BDR Download…" at bounding box center [485, 187] width 897 height 41
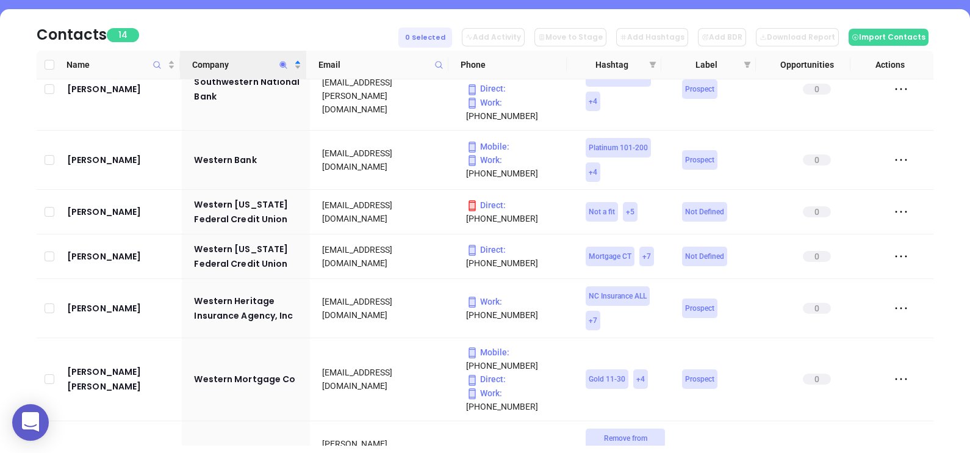
scroll to position [69, 0]
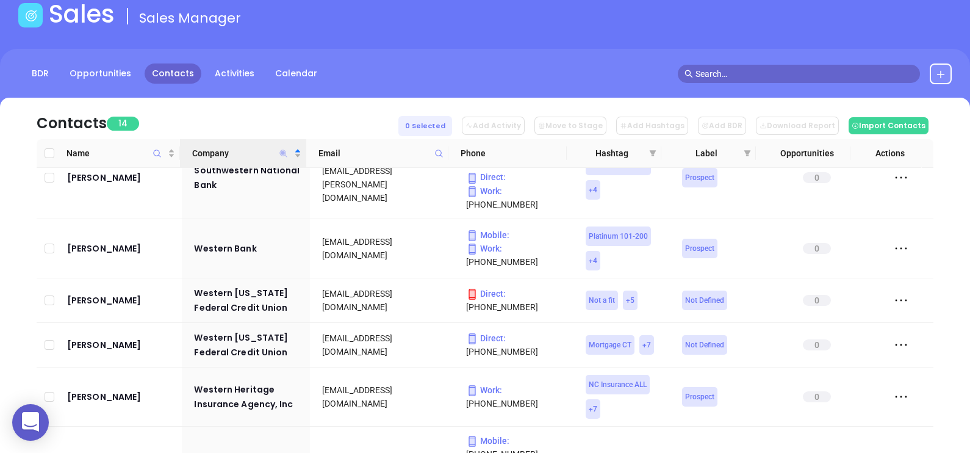
click at [281, 153] on icon "Company" at bounding box center [283, 152] width 7 height 7
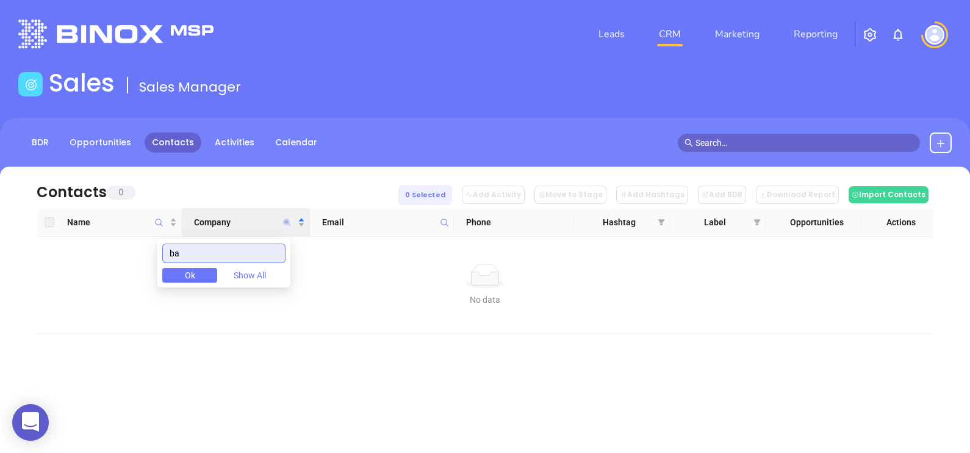
scroll to position [0, 0]
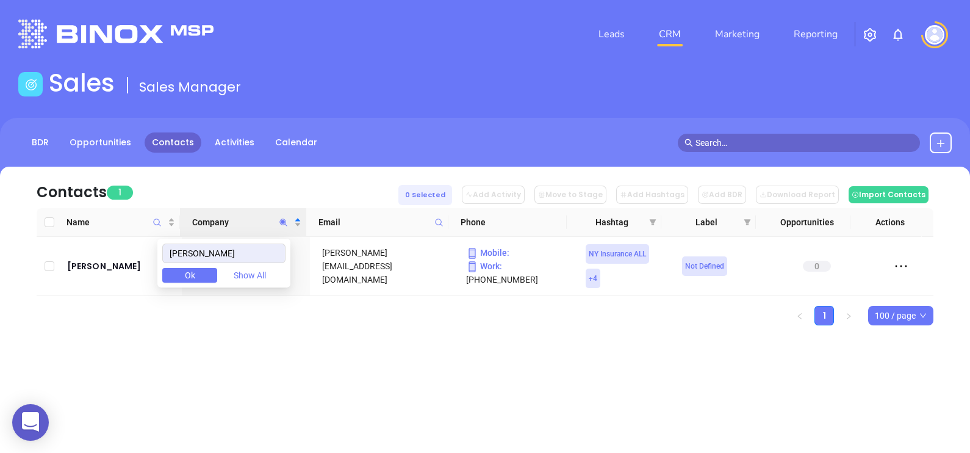
click at [472, 347] on div "Contacts 1 0 Selected Add Activity Move to Stage Add Hashtags Add BDR Download …" at bounding box center [485, 267] width 970 height 201
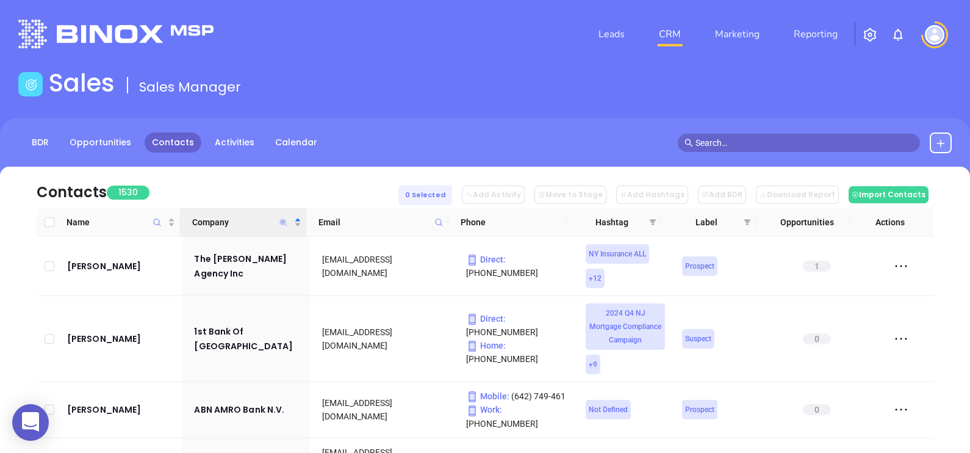
click at [282, 224] on icon "Company" at bounding box center [283, 221] width 7 height 7
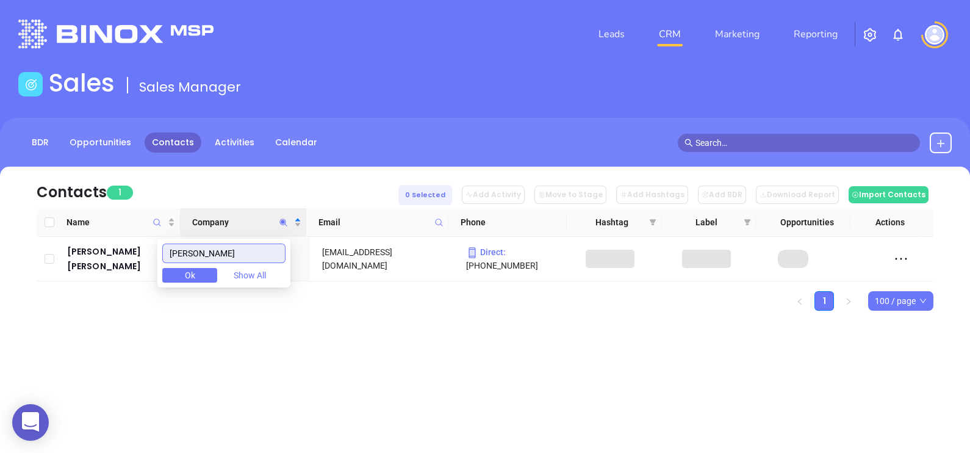
type input "[PERSON_NAME]"
click at [378, 362] on div "Leads CRM Marketing Reporting Financial Leads Leads Sales Sales Manager BDR Opp…" at bounding box center [485, 226] width 970 height 453
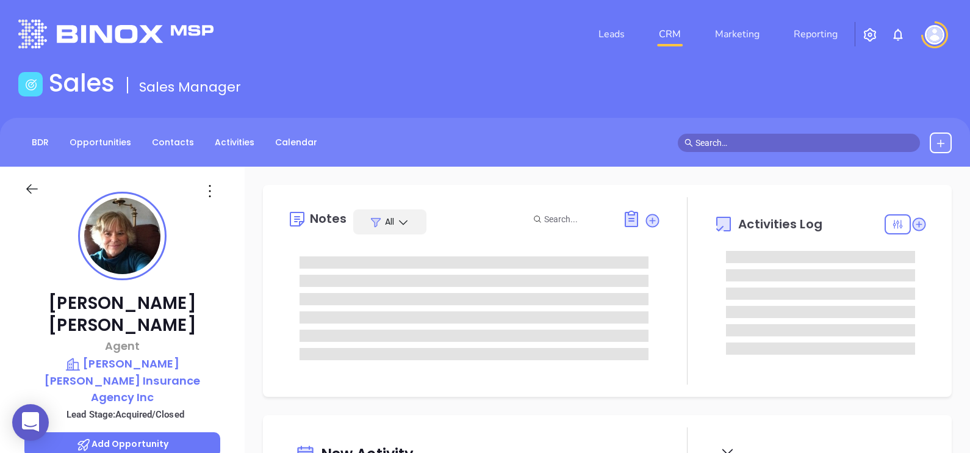
type input "[DATE]"
type input "[PERSON_NAME]"
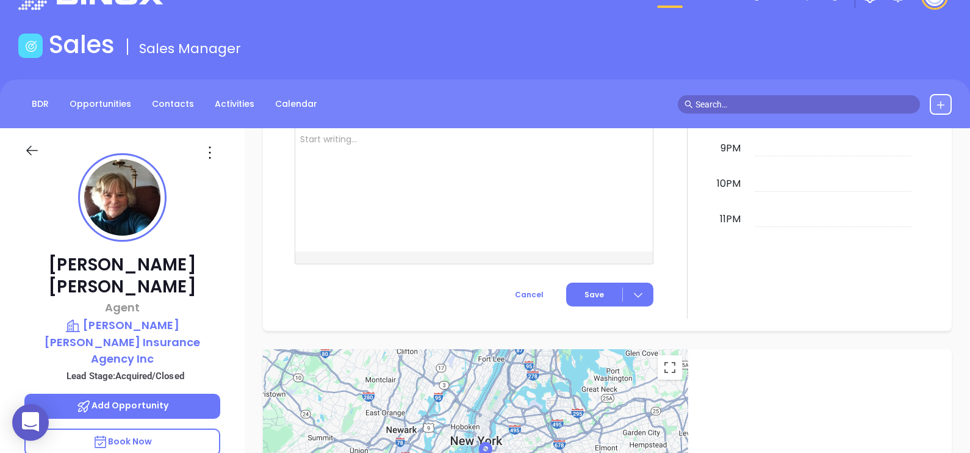
scroll to position [34, 0]
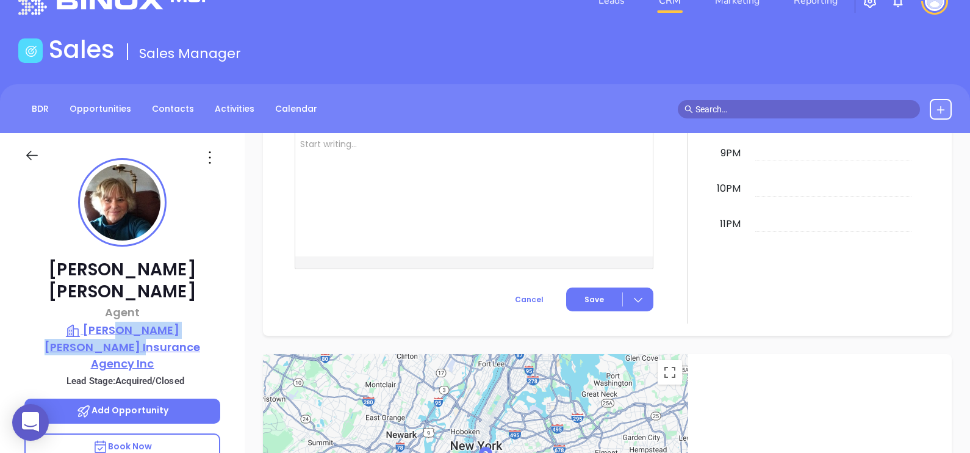
drag, startPoint x: 223, startPoint y: 301, endPoint x: 88, endPoint y: 303, distance: 134.8
click at [87, 303] on div "[PERSON_NAME] Agent [PERSON_NAME] [PERSON_NAME] Insurance Agency Inc Lead Stage…" at bounding box center [122, 416] width 245 height 566
drag, startPoint x: 88, startPoint y: 303, endPoint x: 220, endPoint y: 322, distance: 133.2
click at [220, 322] on div "[PERSON_NAME] Agent [PERSON_NAME] [PERSON_NAME] Insurance Agency Inc Lead Stage…" at bounding box center [122, 416] width 245 height 566
click at [234, 328] on div "[PERSON_NAME] Agent [PERSON_NAME] [PERSON_NAME] Insurance Agency Inc Lead Stage…" at bounding box center [122, 416] width 245 height 566
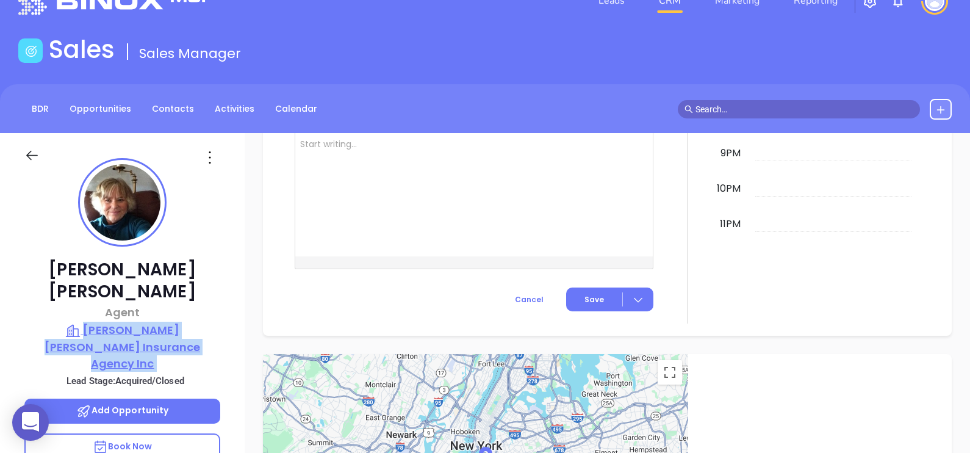
drag, startPoint x: 234, startPoint y: 328, endPoint x: 54, endPoint y: 303, distance: 181.7
click at [54, 303] on div "[PERSON_NAME] Agent [PERSON_NAME] [PERSON_NAME] Insurance Agency Inc Lead Stage…" at bounding box center [122, 416] width 245 height 566
copy p "[PERSON_NAME] [PERSON_NAME] Insurance Agency Inc"
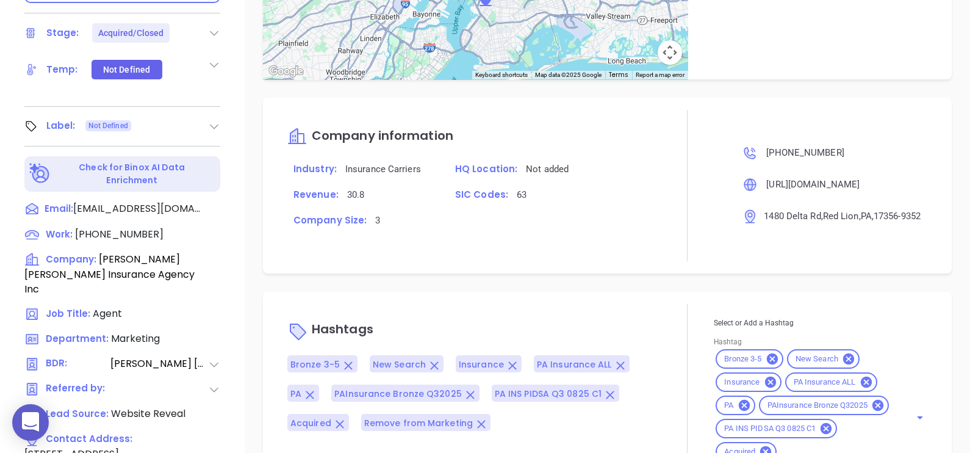
scroll to position [110, 0]
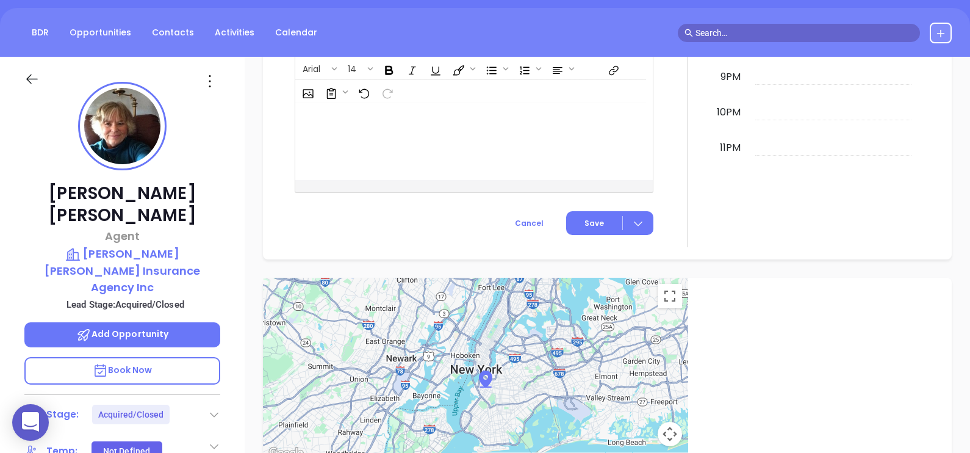
click at [204, 79] on icon at bounding box center [210, 81] width 20 height 20
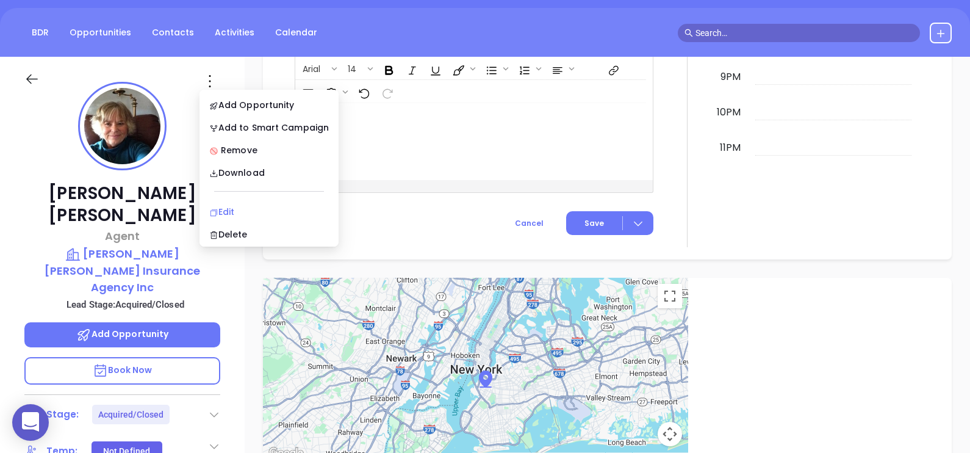
click at [235, 207] on div "Edit" at bounding box center [269, 211] width 120 height 13
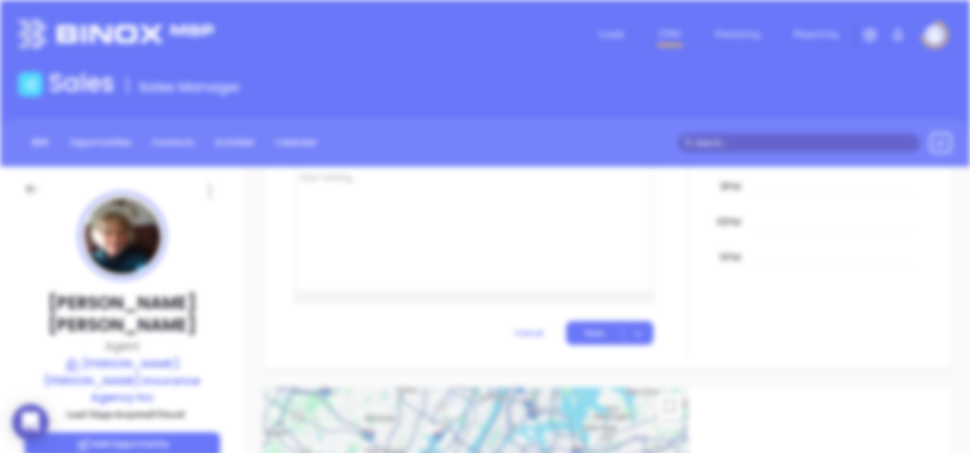
scroll to position [0, 0]
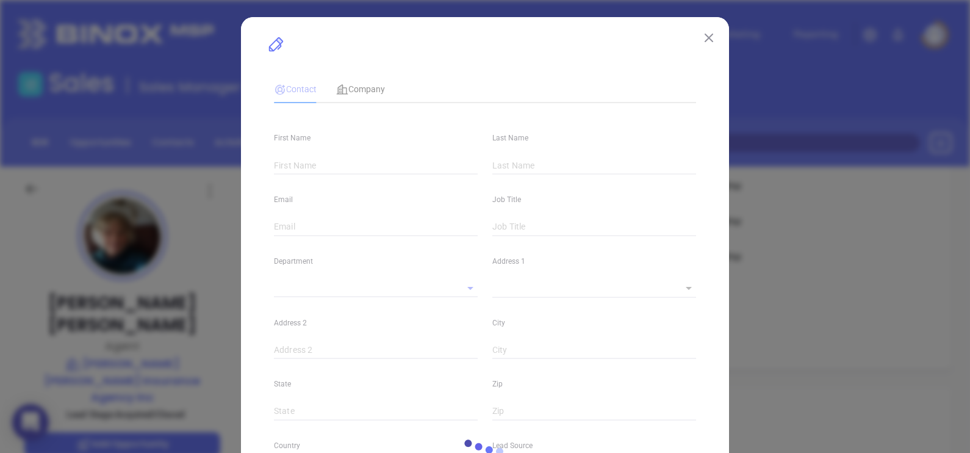
type input "[PERSON_NAME]"
type input "[EMAIL_ADDRESS][DOMAIN_NAME]"
type input "Agent"
type input "1"
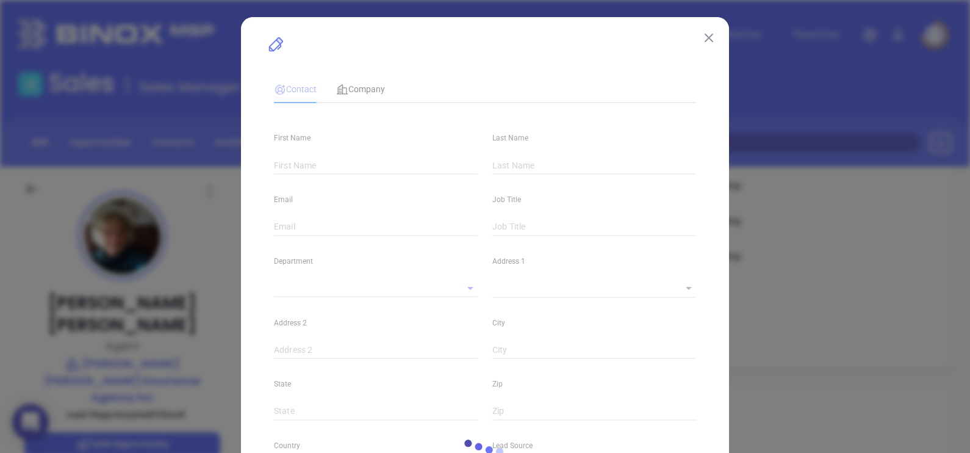
type input "[DOMAIN_NAME][URL][PERSON_NAME]"
type input "Marketing"
type input "Website Reveal"
type input "[PERSON_NAME]"
type input "Acquired/Closed"
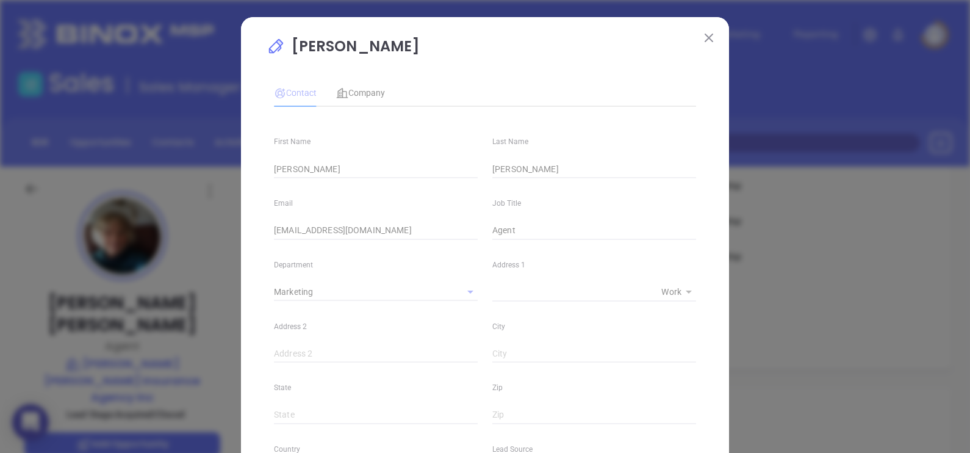
type input "[PHONE_NUMBER]"
type input "1"
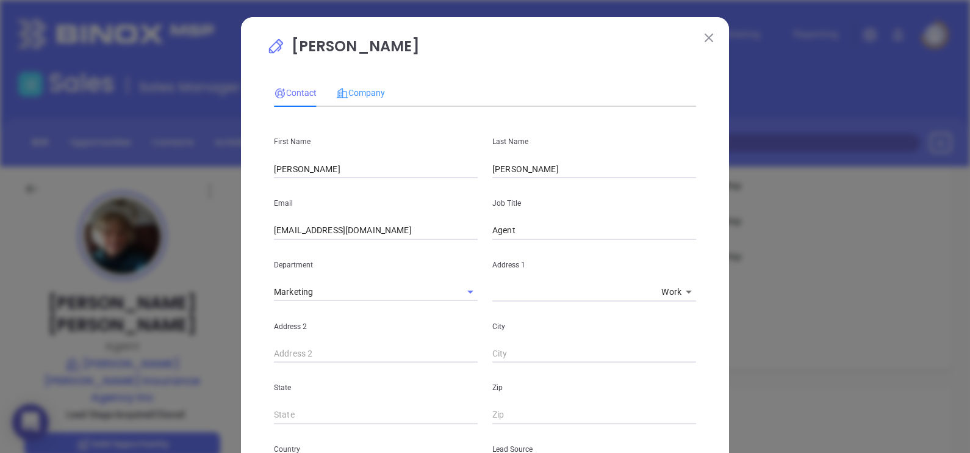
click at [363, 101] on div "Company" at bounding box center [360, 93] width 49 height 28
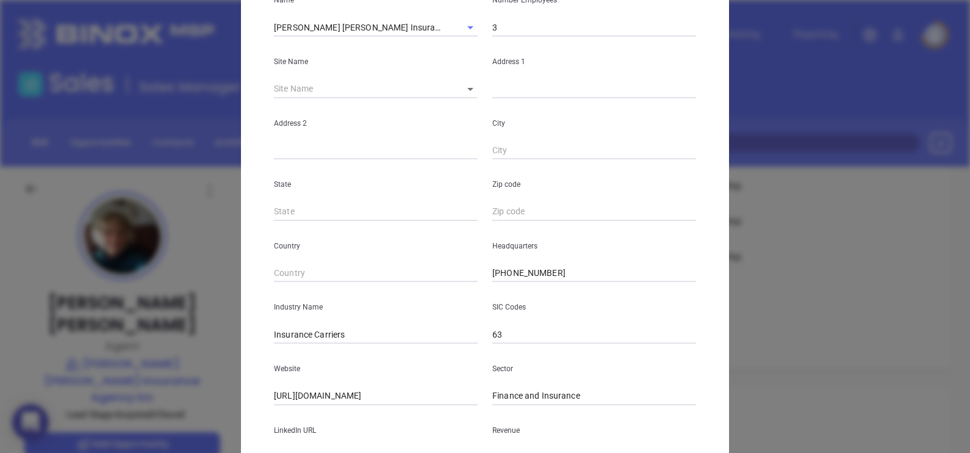
scroll to position [246, 0]
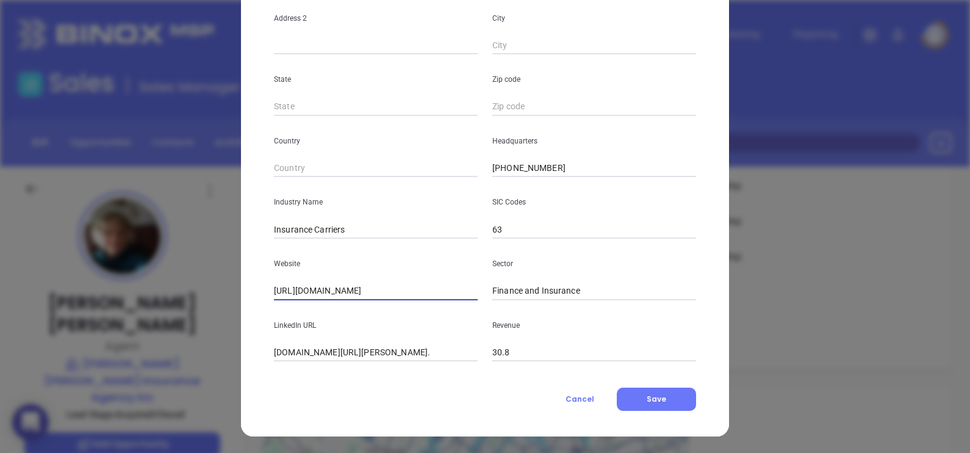
drag, startPoint x: 436, startPoint y: 283, endPoint x: 215, endPoint y: 320, distance: 223.9
click at [215, 320] on div "Sue Miller Contact Company First Name Sue Last Name Miller Email sue@mantzmille…" at bounding box center [485, 226] width 970 height 453
click at [409, 351] on input "www.linkedin.com/company/mantz-miller-insurance-agency-inc." at bounding box center [376, 352] width 204 height 18
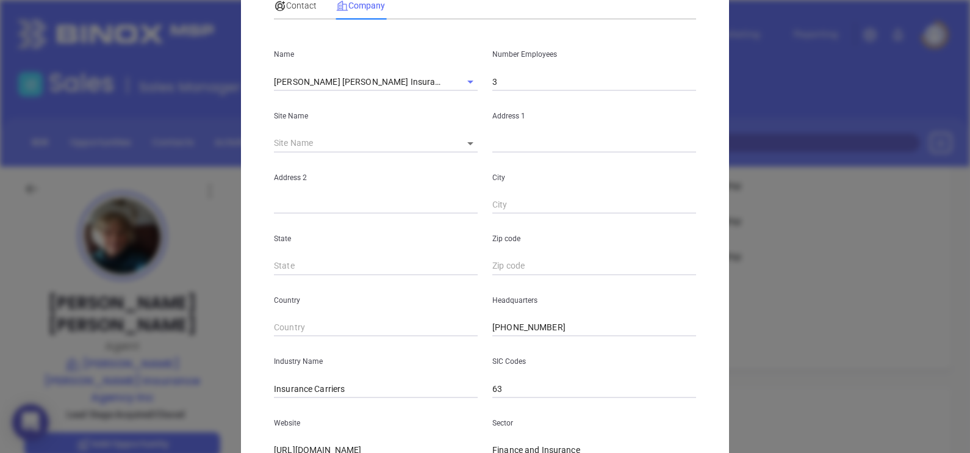
scroll to position [0, 0]
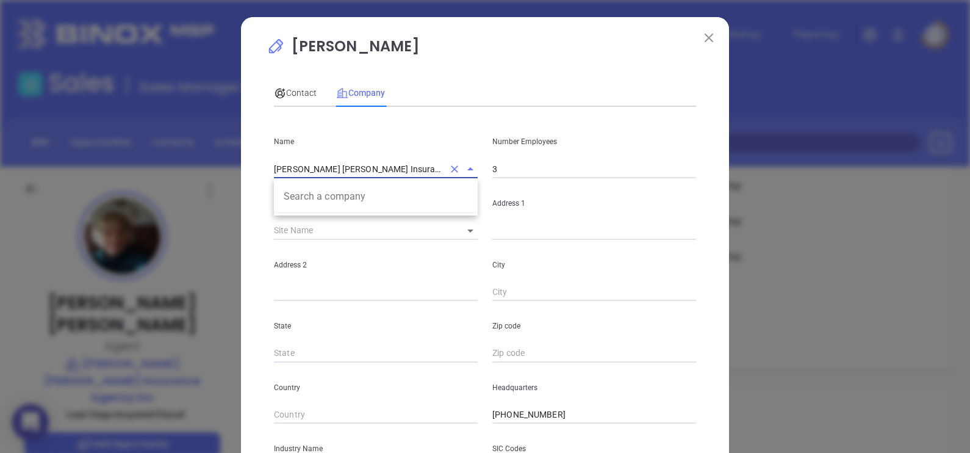
drag, startPoint x: 406, startPoint y: 168, endPoint x: 217, endPoint y: 204, distance: 192.5
click at [217, 204] on div "Sue Miller Contact Company First Name Sue Last Name Miller Email sue@mantzmille…" at bounding box center [485, 226] width 970 height 453
click at [304, 93] on span "Contact" at bounding box center [295, 93] width 43 height 10
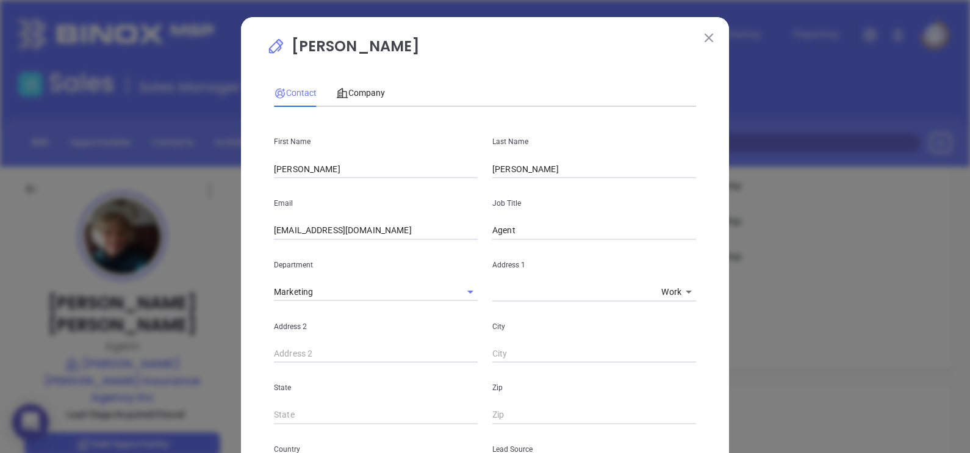
click at [385, 183] on div "Email sue@mantzmillerinsurance.com" at bounding box center [376, 209] width 218 height 62
click at [383, 173] on input "Sue" at bounding box center [376, 169] width 204 height 18
click at [315, 165] on input "Sue" at bounding box center [376, 169] width 204 height 18
click at [314, 165] on input "Sue" at bounding box center [376, 169] width 204 height 18
type input "Jack"
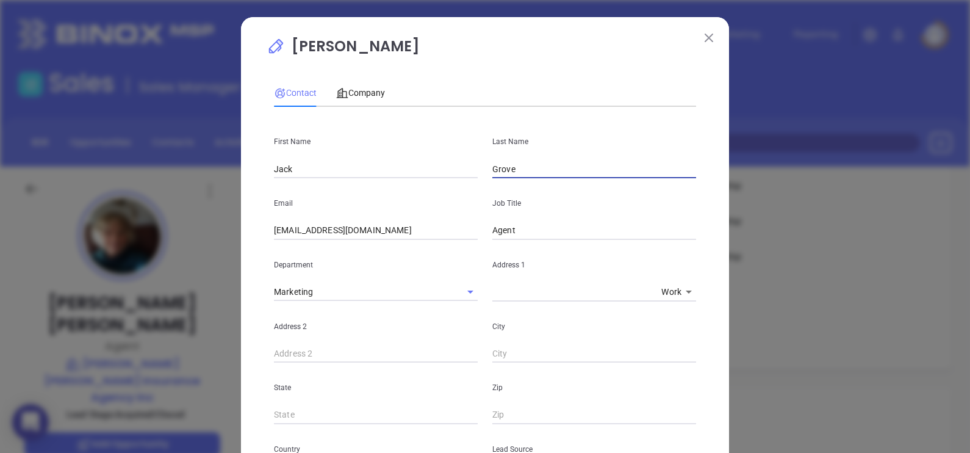
type input "Grove"
click at [364, 98] on div "Company" at bounding box center [360, 92] width 49 height 13
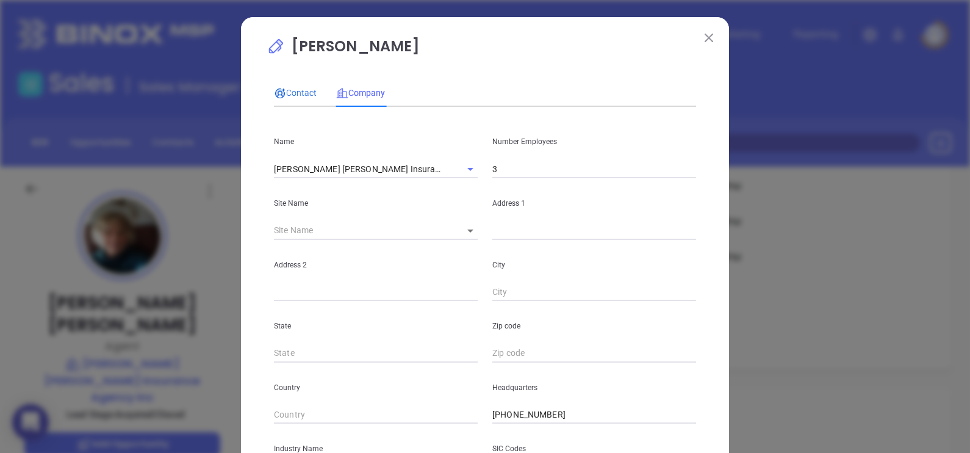
click at [296, 99] on div "Contact" at bounding box center [295, 92] width 43 height 13
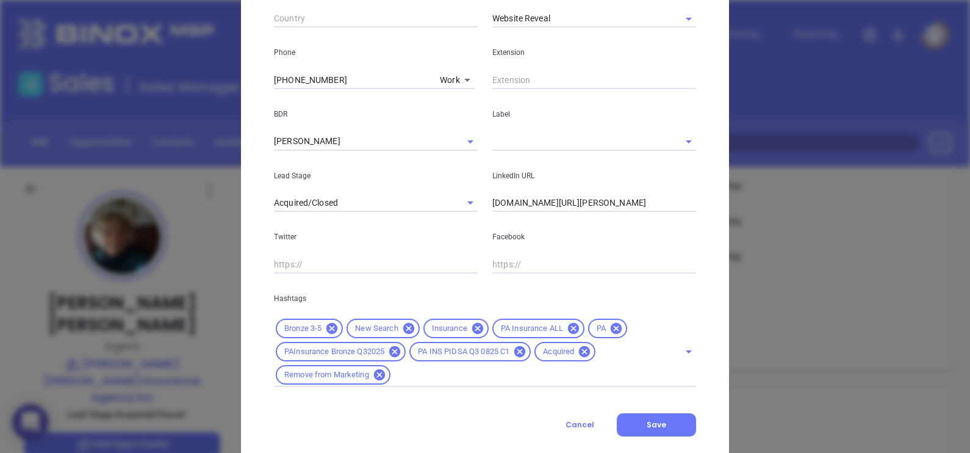
scroll to position [483, 0]
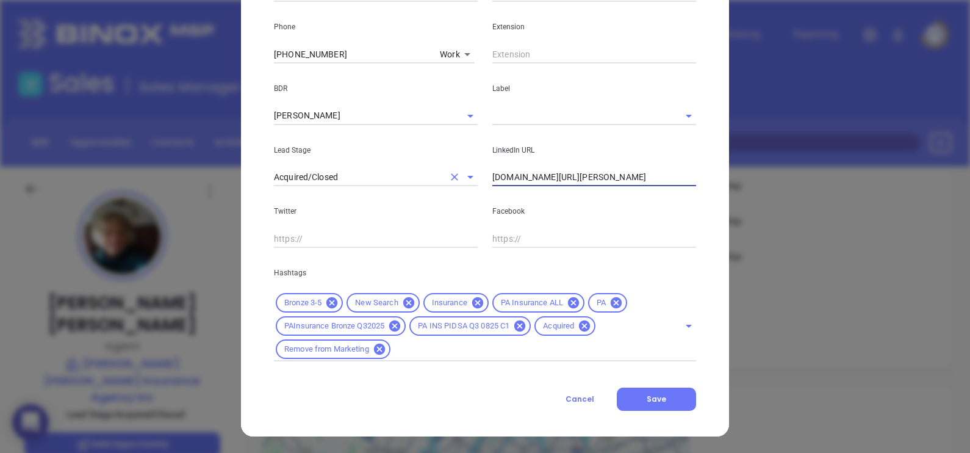
drag, startPoint x: 677, startPoint y: 178, endPoint x: 339, endPoint y: 172, distance: 338.0
click at [339, 172] on div "Lead Stage Acquired/Closed LinkedIn URL www.linkedin.com/in/sue-miller-58770332/" at bounding box center [485, 156] width 437 height 62
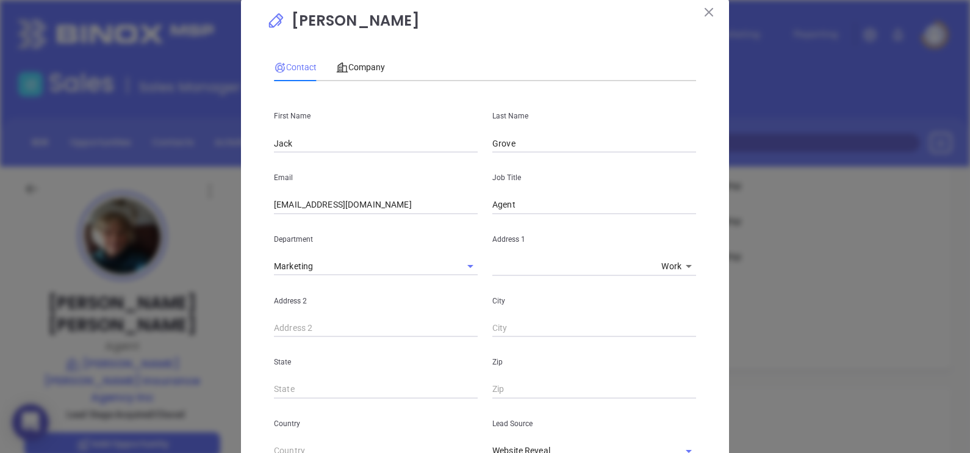
scroll to position [0, 0]
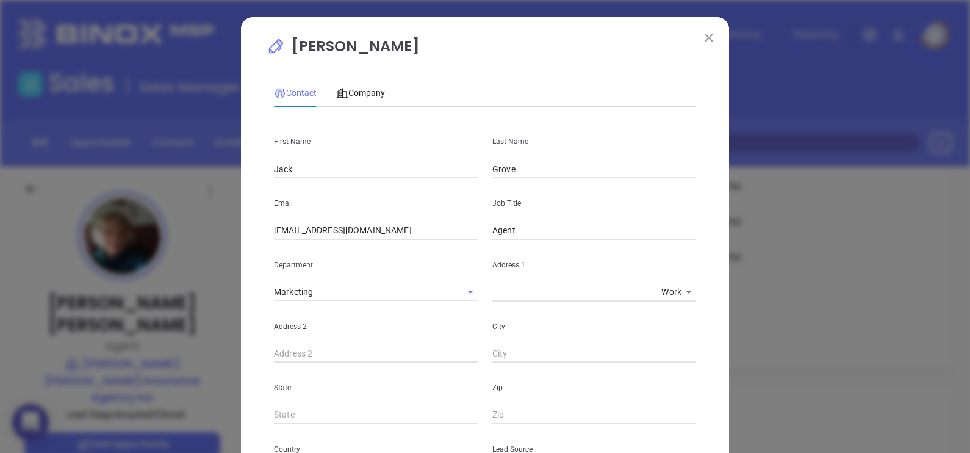
click at [708, 34] on button at bounding box center [709, 37] width 16 height 16
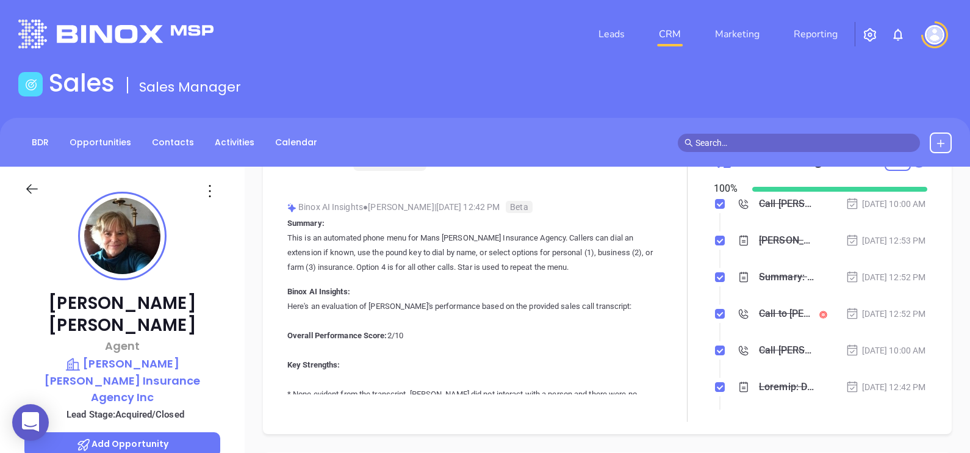
scroll to position [112, 0]
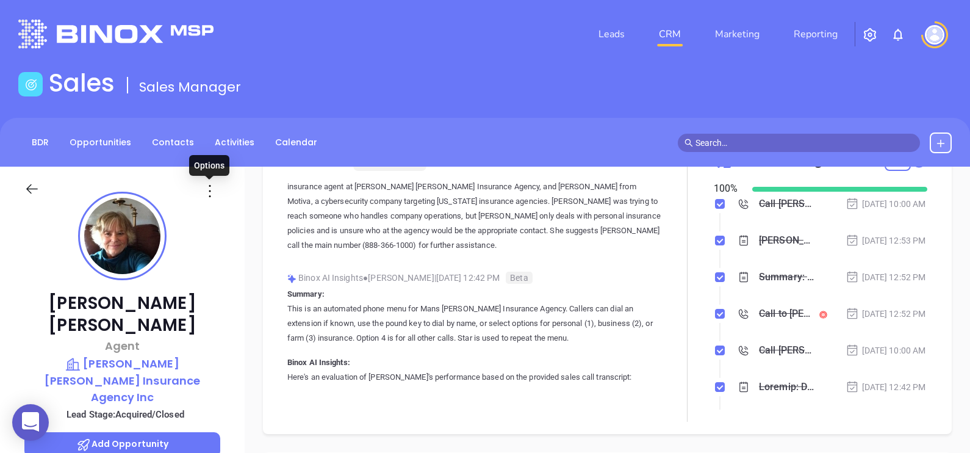
click at [209, 189] on icon at bounding box center [210, 191] width 20 height 20
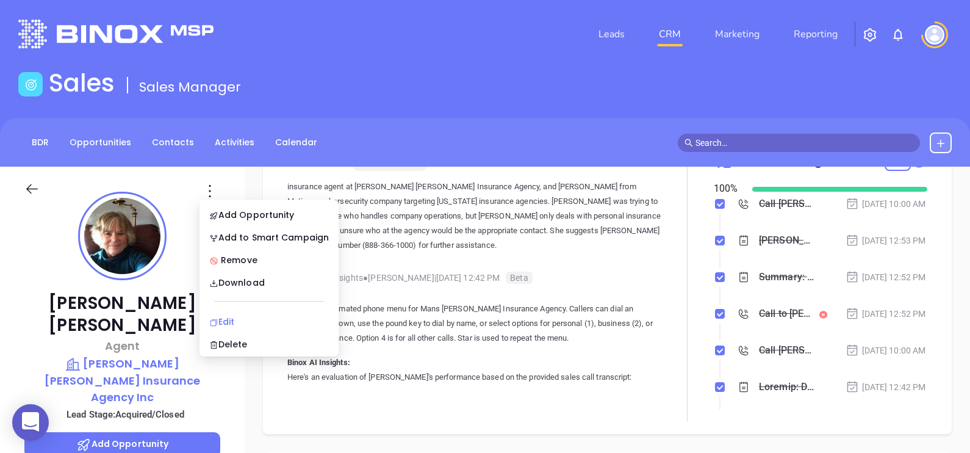
click at [228, 323] on div "Edit" at bounding box center [269, 321] width 120 height 13
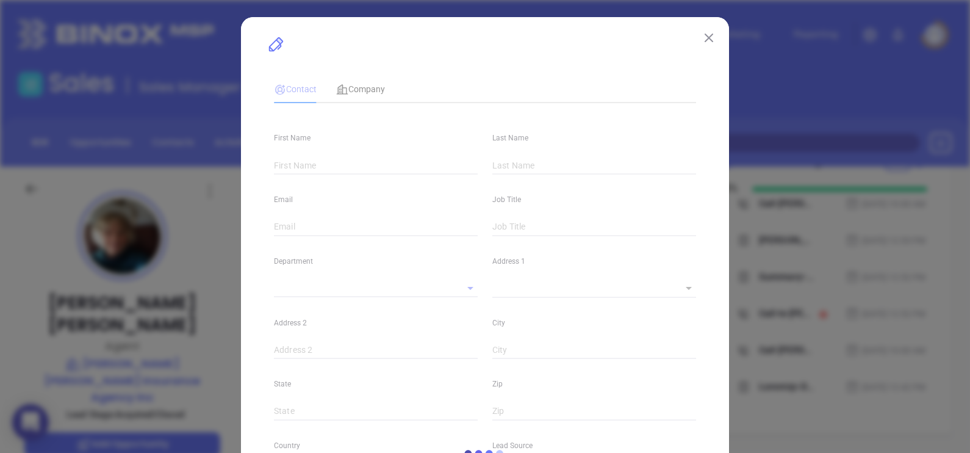
type input "Sue"
type input "Miller"
type input "sue@mantzmillerinsurance.com"
type input "Agent"
type input "1"
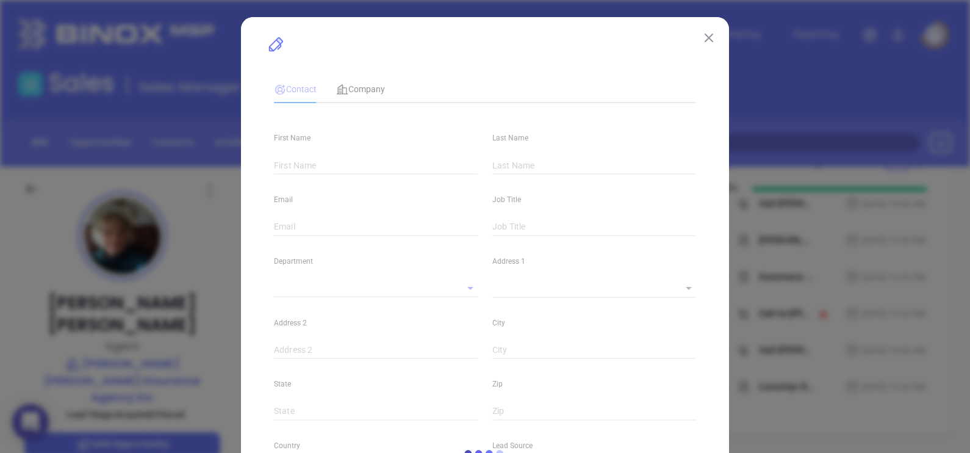
type input "www.linkedin.com/in/sue-miller-58770332/"
type input "Marketing"
type input "Website Reveal"
type input "Vicky Mendoza"
type input "Acquired/Closed"
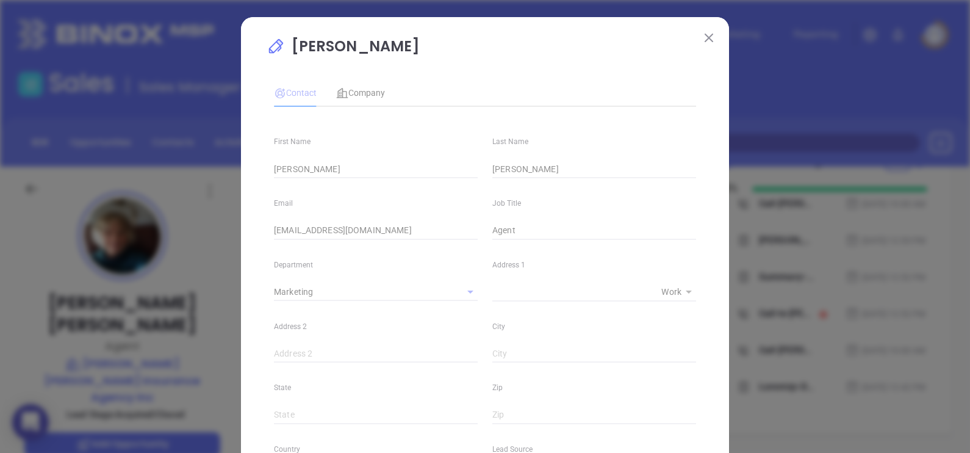
type input "(717) 244-8529"
type input "1"
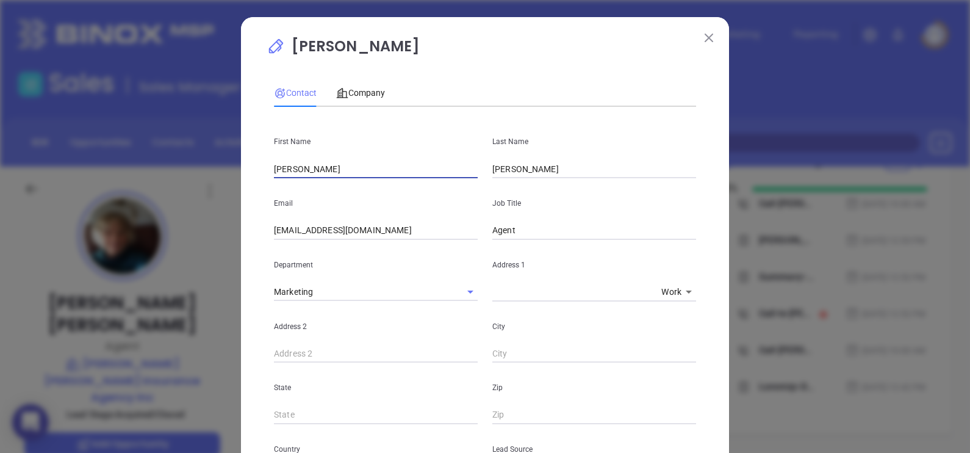
click at [306, 174] on input "Sue" at bounding box center [376, 169] width 204 height 18
click at [289, 165] on input "Sue" at bounding box center [376, 169] width 204 height 18
type input "Jack"
type input "Grove"
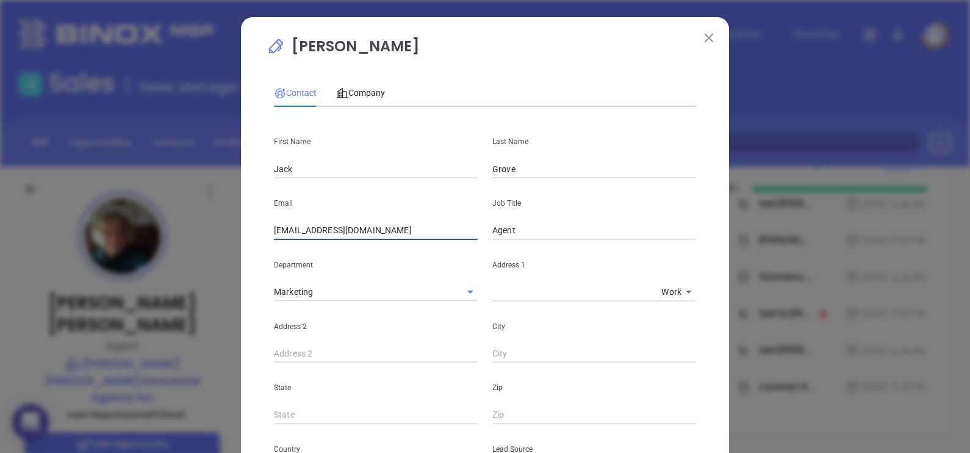
paste input "jack"
type input "jack@mantzmillerinsurance.com"
drag, startPoint x: 572, startPoint y: 229, endPoint x: 390, endPoint y: 250, distance: 183.1
type input "Agency Manager"
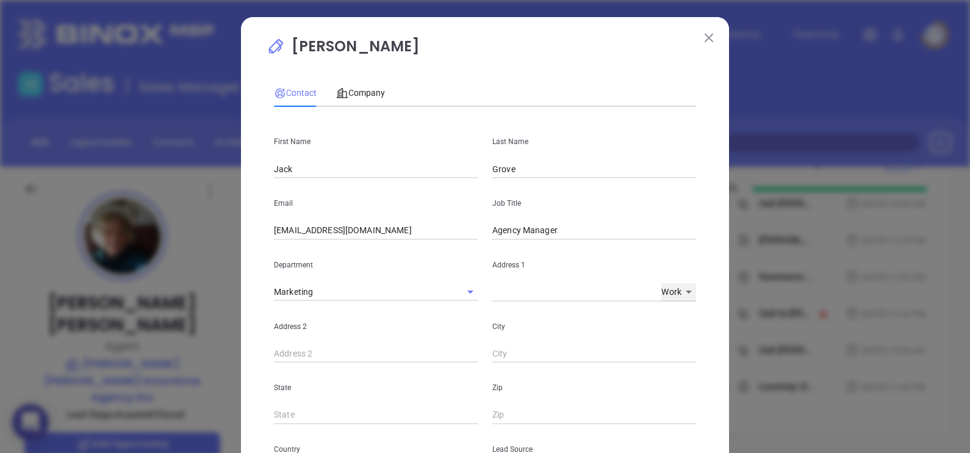
scroll to position [304, 0]
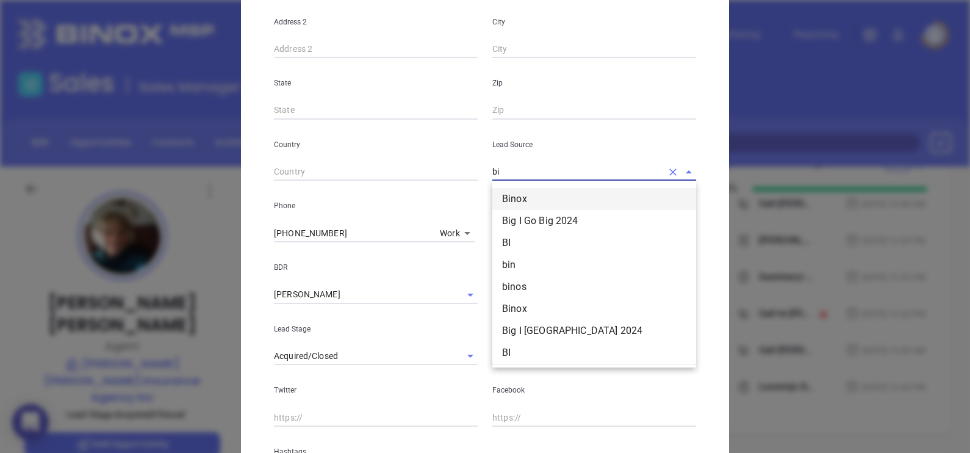
click at [523, 200] on li "Binox" at bounding box center [594, 199] width 204 height 22
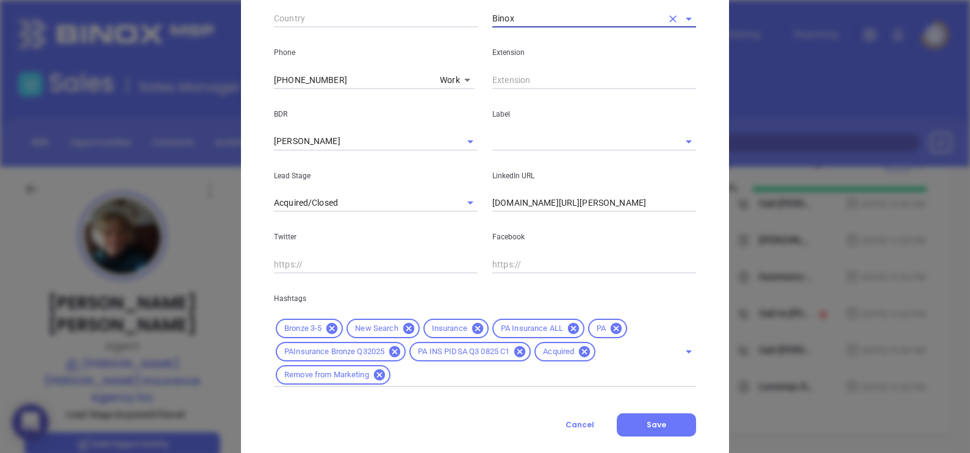
scroll to position [483, 0]
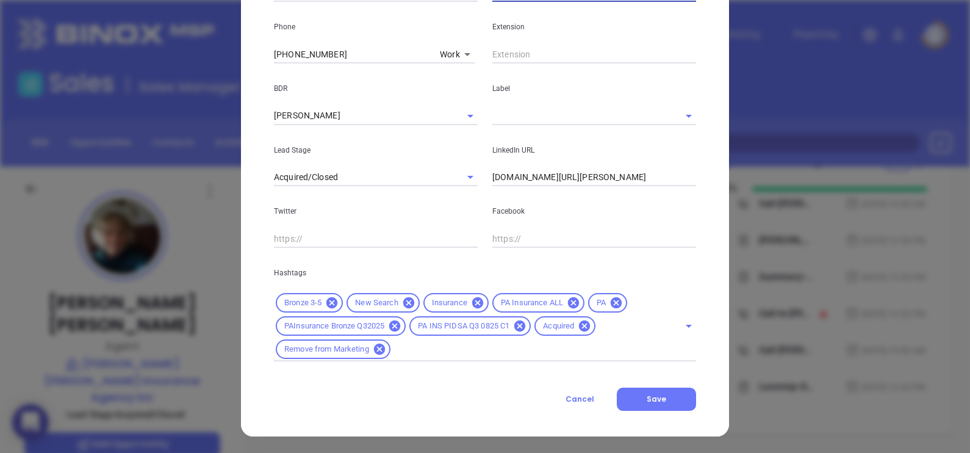
type input "Binox"
click at [658, 173] on input "www.linkedin.com/in/sue-miller-58770332/" at bounding box center [594, 177] width 204 height 18
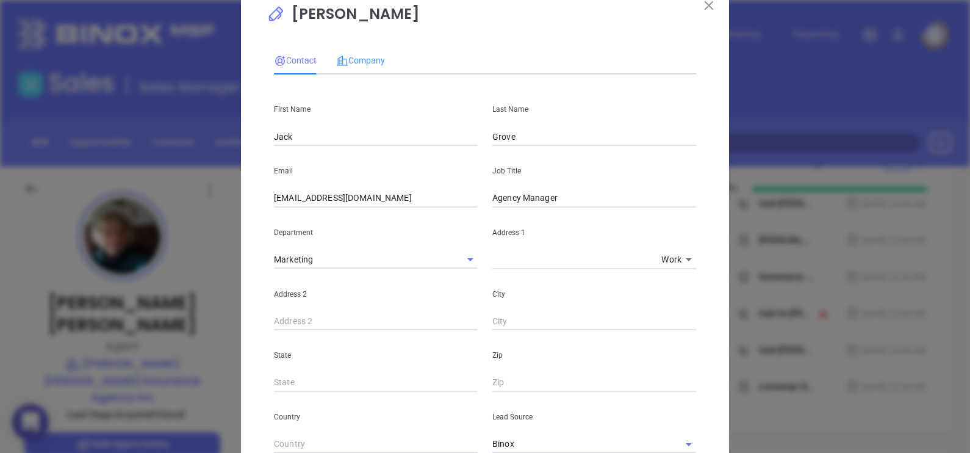
scroll to position [0, 0]
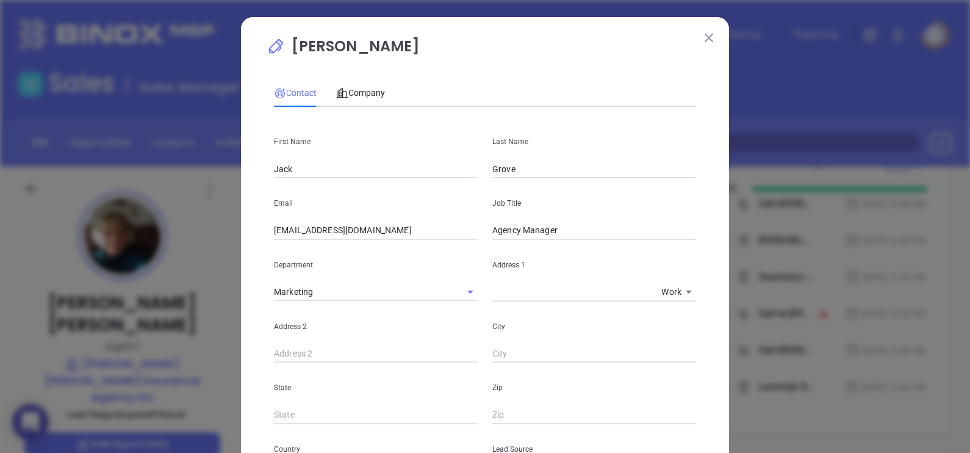
click at [701, 36] on button at bounding box center [709, 37] width 16 height 16
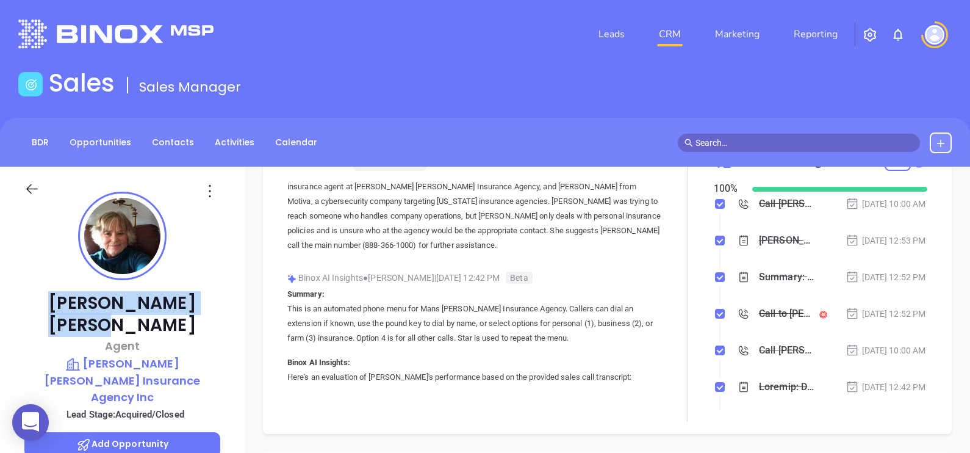
drag, startPoint x: 170, startPoint y: 304, endPoint x: 83, endPoint y: 302, distance: 86.7
click at [83, 302] on p "Sue Miller" at bounding box center [122, 314] width 196 height 44
copy p "Sue Miller"
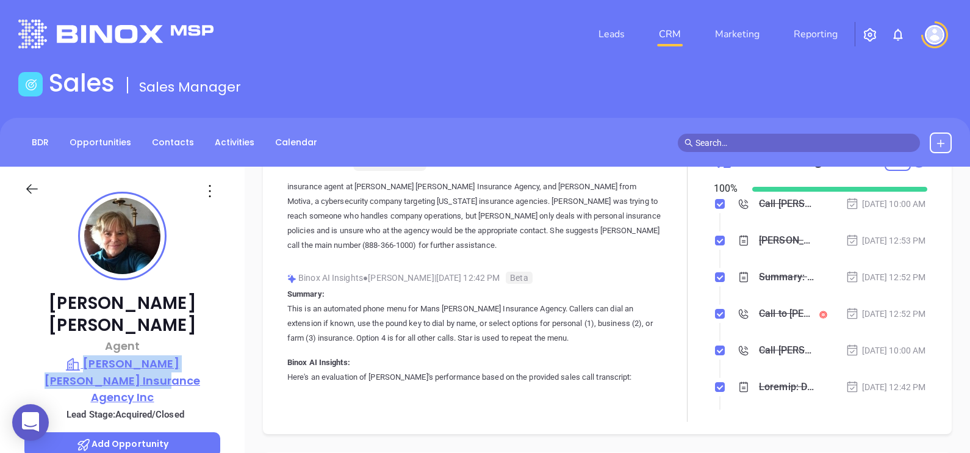
drag, startPoint x: 235, startPoint y: 361, endPoint x: 49, endPoint y: 337, distance: 186.9
click at [49, 337] on div "Sue Miller Agent Mantz Miller Insurance Agency Inc Lead Stage: Acquired/Closed …" at bounding box center [122, 450] width 245 height 566
copy p "Mantz Miller Insurance Agency Inc"
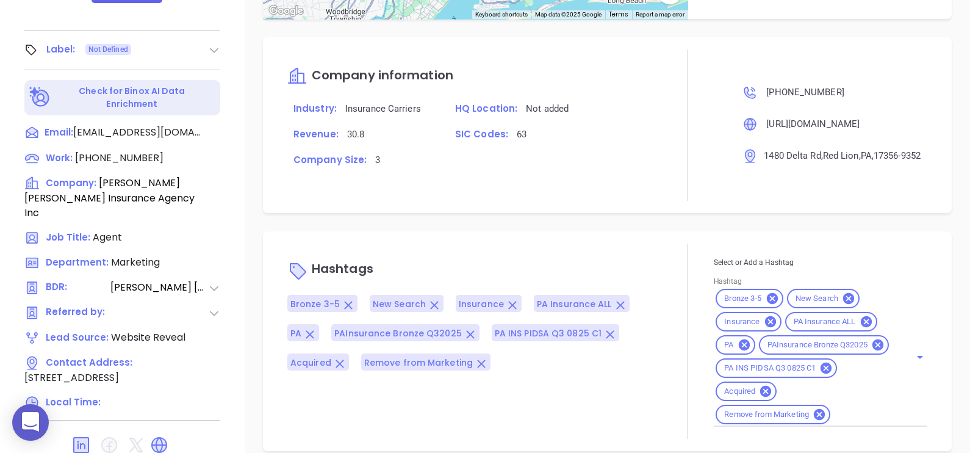
scroll to position [902, 0]
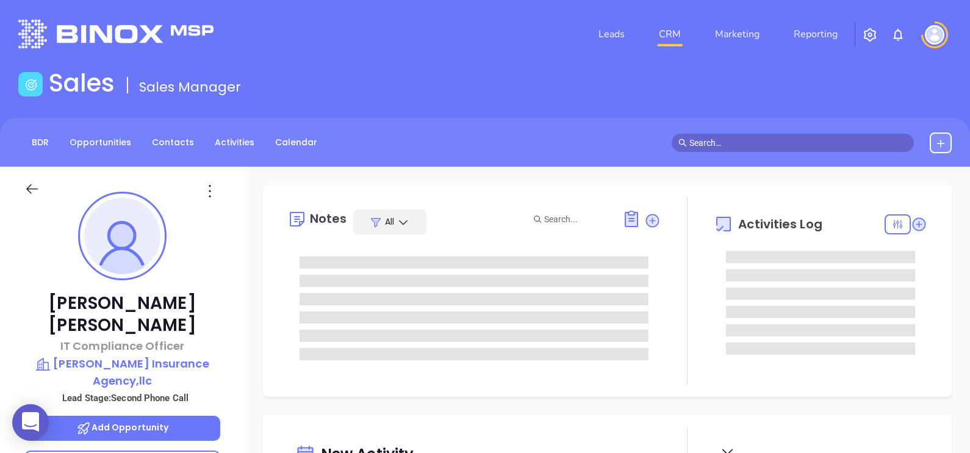
type input "[DATE]"
type input "[PERSON_NAME]"
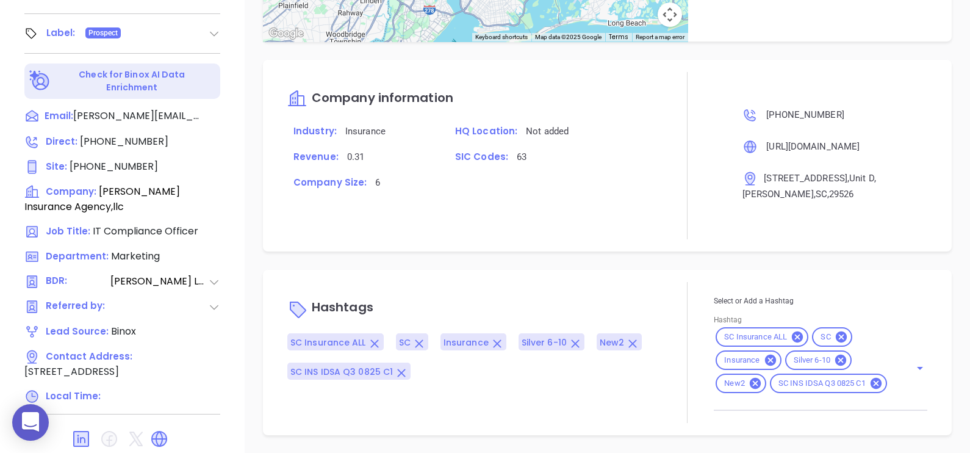
scroll to position [833, 0]
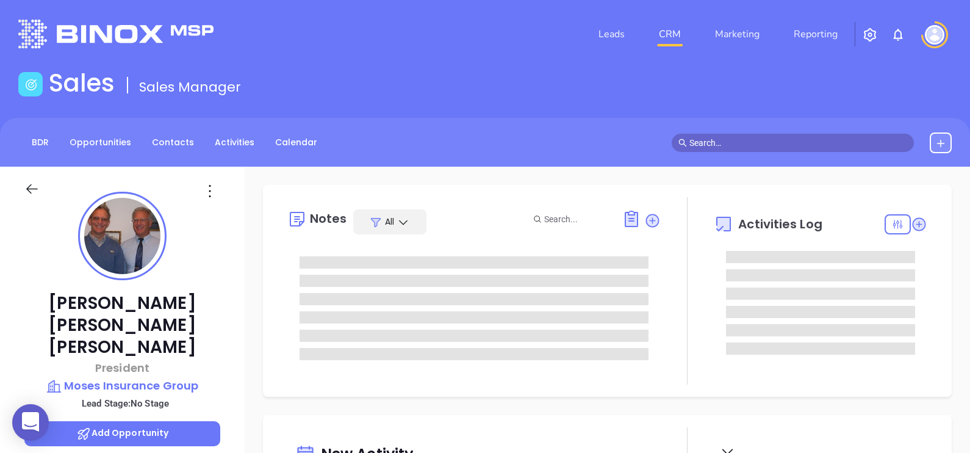
type input "[DATE]"
type input "[PERSON_NAME]"
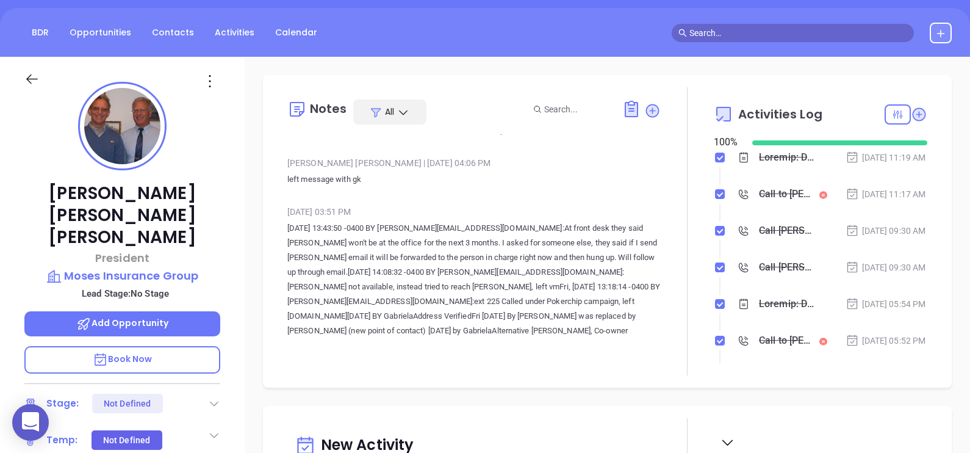
scroll to position [2669, 0]
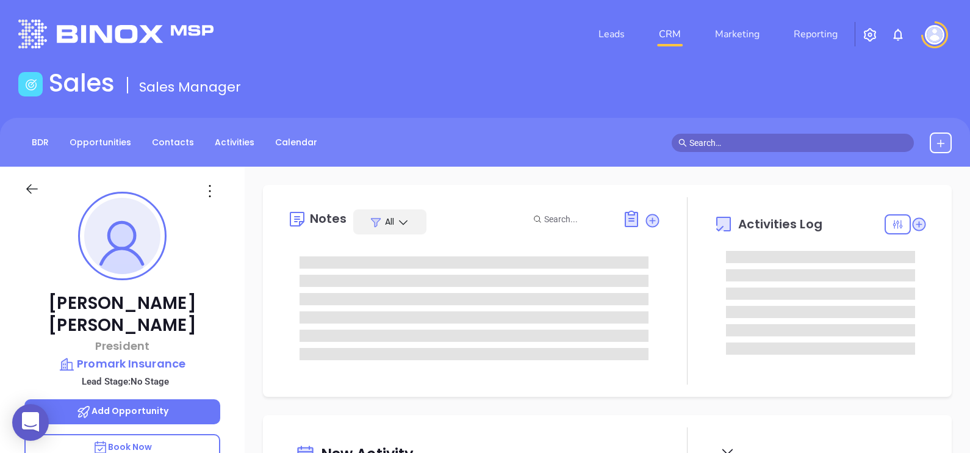
type input "[PERSON_NAME]"
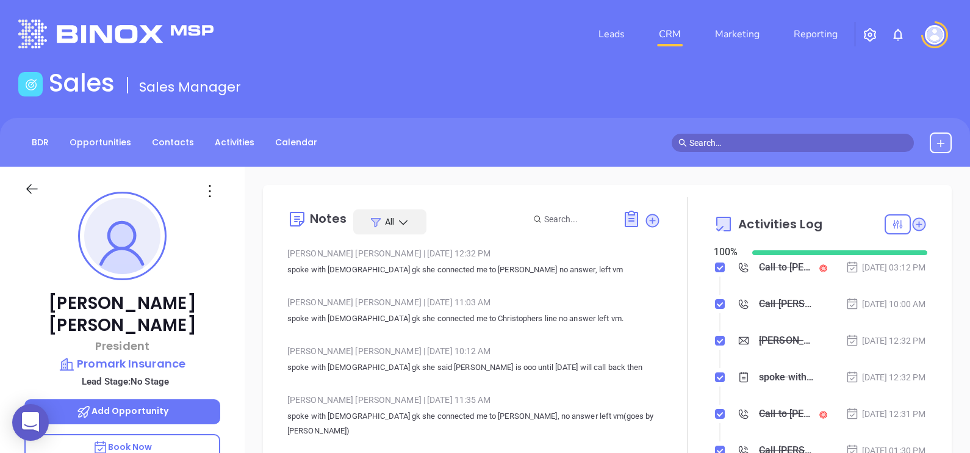
scroll to position [354, 0]
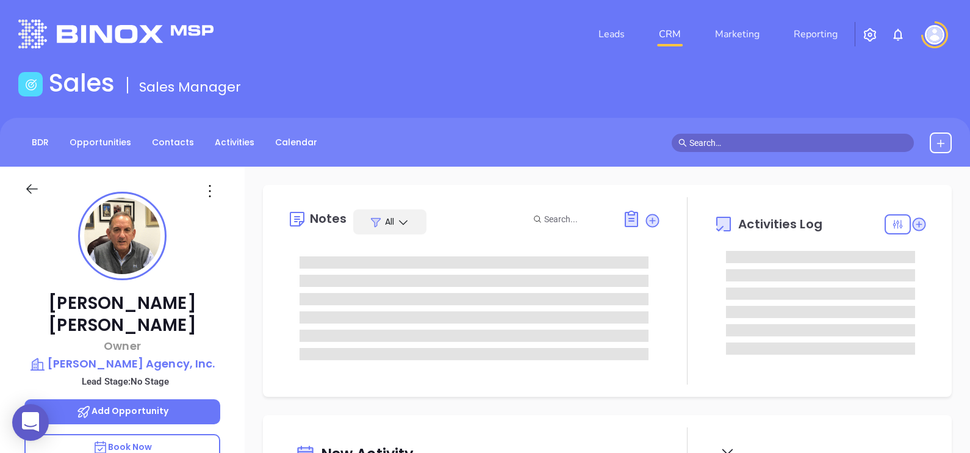
type input "[DATE]"
type input "[PERSON_NAME]"
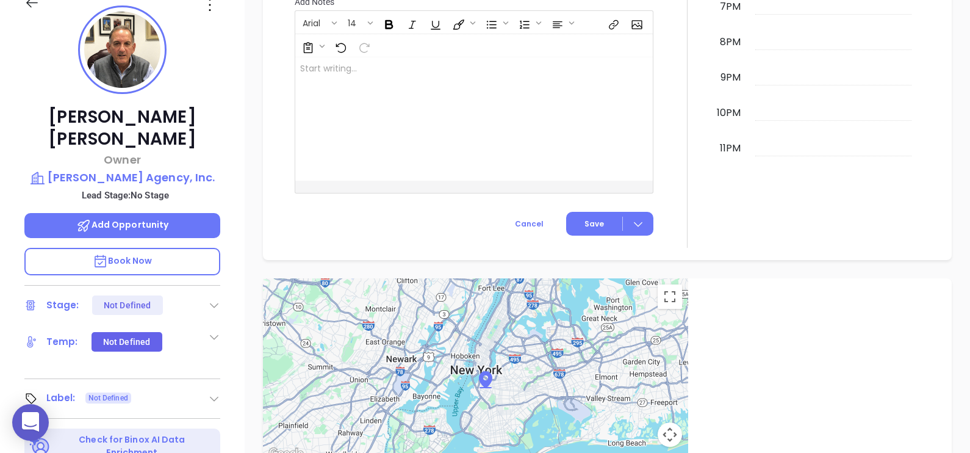
scroll to position [0, 0]
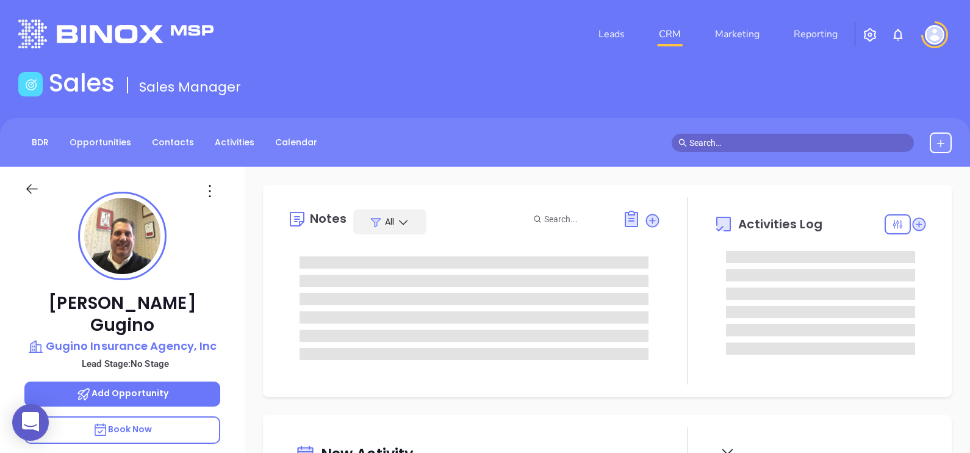
type input "[DATE]"
type input "[PERSON_NAME]"
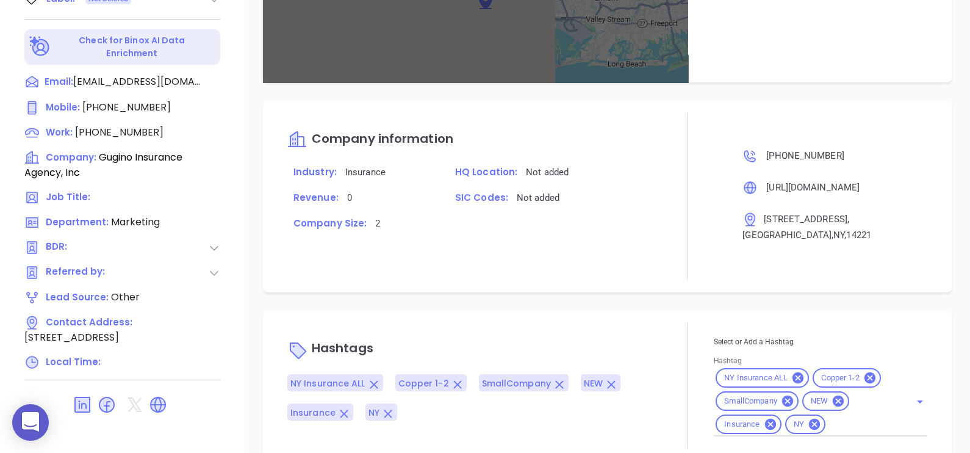
scroll to position [625, 0]
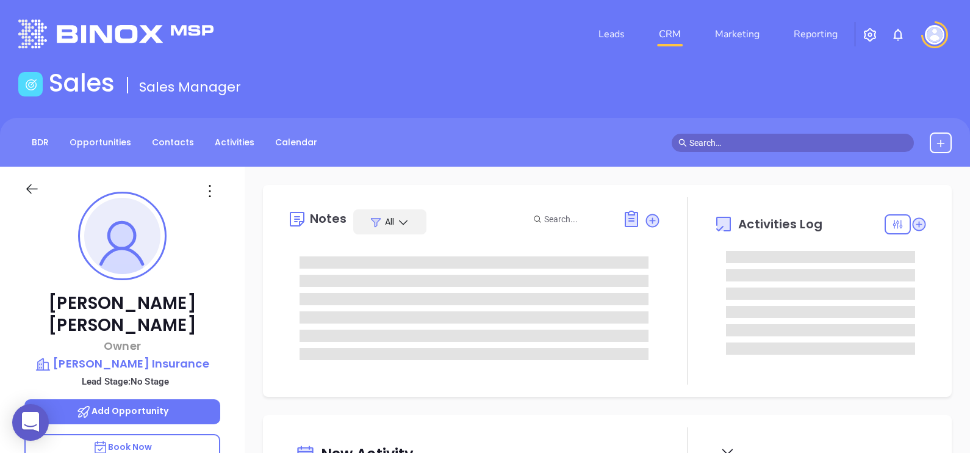
type input "08/29/2025"
type input "Alejandra Lara"
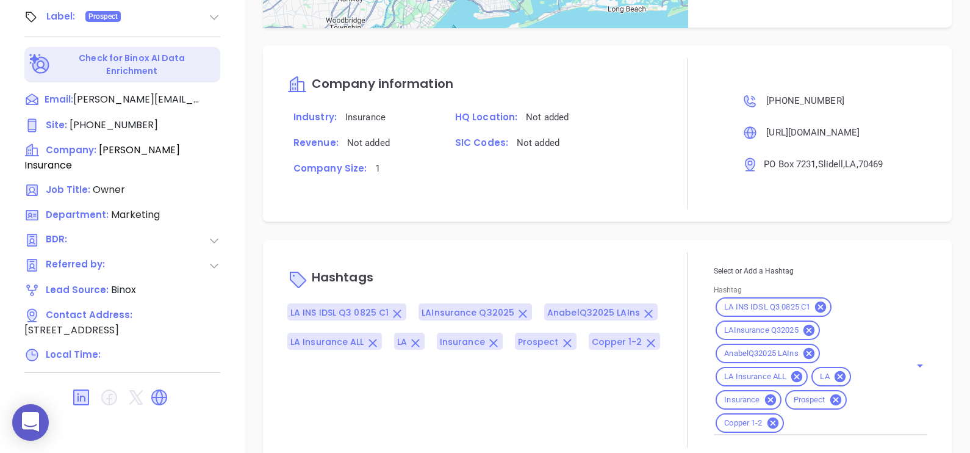
scroll to position [679, 0]
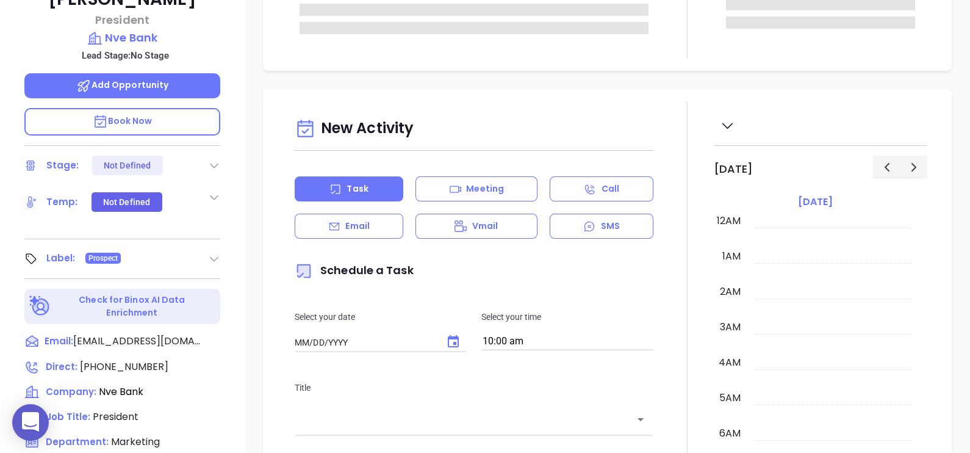
type input "[DATE]"
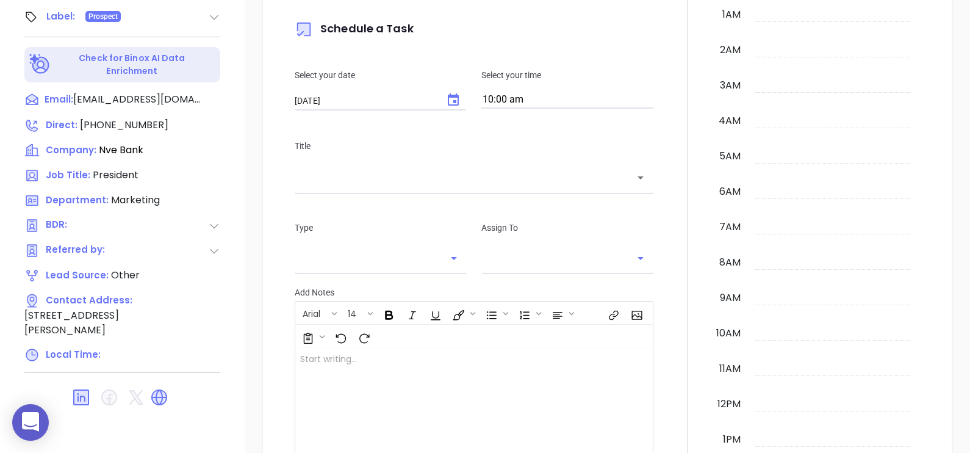
scroll to position [354, 0]
type input "[PERSON_NAME]"
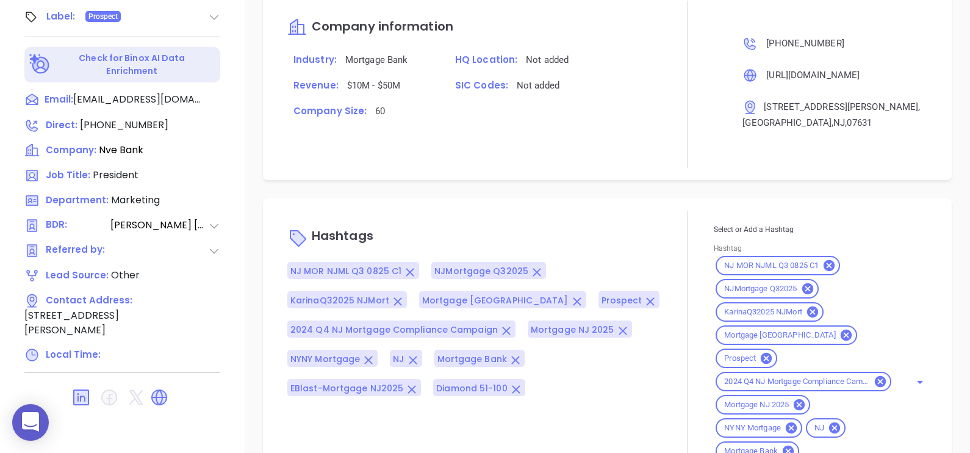
scroll to position [957, 0]
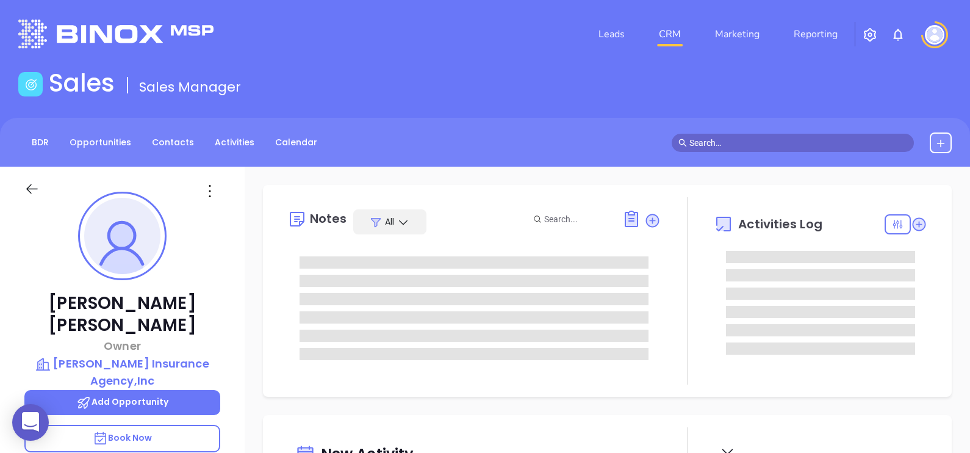
type input "[DATE]"
type input "[PERSON_NAME]"
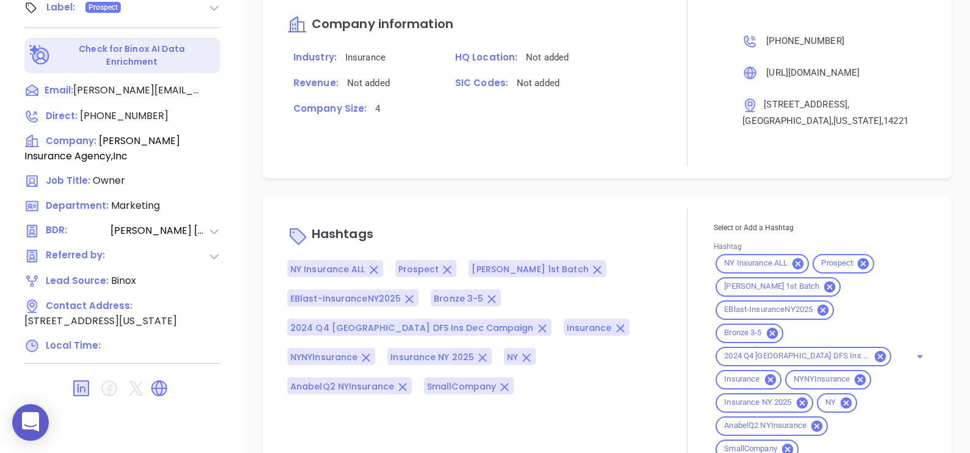
scroll to position [1115, 0]
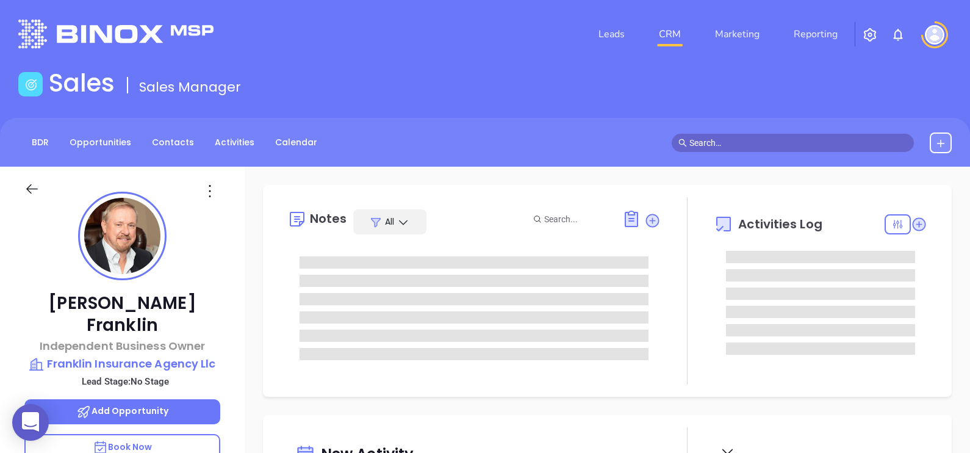
type input "[DATE]"
type input "[PERSON_NAME]"
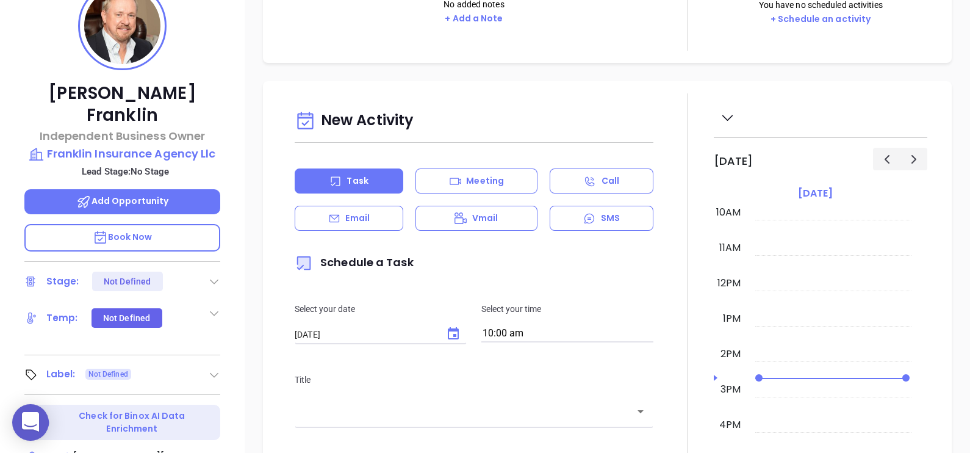
scroll to position [110, 0]
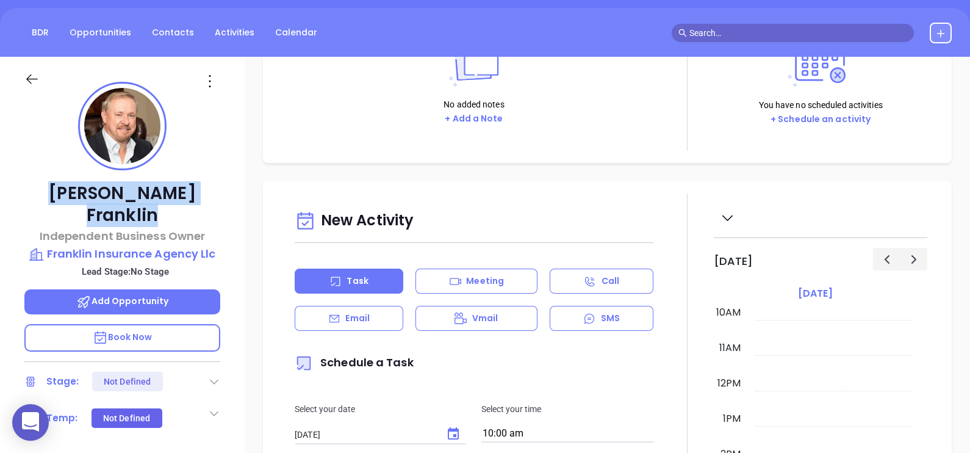
drag, startPoint x: 195, startPoint y: 190, endPoint x: 45, endPoint y: 192, distance: 150.1
click at [45, 190] on p "Roger Franklin" at bounding box center [122, 204] width 196 height 44
copy p "Roger Franklin"
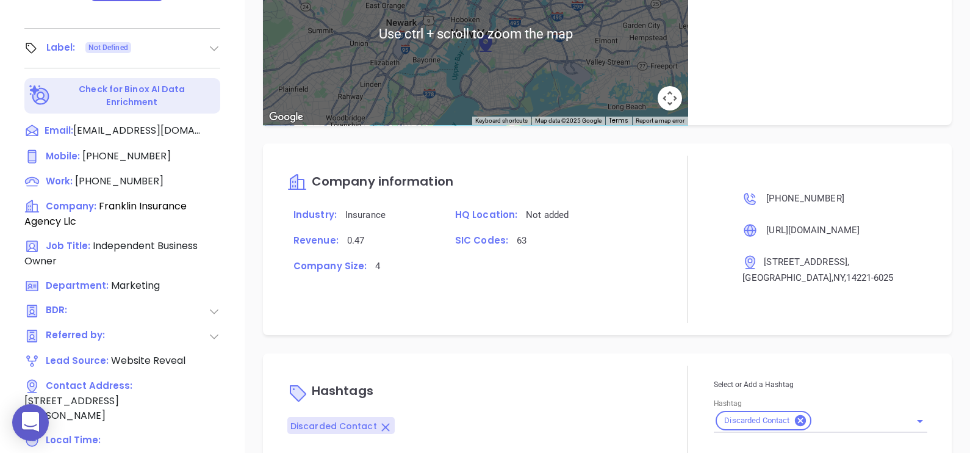
scroll to position [567, 0]
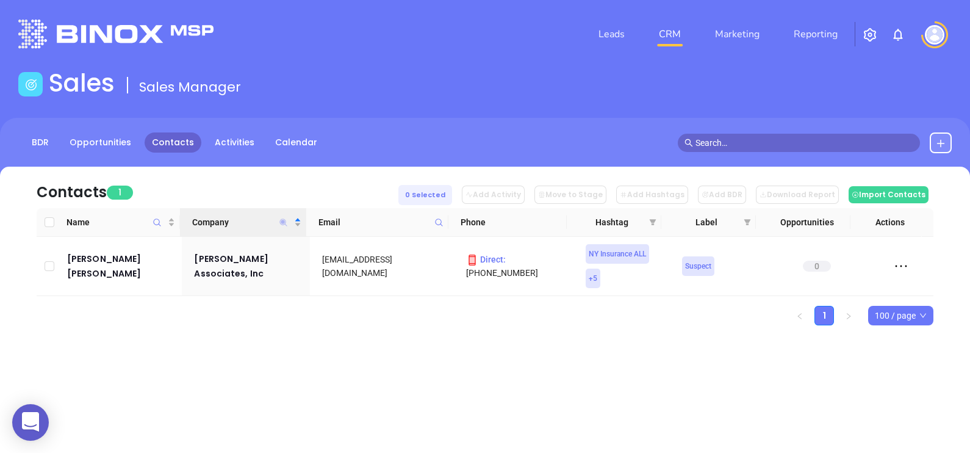
click at [281, 221] on icon "Company" at bounding box center [283, 221] width 7 height 7
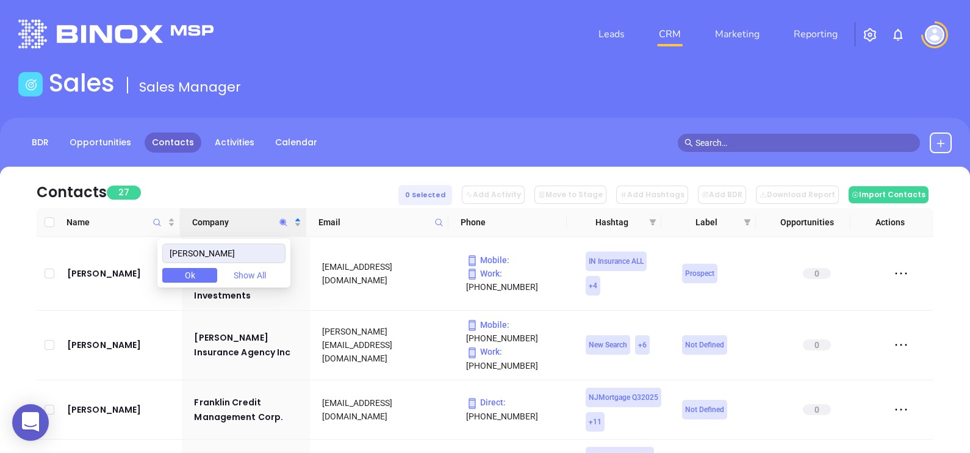
click at [287, 187] on div "Contacts 27 0 Selected Add Activity Move to Stage Add Hashtags Add BDR Download…" at bounding box center [485, 187] width 897 height 41
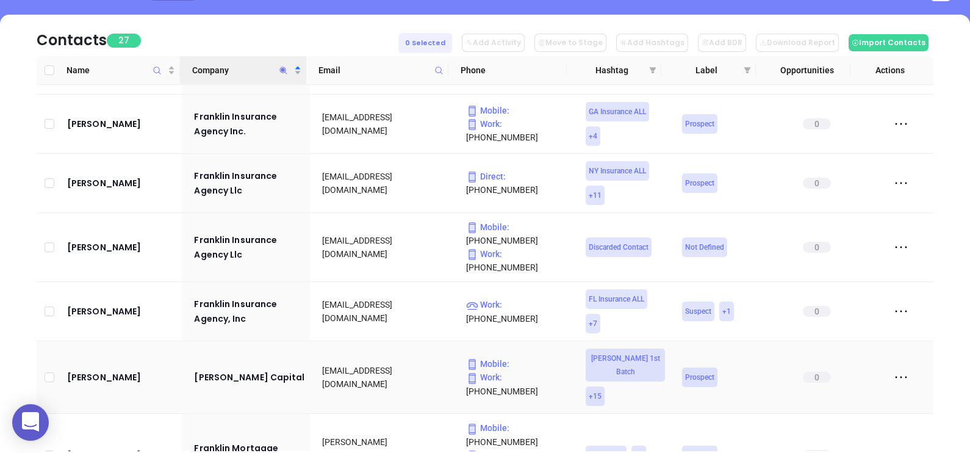
scroll to position [458, 0]
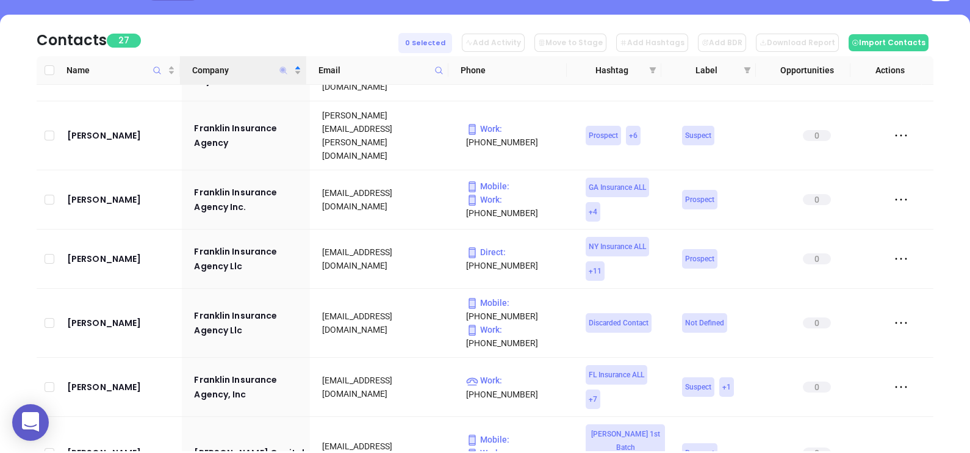
click at [280, 69] on icon "Company" at bounding box center [283, 69] width 7 height 7
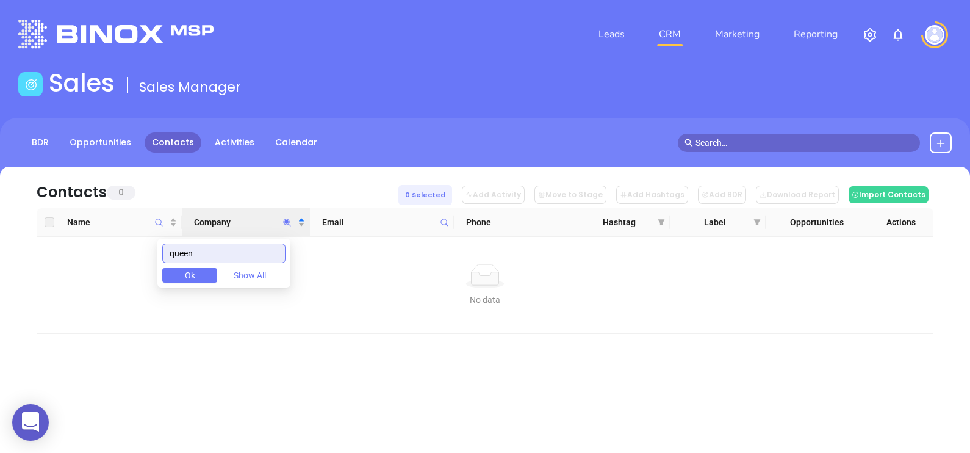
scroll to position [0, 0]
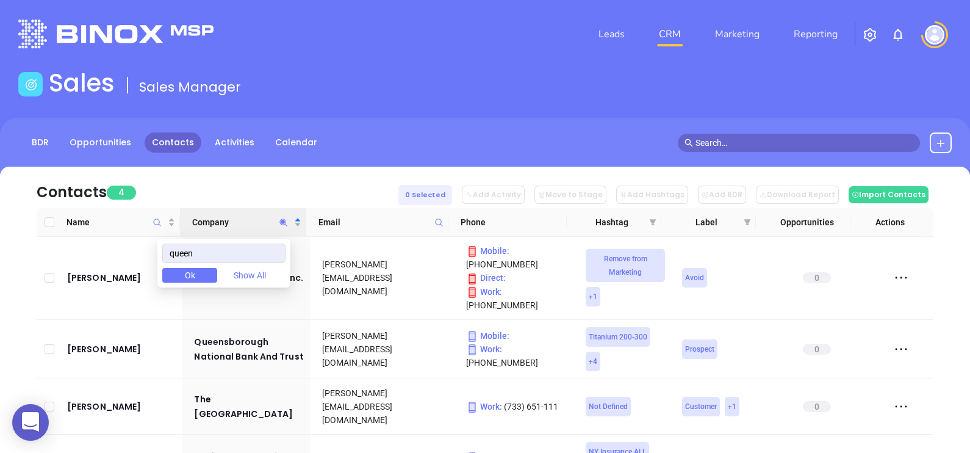
click at [242, 183] on div "Contacts 4 0 Selected Add Activity Move to Stage Add Hashtags Add BDR Download …" at bounding box center [485, 187] width 897 height 41
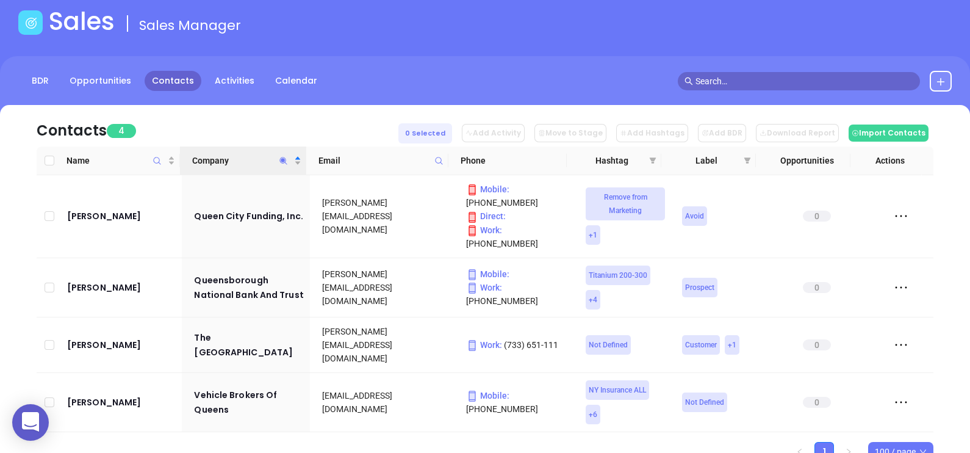
scroll to position [90, 0]
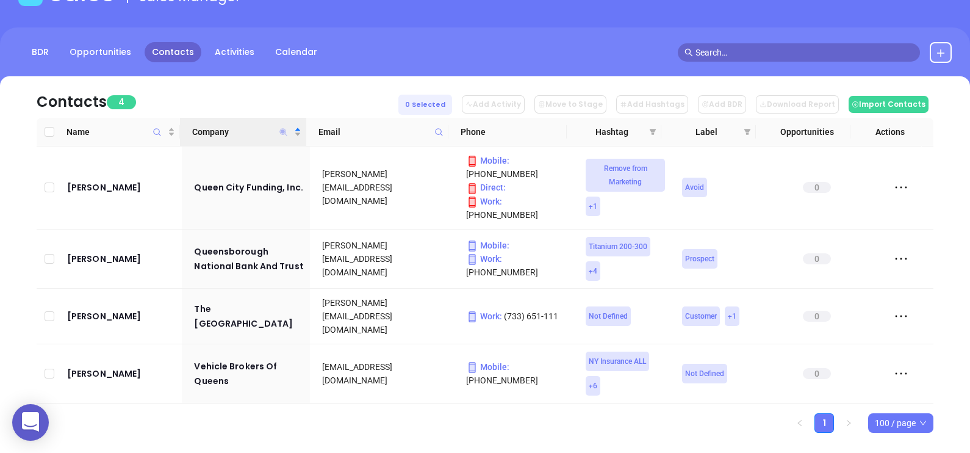
click at [284, 134] on icon "Company" at bounding box center [283, 131] width 7 height 7
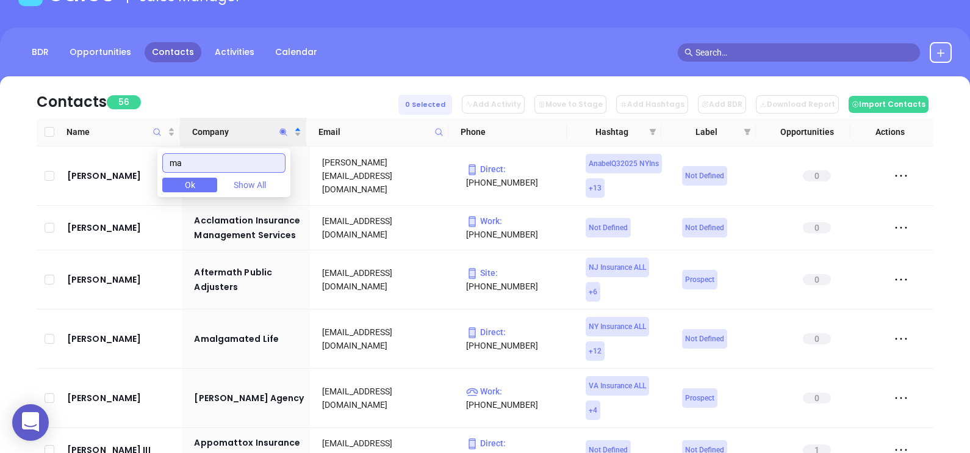
type input "m"
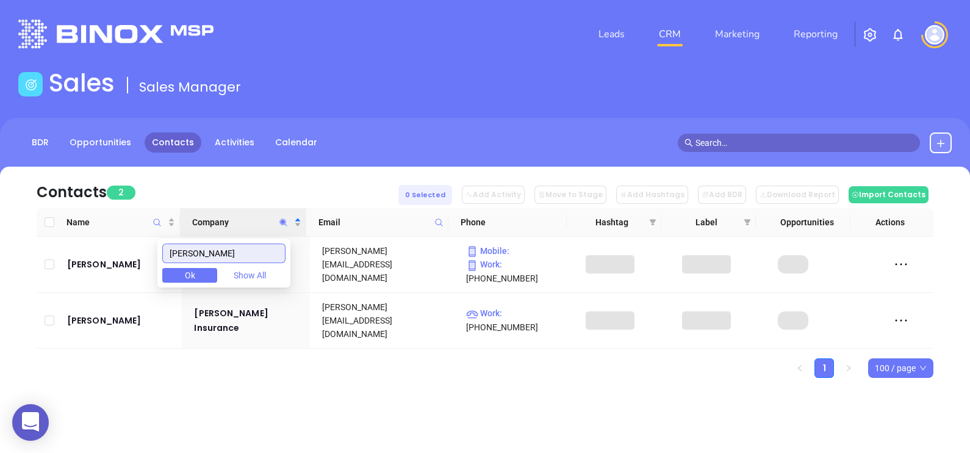
scroll to position [0, 0]
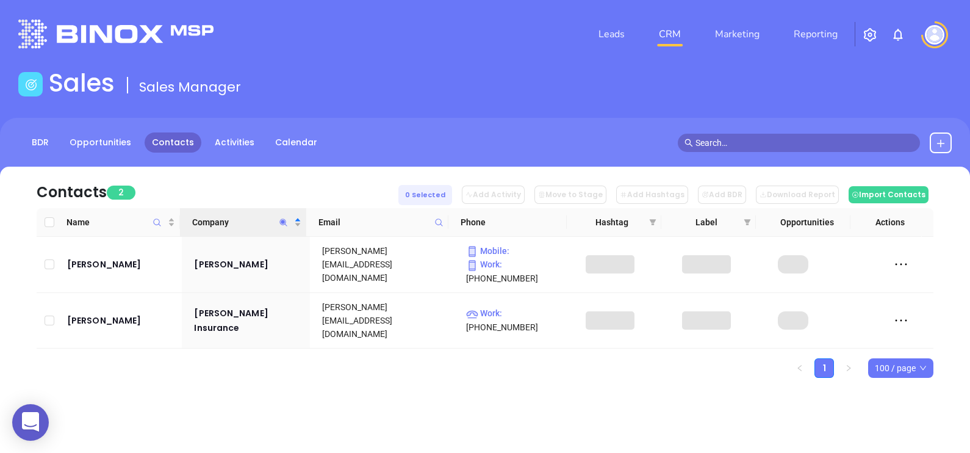
click at [375, 374] on div "Contacts 2 0 Selected Add Activity Move to Stage Add Hashtags Add BDR Download …" at bounding box center [485, 294] width 970 height 254
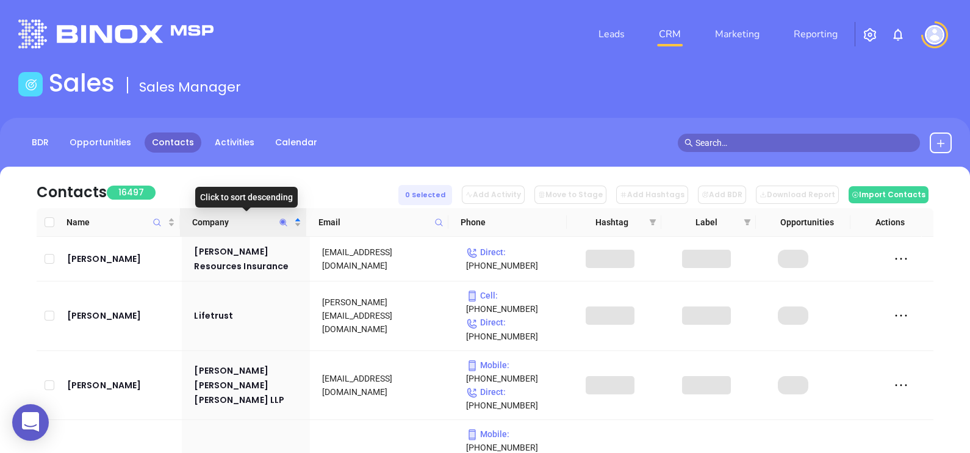
click at [281, 218] on icon "Company" at bounding box center [283, 222] width 9 height 9
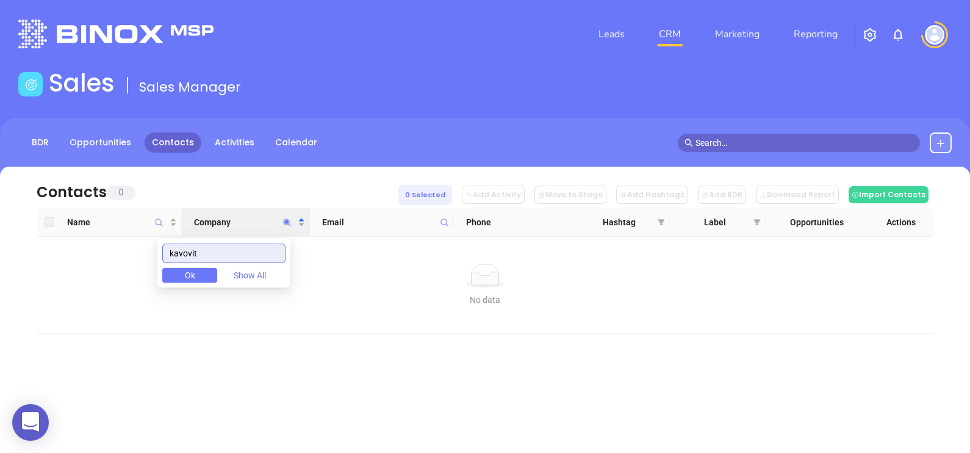
type input "kavovit"
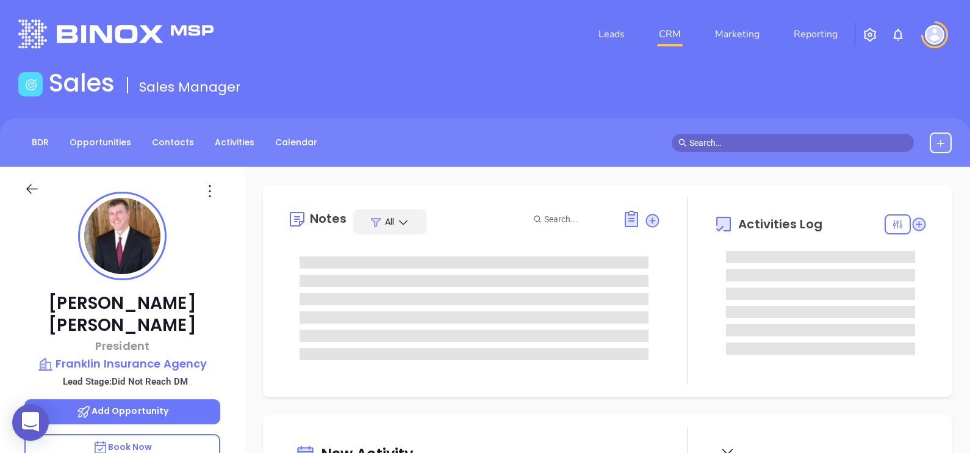
type input "[DATE]"
type input "[PERSON_NAME]"
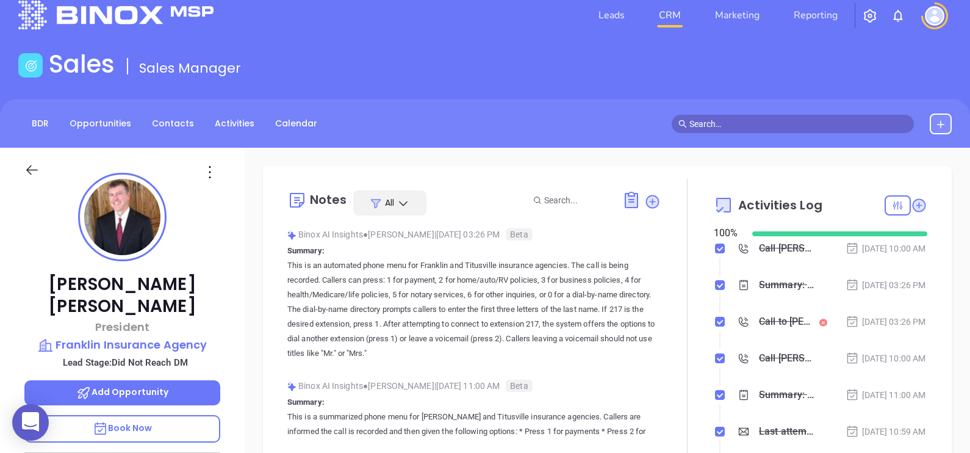
scroll to position [76, 0]
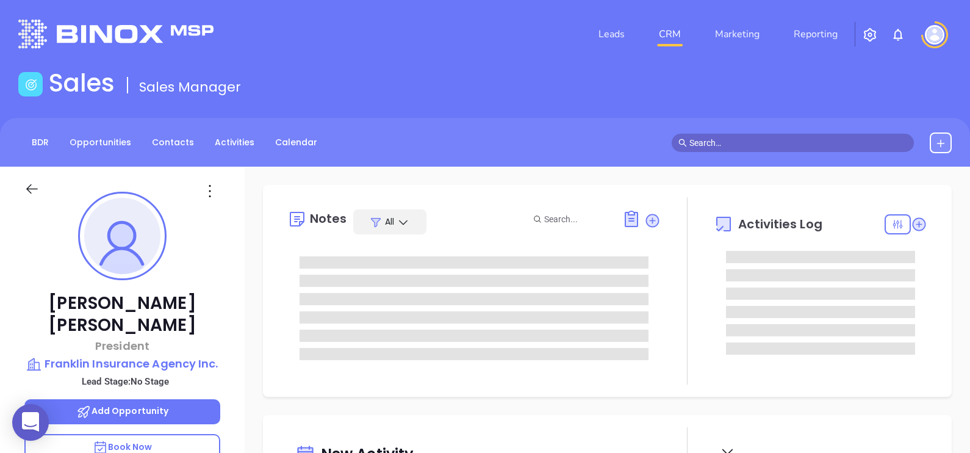
type input "[DATE]"
type input "[PERSON_NAME]"
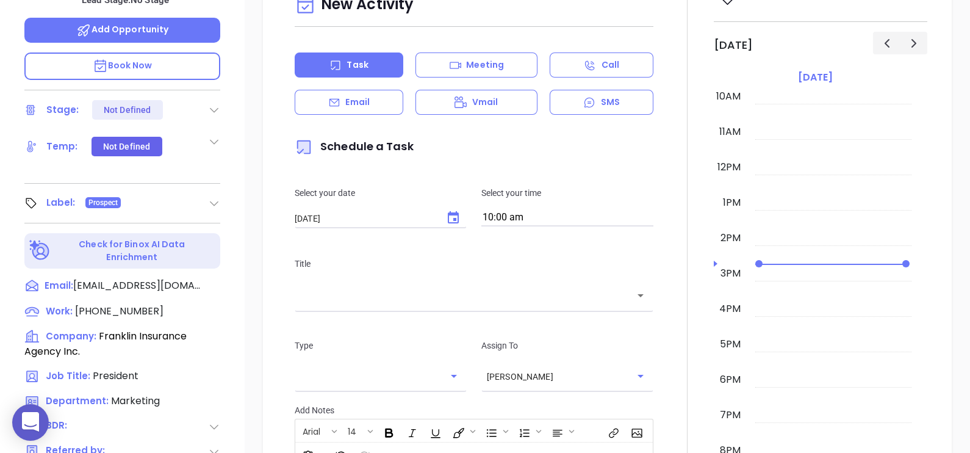
scroll to position [567, 0]
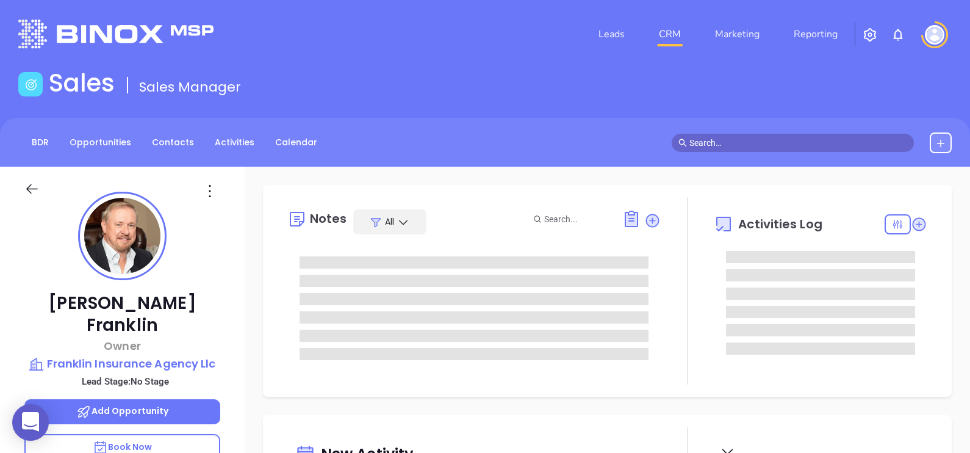
type input "[DATE]"
type input "[PERSON_NAME]"
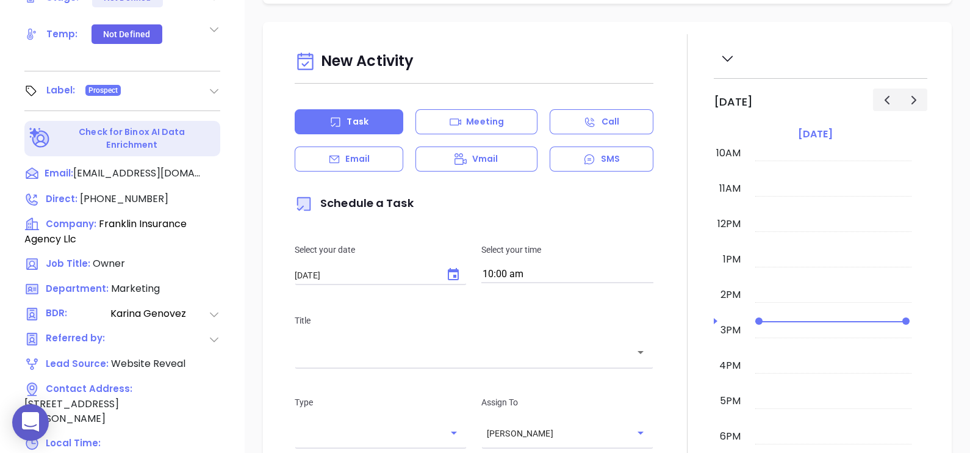
scroll to position [110, 0]
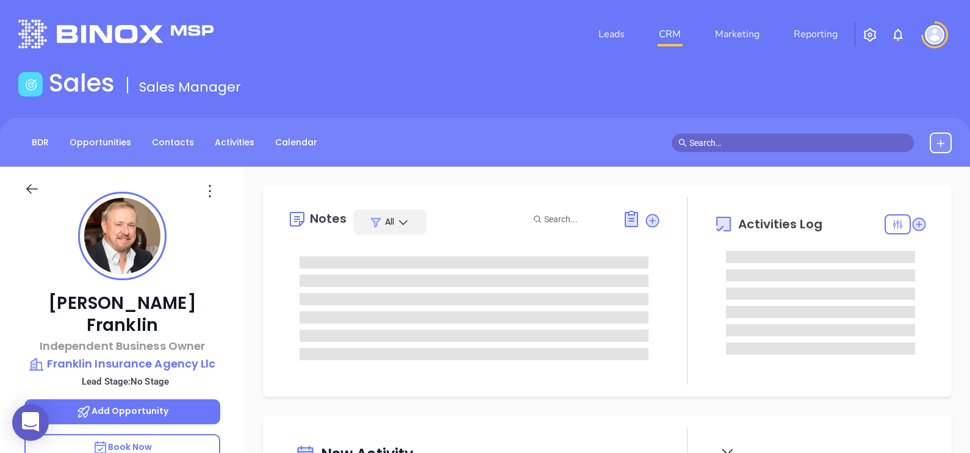
type input "[PERSON_NAME]"
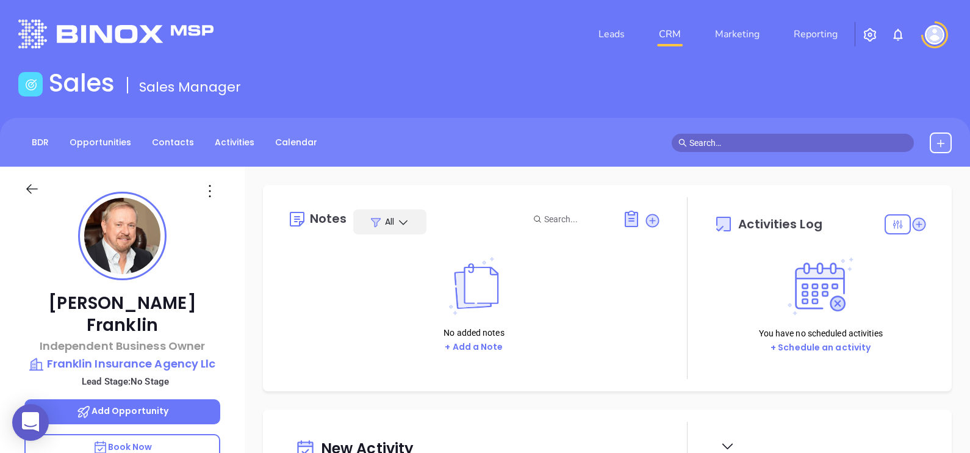
scroll to position [354, 0]
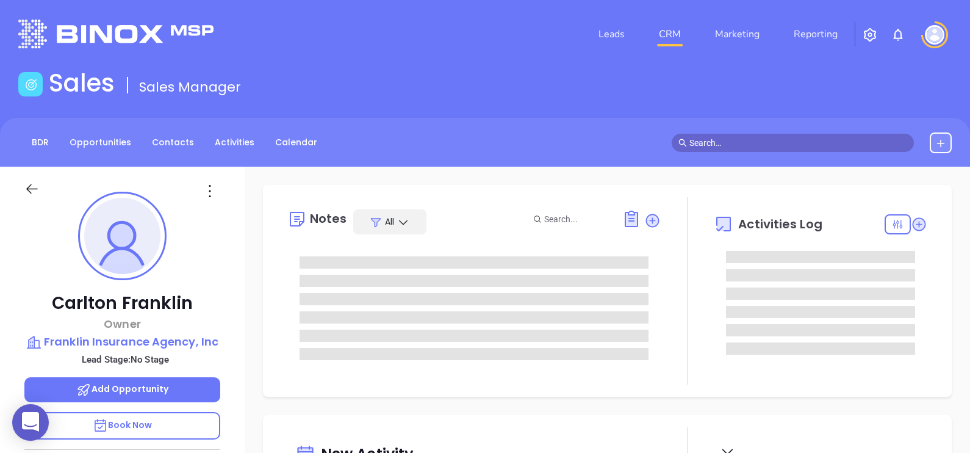
type input "08/29/2025"
type input "Alejandra Lara"
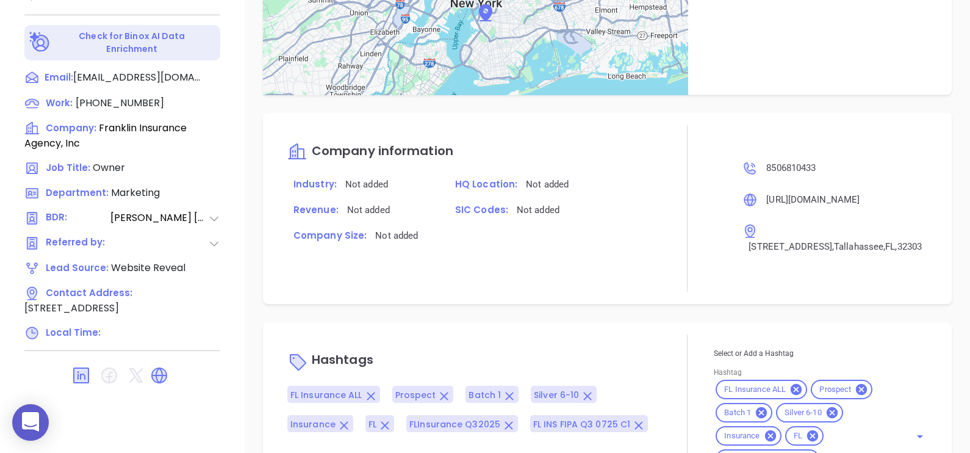
scroll to position [841, 0]
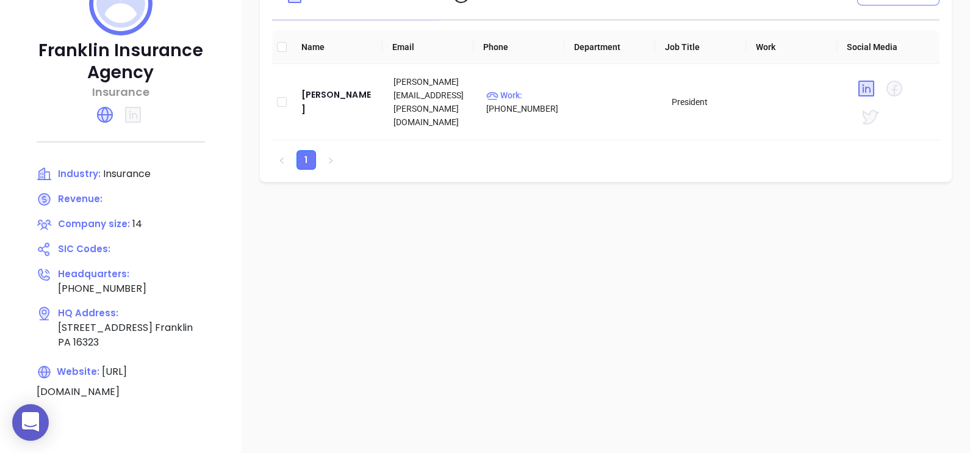
scroll to position [229, 0]
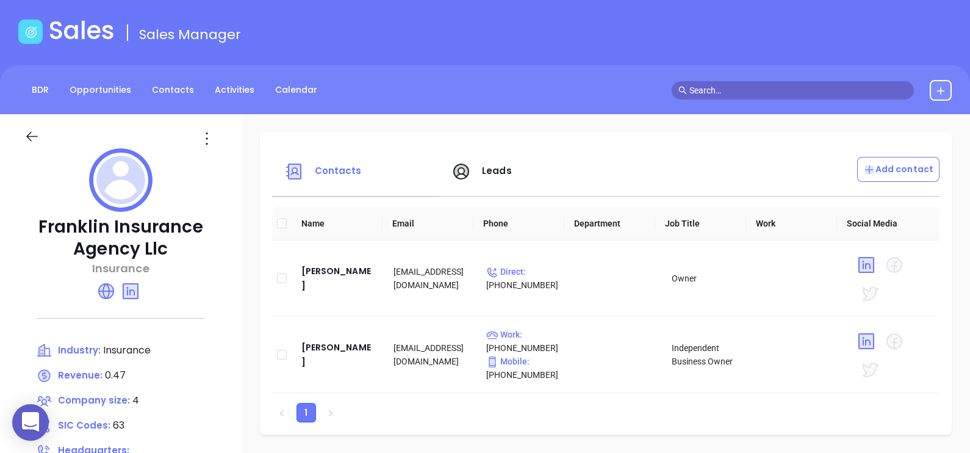
scroll to position [76, 0]
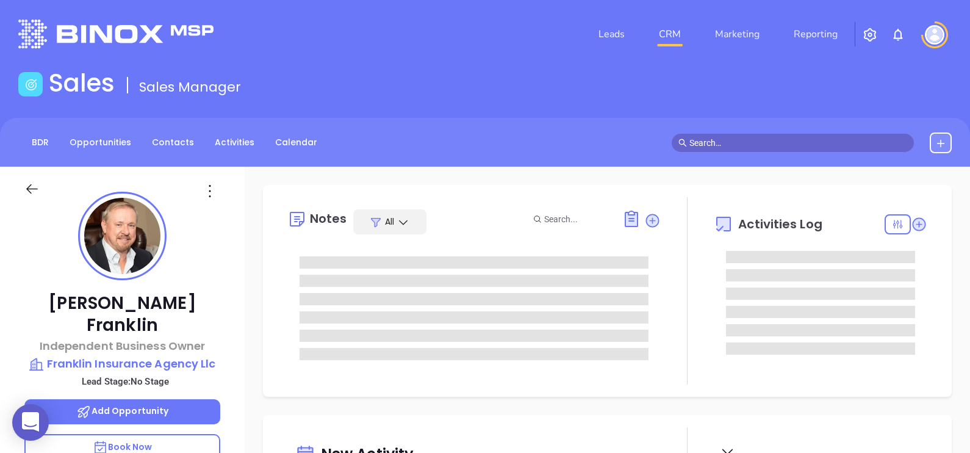
type input "[DATE]"
type input "[PERSON_NAME]"
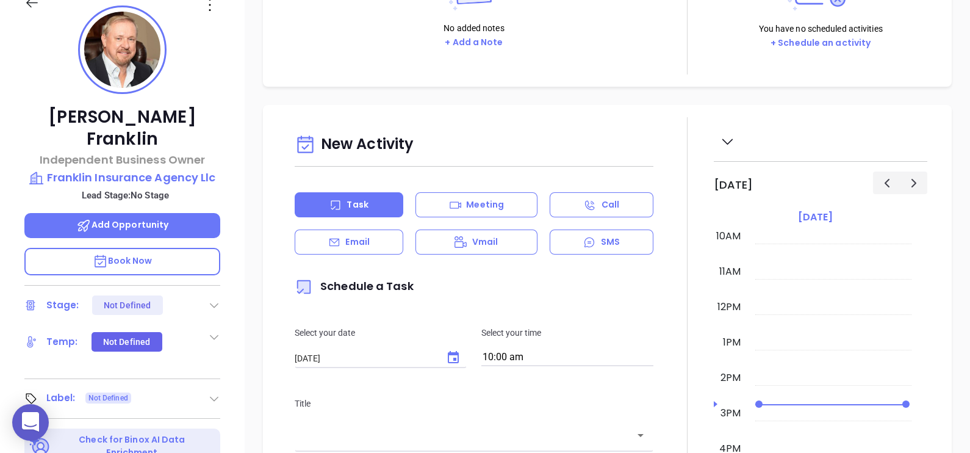
scroll to position [34, 0]
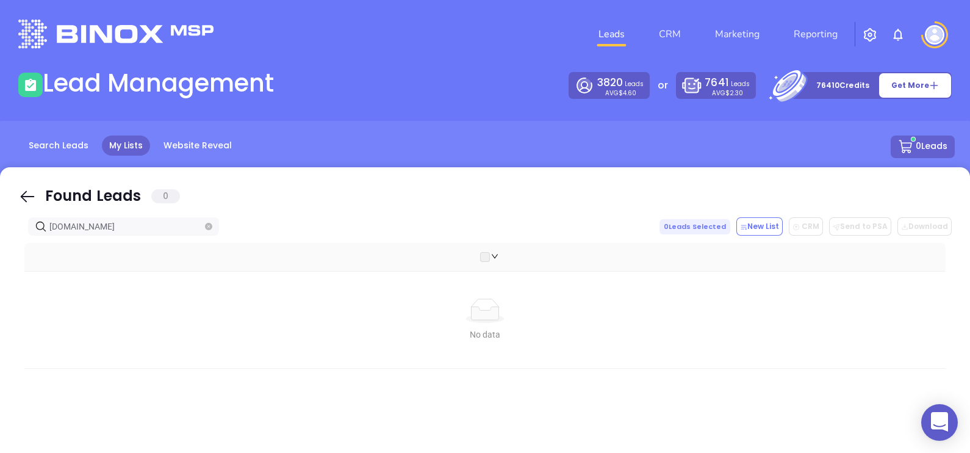
drag, startPoint x: 31, startPoint y: 193, endPoint x: 107, endPoint y: 228, distance: 84.1
click at [30, 193] on icon at bounding box center [27, 196] width 18 height 18
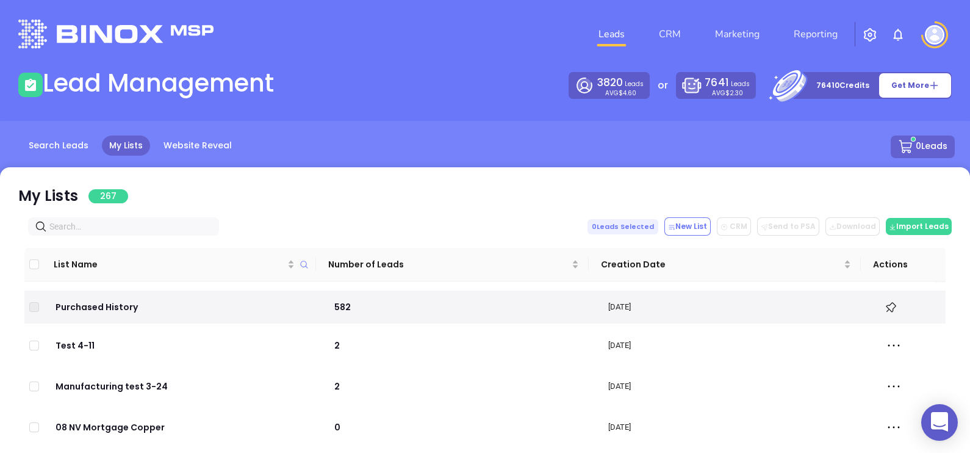
click at [107, 228] on input "text" at bounding box center [125, 226] width 153 height 13
paste input "[DOMAIN_NAME]"
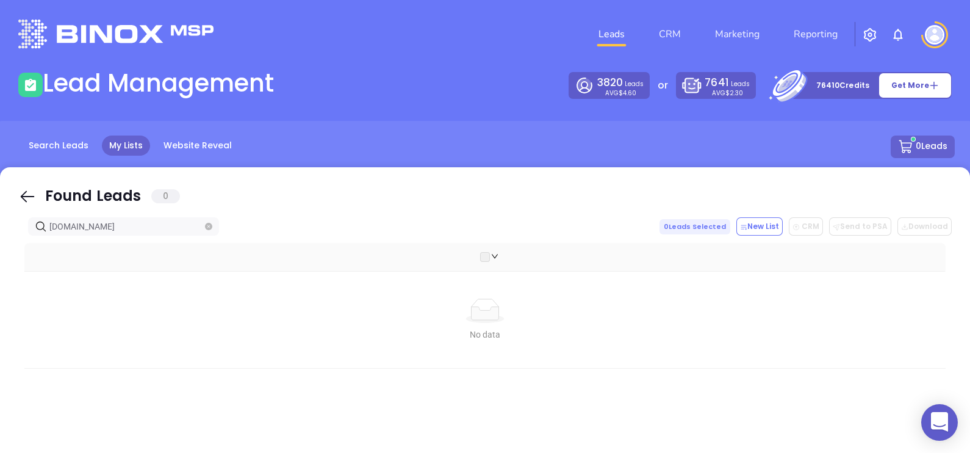
type input "[DOMAIN_NAME]"
click at [28, 193] on icon at bounding box center [27, 196] width 18 height 18
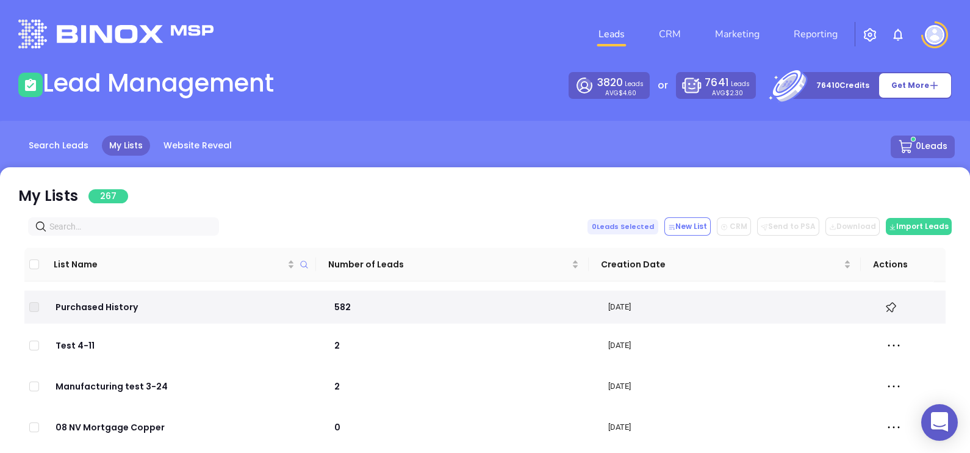
click at [139, 224] on input "text" at bounding box center [125, 226] width 153 height 13
paste input "mainstreetinsuranceadvisors.com"
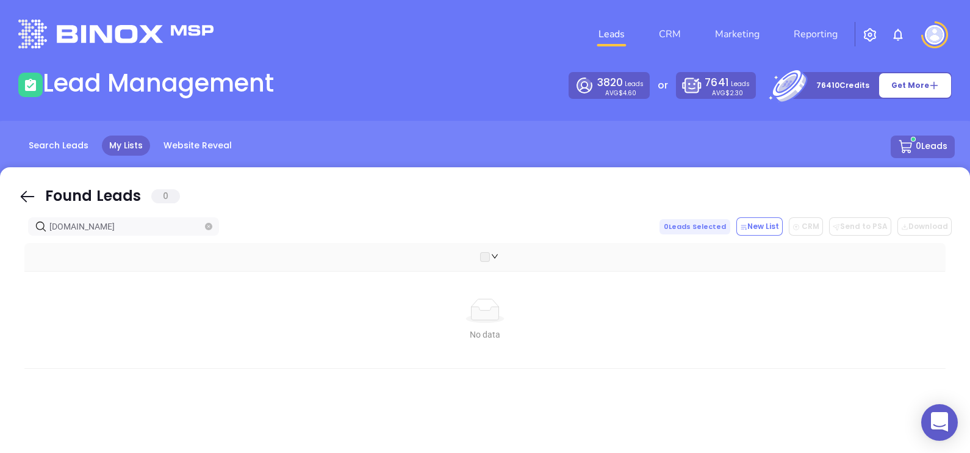
type input "mainstreetinsuranceadvisors.com"
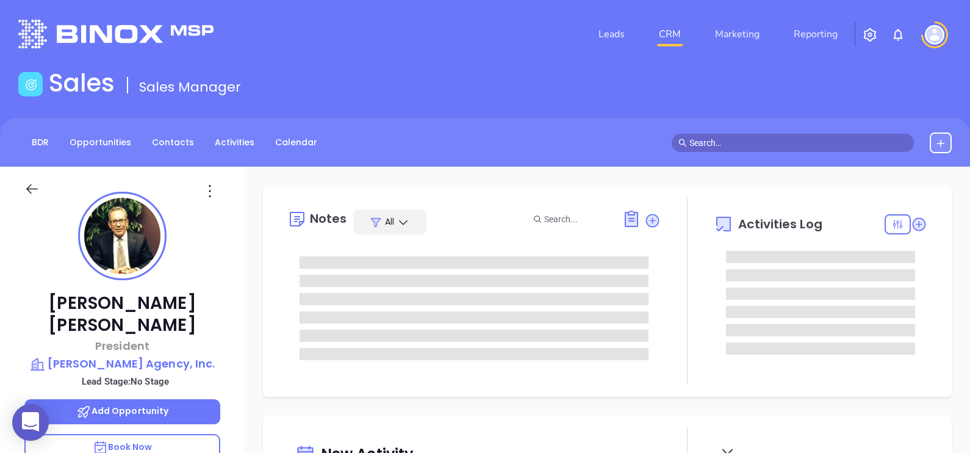
type input "08/29/2025"
type input "Alejandra Lara"
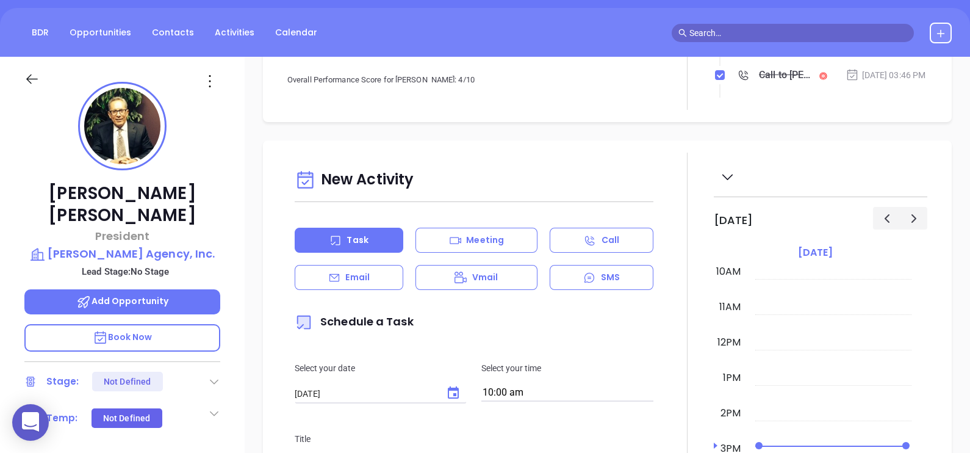
scroll to position [95, 0]
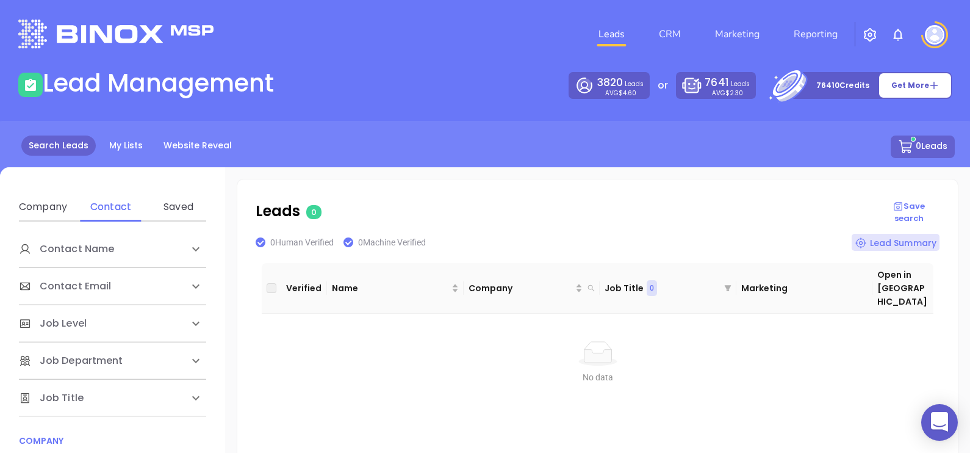
scroll to position [338, 0]
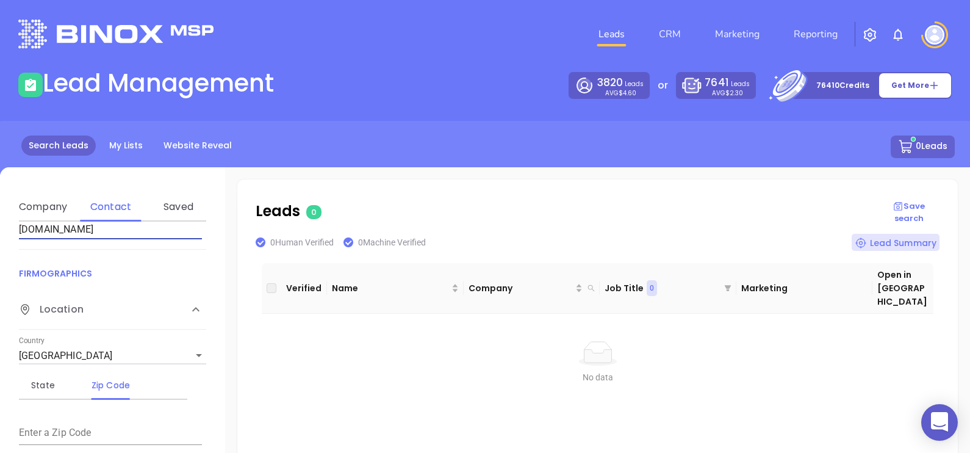
drag, startPoint x: 116, startPoint y: 232, endPoint x: 0, endPoint y: 239, distance: 116.1
click at [0, 240] on html "0 Leads CRM Marketing Reporting Financial Leads Leads Lead Management 3820 Lead…" at bounding box center [485, 226] width 970 height 453
drag, startPoint x: 153, startPoint y: 235, endPoint x: -3, endPoint y: 252, distance: 156.4
click at [0, 252] on html "0 Leads CRM Marketing Reporting Financial Leads Leads Lead Management 3820 Lead…" at bounding box center [485, 226] width 970 height 453
paste input "mainstreetinsuranceadvisors"
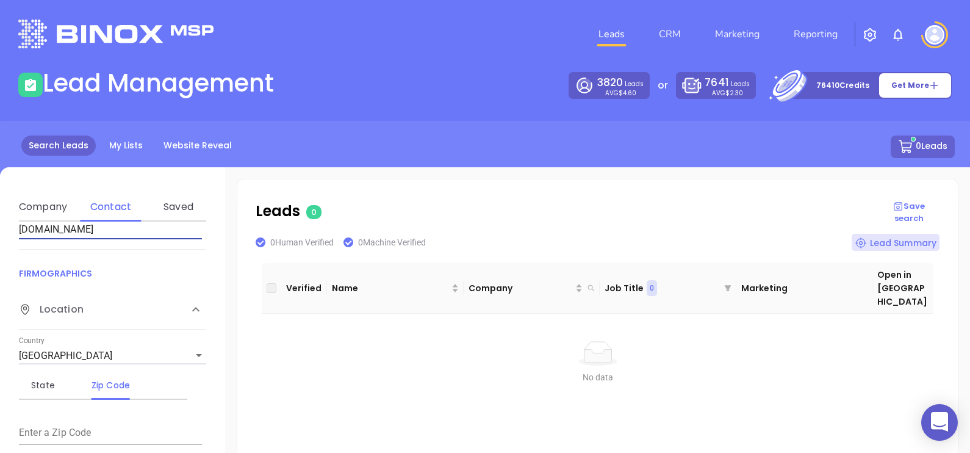
type input "[DOMAIN_NAME]"
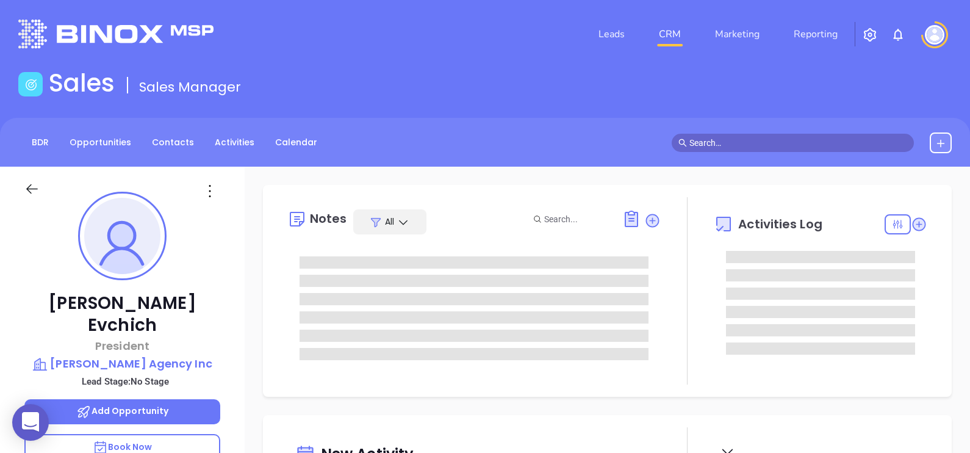
type input "[DATE]"
type input "[PERSON_NAME]"
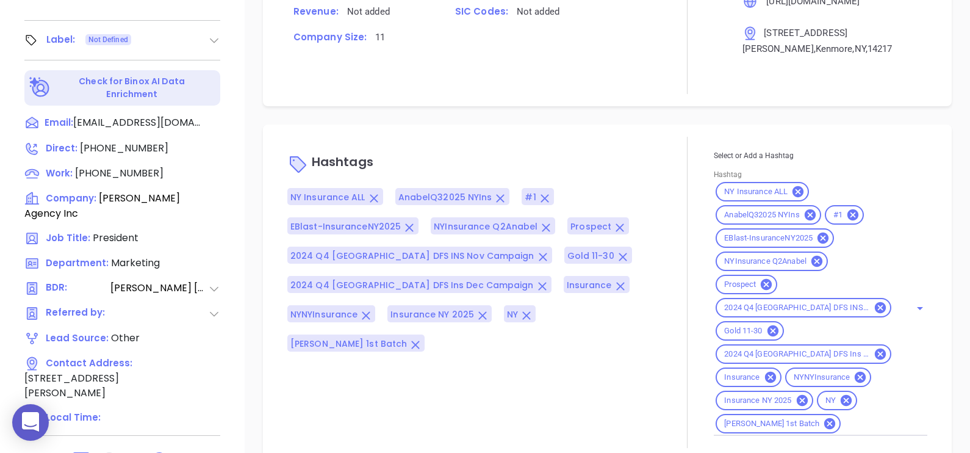
scroll to position [567, 0]
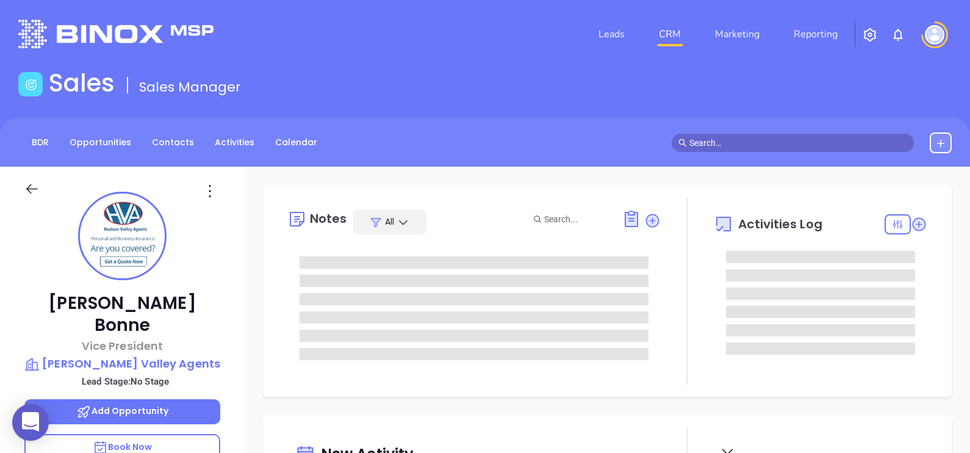
type input "[DATE]"
type input "[PERSON_NAME]"
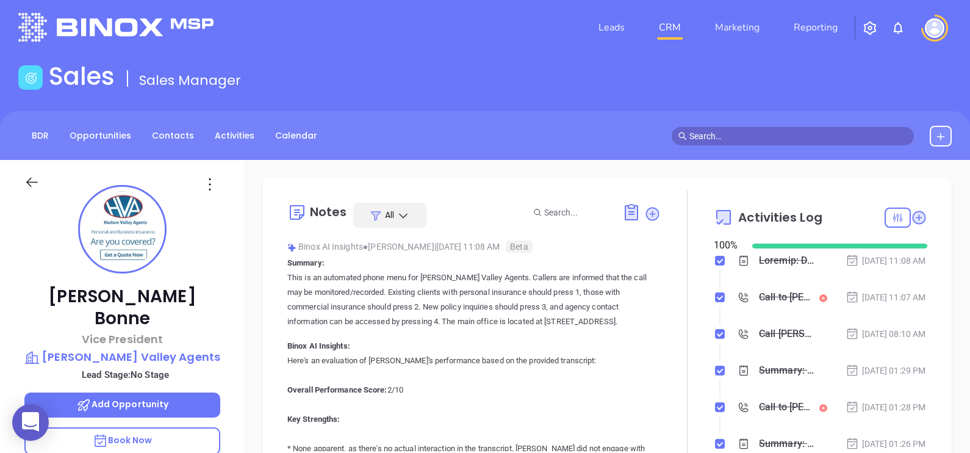
scroll to position [0, 0]
